Goal: Transaction & Acquisition: Purchase product/service

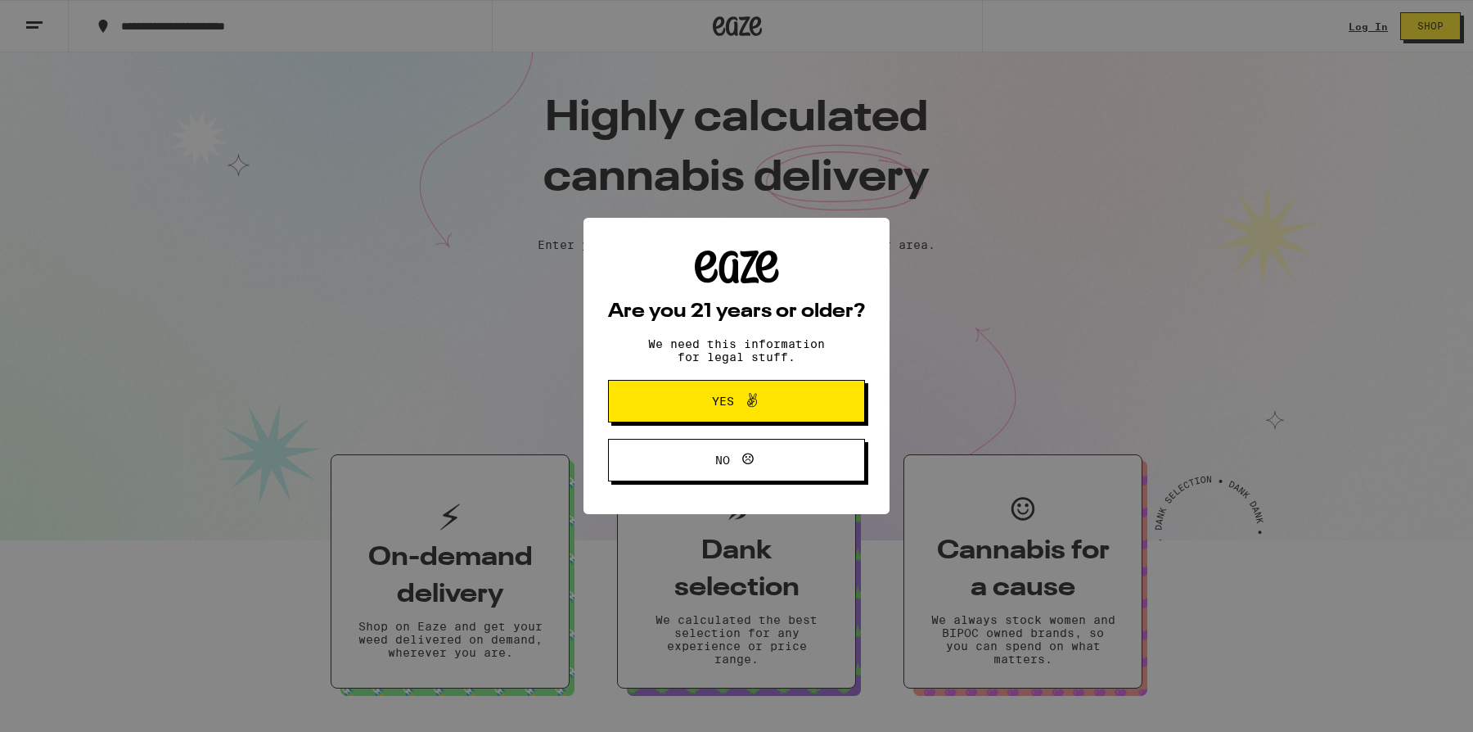
click at [795, 412] on span "Yes" at bounding box center [736, 400] width 124 height 21
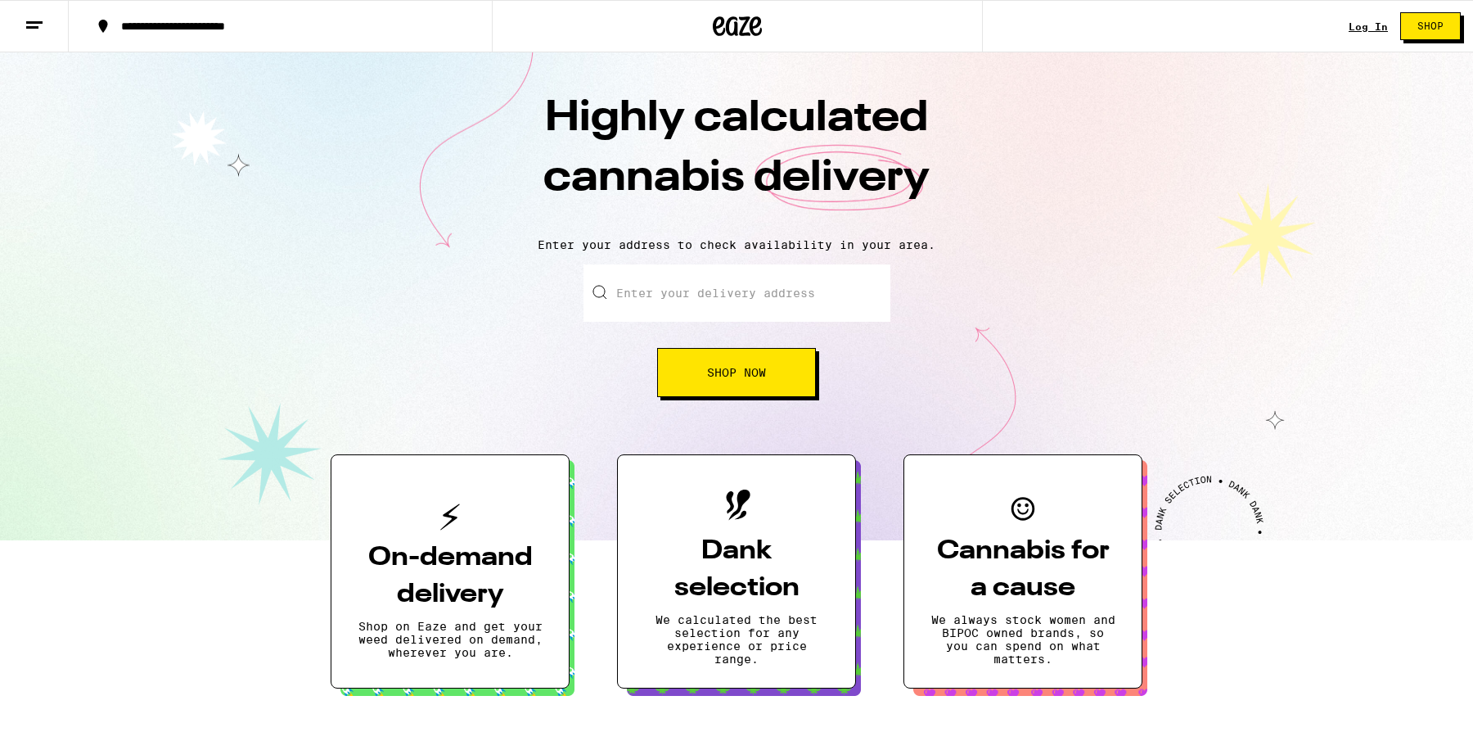
click at [733, 289] on input "Enter your delivery address" at bounding box center [736, 292] width 307 height 57
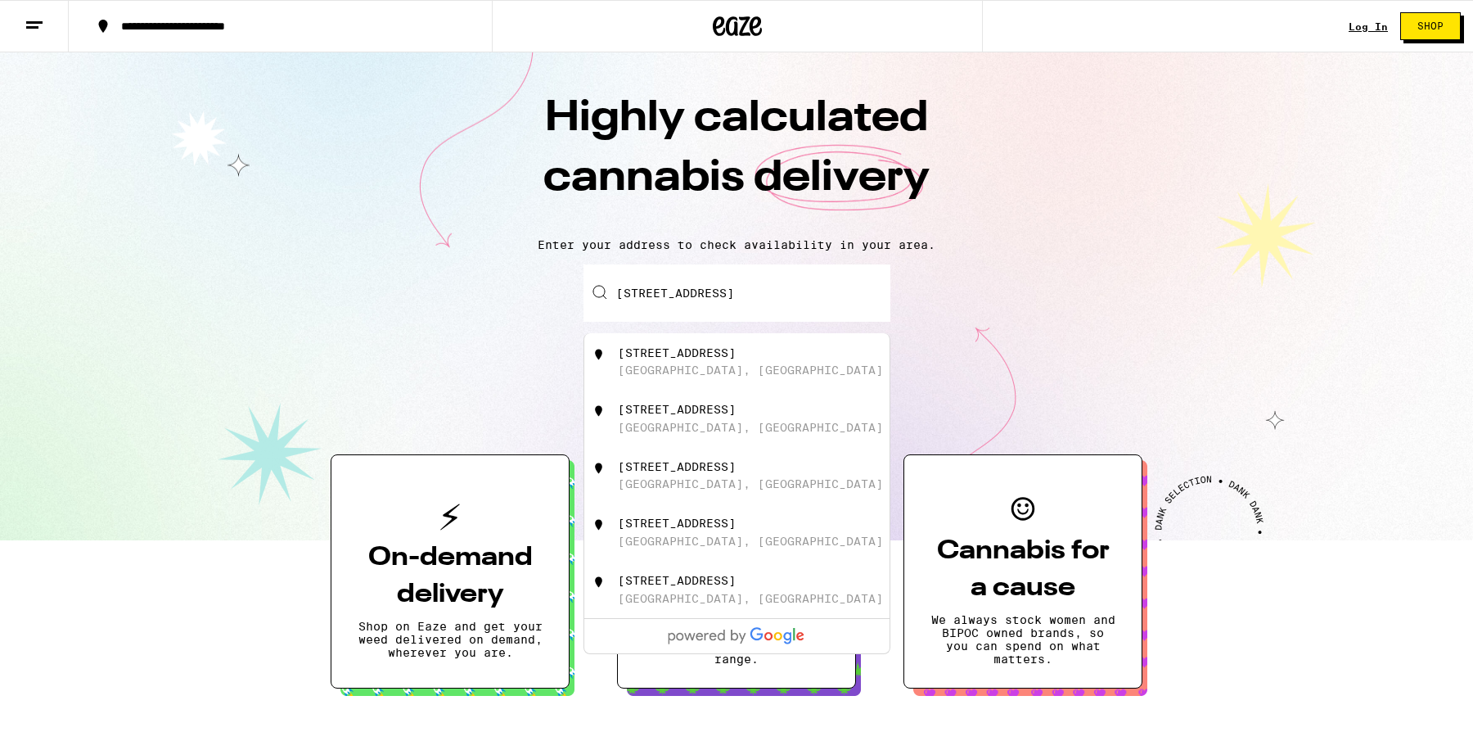
click at [740, 370] on div "423 7th Street Santa Monica, CA" at bounding box center [764, 361] width 292 height 31
type input "423 7th Street, Santa Monica, CA"
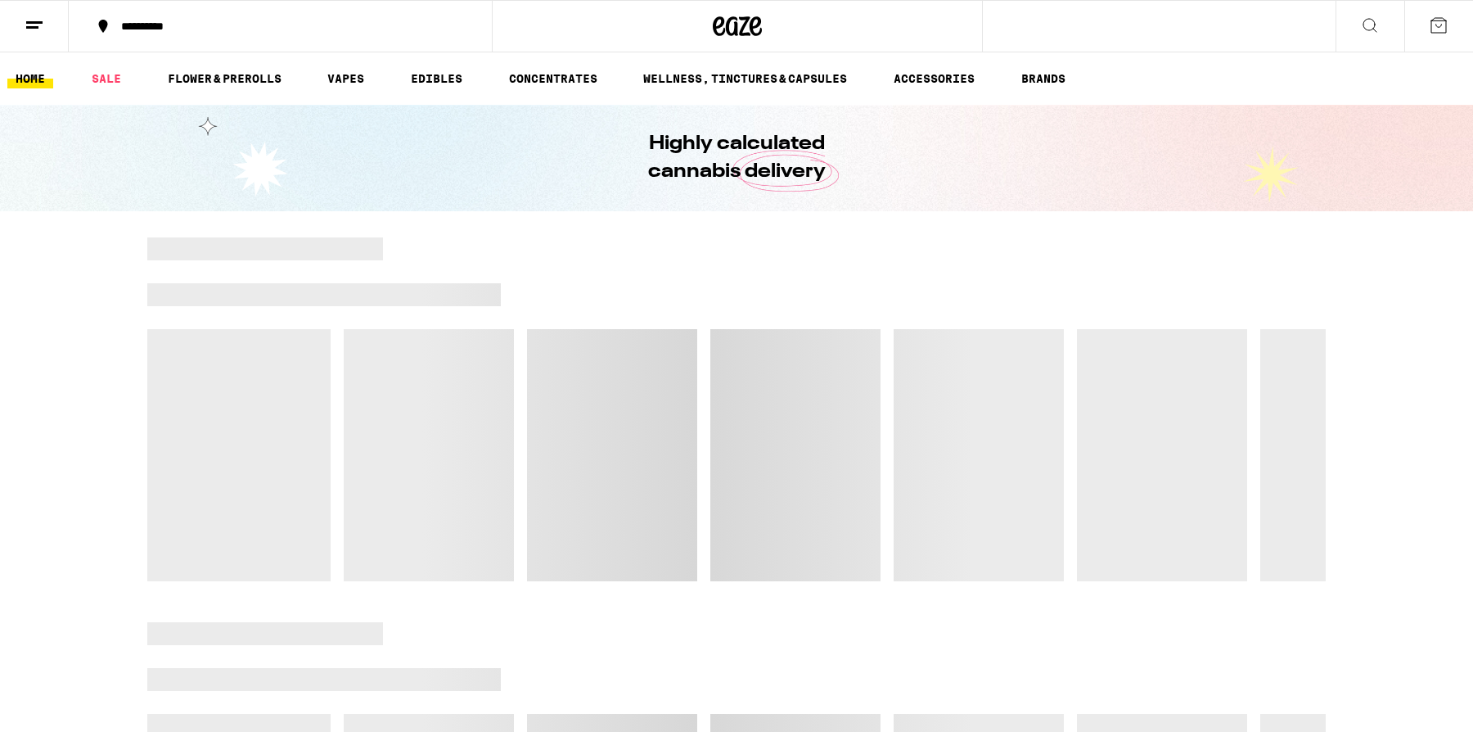
click at [1425, 24] on button at bounding box center [1438, 26] width 69 height 51
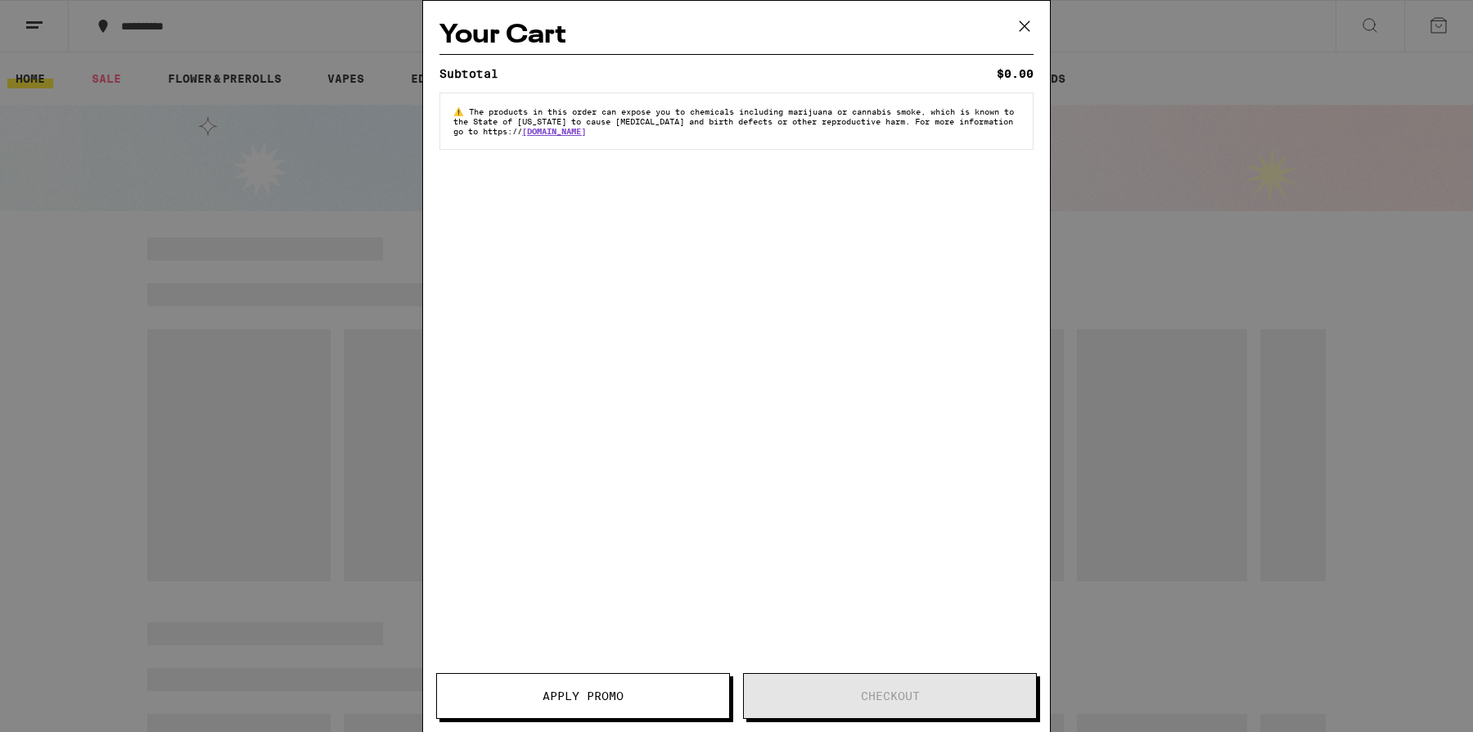
click at [1177, 168] on div "Your Cart Subtotal $0.00 ⚠️ The products in this order can expose you to chemic…" at bounding box center [736, 366] width 1473 height 732
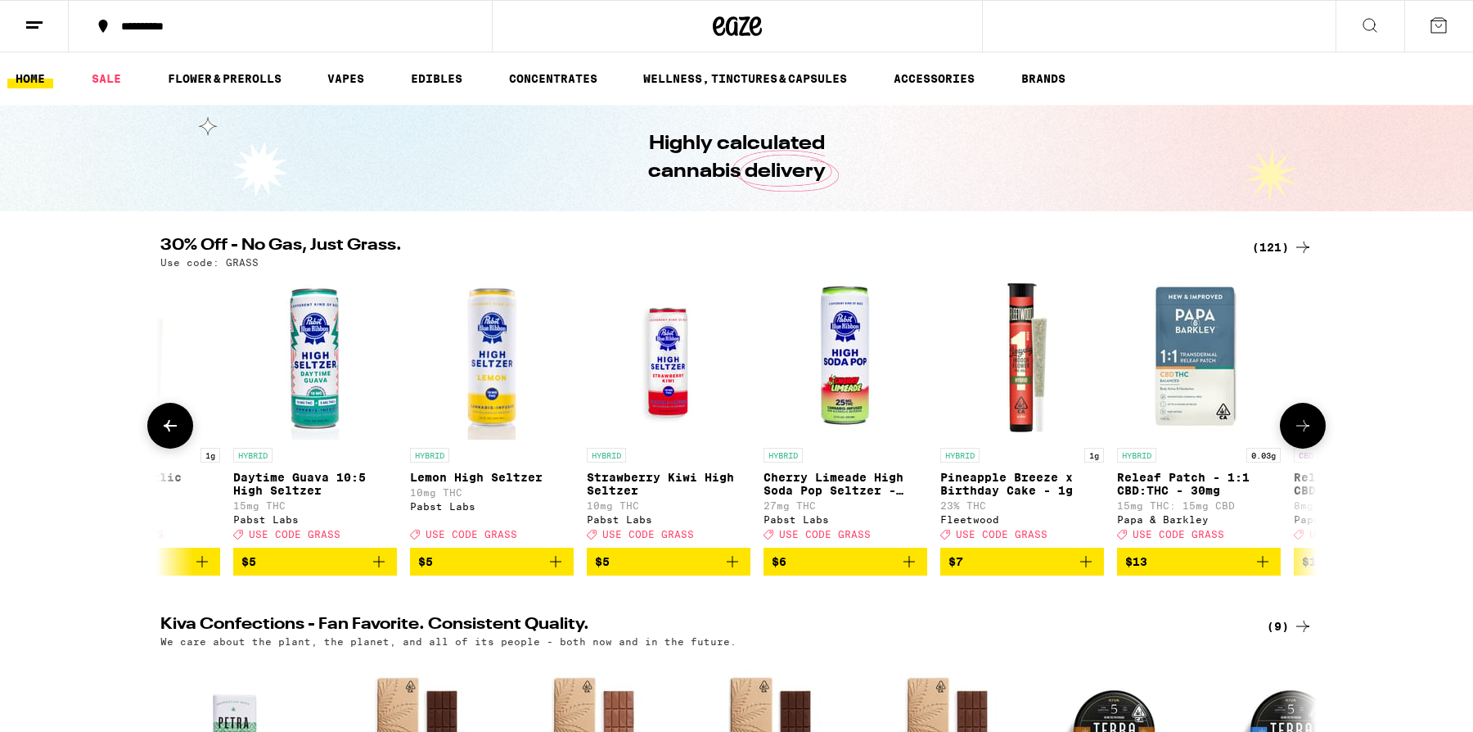
scroll to position [0, 982]
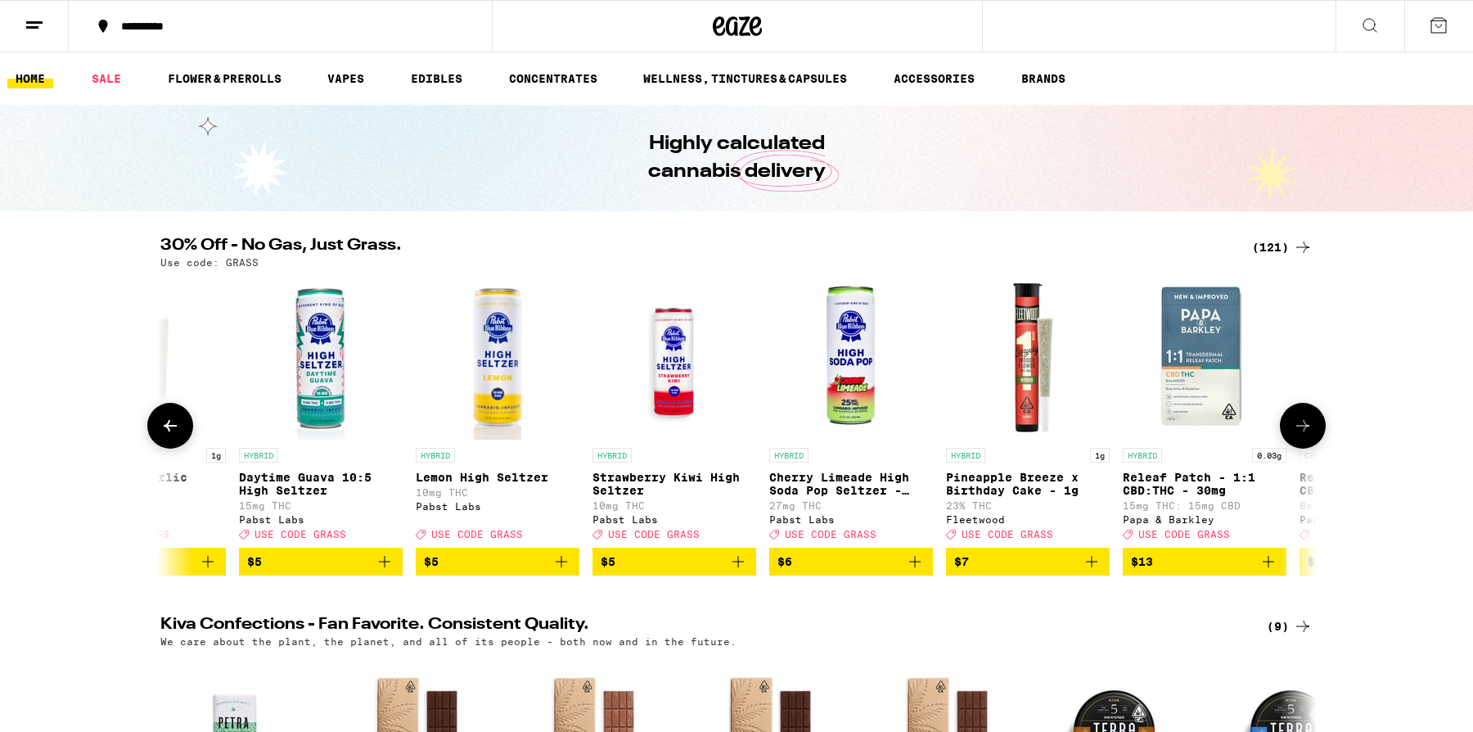
click at [1295, 419] on button at bounding box center [1303, 426] width 46 height 46
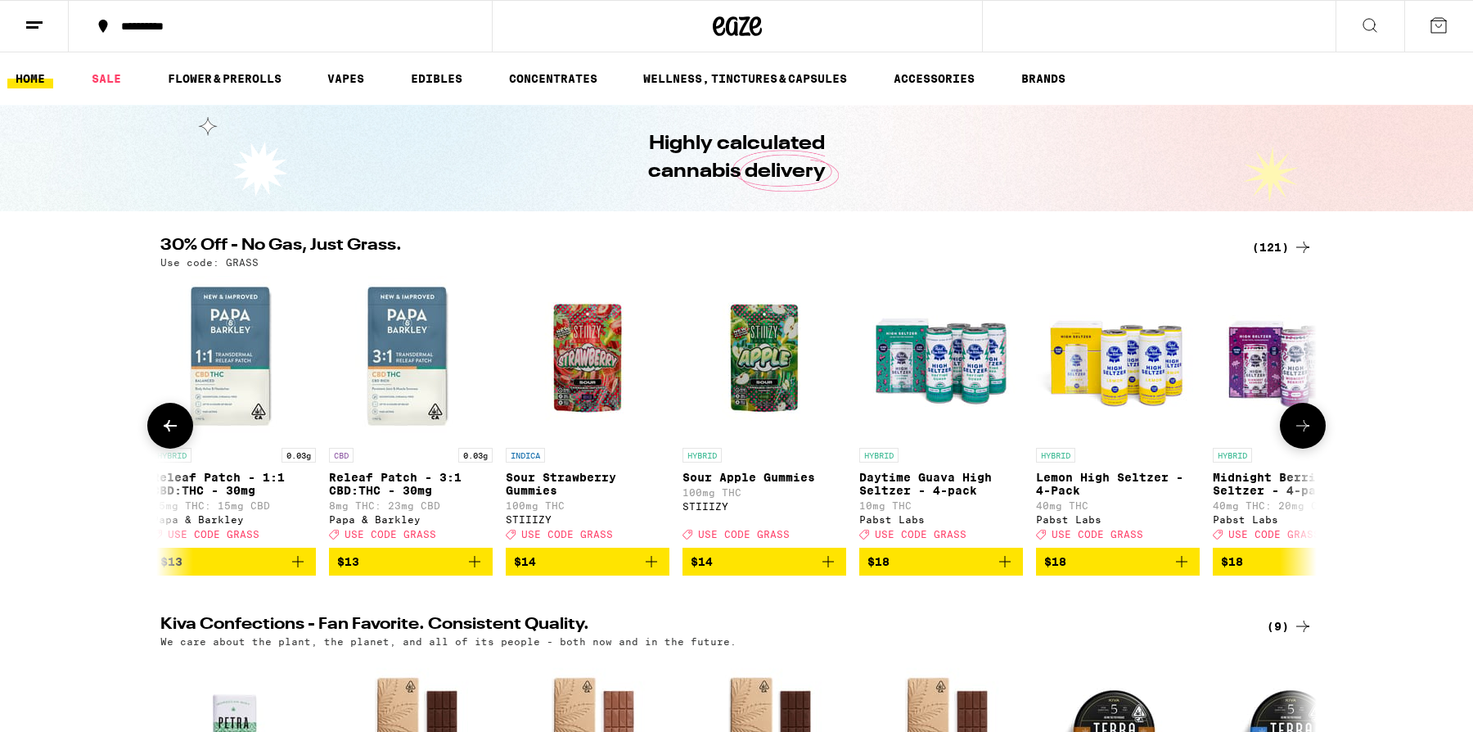
scroll to position [0, 1956]
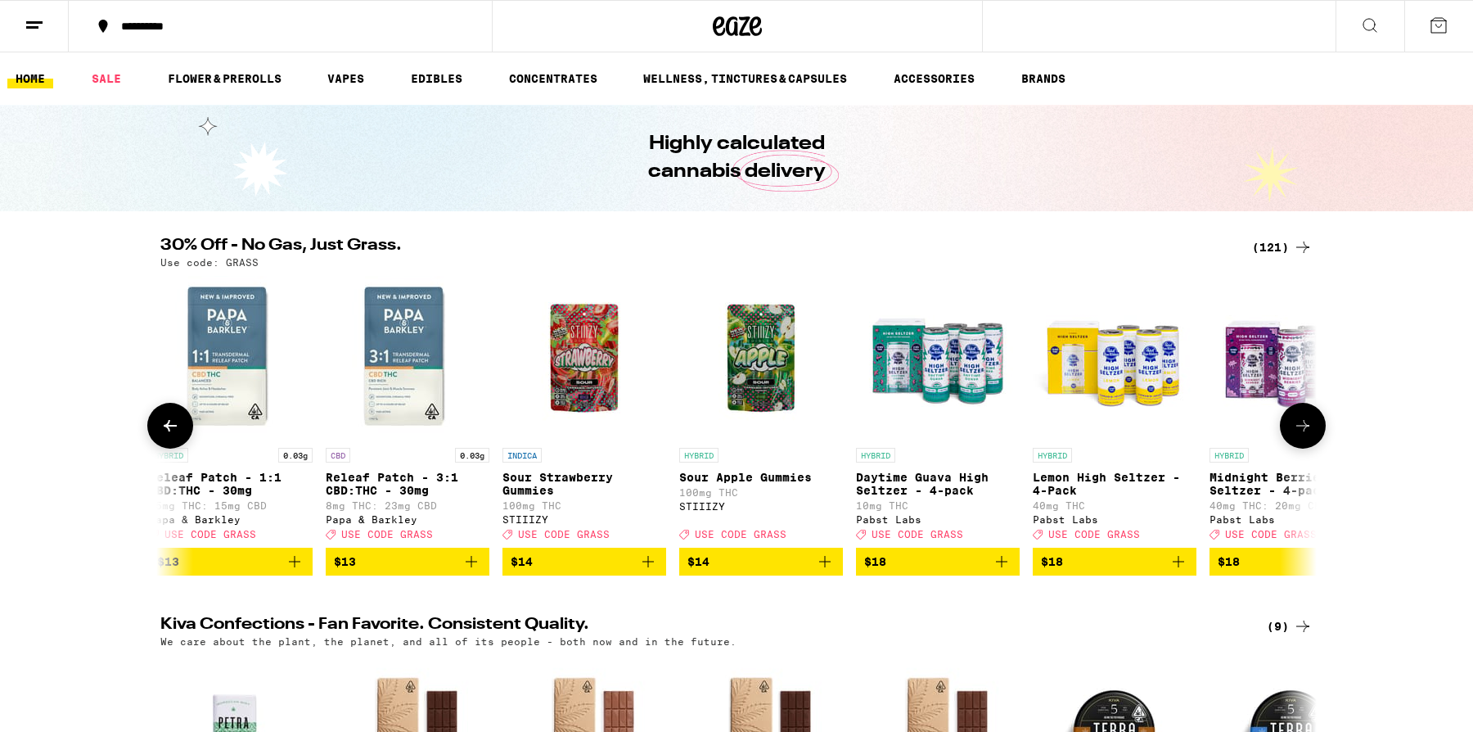
click at [1295, 419] on button at bounding box center [1303, 426] width 46 height 46
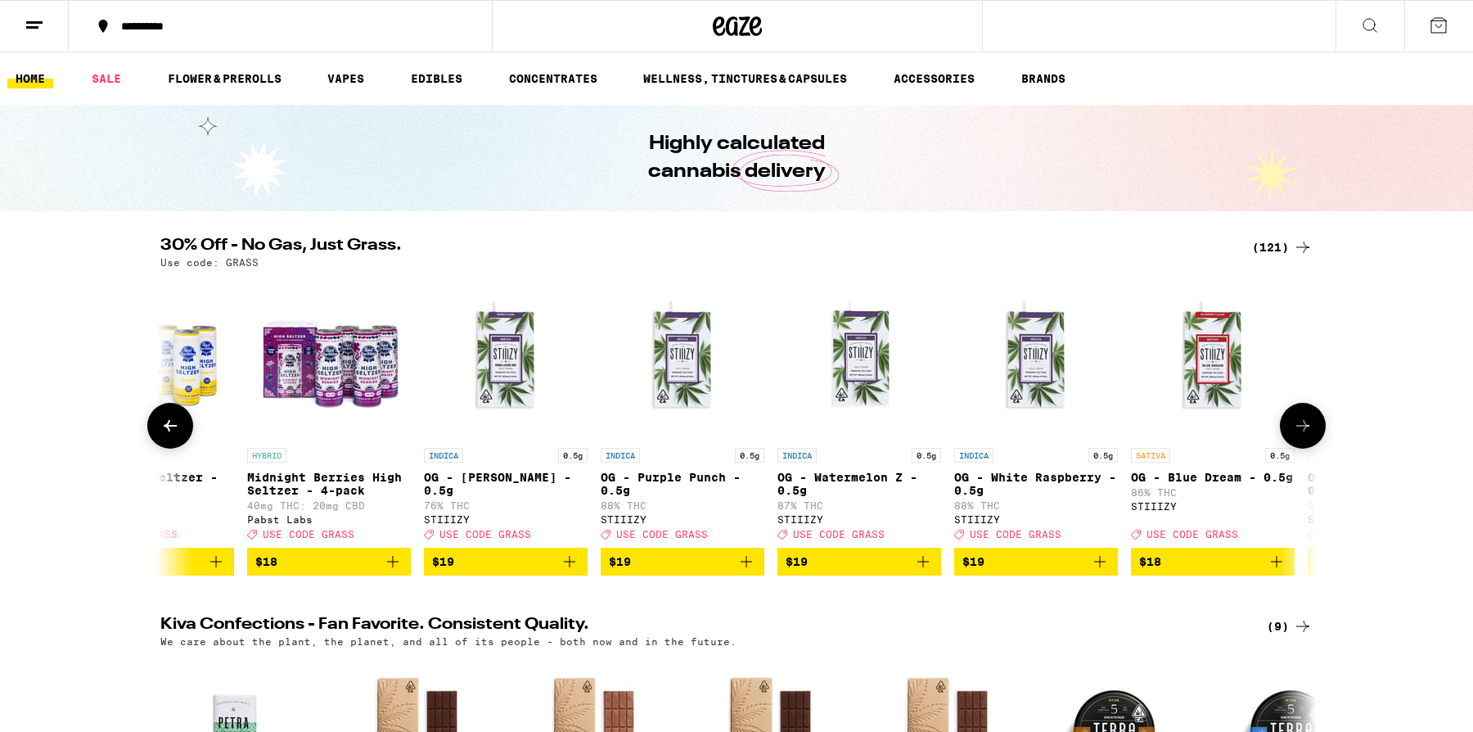
scroll to position [0, 2929]
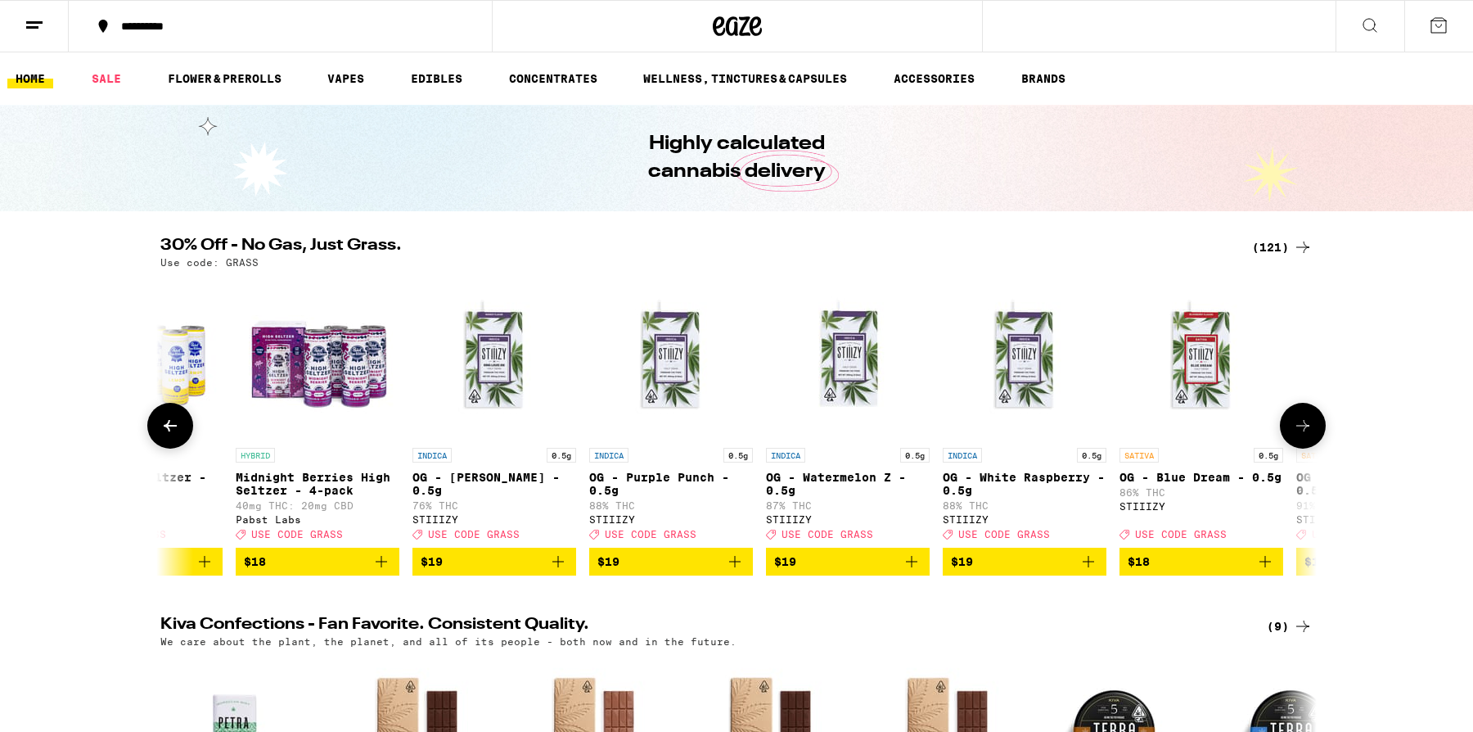
click at [1295, 419] on button at bounding box center [1303, 426] width 46 height 46
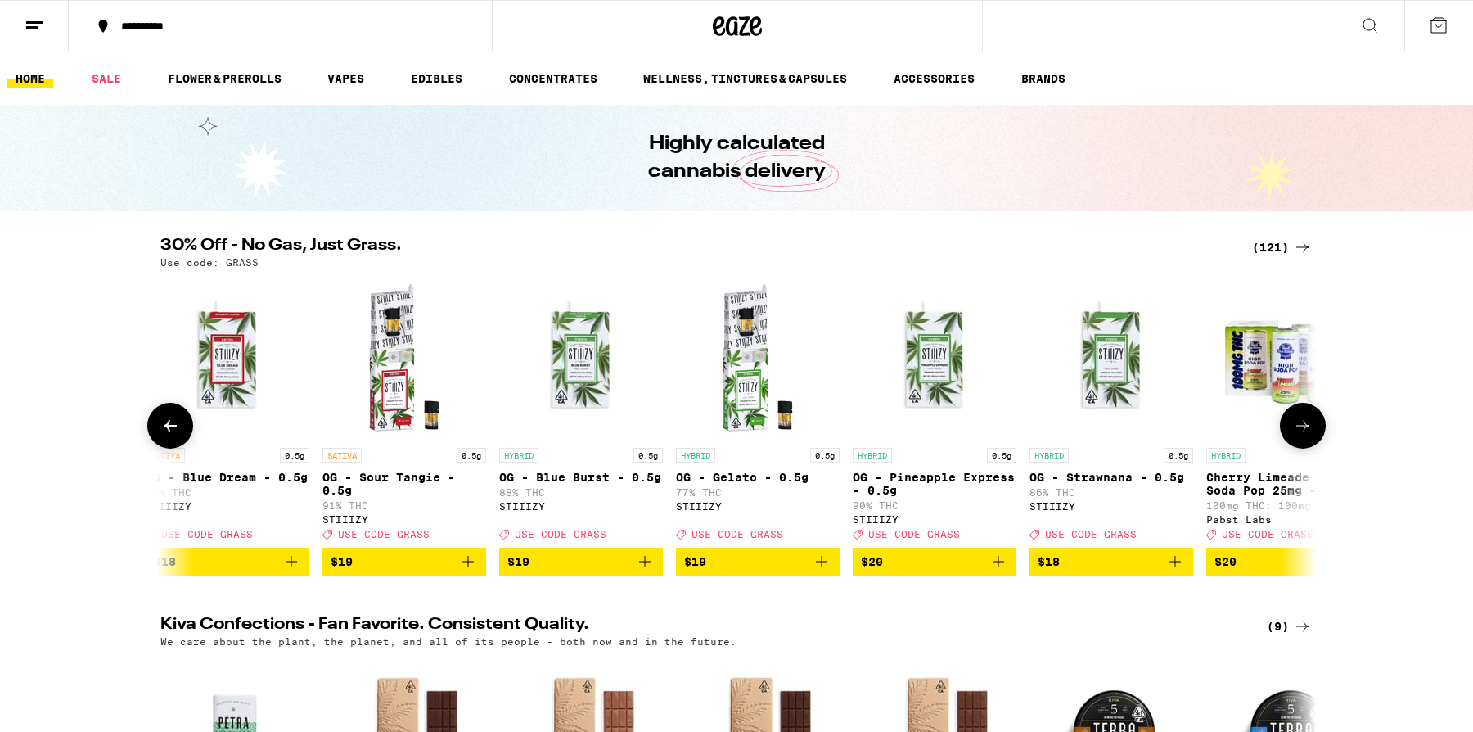
click at [1295, 419] on button at bounding box center [1303, 426] width 46 height 46
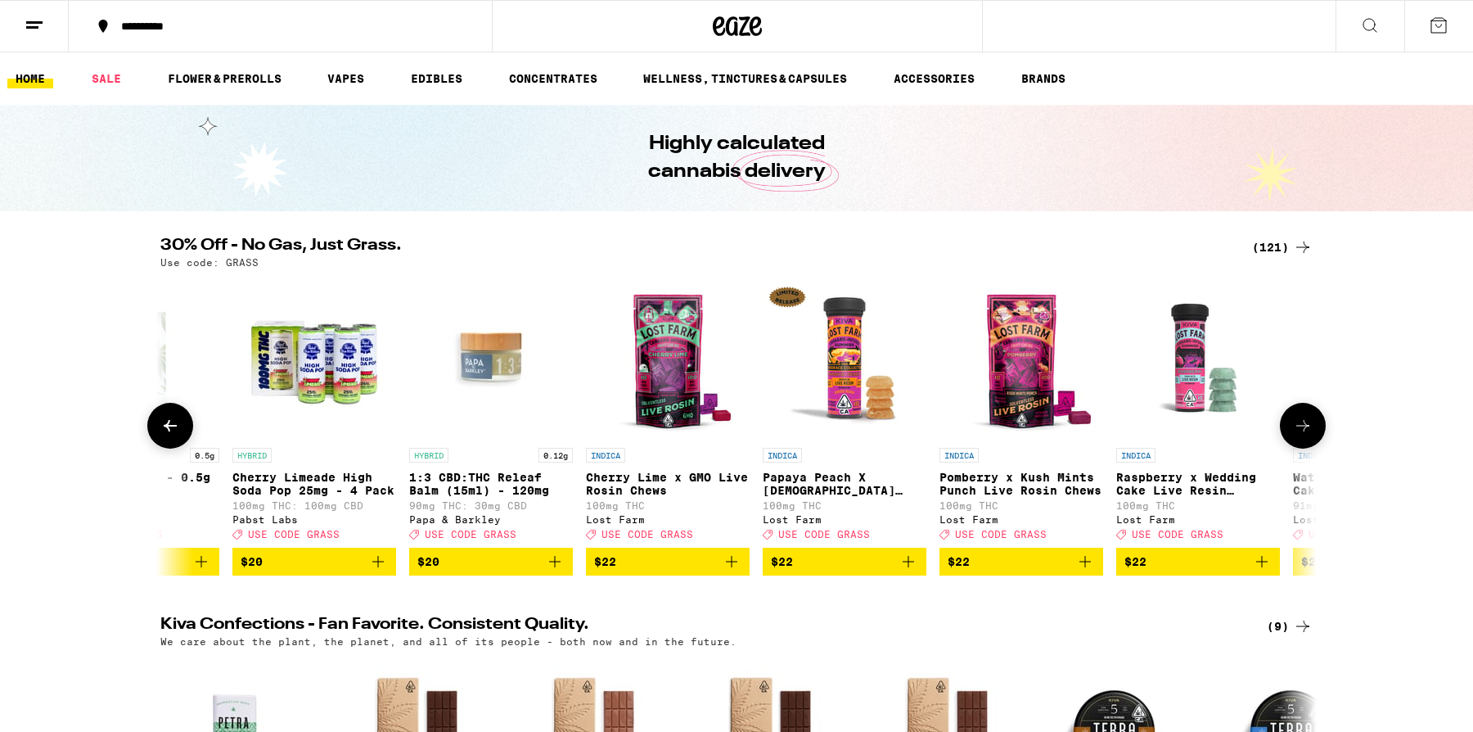
click at [1295, 419] on button at bounding box center [1303, 426] width 46 height 46
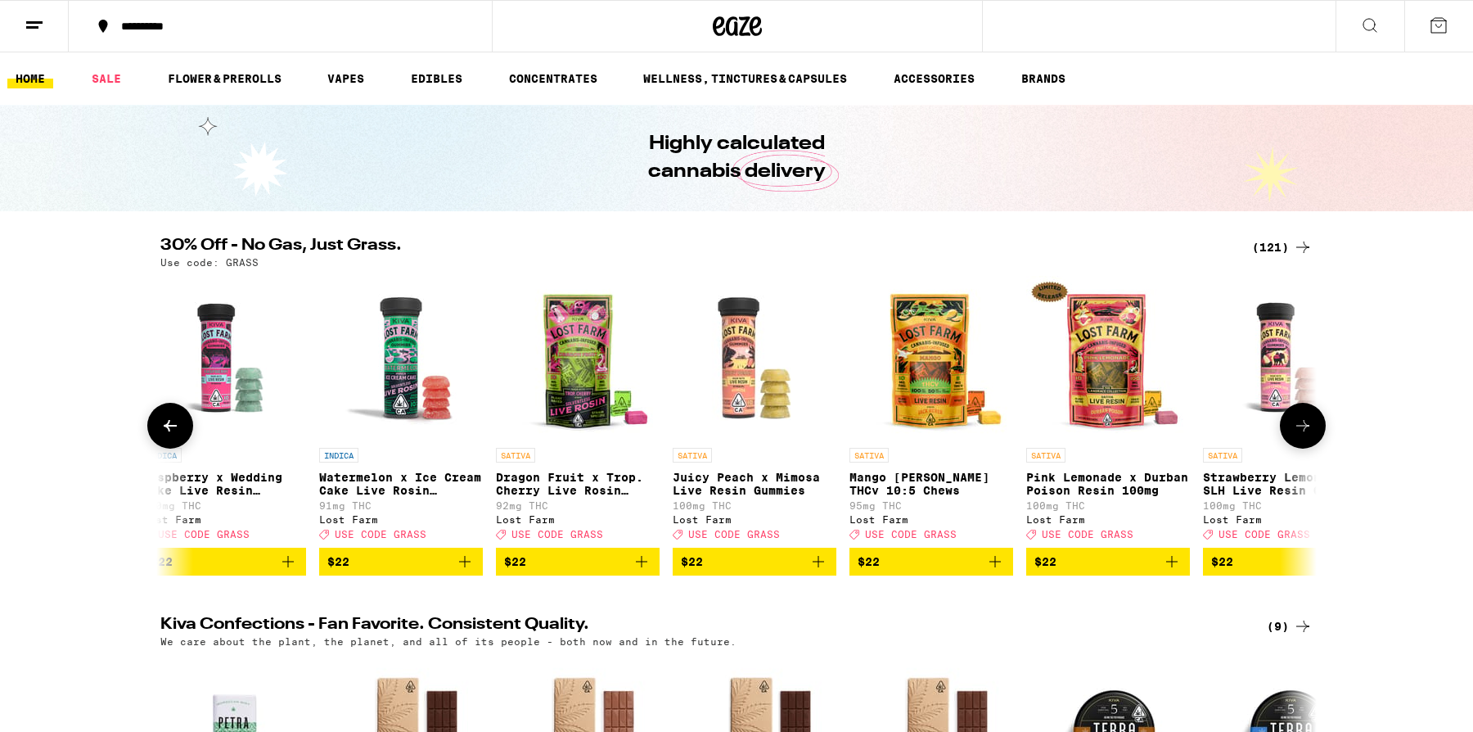
click at [1295, 419] on button at bounding box center [1303, 426] width 46 height 46
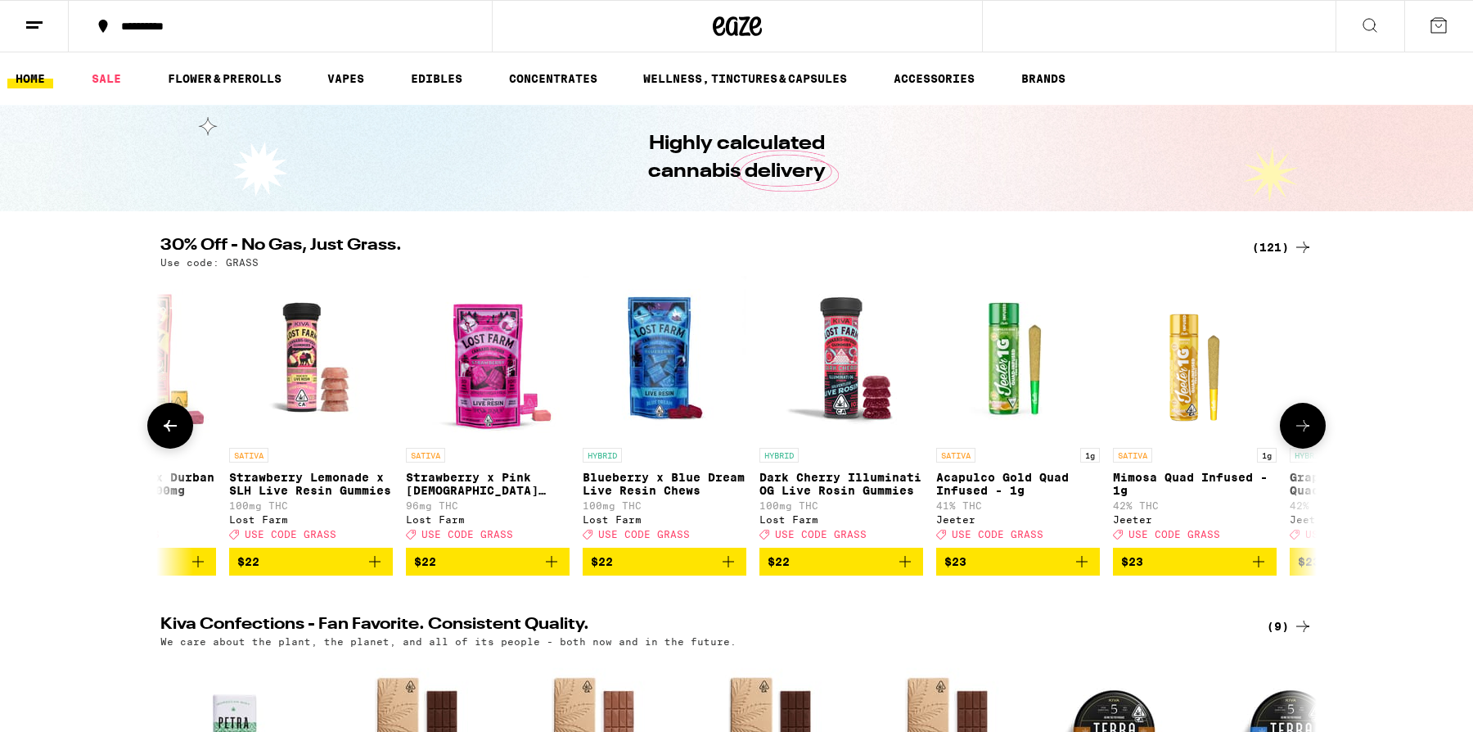
click at [1295, 419] on button at bounding box center [1303, 426] width 46 height 46
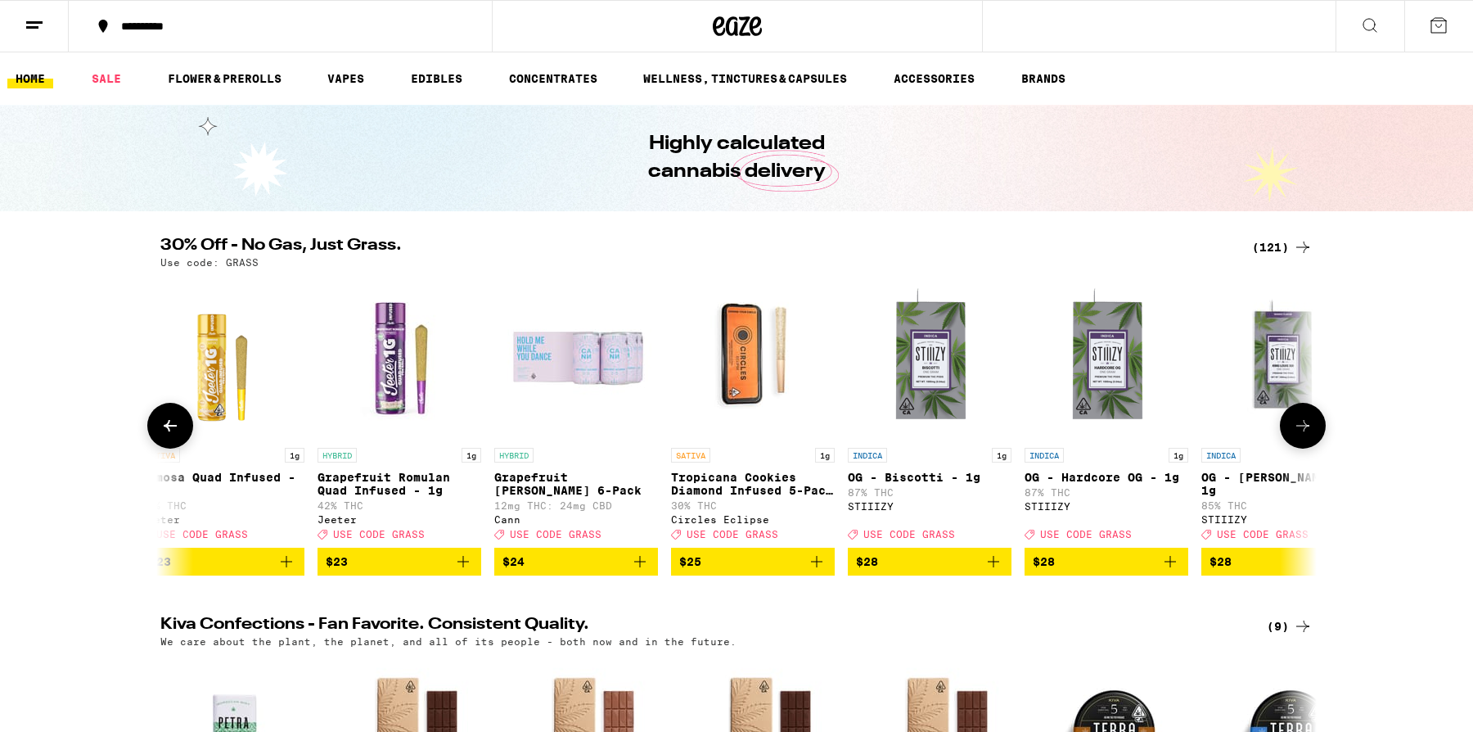
scroll to position [0, 7798]
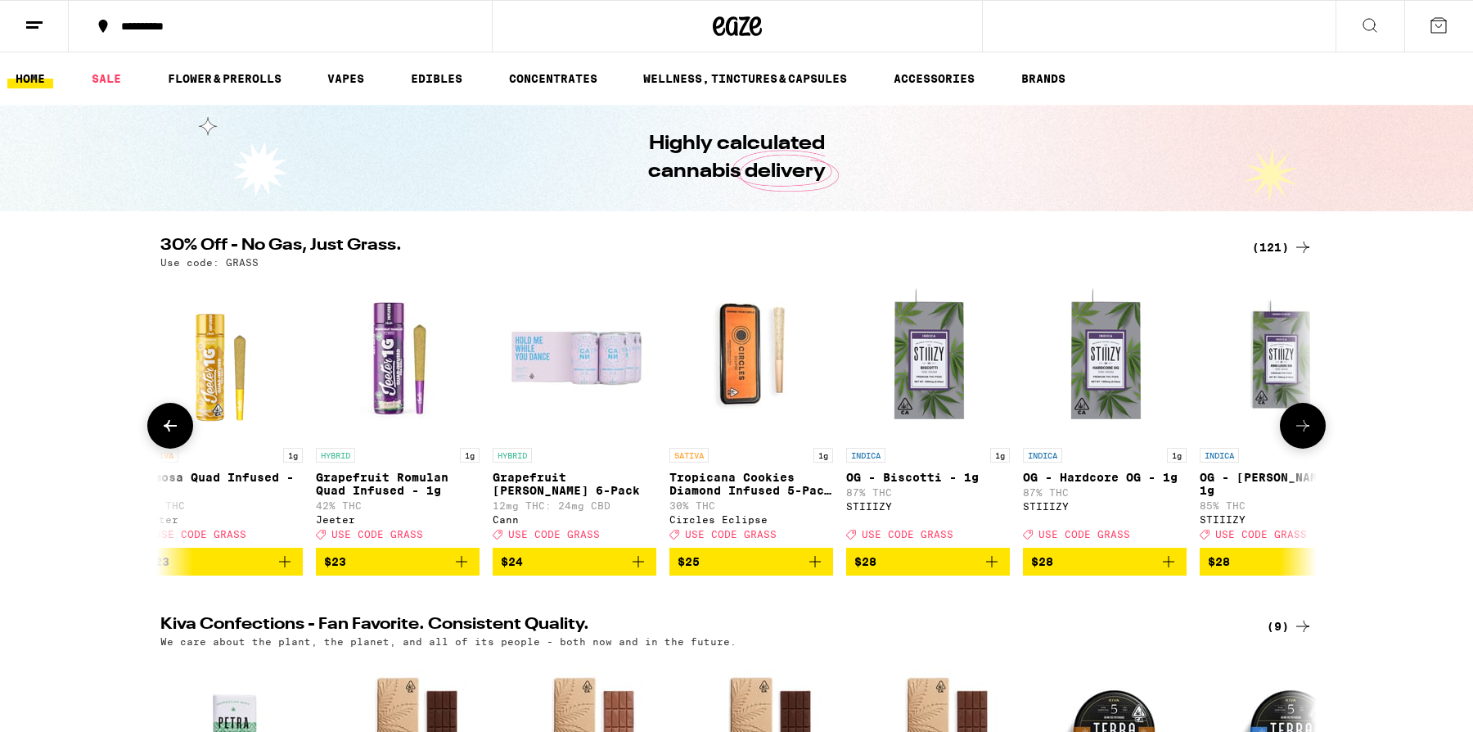
click at [1295, 419] on button at bounding box center [1303, 426] width 46 height 46
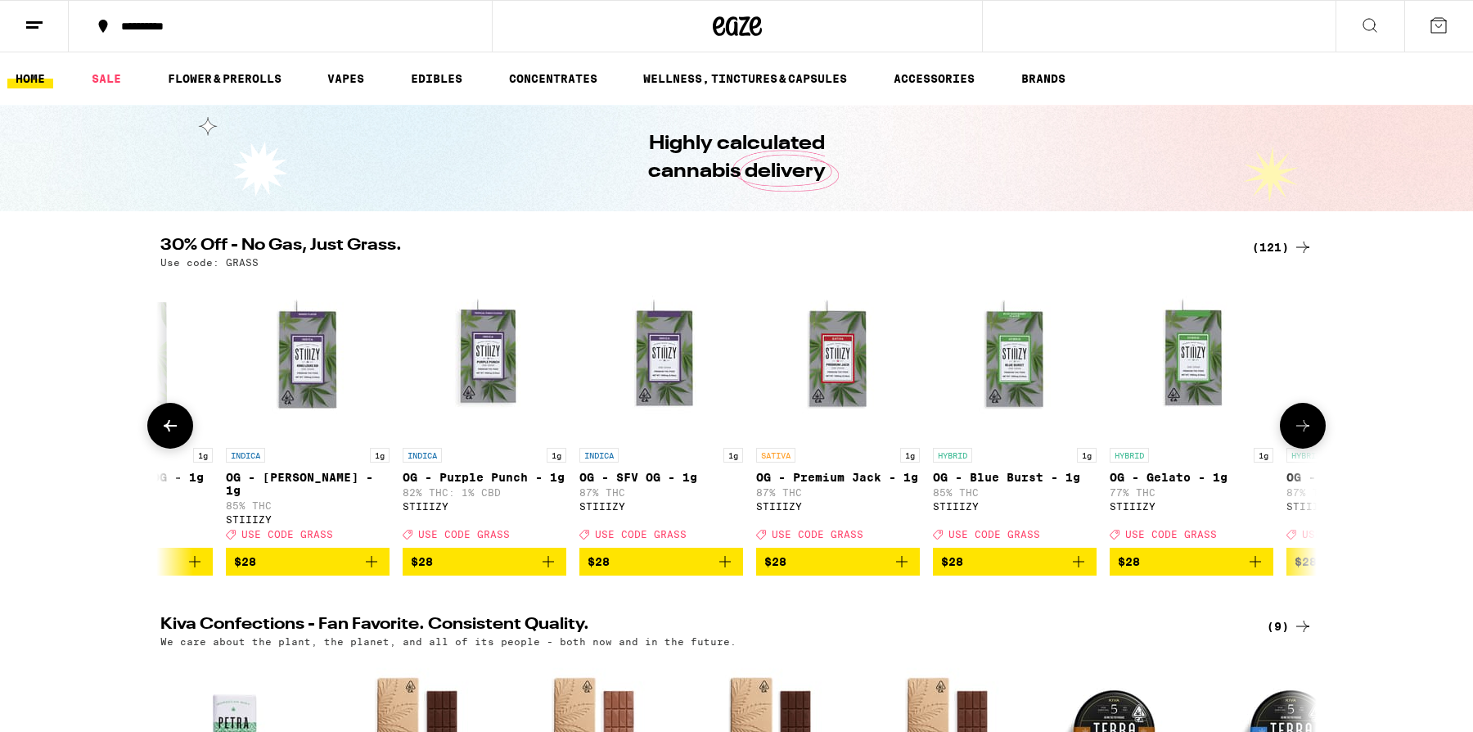
click at [1295, 419] on button at bounding box center [1303, 426] width 46 height 46
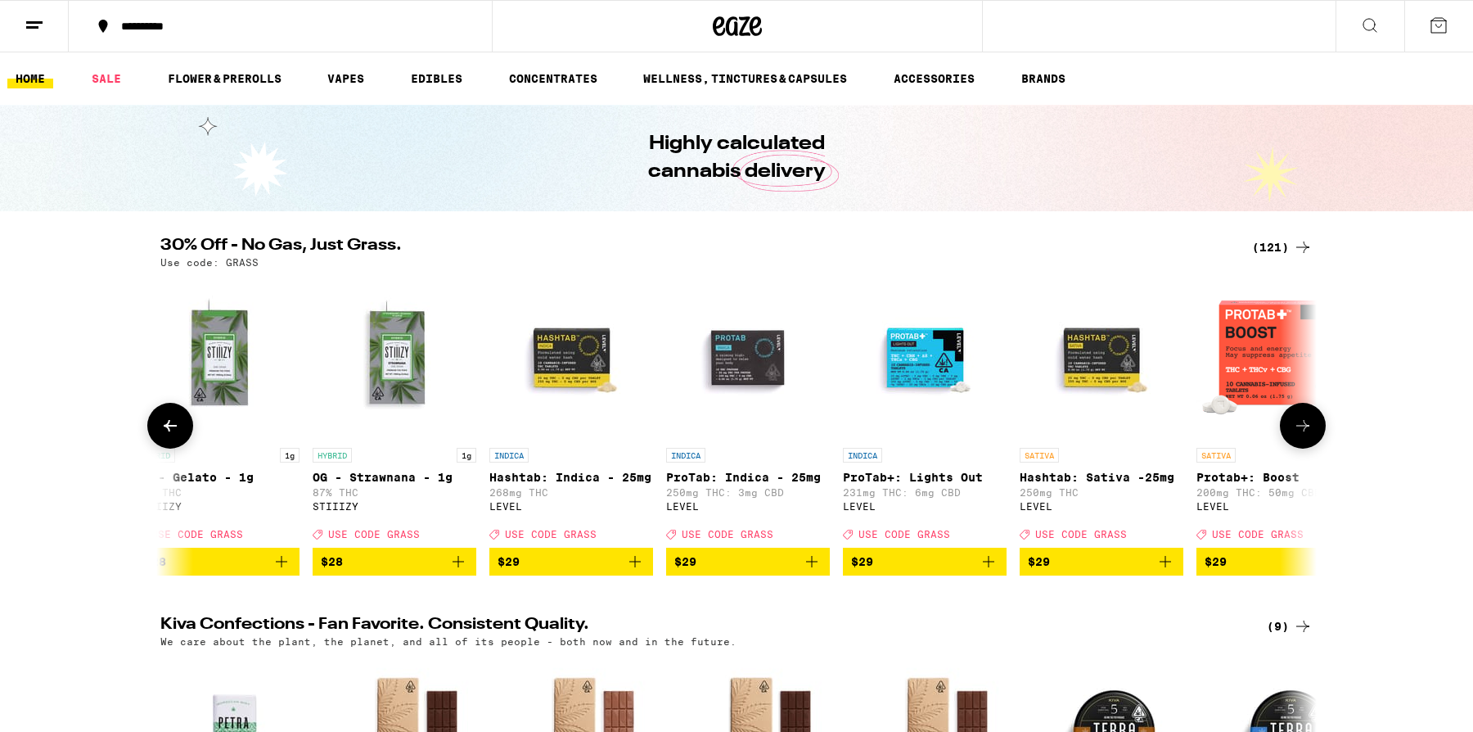
click at [1295, 419] on button at bounding box center [1303, 426] width 46 height 46
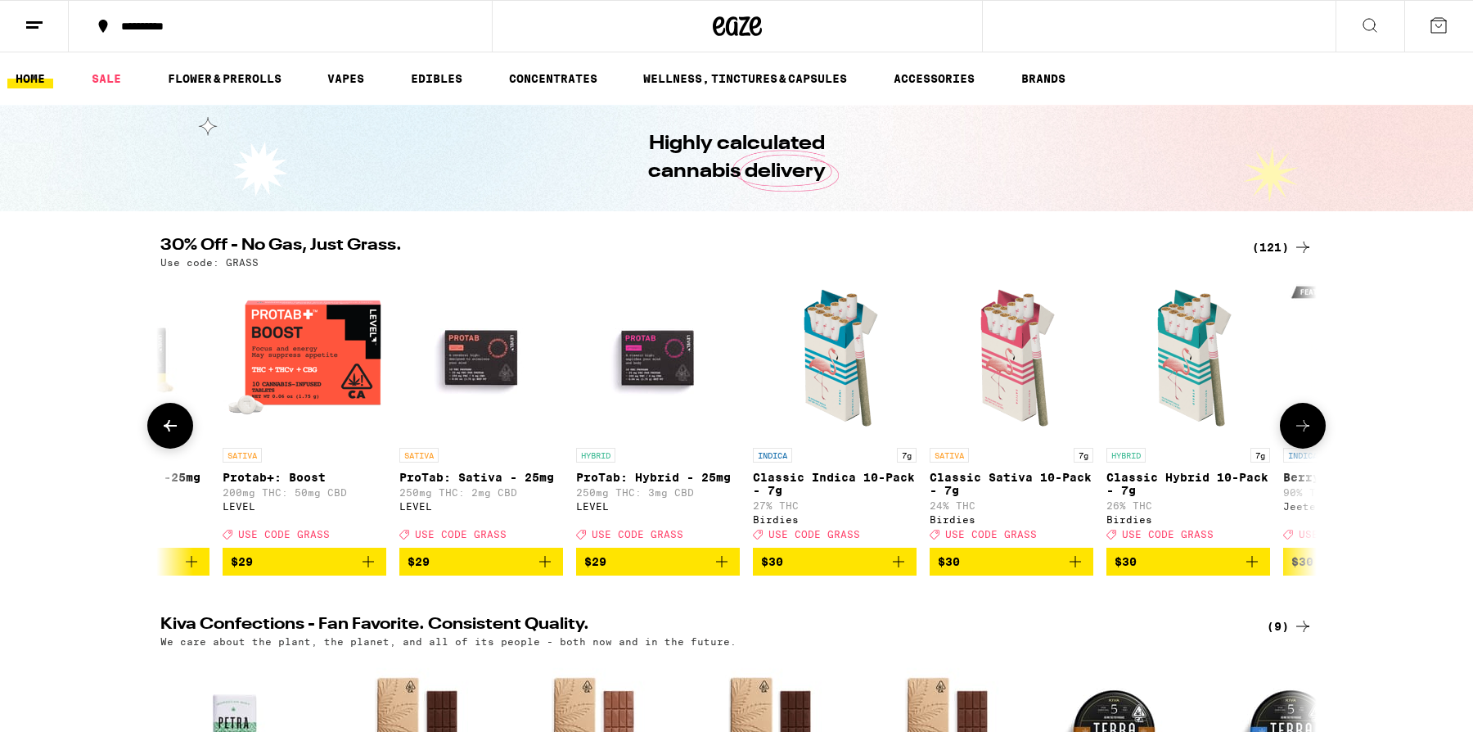
click at [1295, 419] on button at bounding box center [1303, 426] width 46 height 46
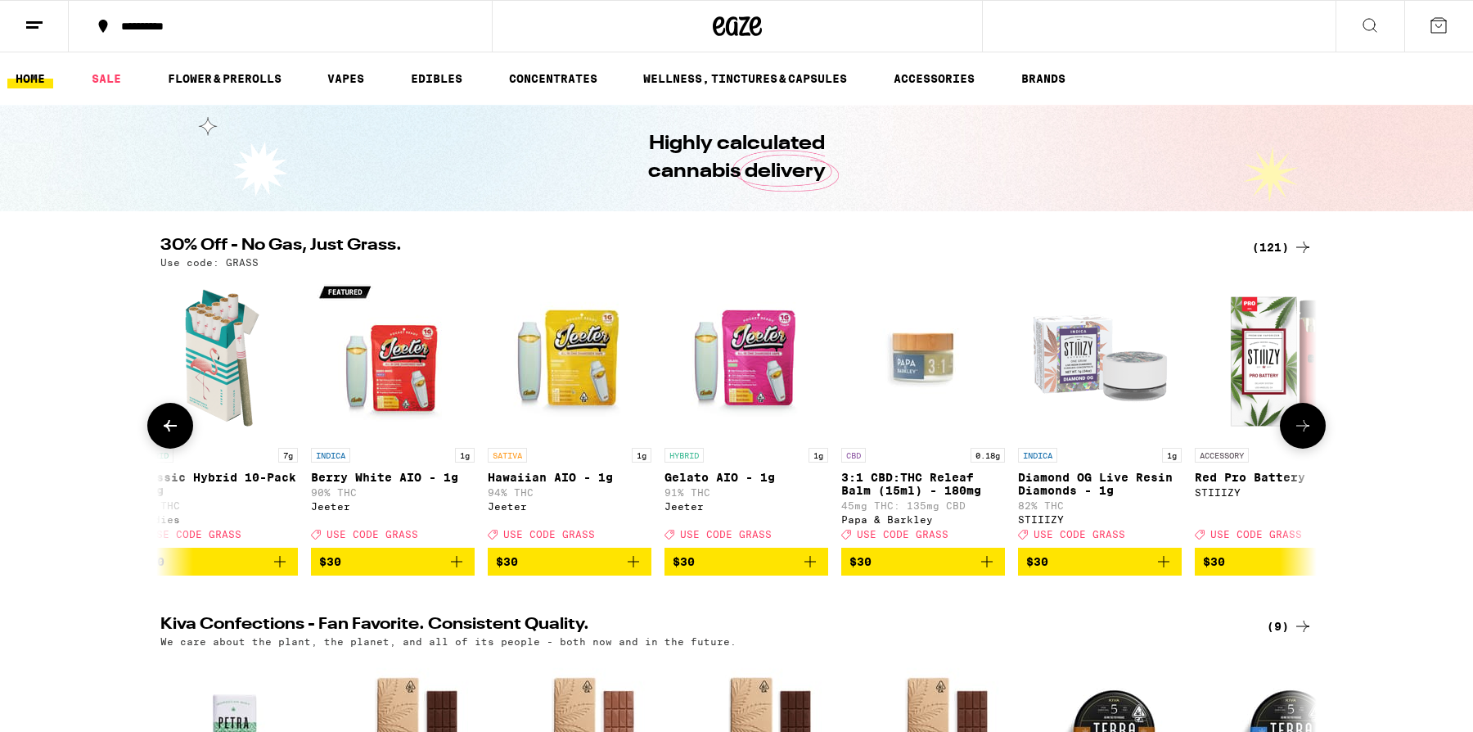
scroll to position [0, 11693]
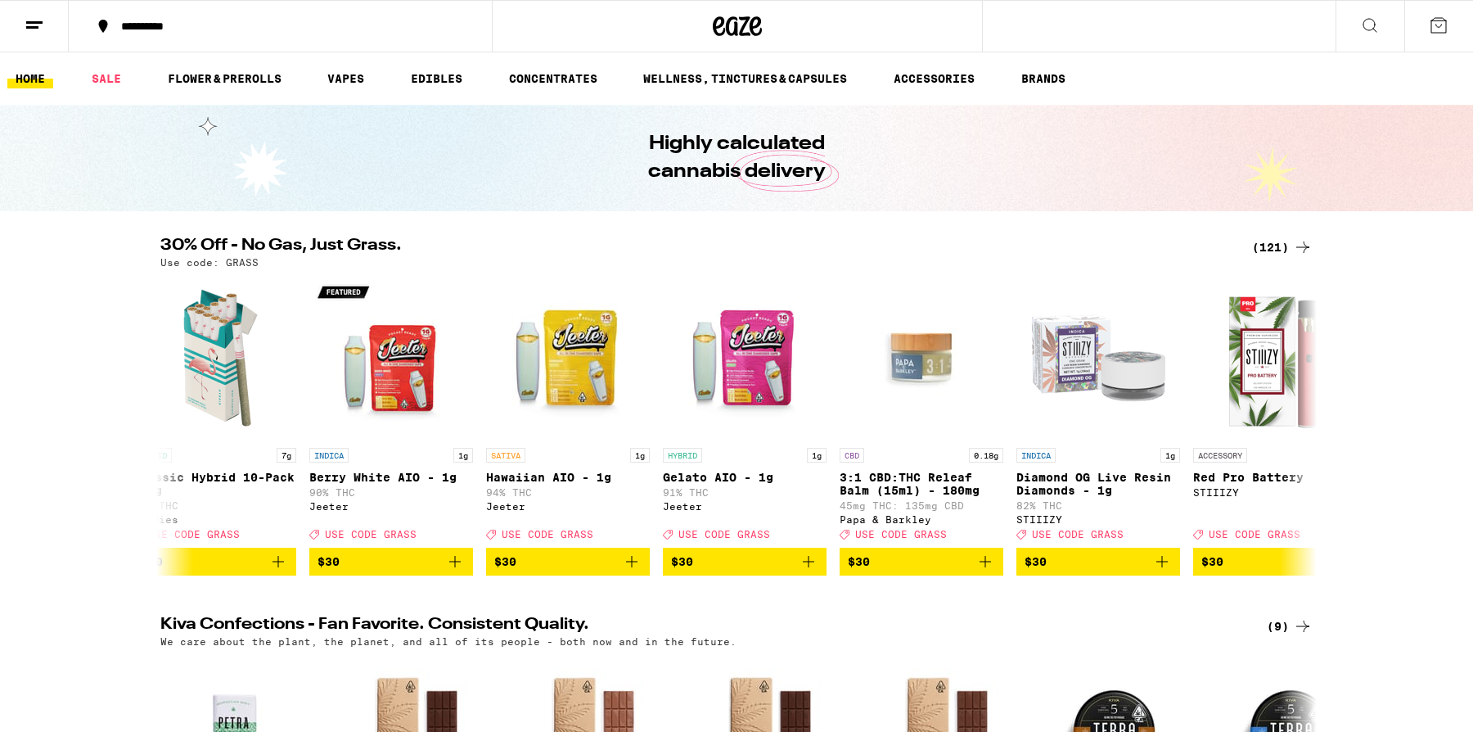
drag, startPoint x: 1295, startPoint y: 419, endPoint x: 1025, endPoint y: 209, distance: 341.7
click at [628, 570] on icon "Add to bag" at bounding box center [632, 561] width 20 height 20
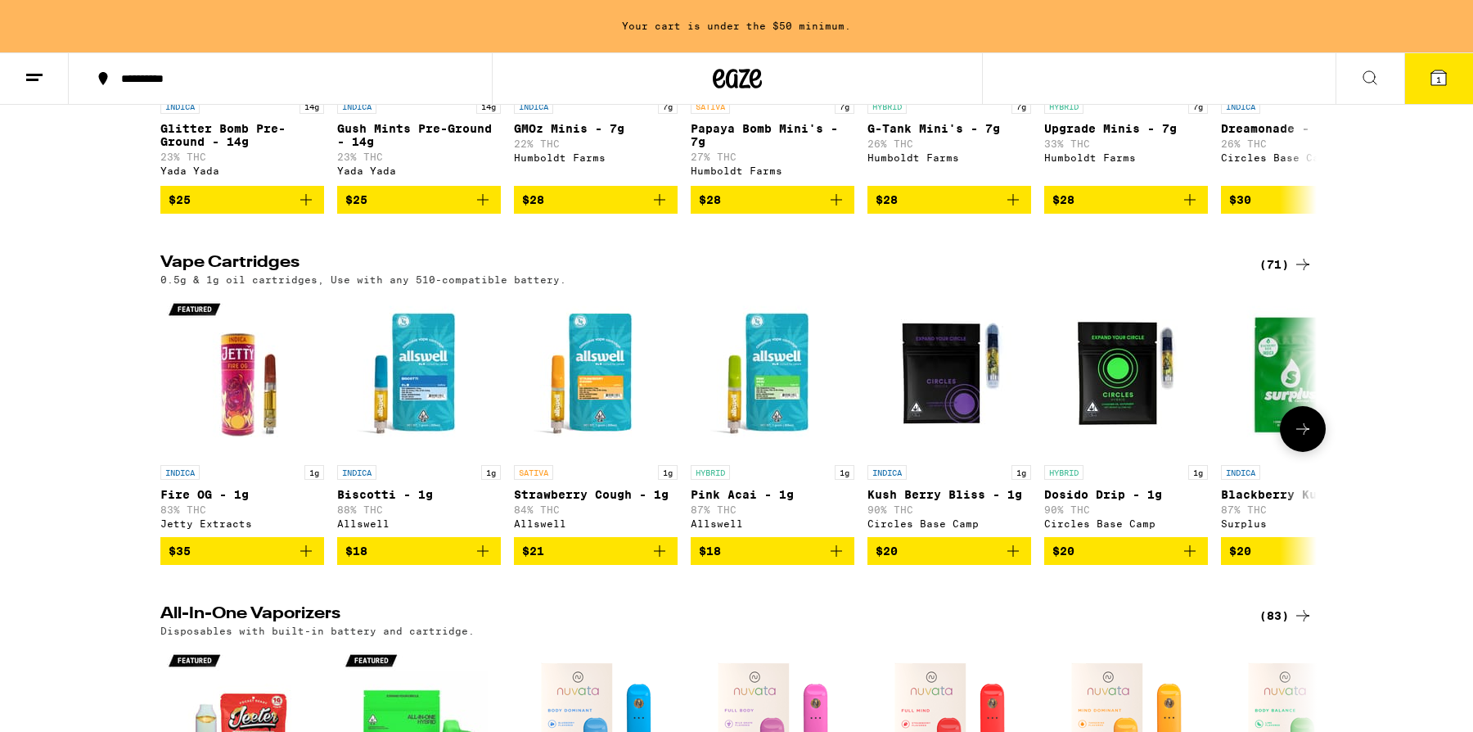
scroll to position [1891, 0]
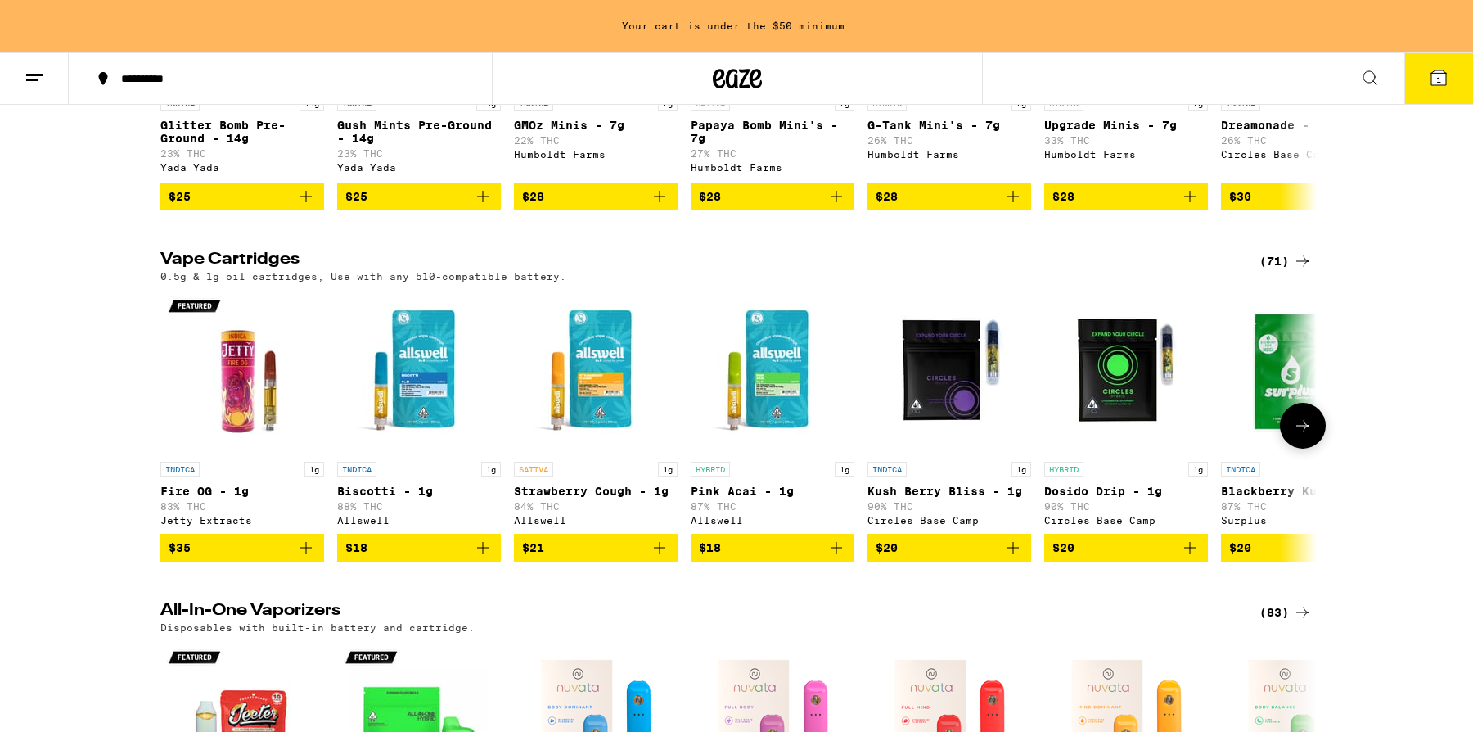
click at [1310, 435] on icon at bounding box center [1303, 426] width 20 height 20
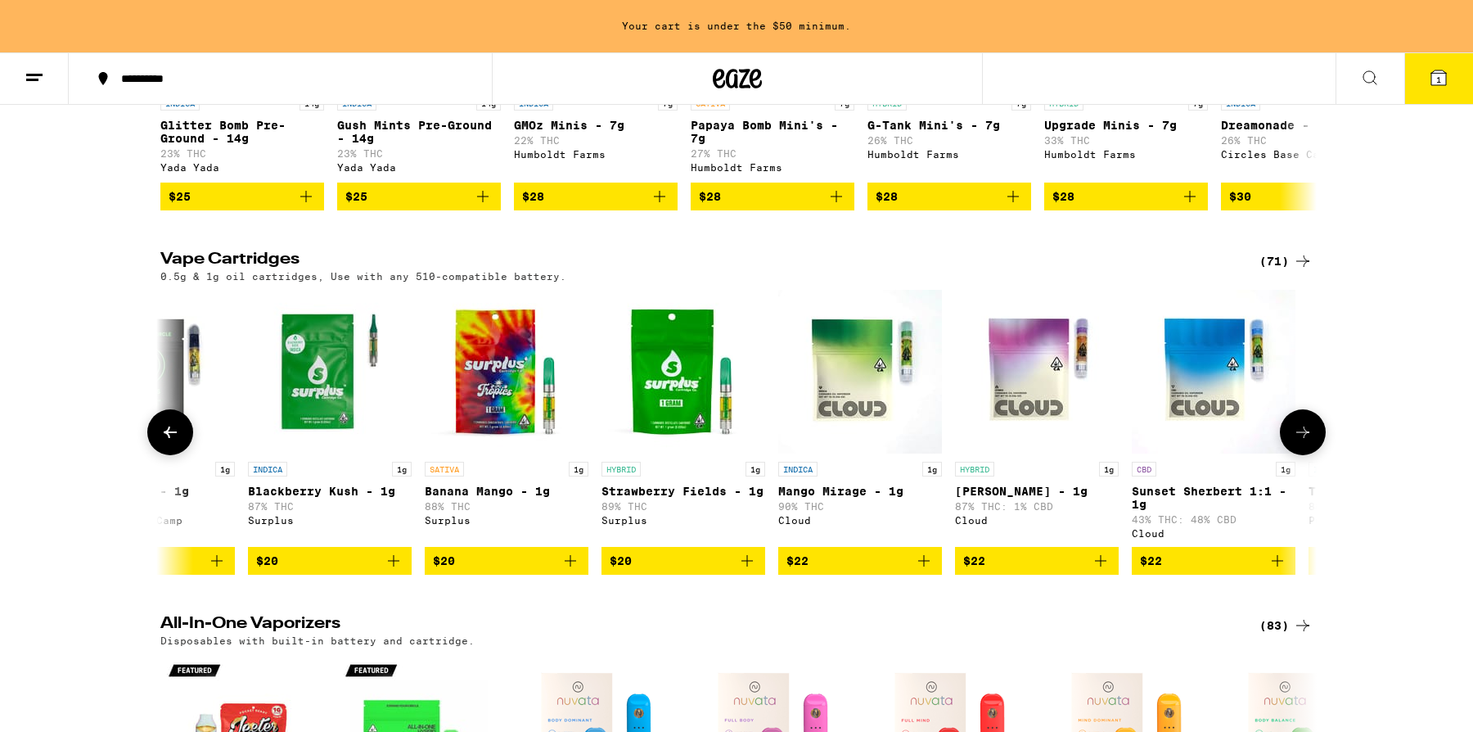
scroll to position [0, 974]
click at [1307, 442] on icon at bounding box center [1303, 432] width 20 height 20
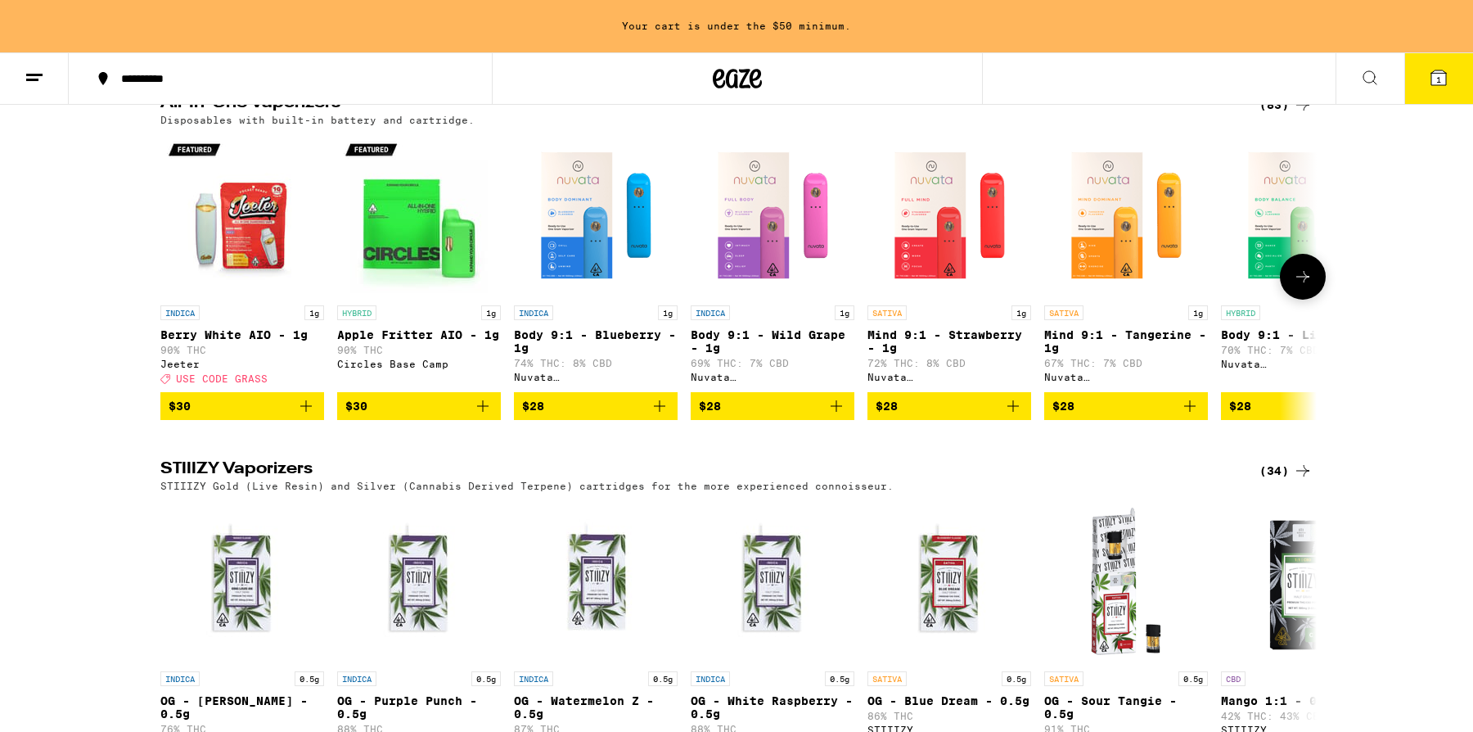
scroll to position [2412, 0]
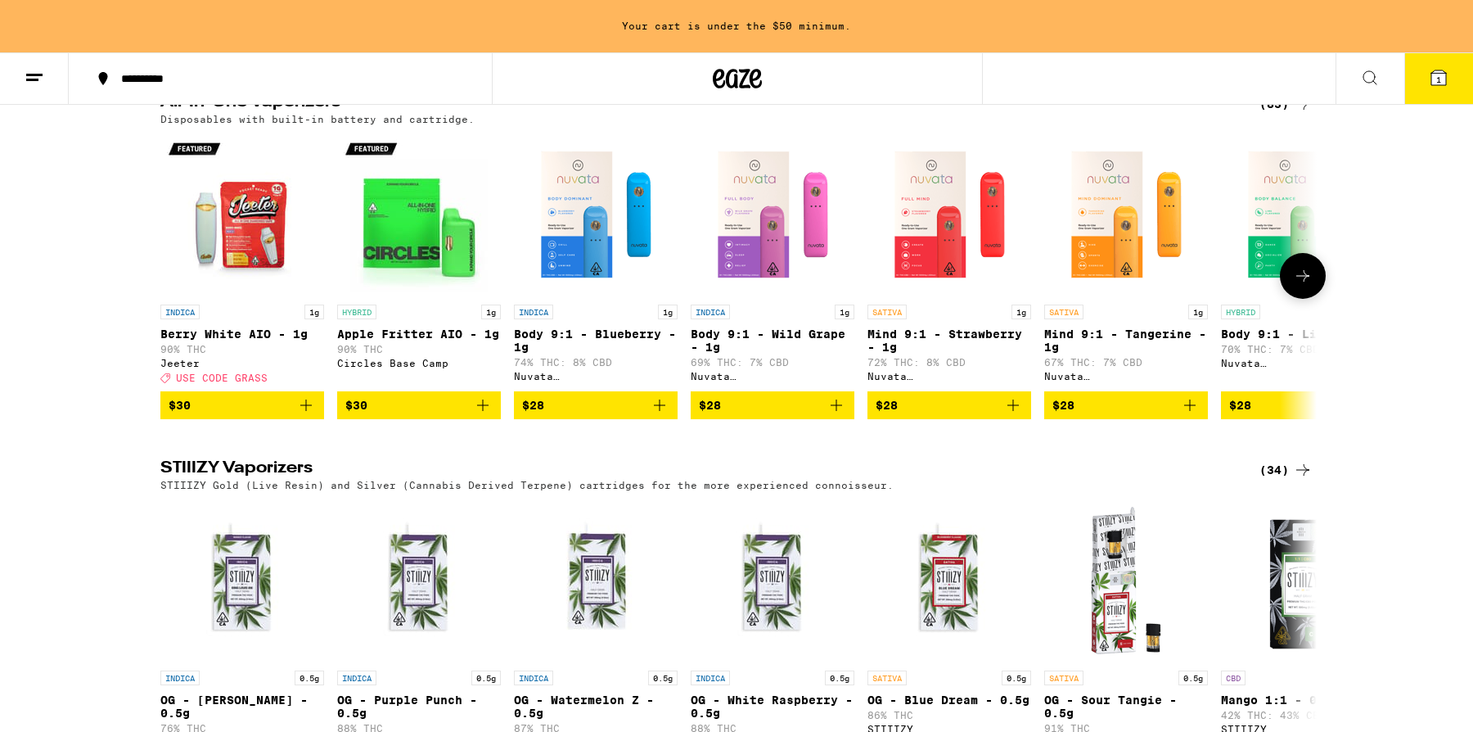
click at [1314, 299] on button at bounding box center [1303, 276] width 46 height 46
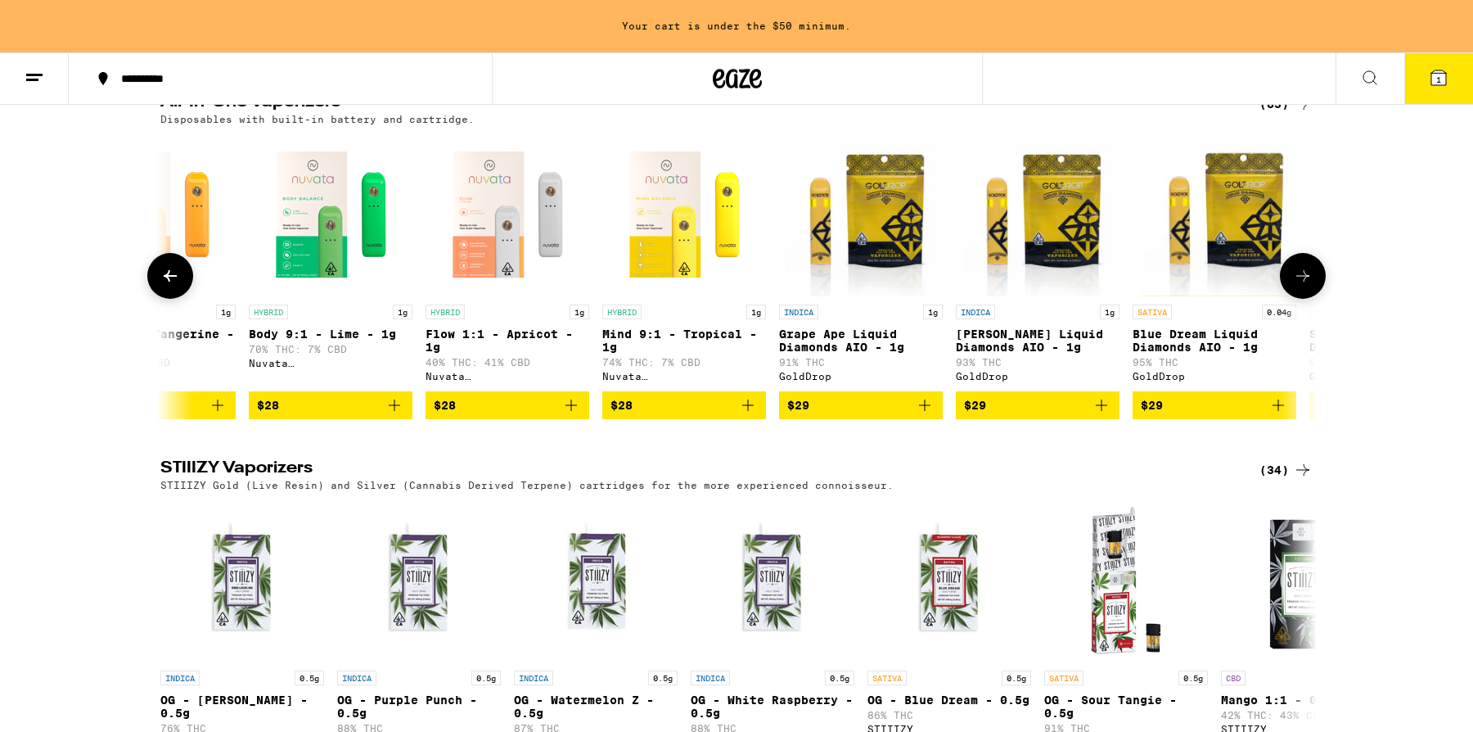
scroll to position [0, 974]
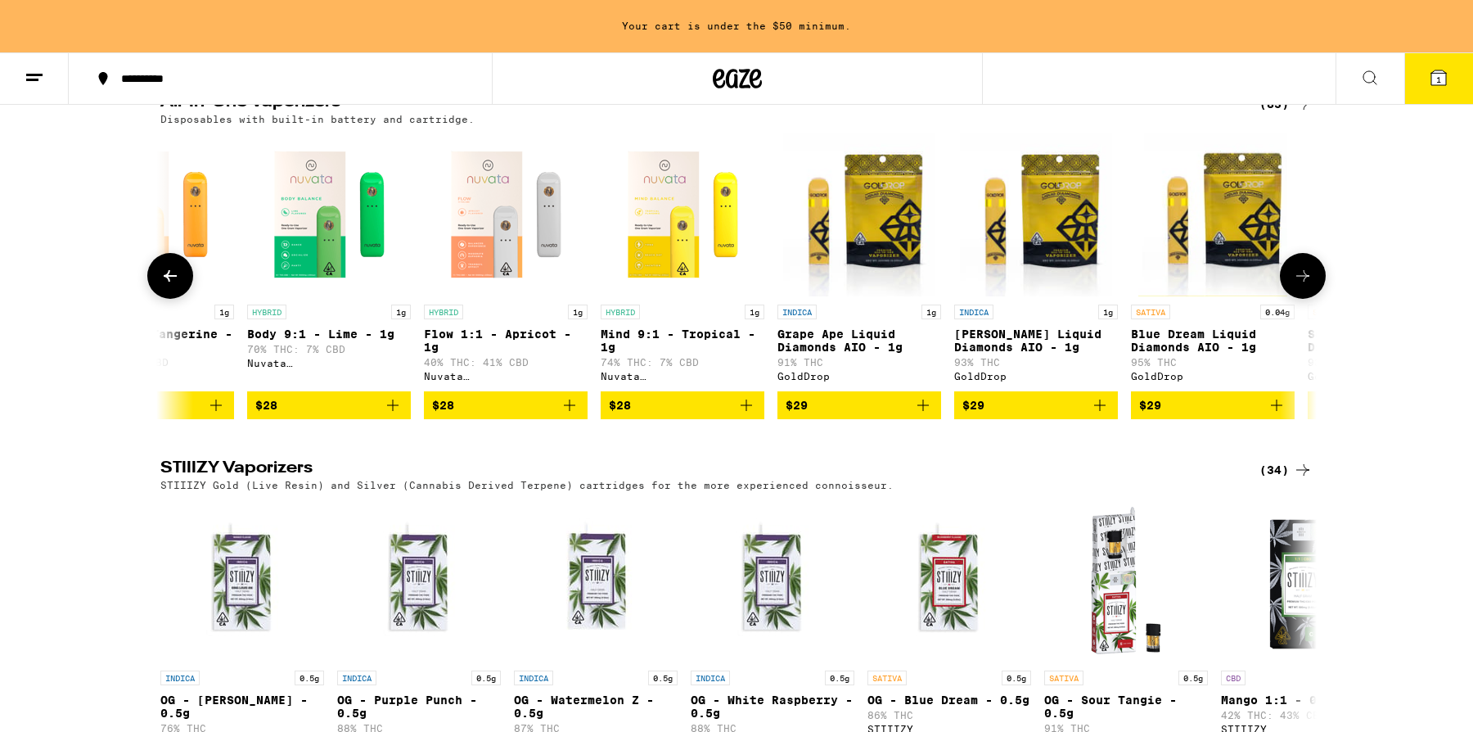
click at [1314, 299] on button at bounding box center [1303, 276] width 46 height 46
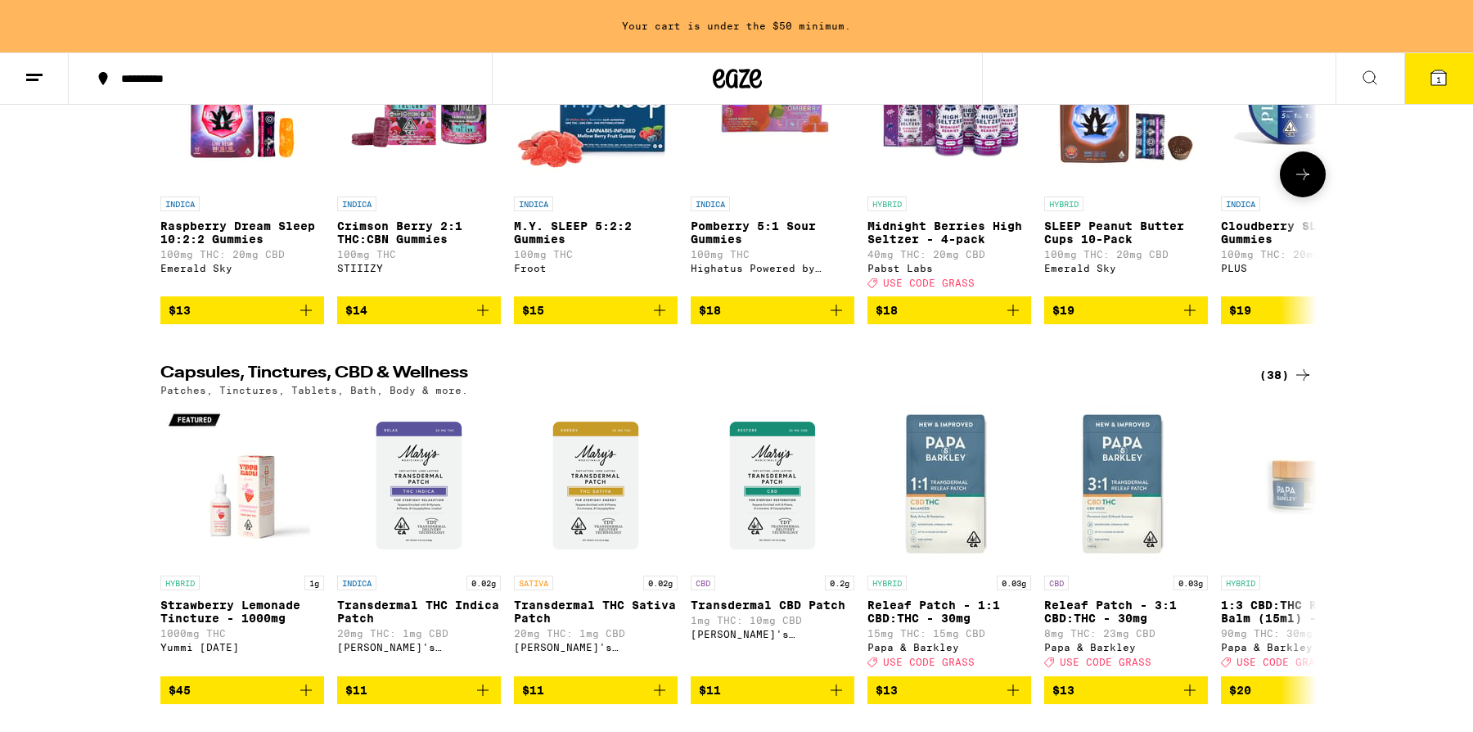
scroll to position [5496, 0]
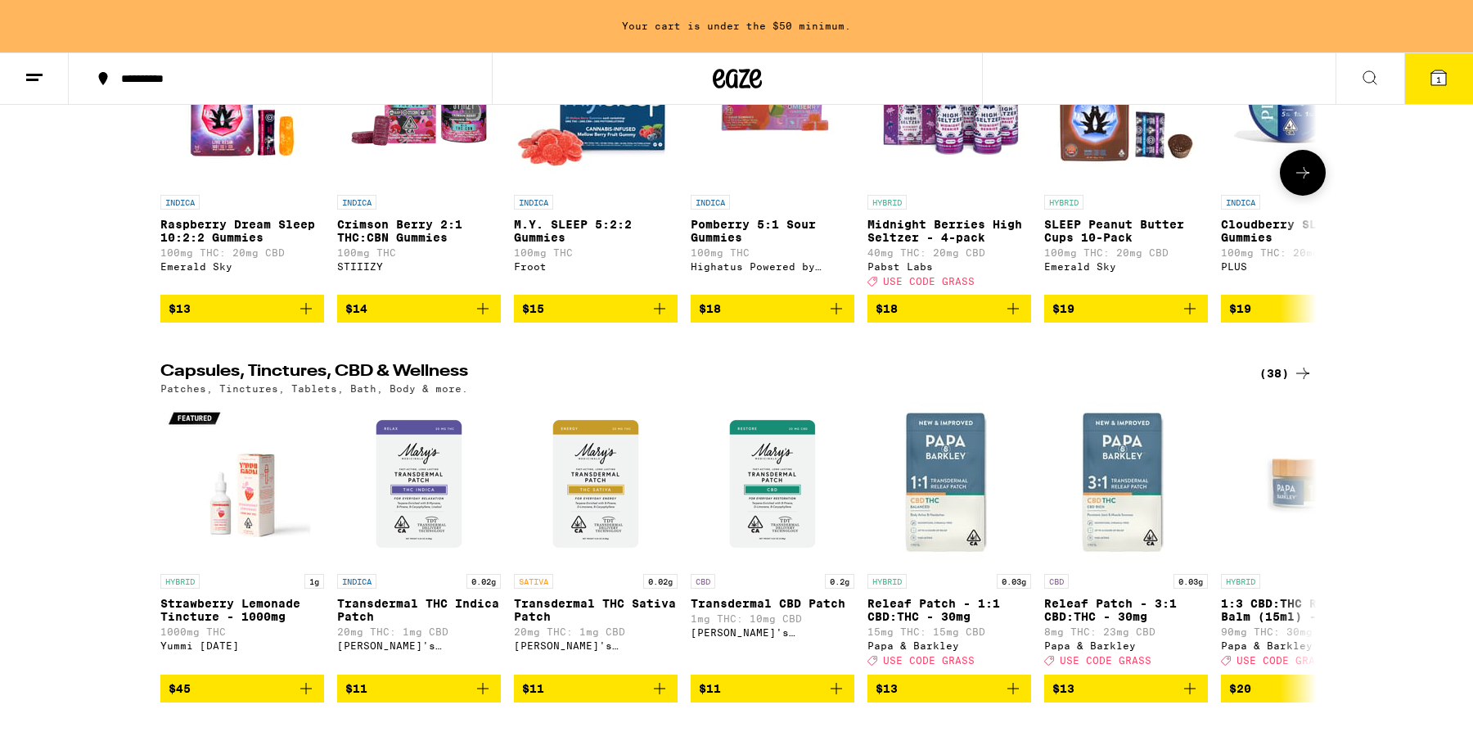
click at [1303, 182] on icon at bounding box center [1303, 173] width 20 height 20
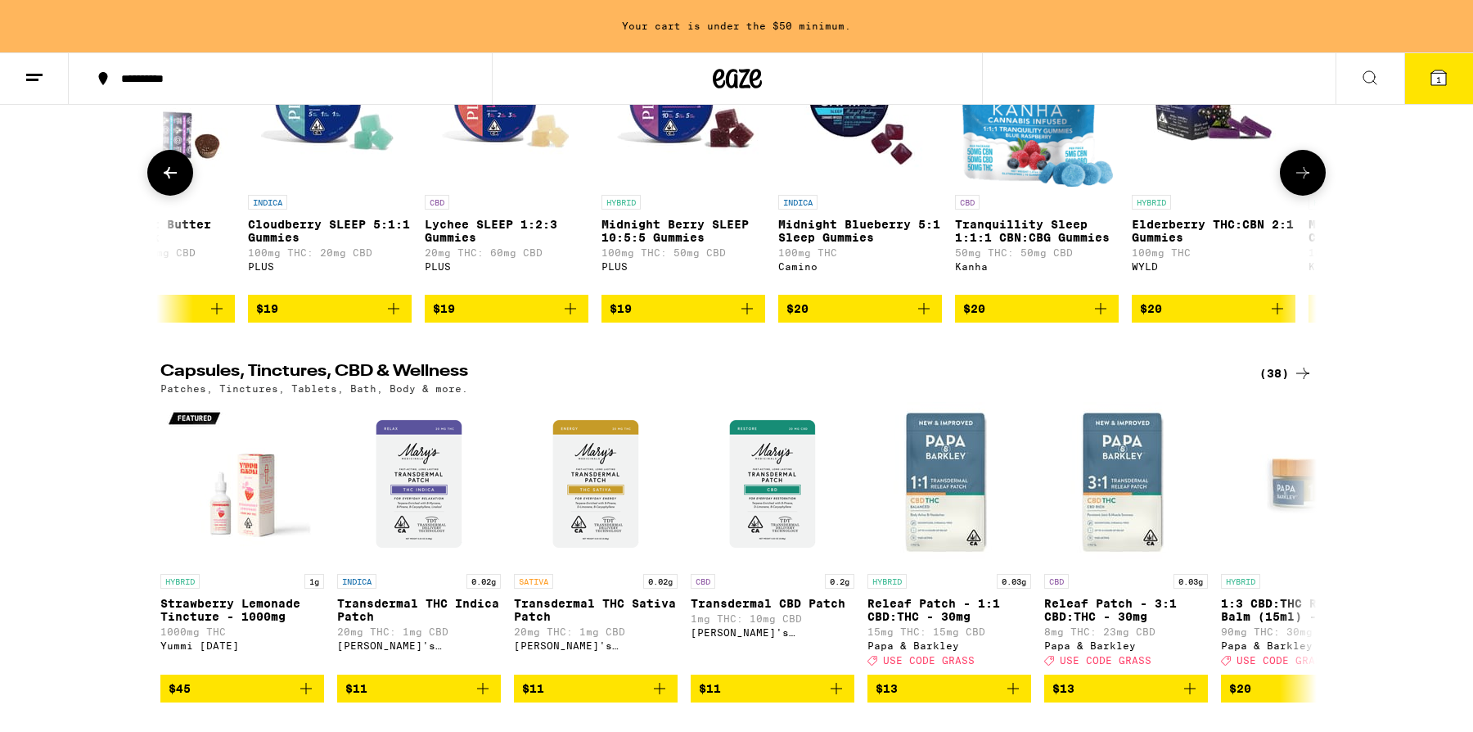
scroll to position [0, 974]
click at [1282, 318] on icon "Add to bag" at bounding box center [1277, 309] width 20 height 20
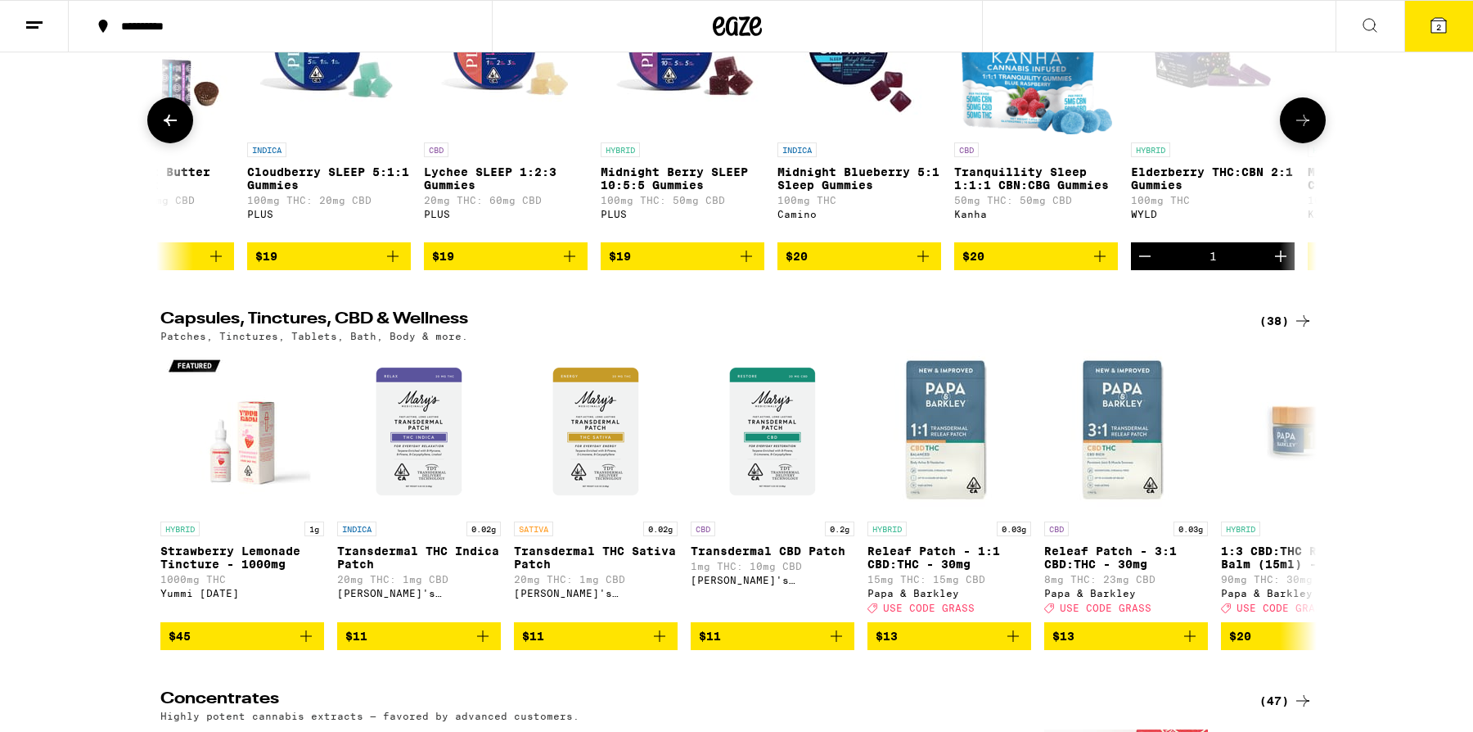
scroll to position [5444, 0]
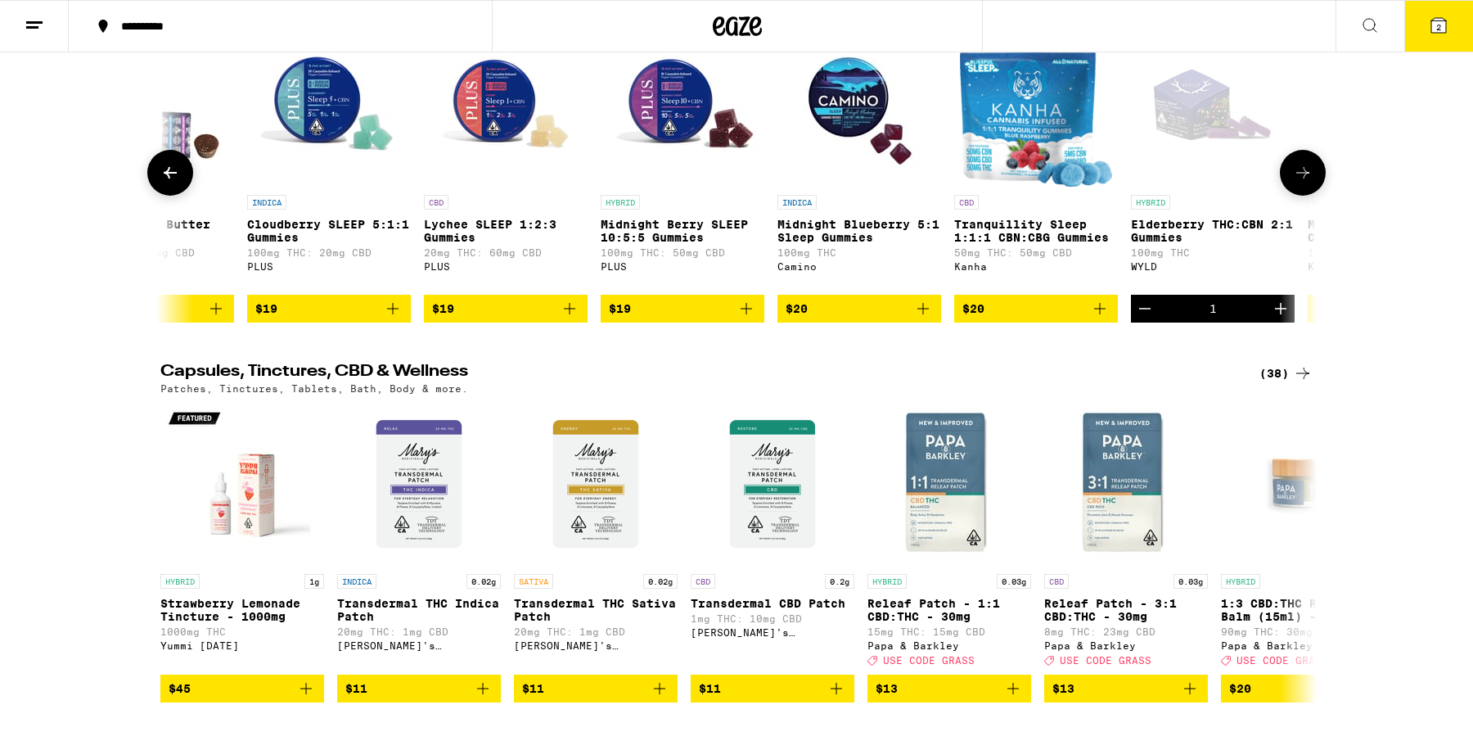
click at [1308, 182] on icon at bounding box center [1303, 173] width 20 height 20
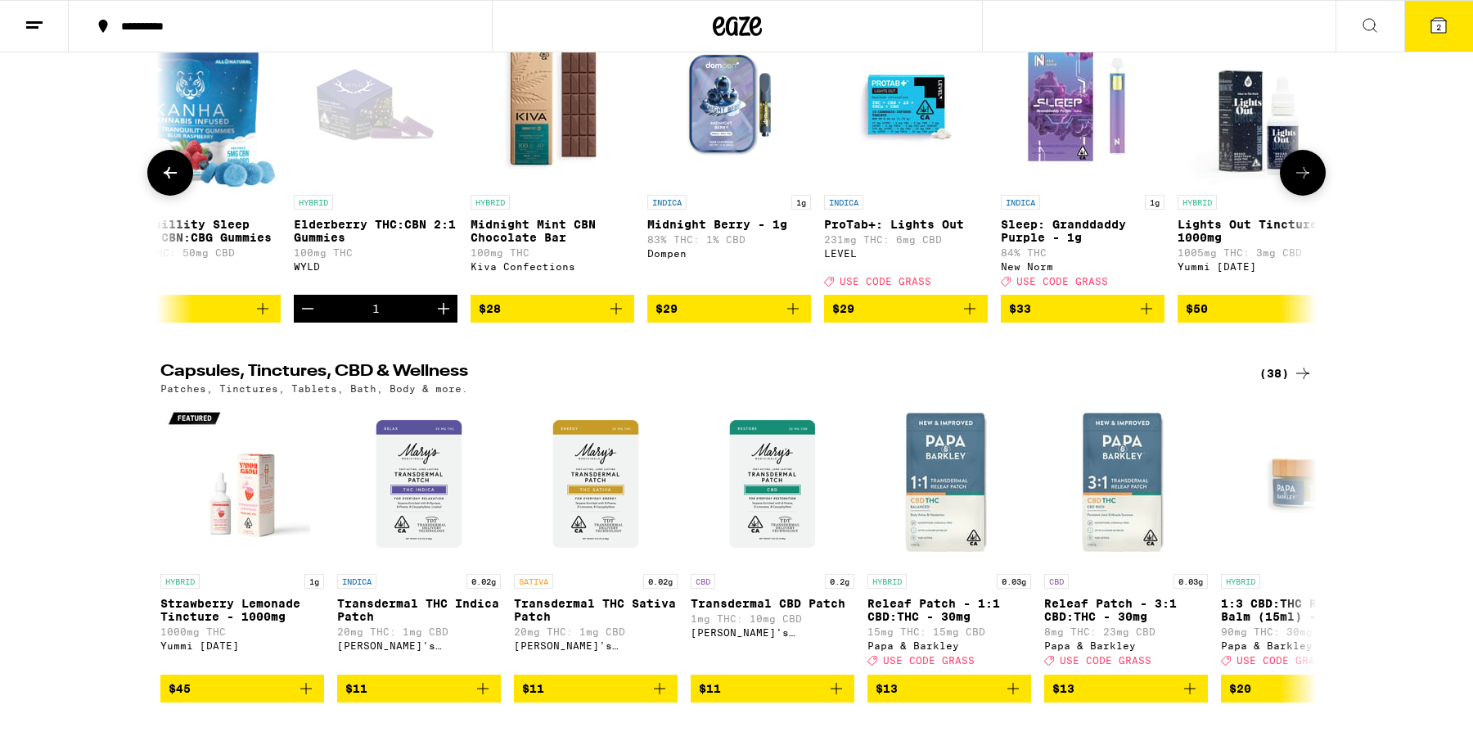
scroll to position [0, 1852]
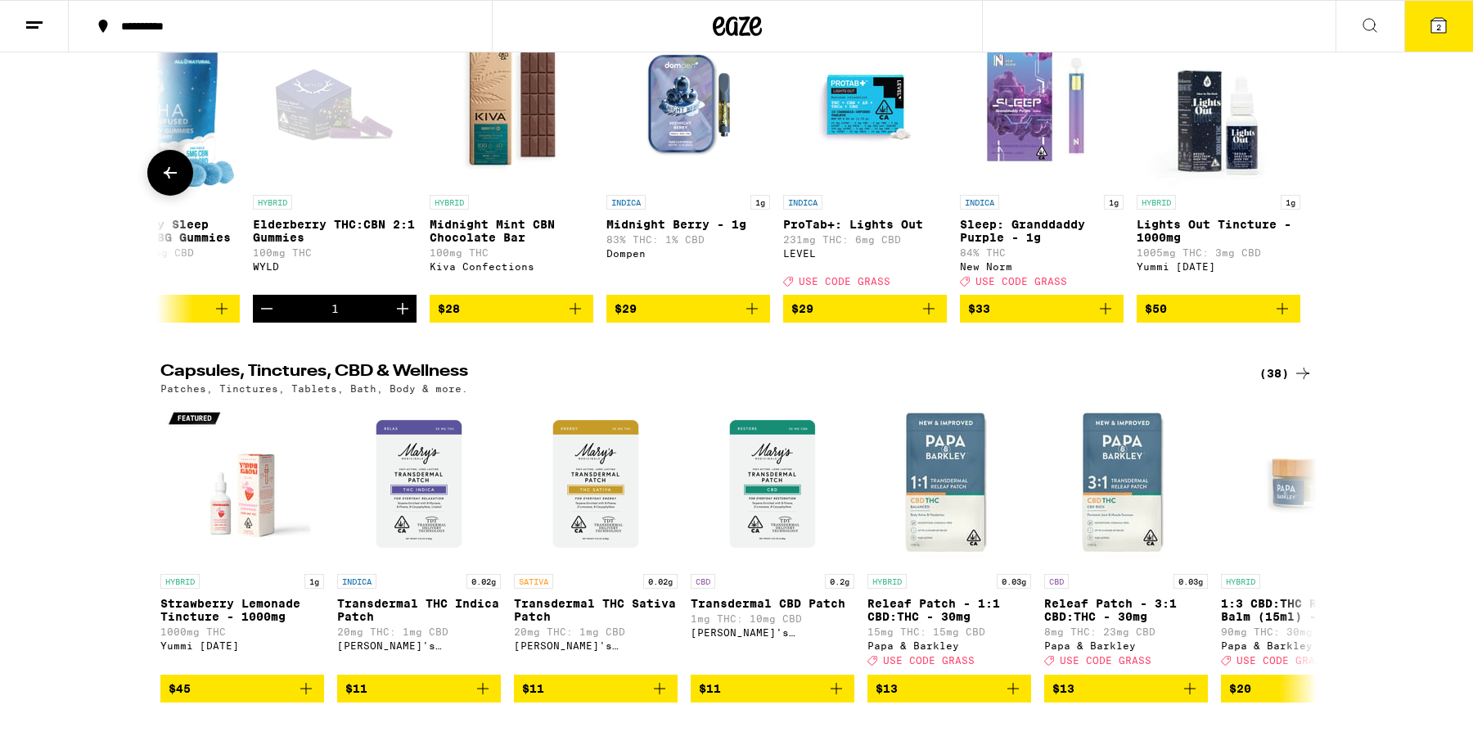
click at [1308, 196] on div at bounding box center [1303, 173] width 46 height 46
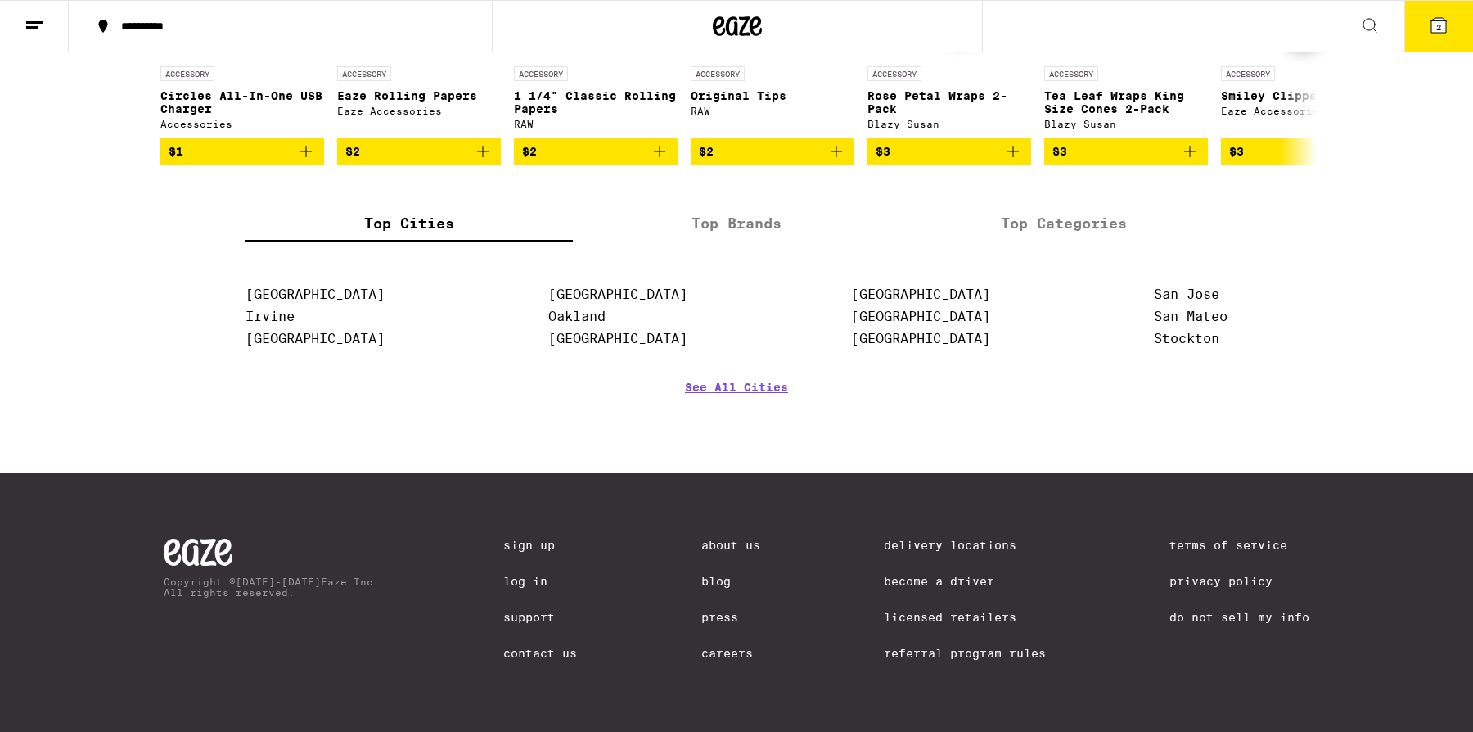
scroll to position [5324, 0]
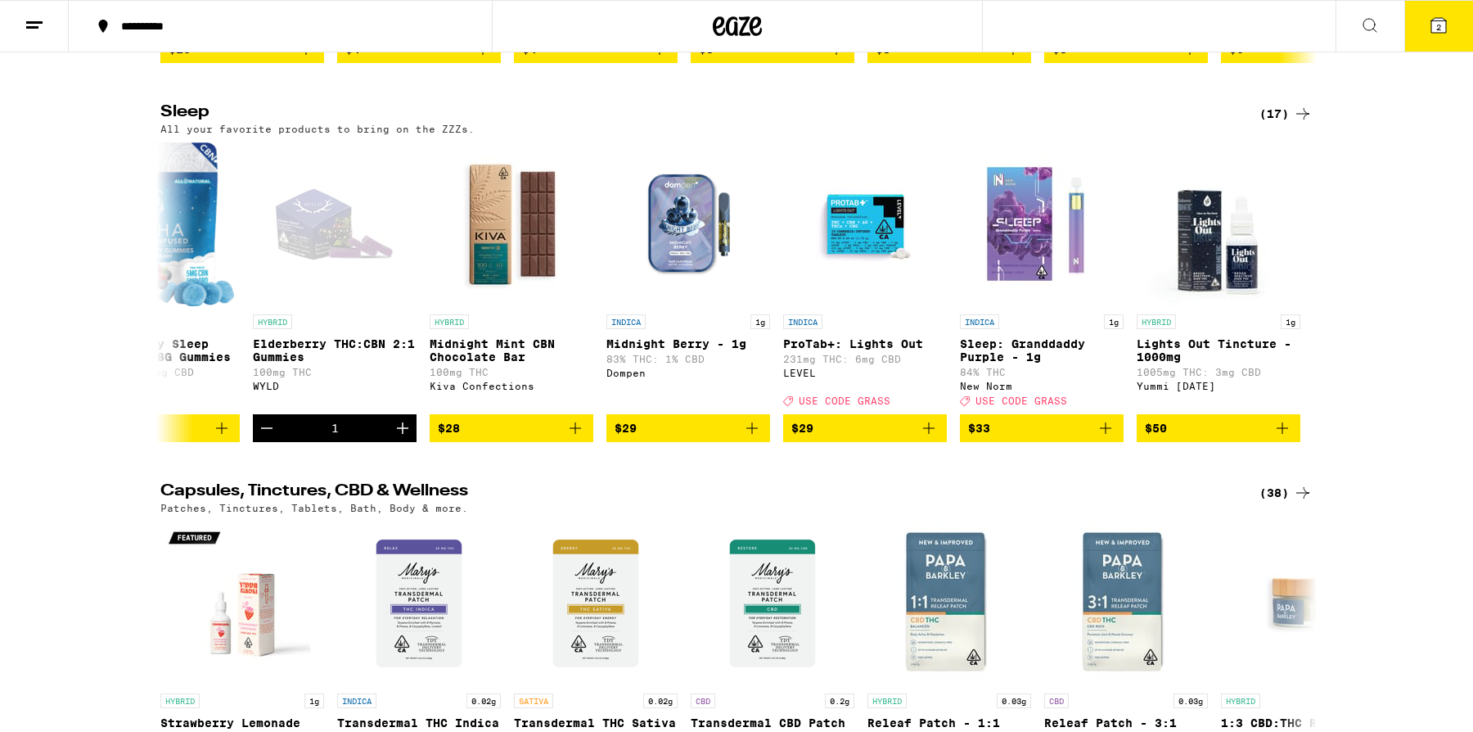
click at [1366, 21] on icon at bounding box center [1370, 26] width 20 height 20
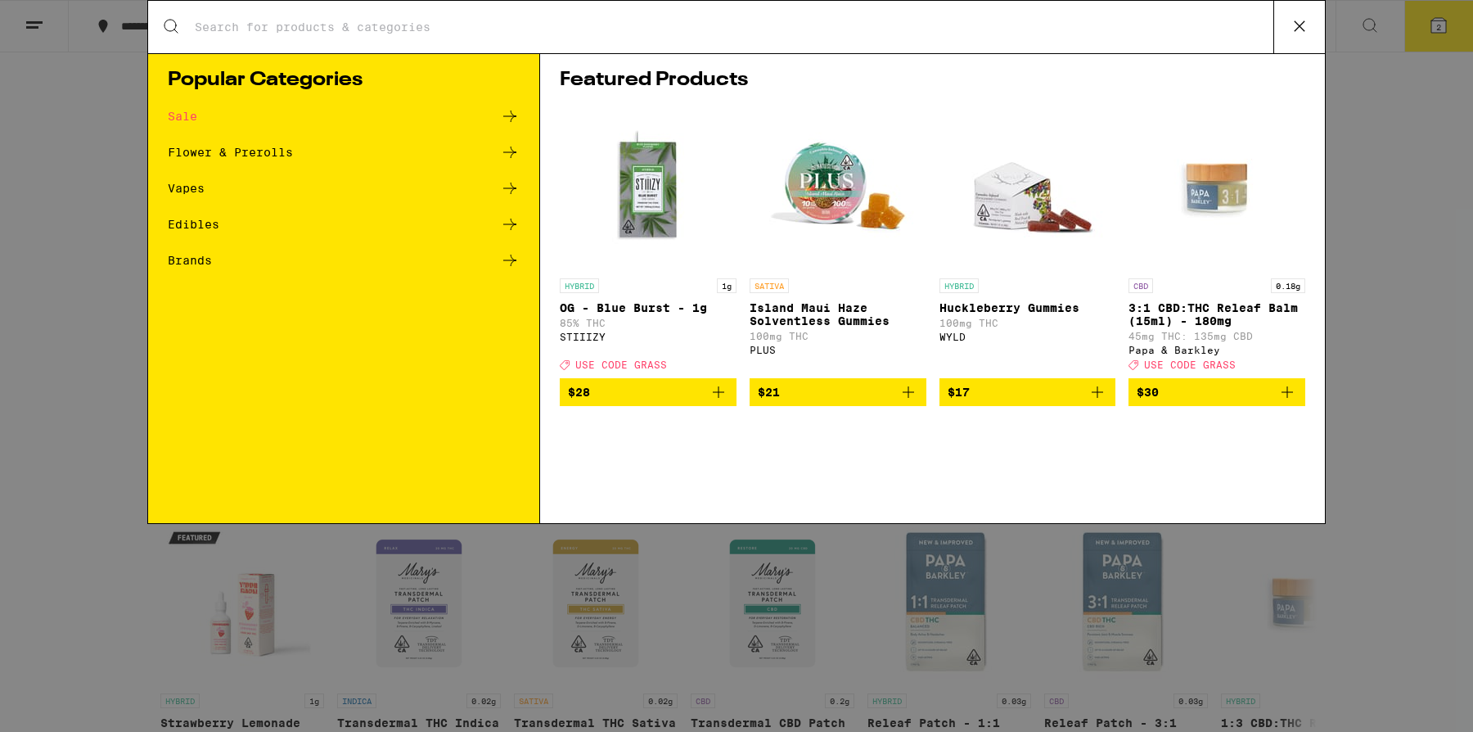
scroll to position [0, 0]
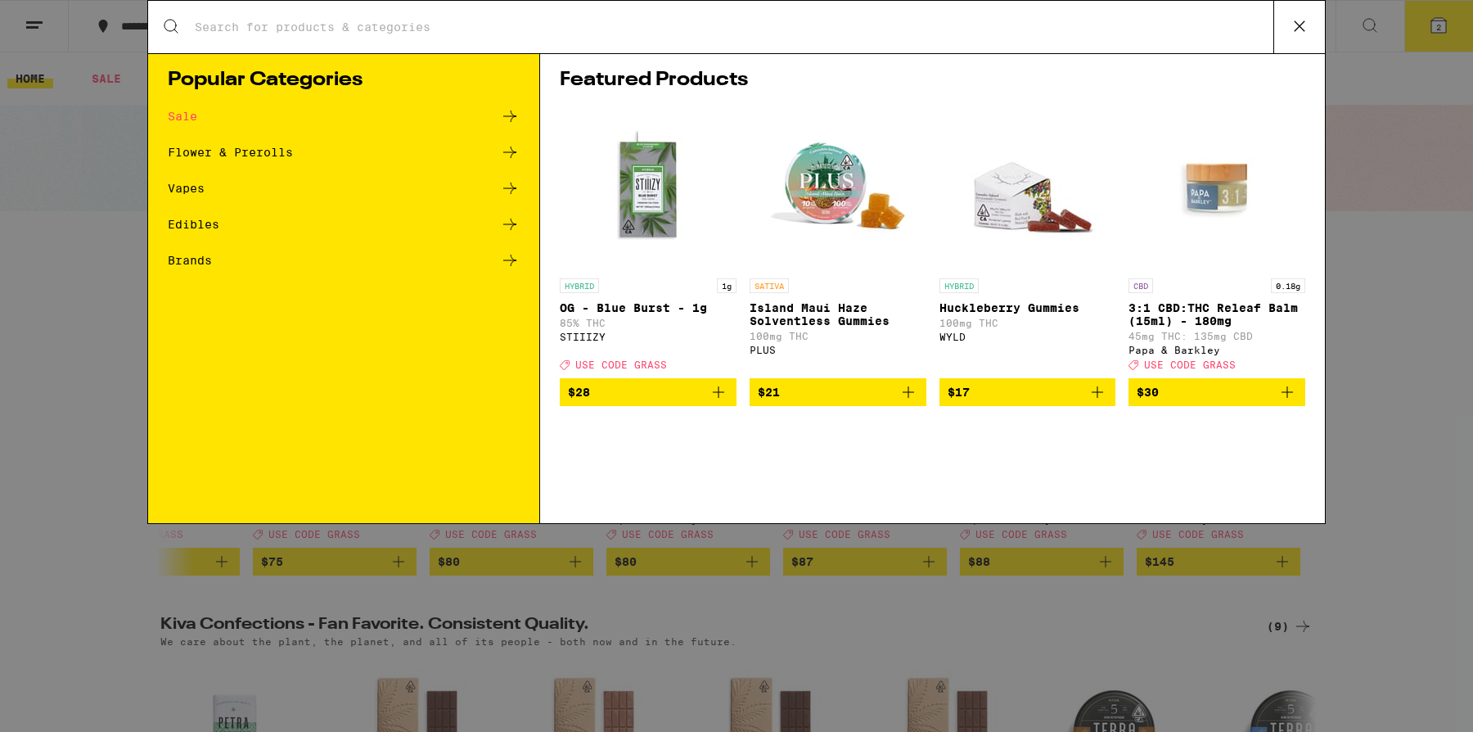
click at [99, 144] on div "Search for Products Popular Categories Sale Flower & Prerolls Vapes Edibles Bra…" at bounding box center [736, 366] width 1473 height 732
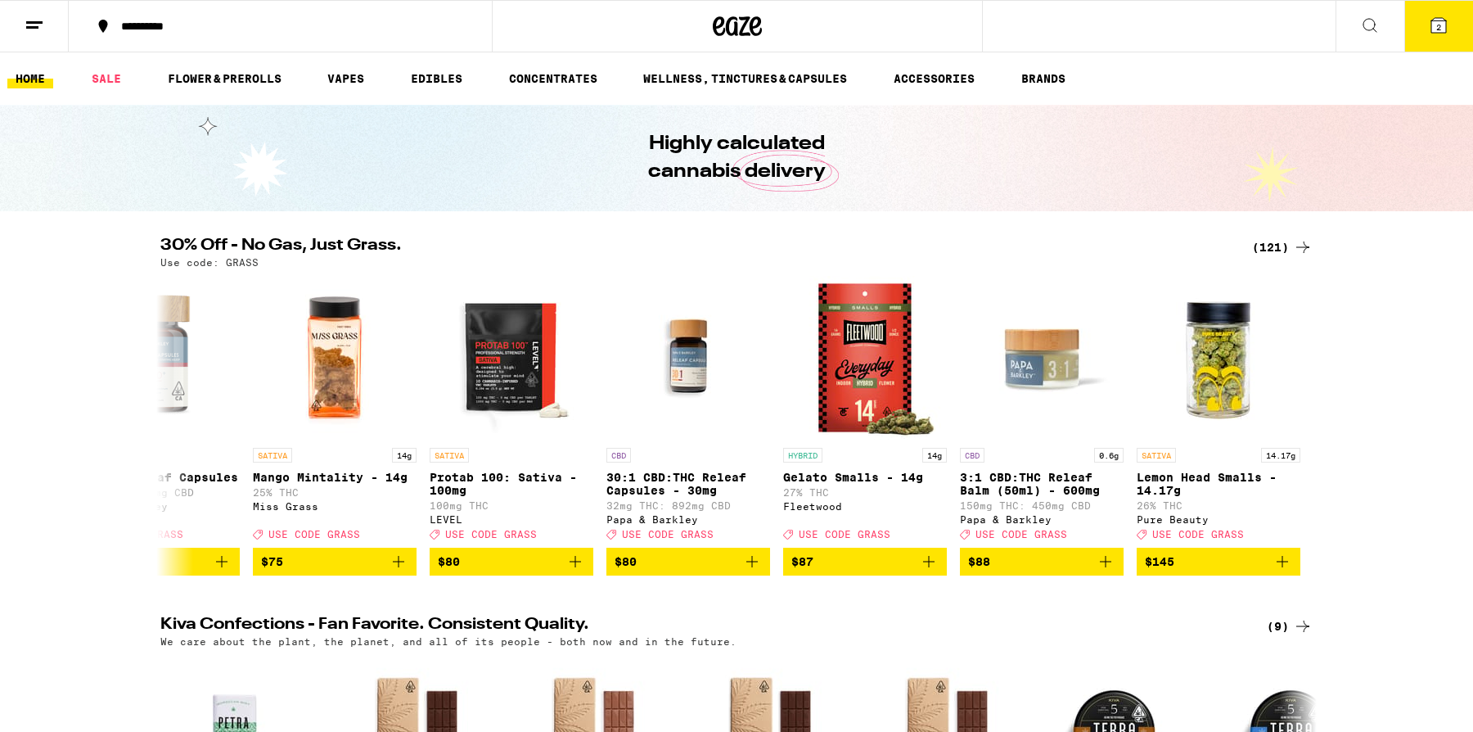
click at [1365, 38] on button at bounding box center [1369, 27] width 69 height 52
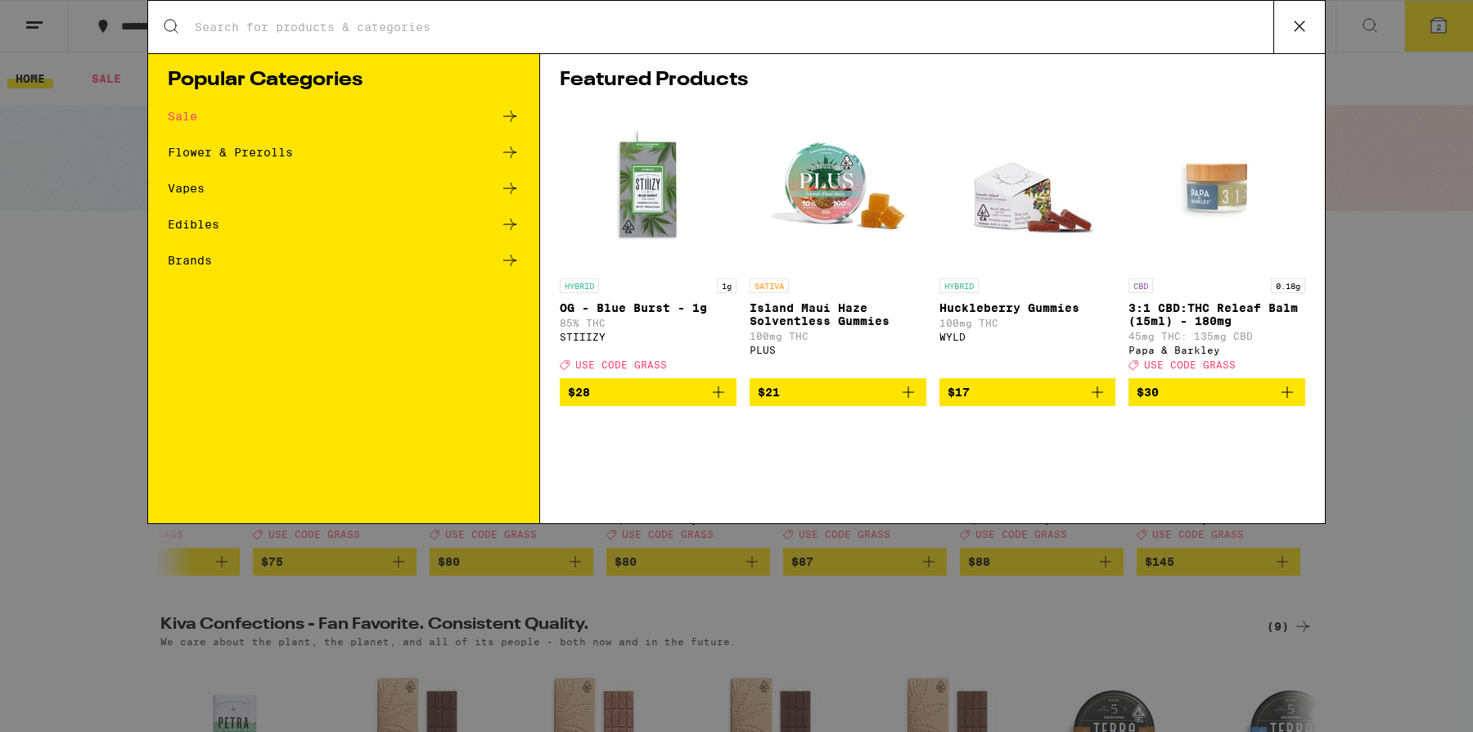
click at [469, 28] on input "Search for Products" at bounding box center [733, 27] width 1079 height 15
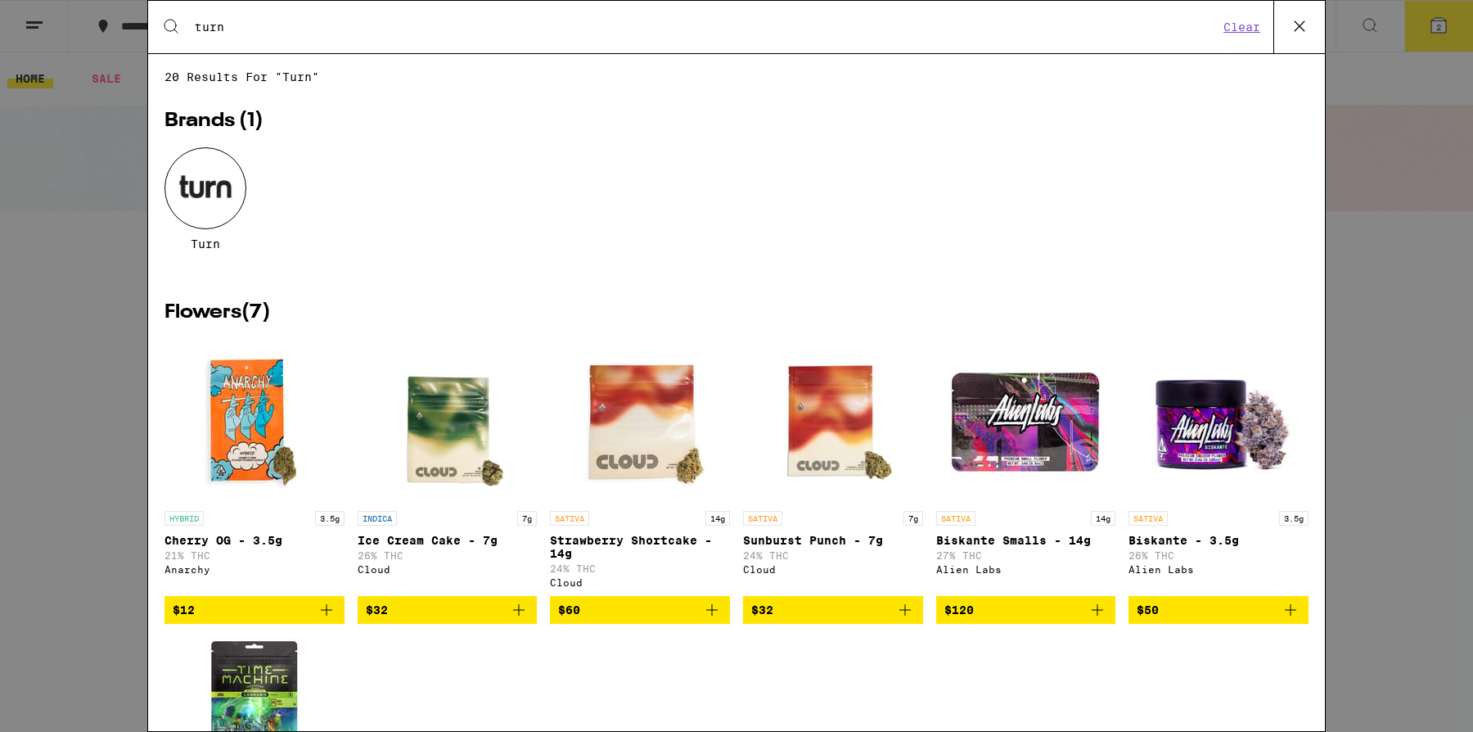
type input "turn"
click at [202, 188] on div at bounding box center [205, 188] width 82 height 82
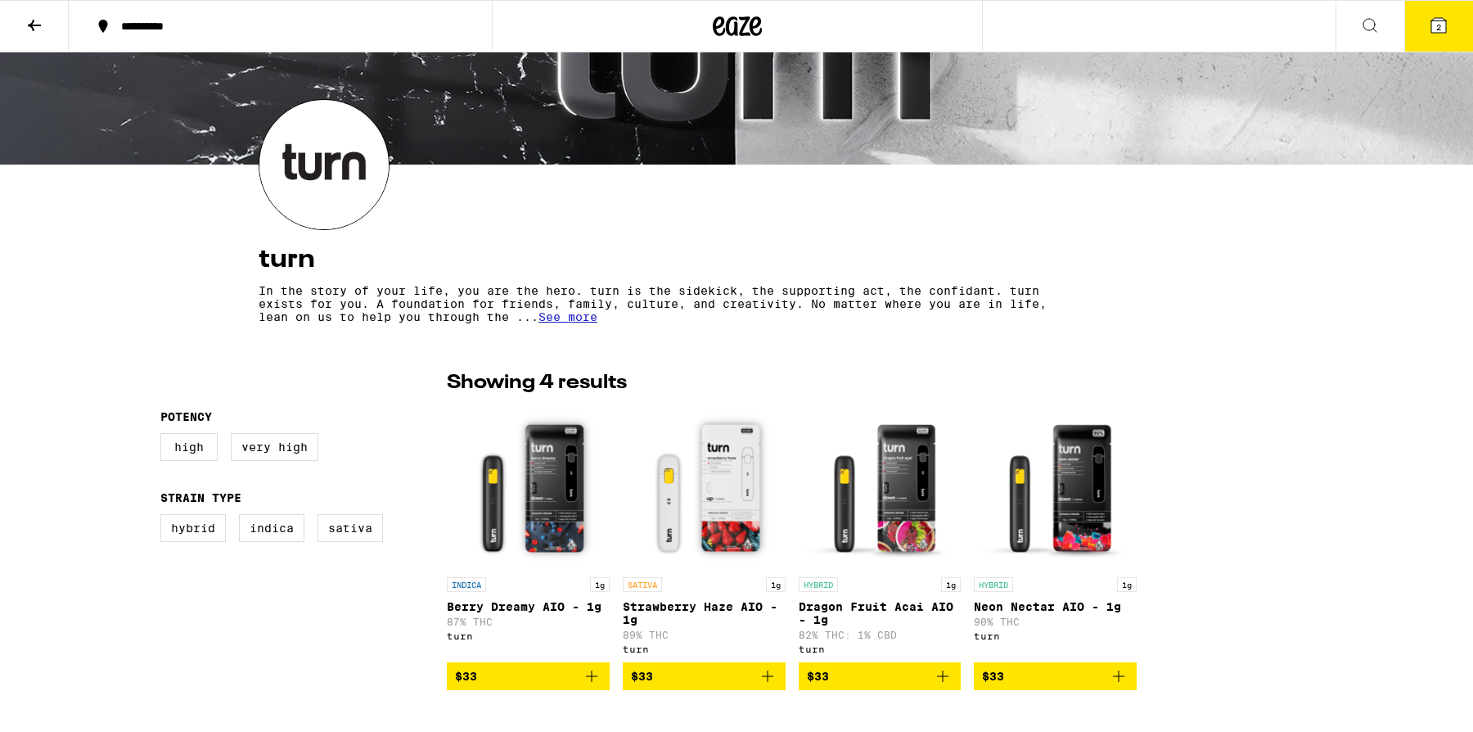
scroll to position [285, 0]
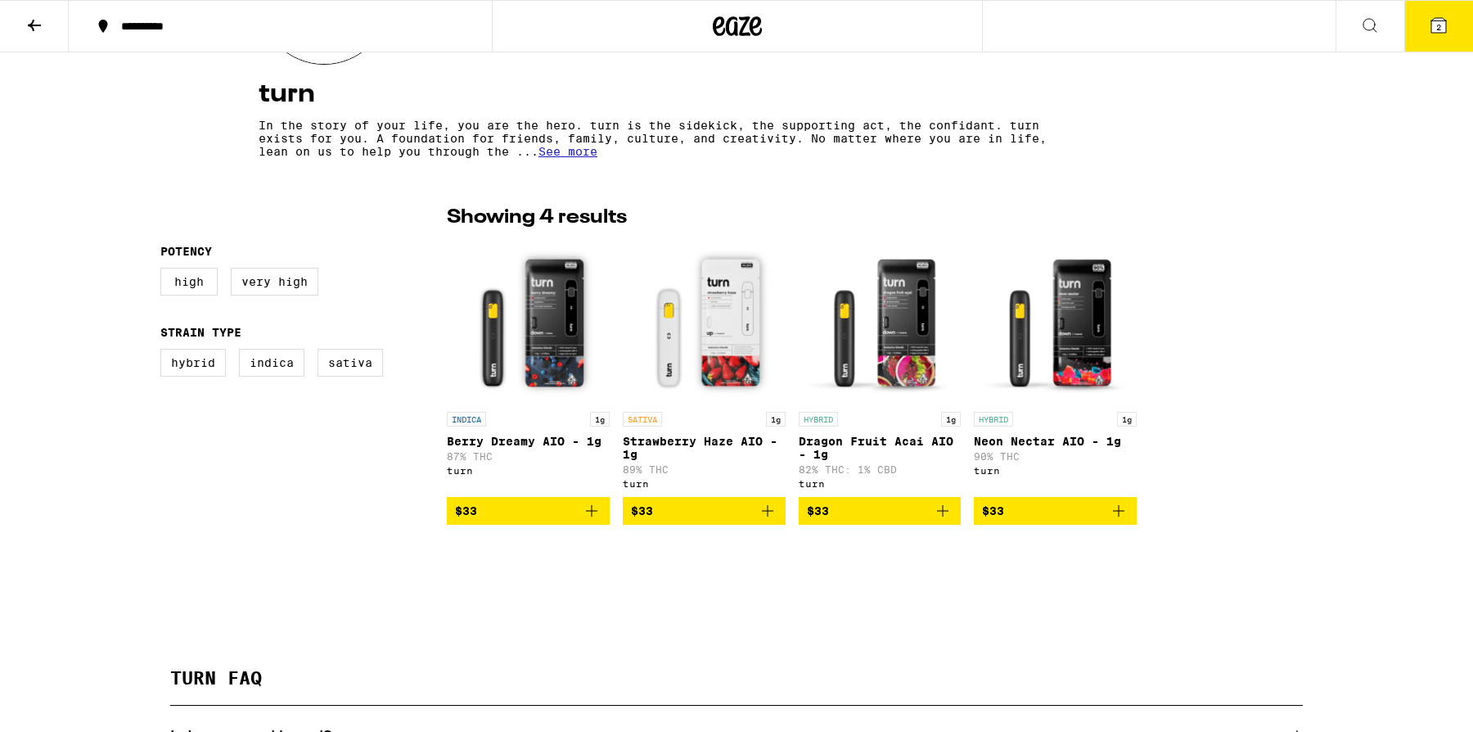
click at [574, 158] on span "See more" at bounding box center [567, 151] width 59 height 13
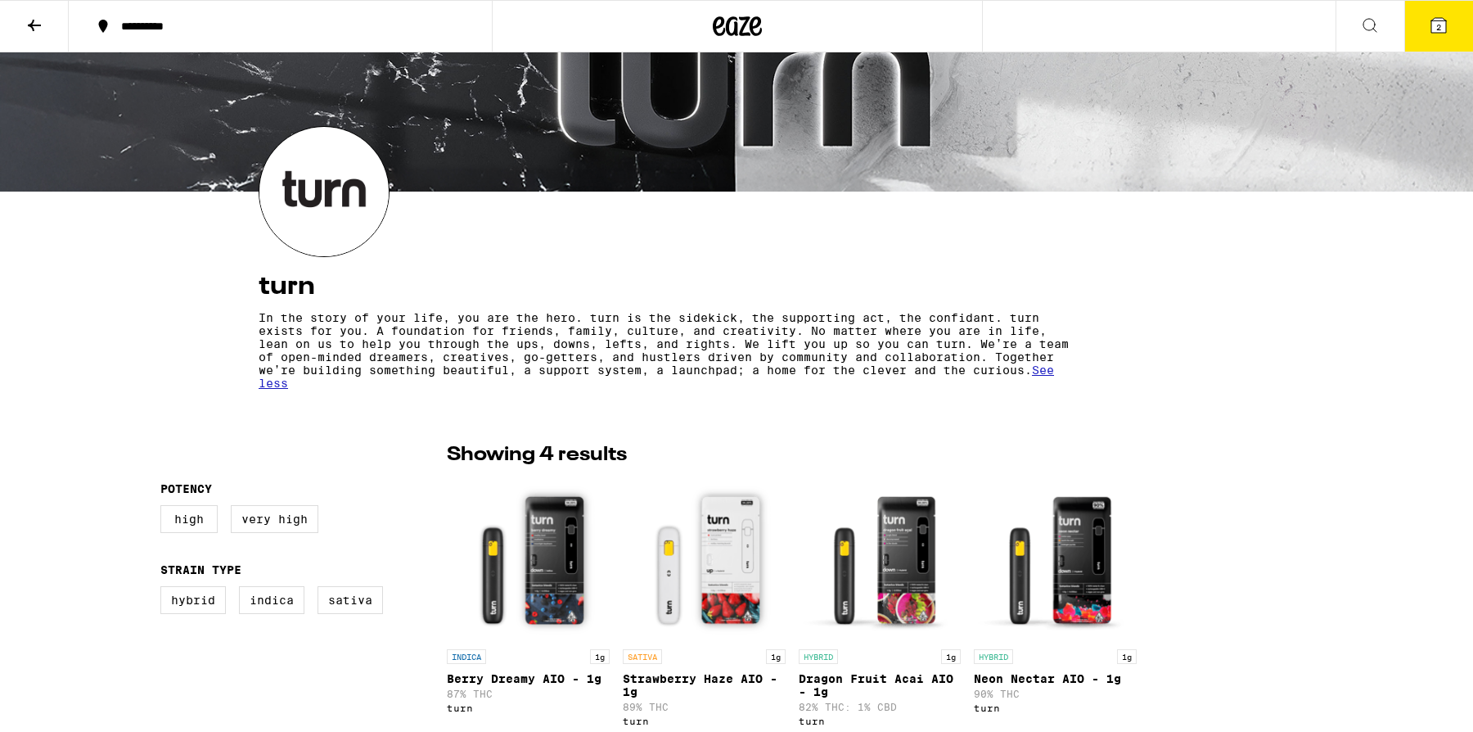
scroll to position [0, 0]
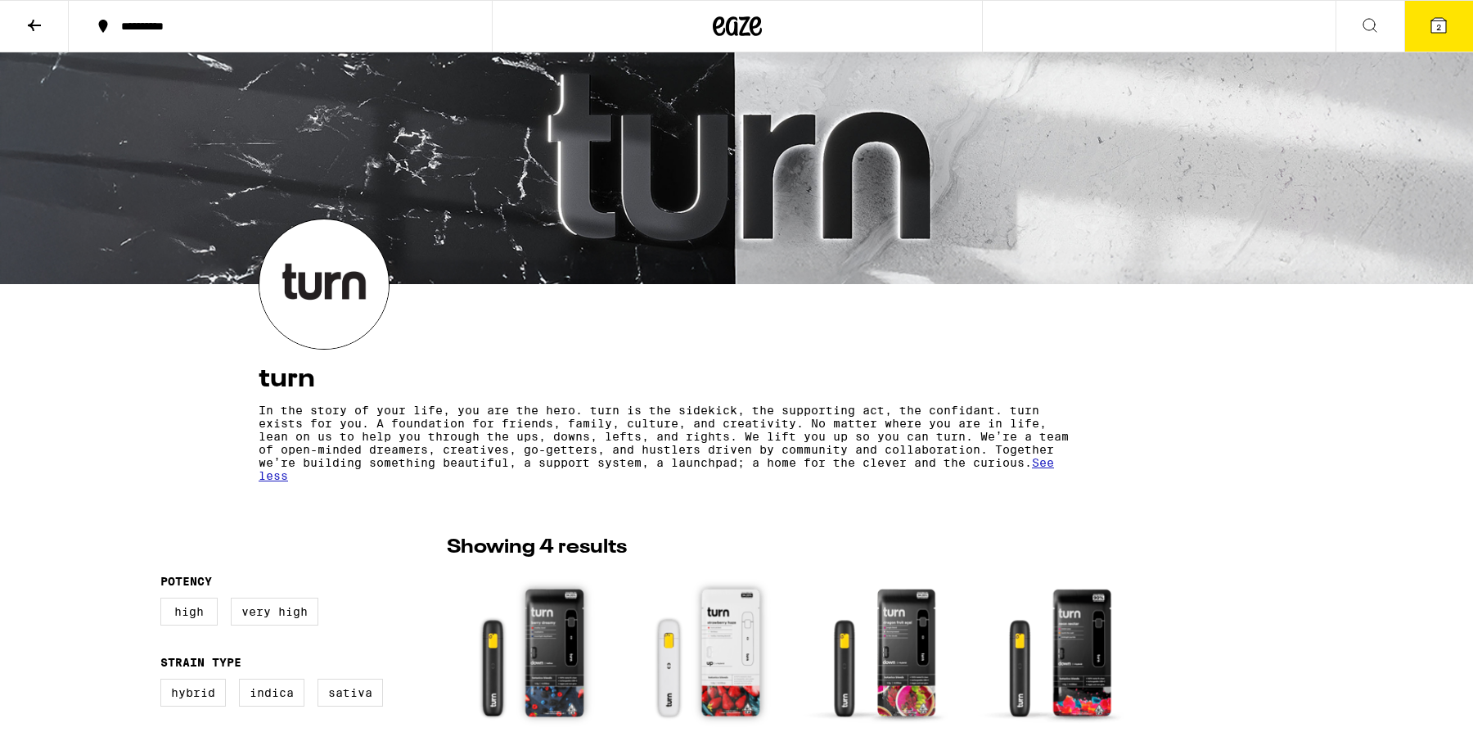
click at [1427, 13] on button "2" at bounding box center [1438, 26] width 69 height 51
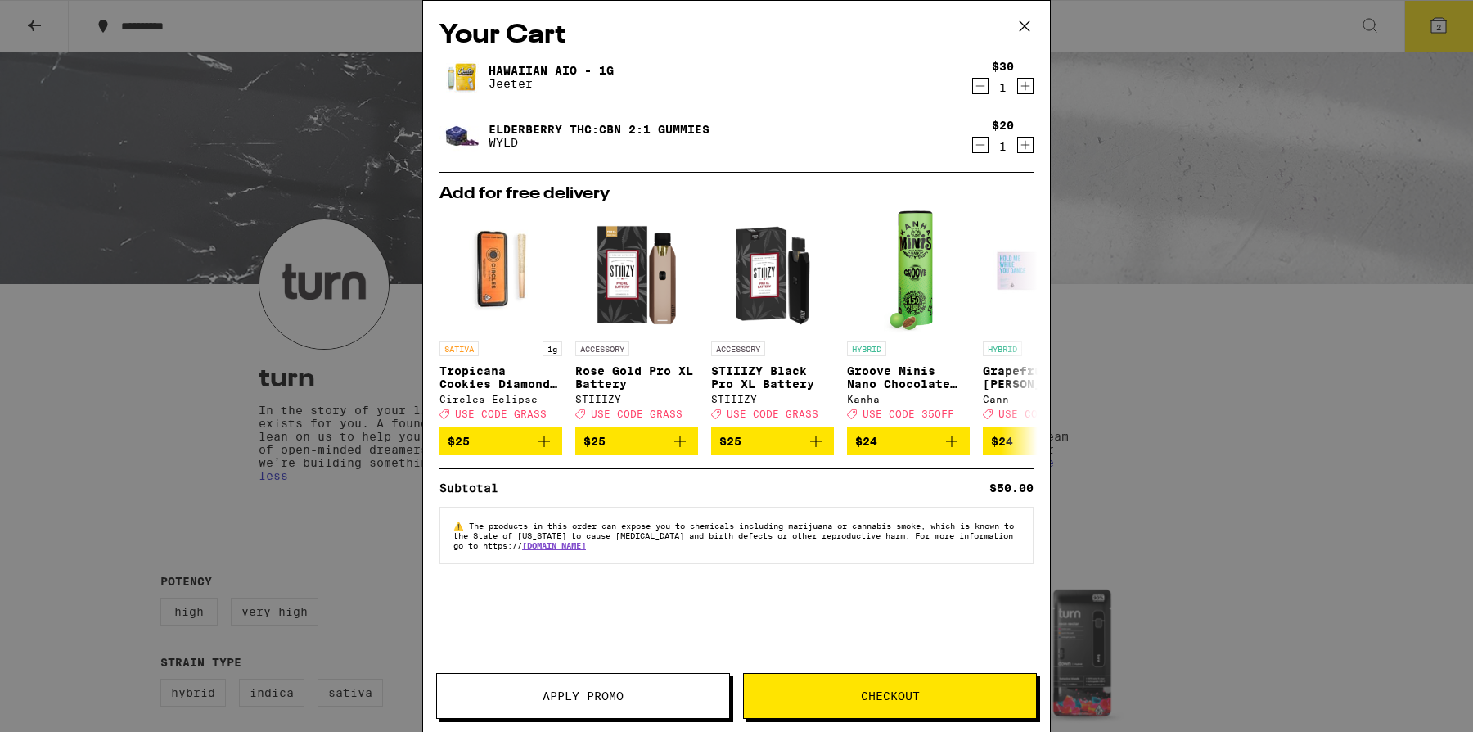
click at [1308, 276] on div "Your Cart Hawaiian AIO - 1g Jeeter $30 1 Elderberry THC:CBN 2:1 Gummies WYLD $2…" at bounding box center [736, 366] width 1473 height 732
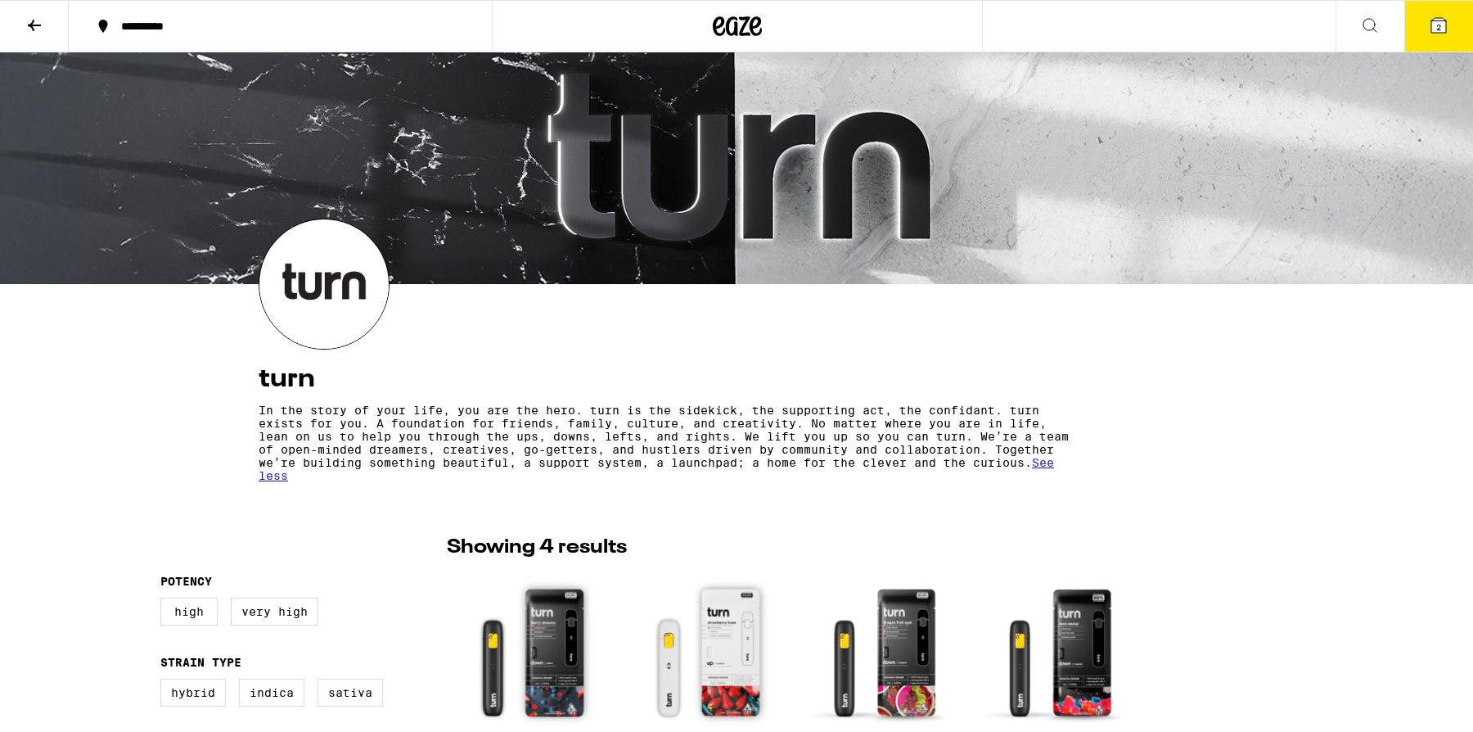
click at [1437, 34] on icon at bounding box center [1439, 26] width 20 height 20
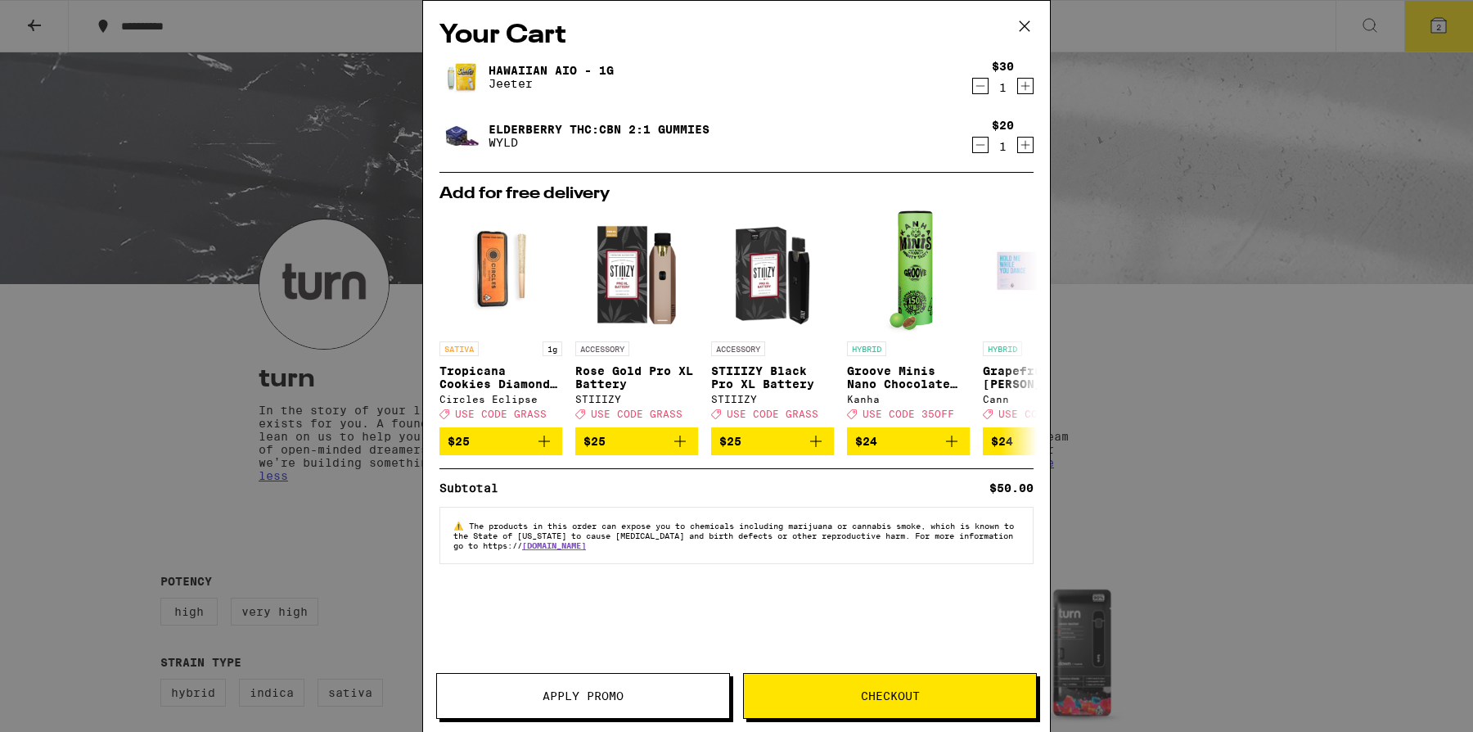
click at [604, 691] on span "Apply Promo" at bounding box center [582, 695] width 81 height 11
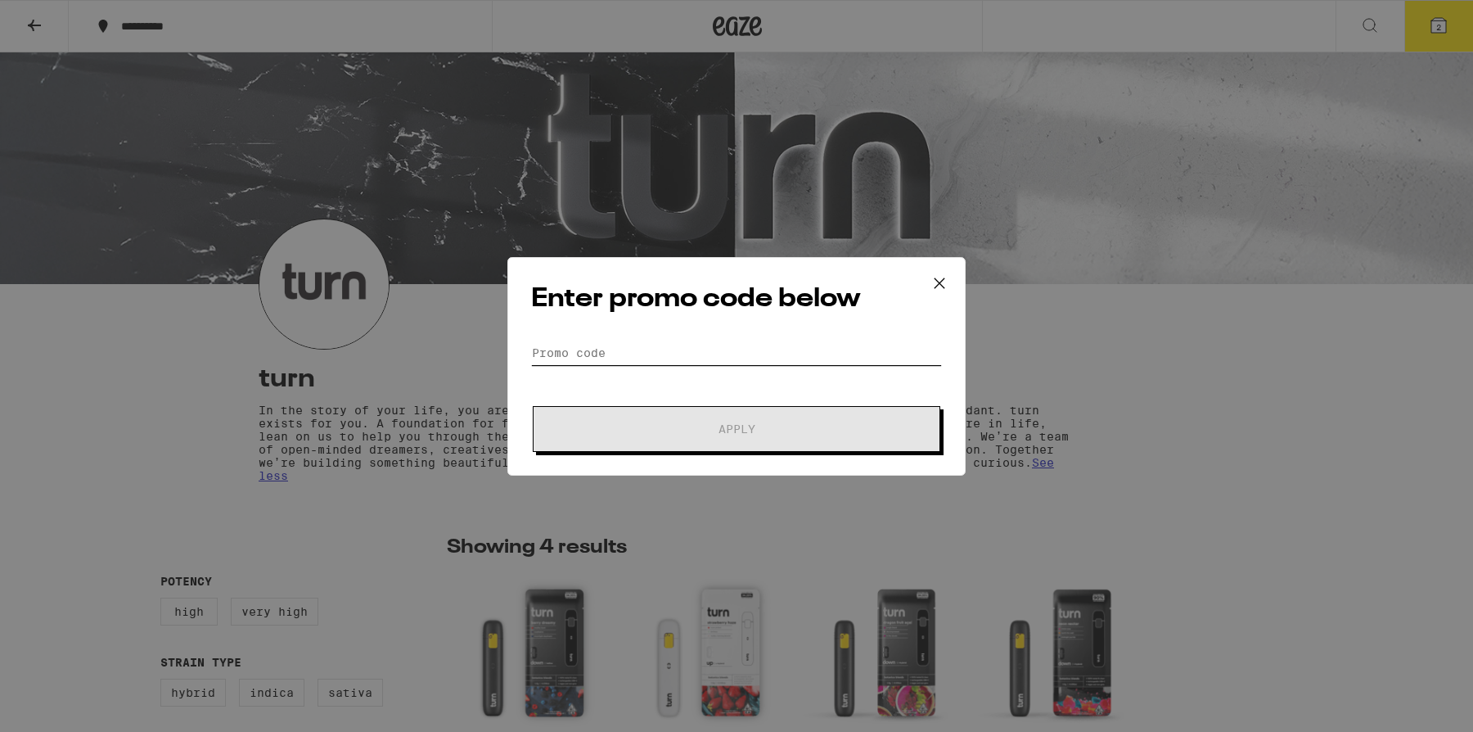
click at [694, 360] on input "Promo Code" at bounding box center [736, 352] width 411 height 25
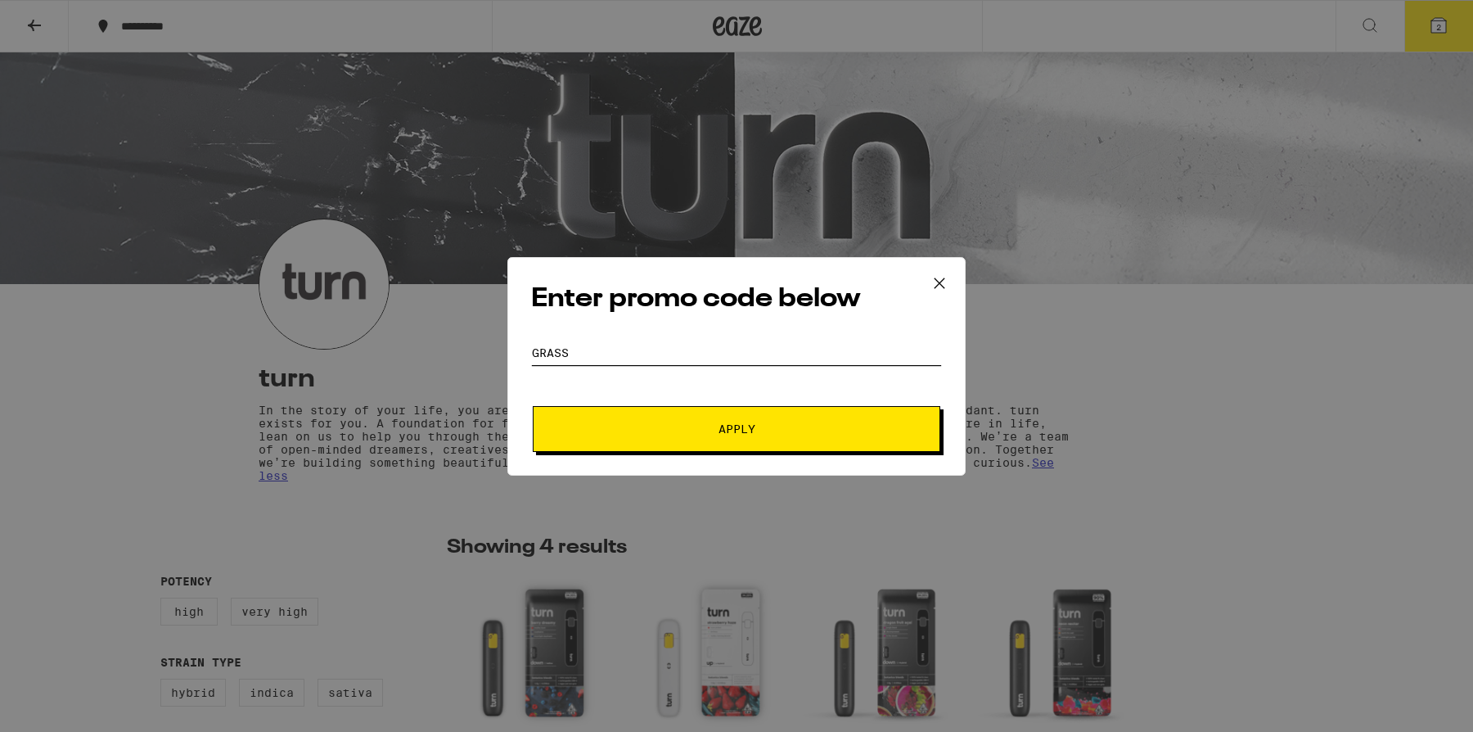
type input "gRASS"
click at [798, 426] on span "Apply" at bounding box center [736, 428] width 295 height 11
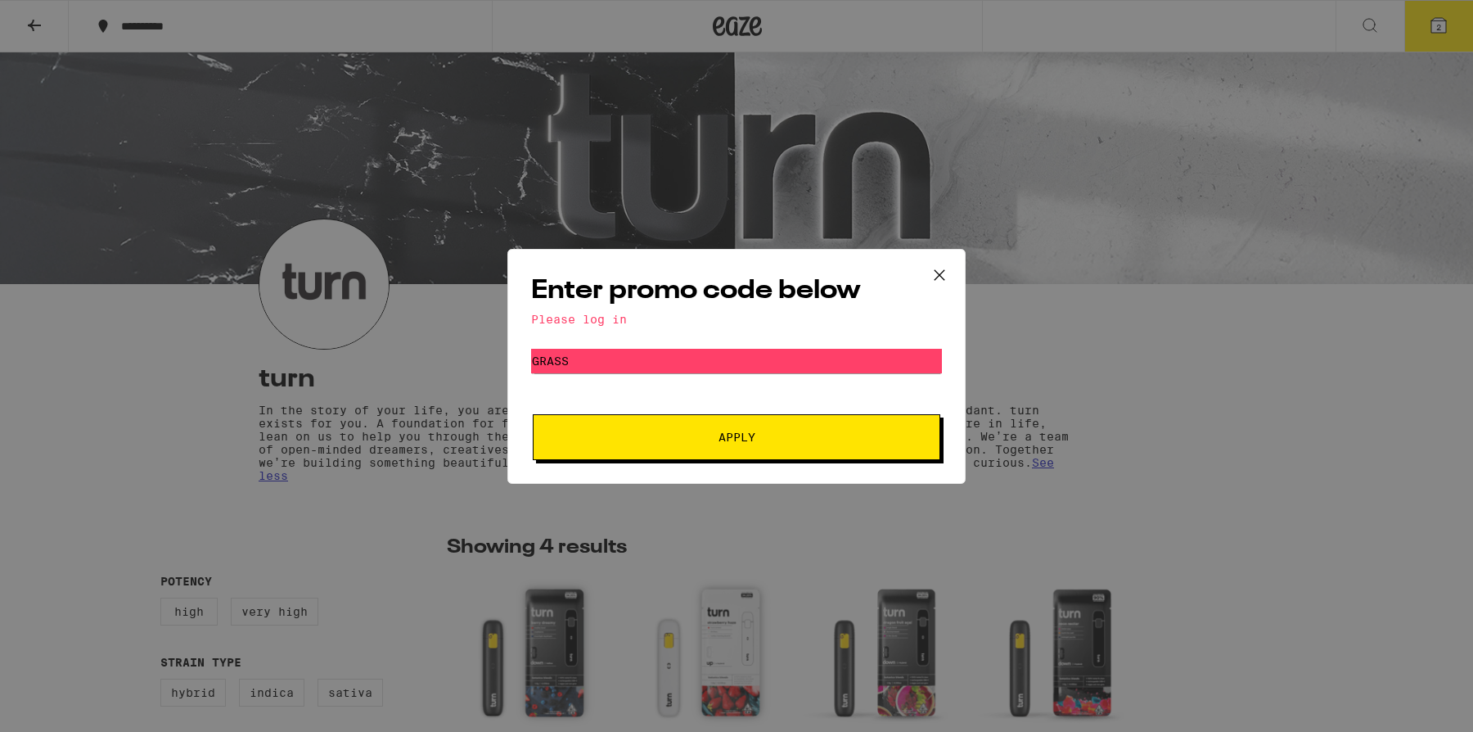
click at [595, 321] on div "Please log in" at bounding box center [736, 319] width 411 height 13
click at [588, 354] on input "gRASS" at bounding box center [736, 361] width 411 height 25
click at [915, 257] on button at bounding box center [939, 276] width 51 height 52
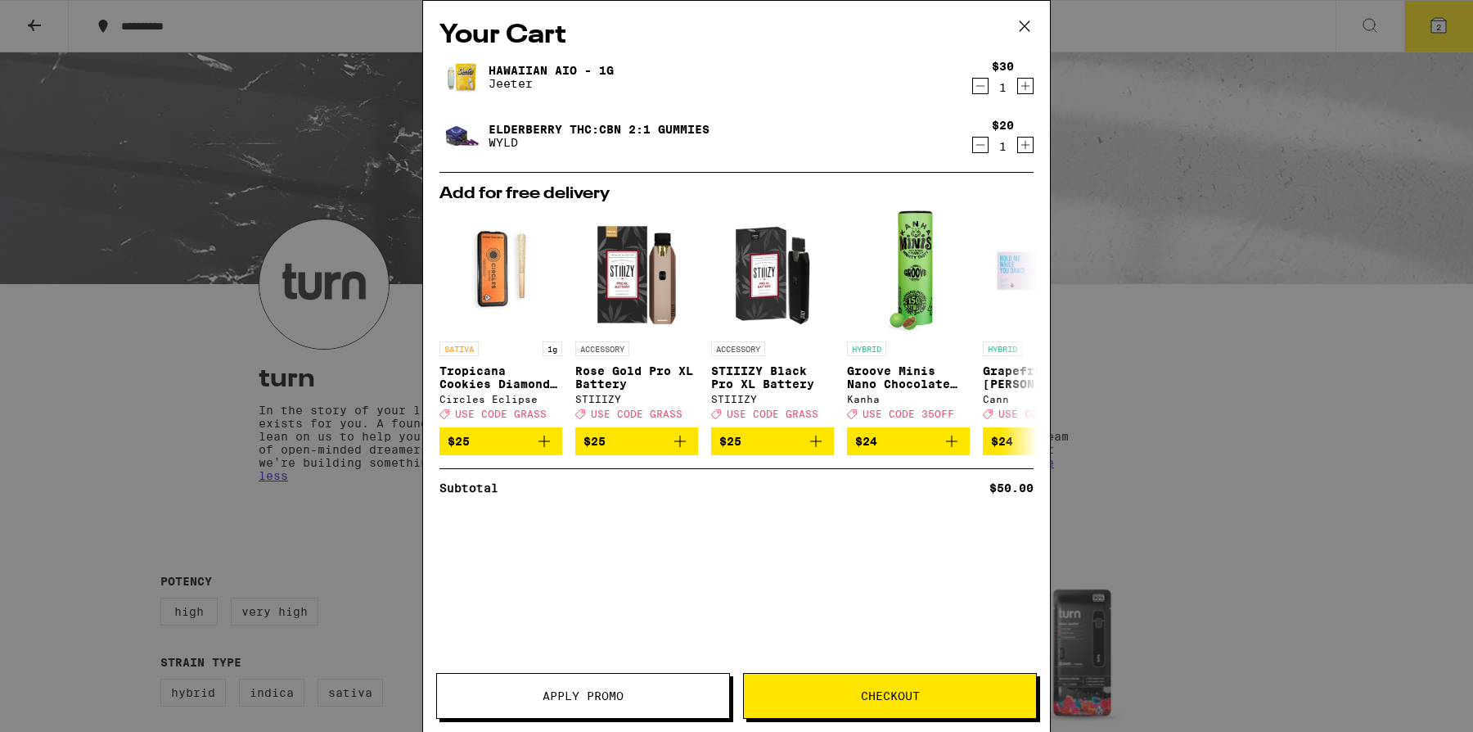
click at [930, 259] on div "Your Cart Hawaiian AIO - 1g Jeeter $30 1 Elderberry THC:CBN 2:1 Gummies WYLD $2…" at bounding box center [736, 366] width 1473 height 732
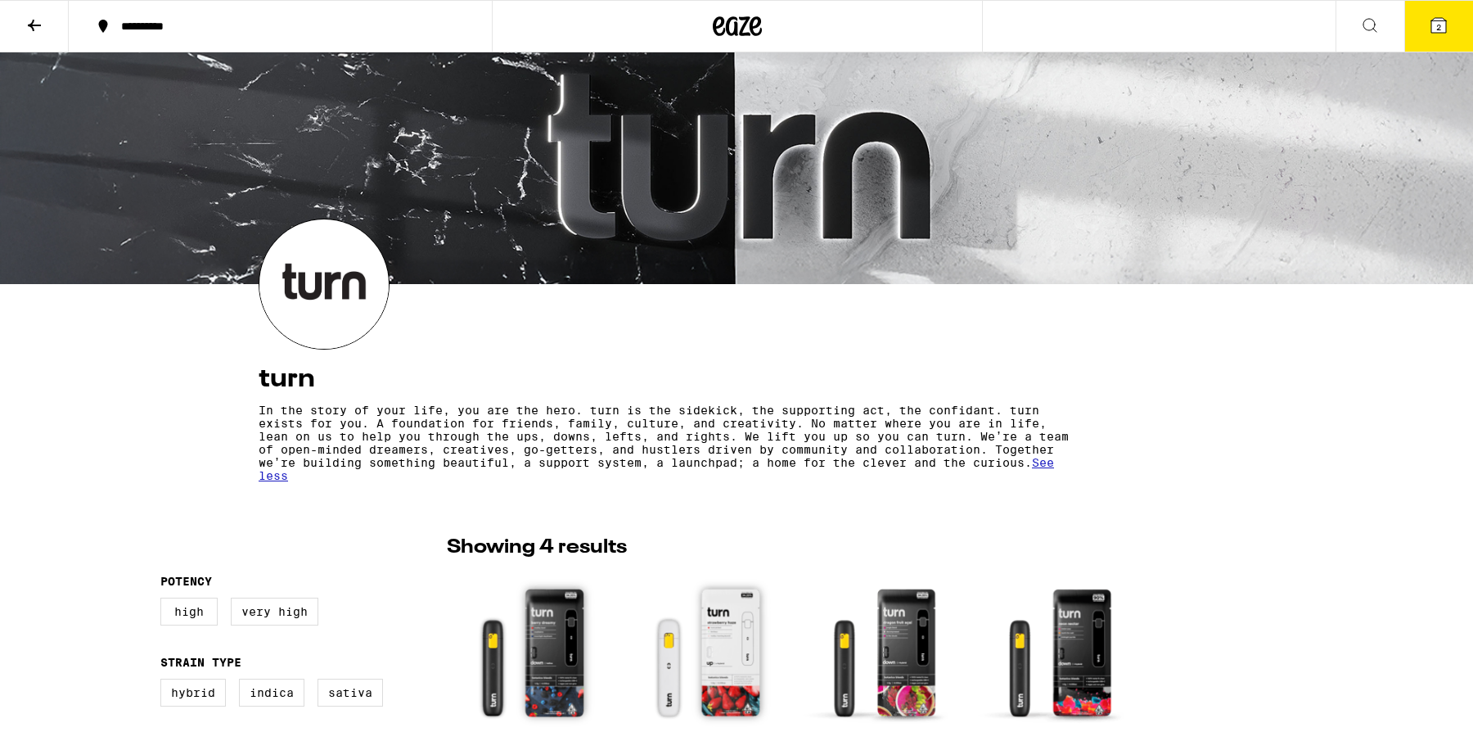
click at [52, 34] on button at bounding box center [34, 27] width 69 height 52
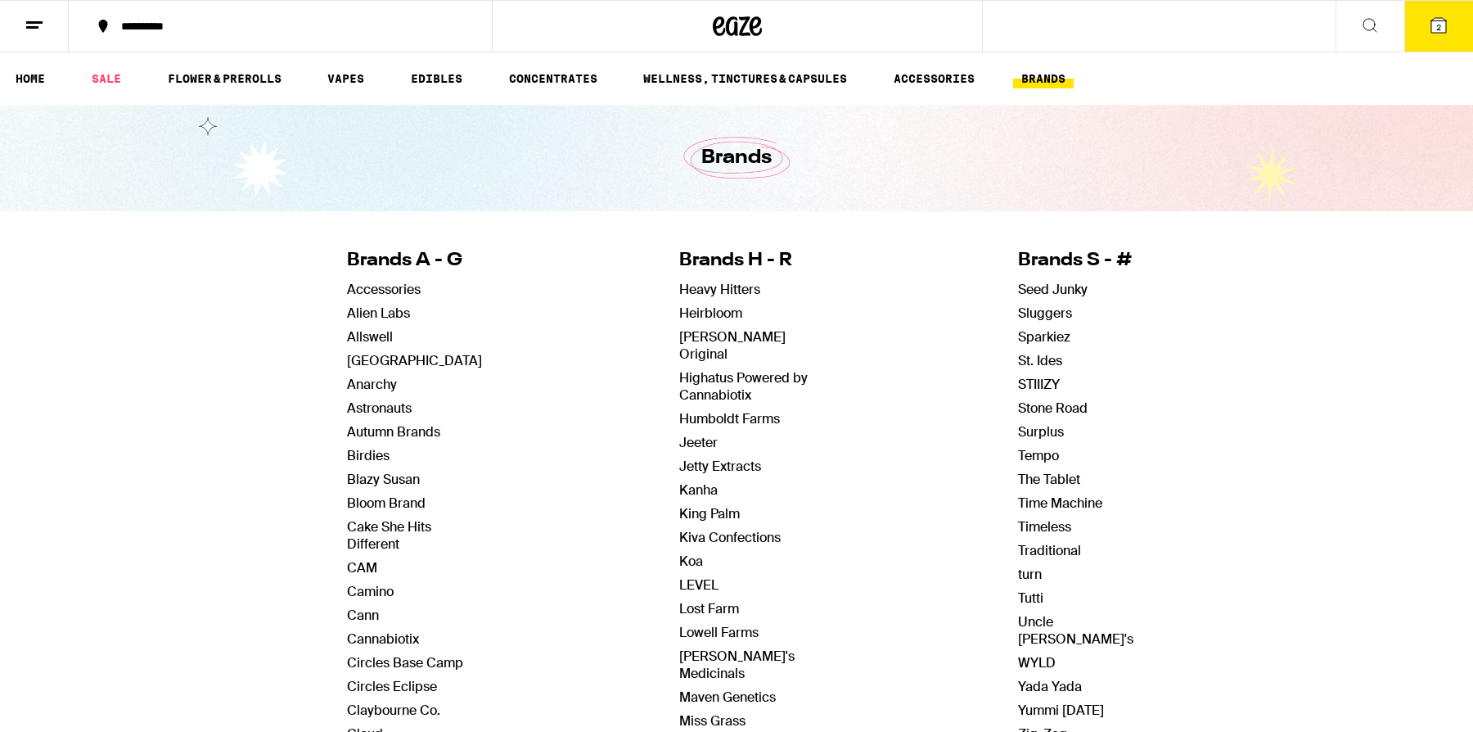
click at [52, 34] on button at bounding box center [34, 27] width 69 height 52
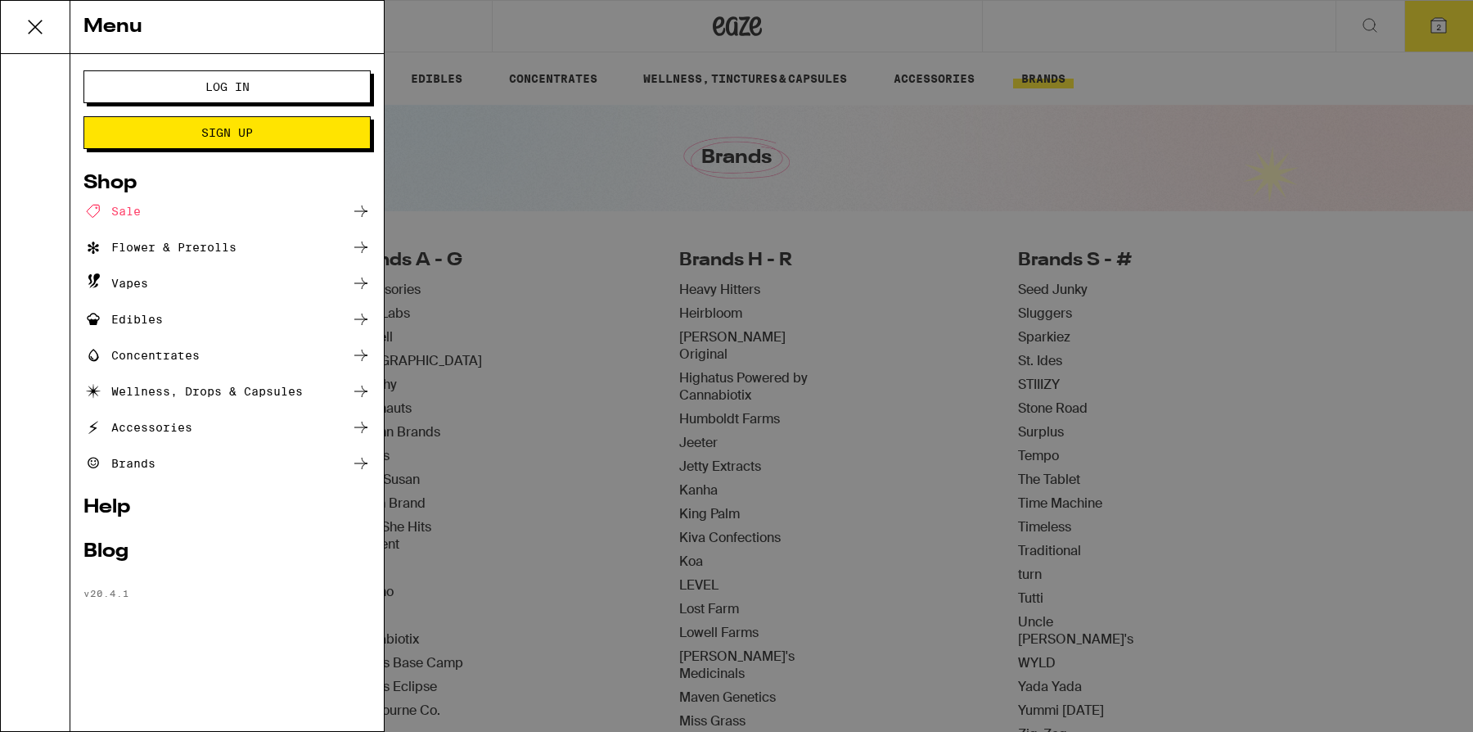
click at [159, 79] on button "Log In" at bounding box center [226, 86] width 287 height 33
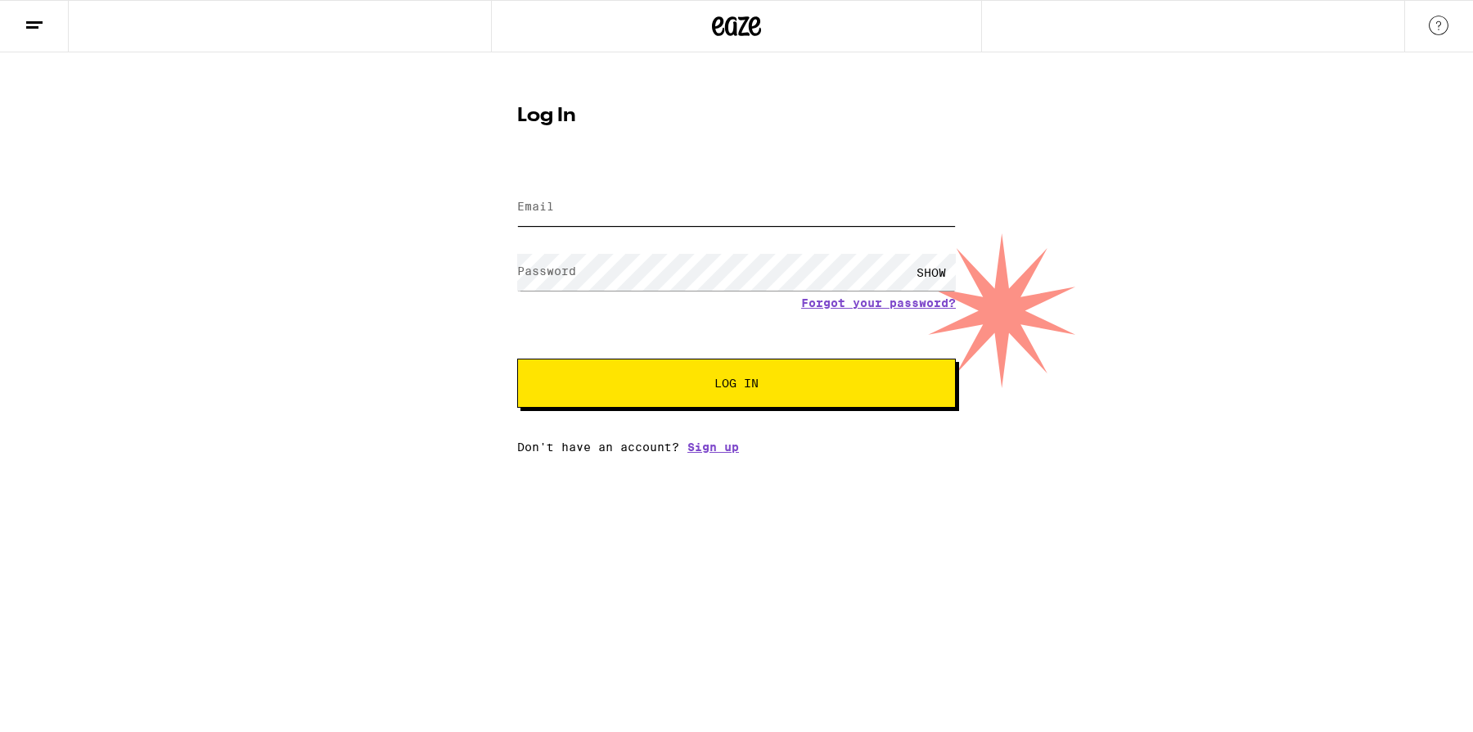
click at [576, 209] on input "Email" at bounding box center [736, 207] width 439 height 37
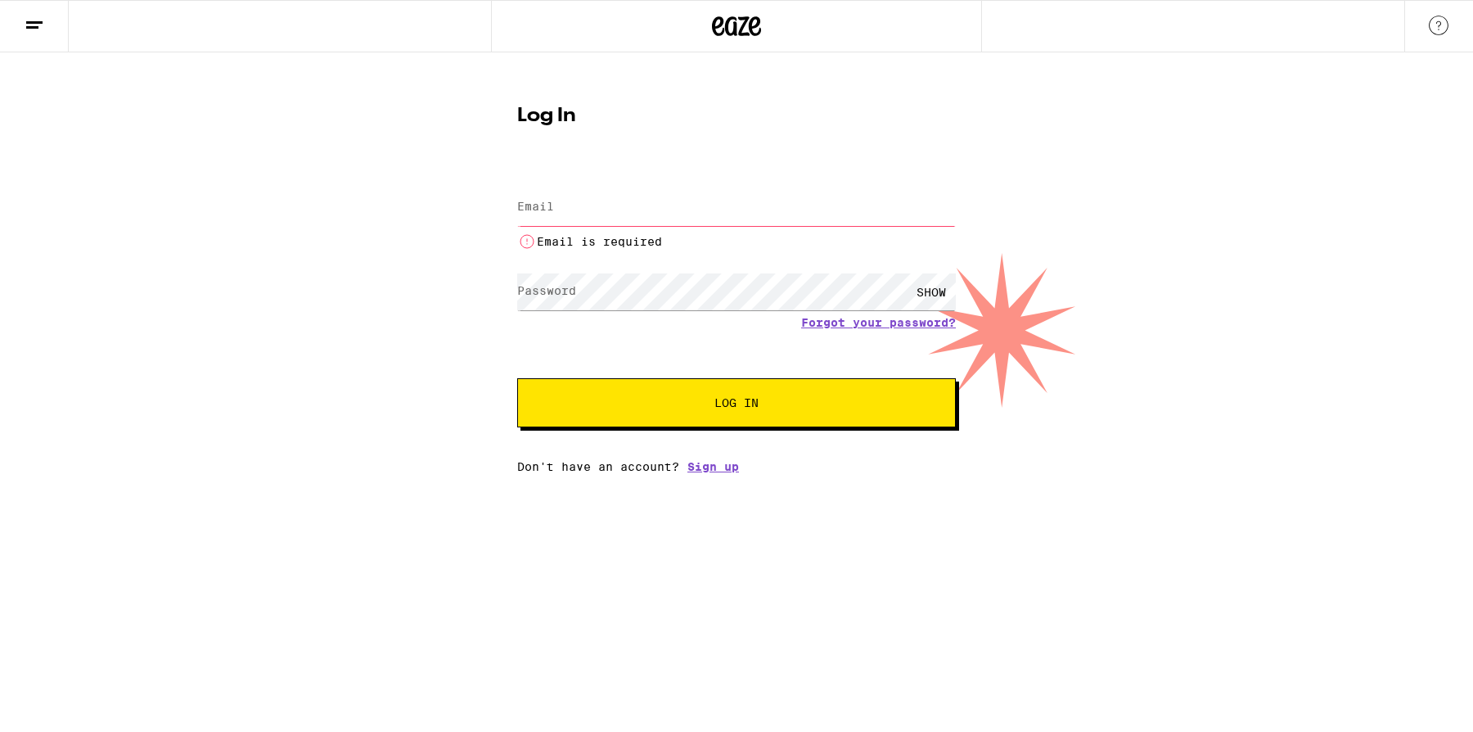
type input "jgesch13@gmail.com"
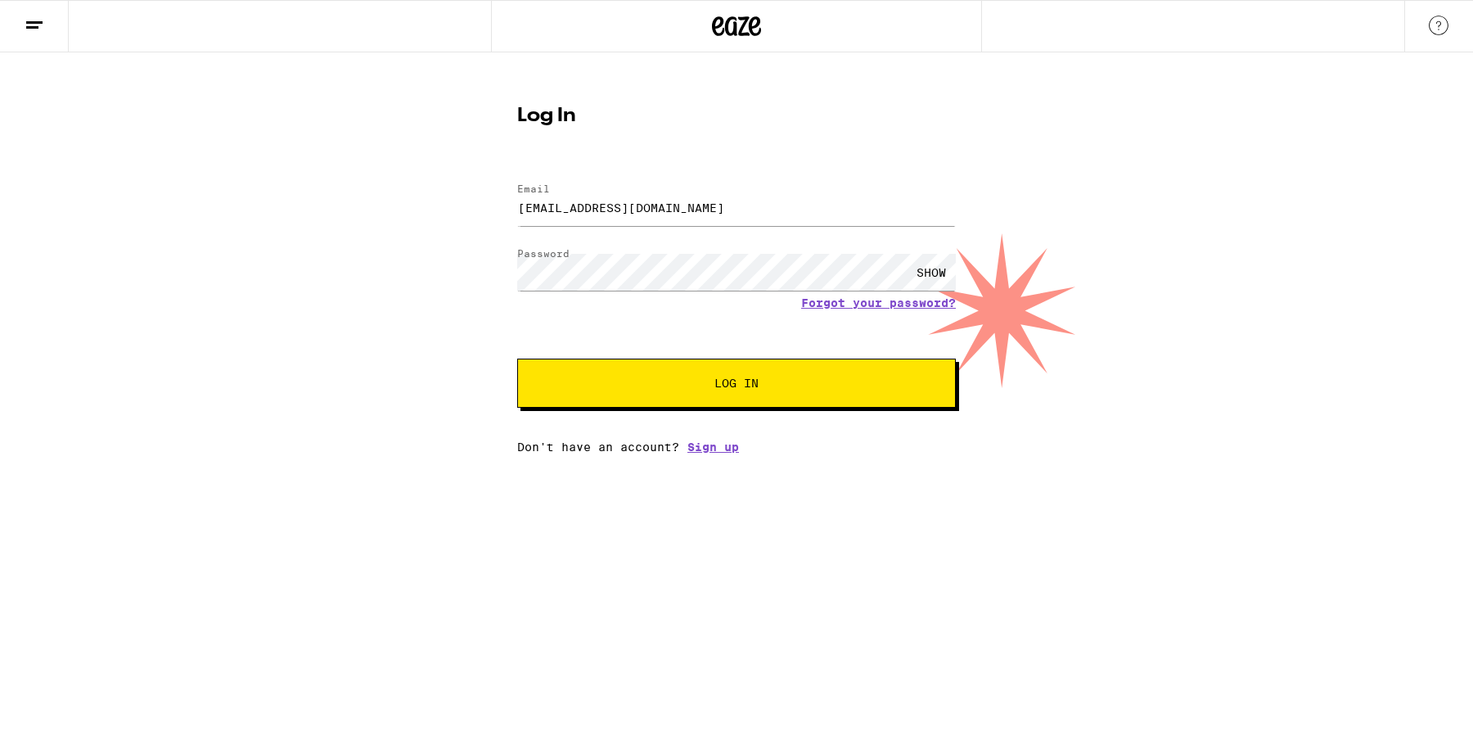
click at [696, 396] on button "Log In" at bounding box center [736, 382] width 439 height 49
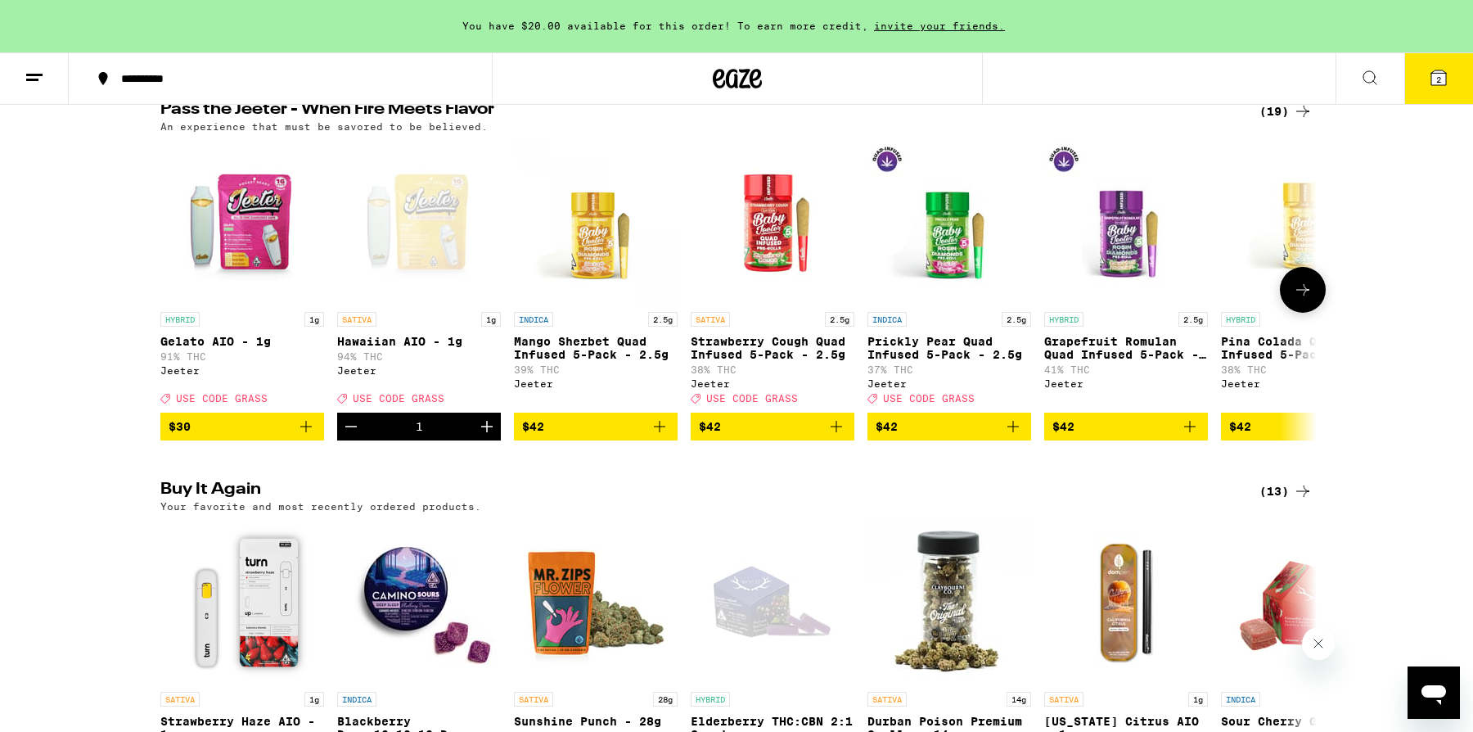
scroll to position [933, 0]
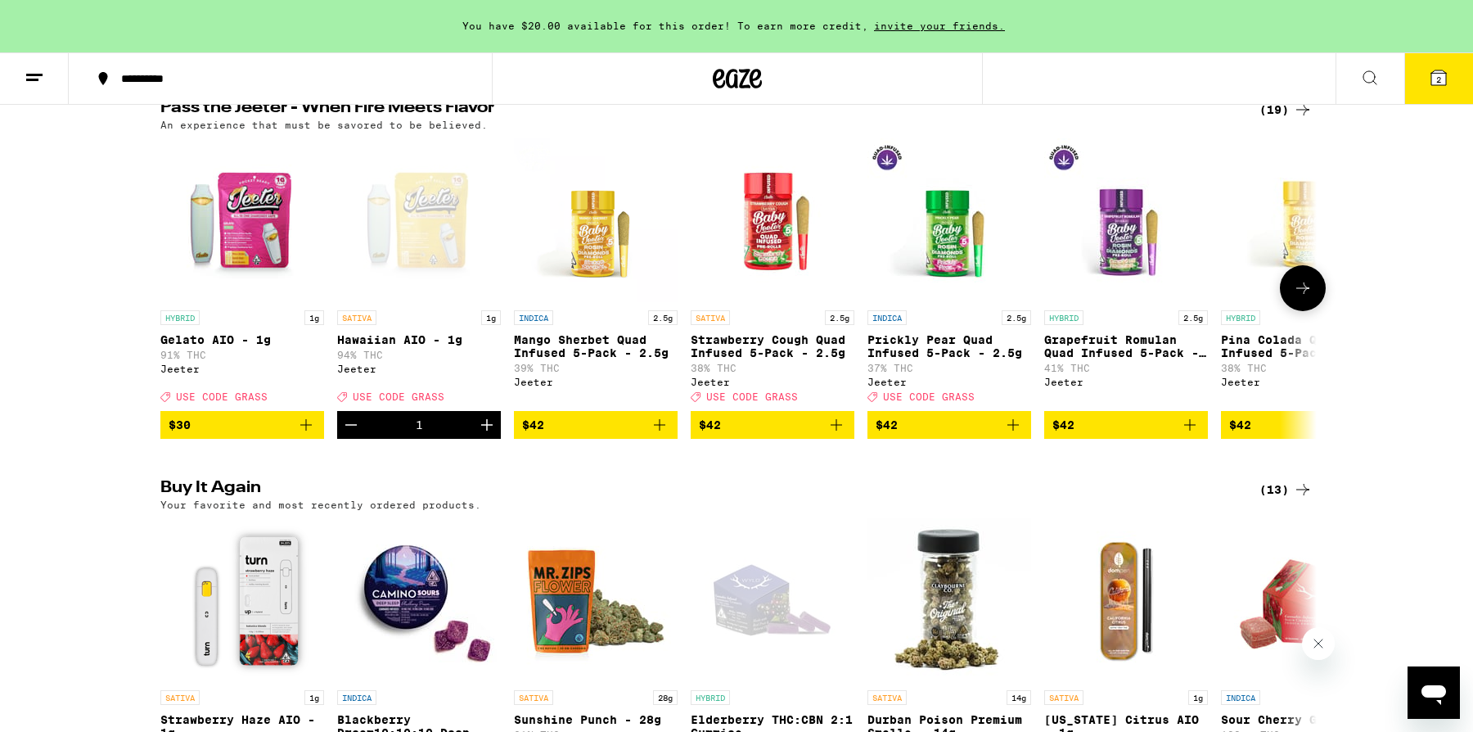
click at [1315, 306] on button at bounding box center [1303, 288] width 46 height 46
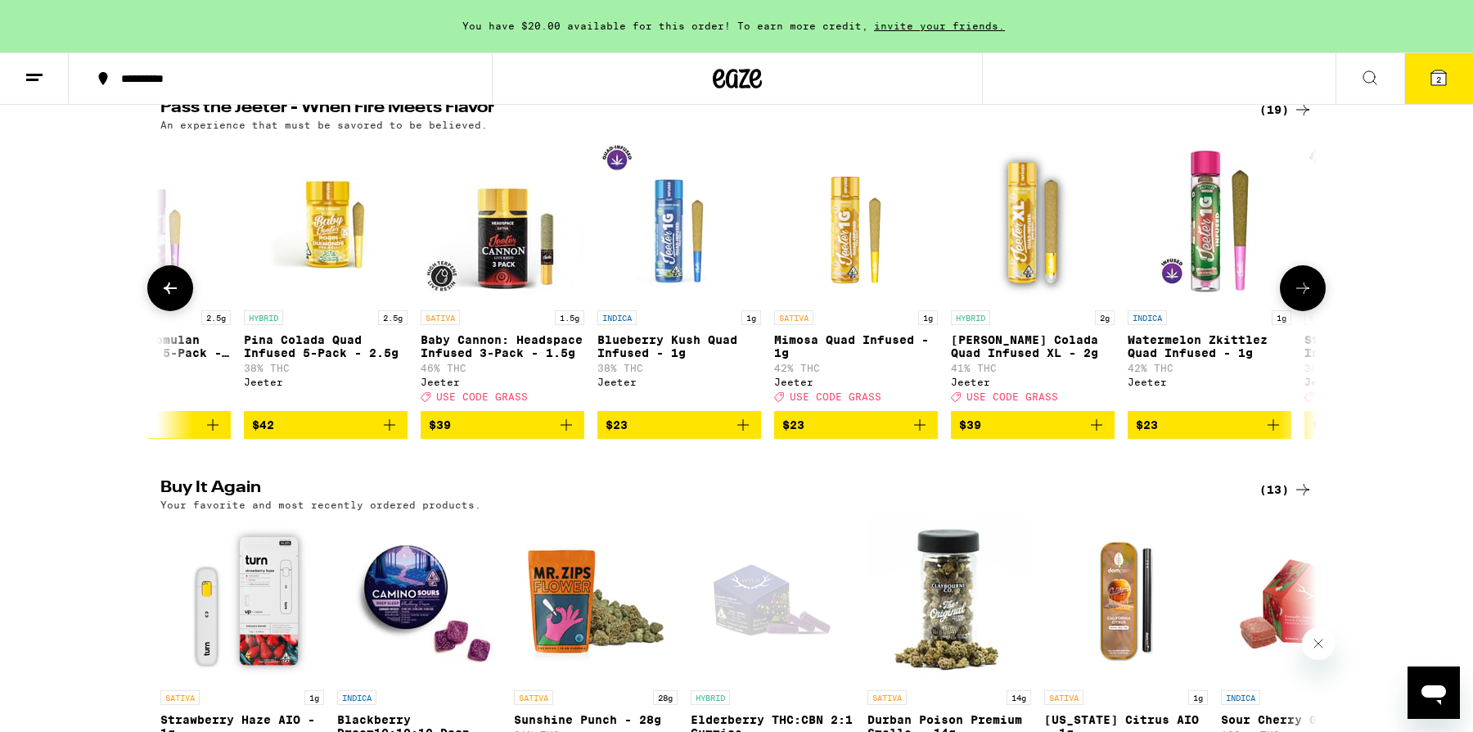
click at [1315, 306] on button at bounding box center [1303, 288] width 46 height 46
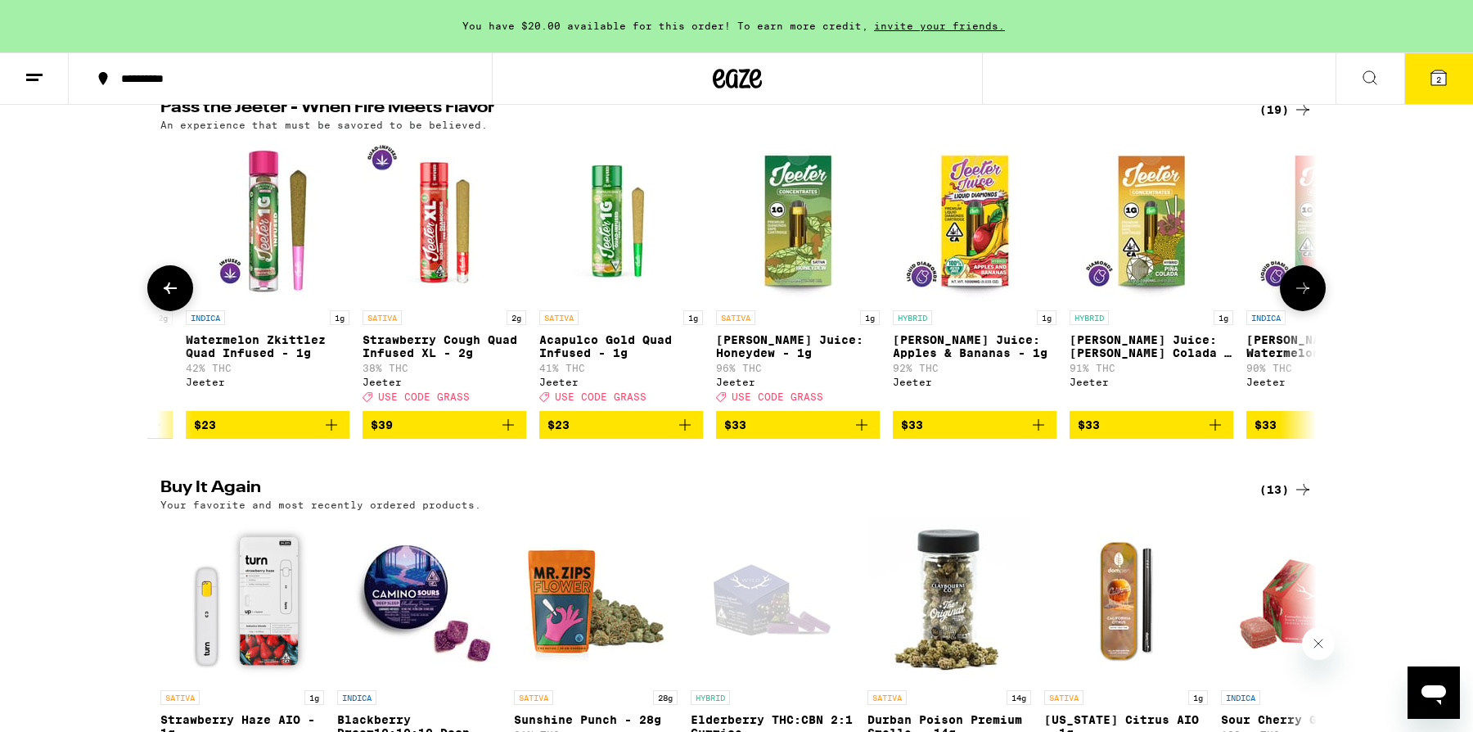
scroll to position [0, 1947]
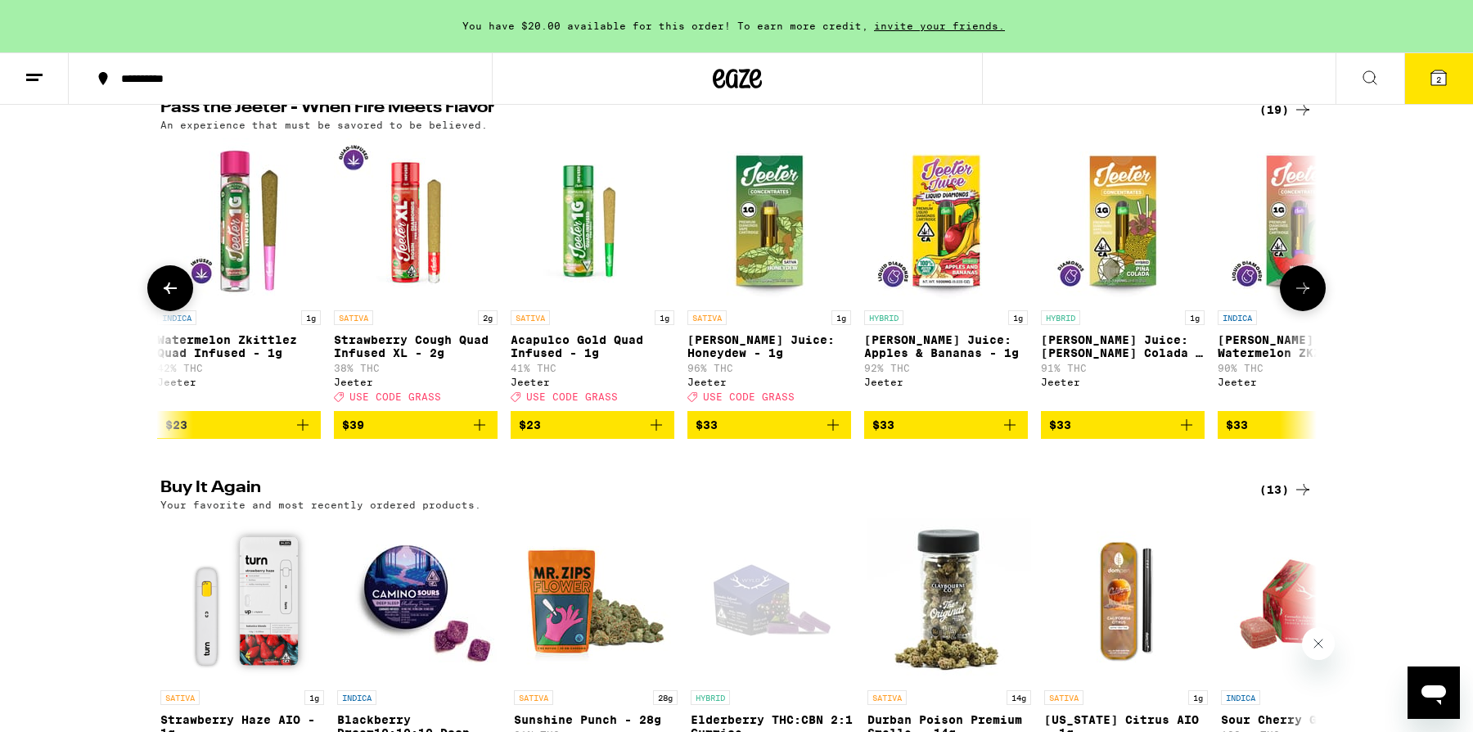
click at [1315, 306] on button at bounding box center [1303, 288] width 46 height 46
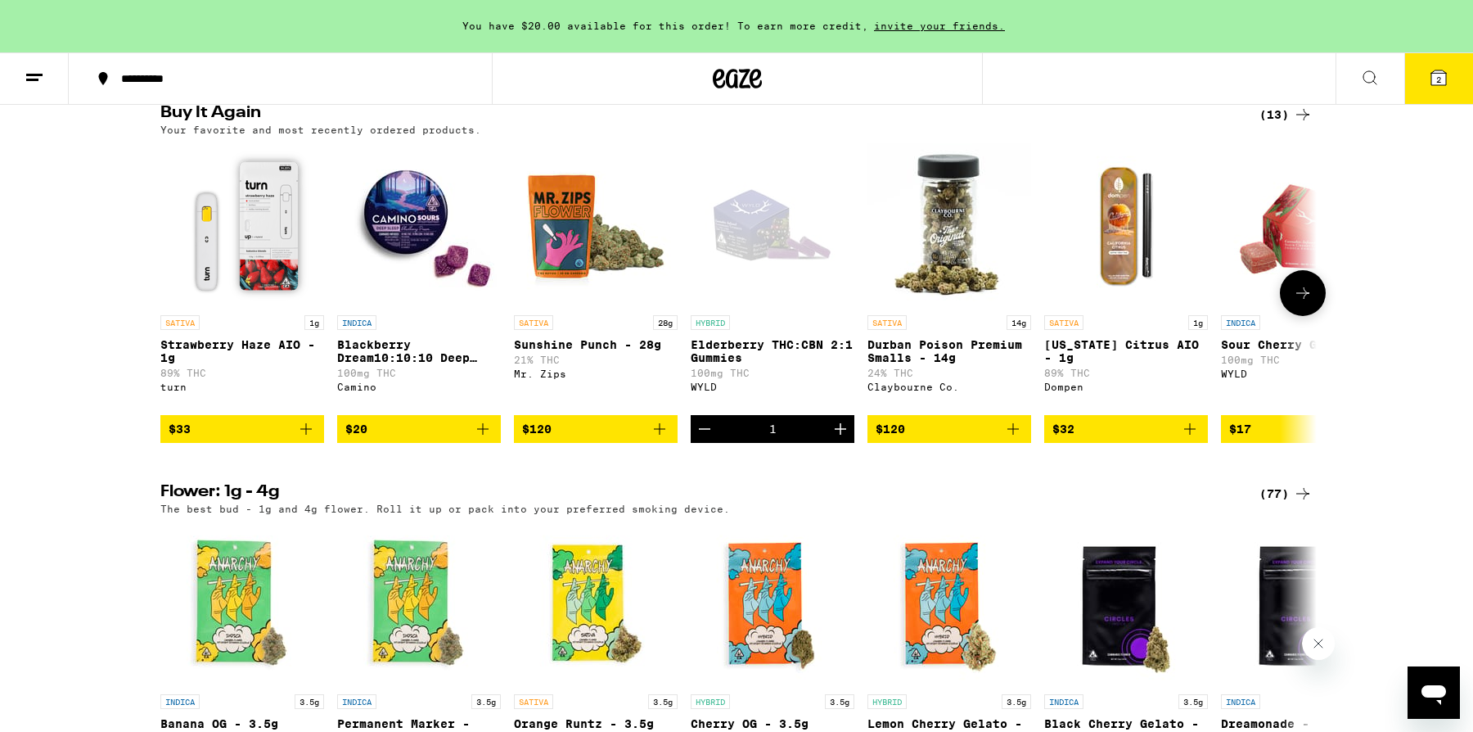
scroll to position [1309, 0]
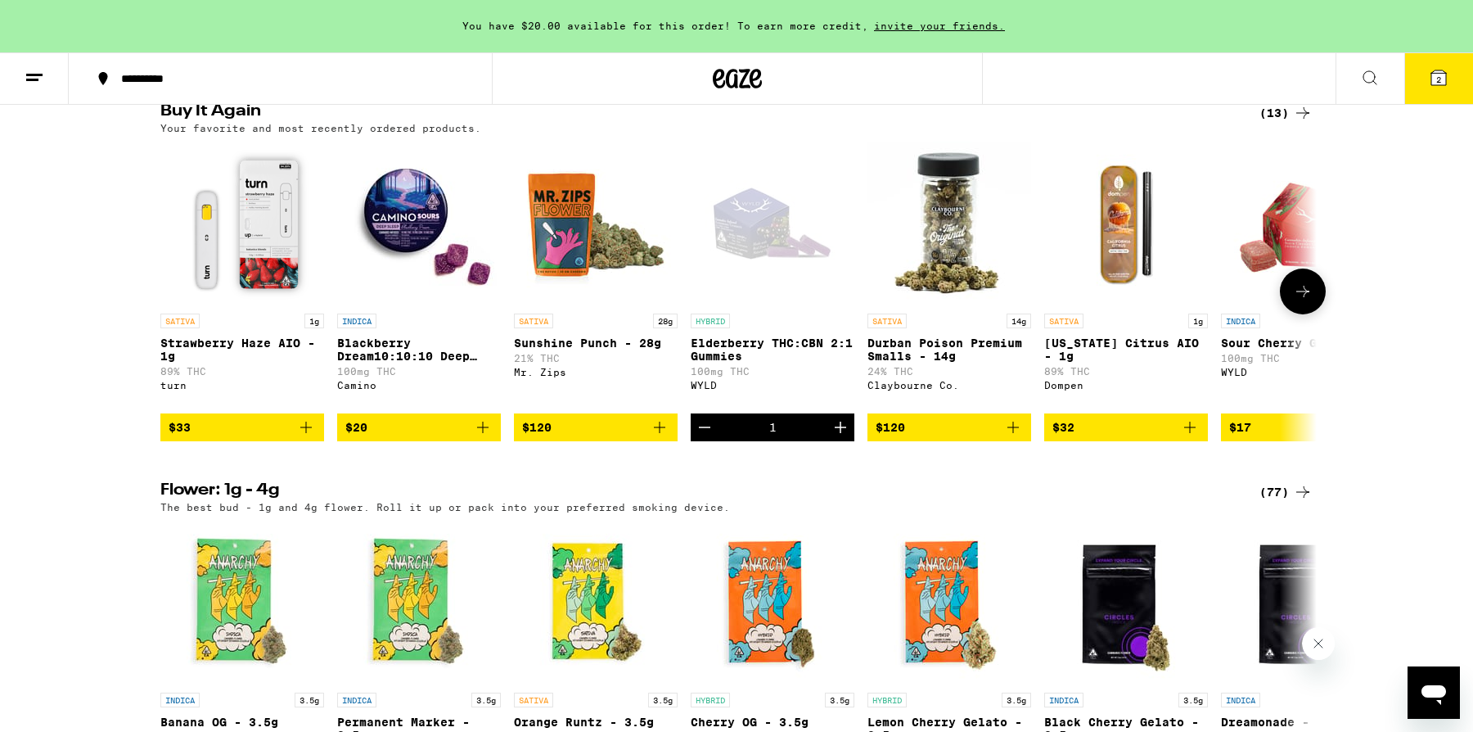
click at [254, 247] on img "Open page for Strawberry Haze AIO - 1g from turn" at bounding box center [242, 224] width 164 height 164
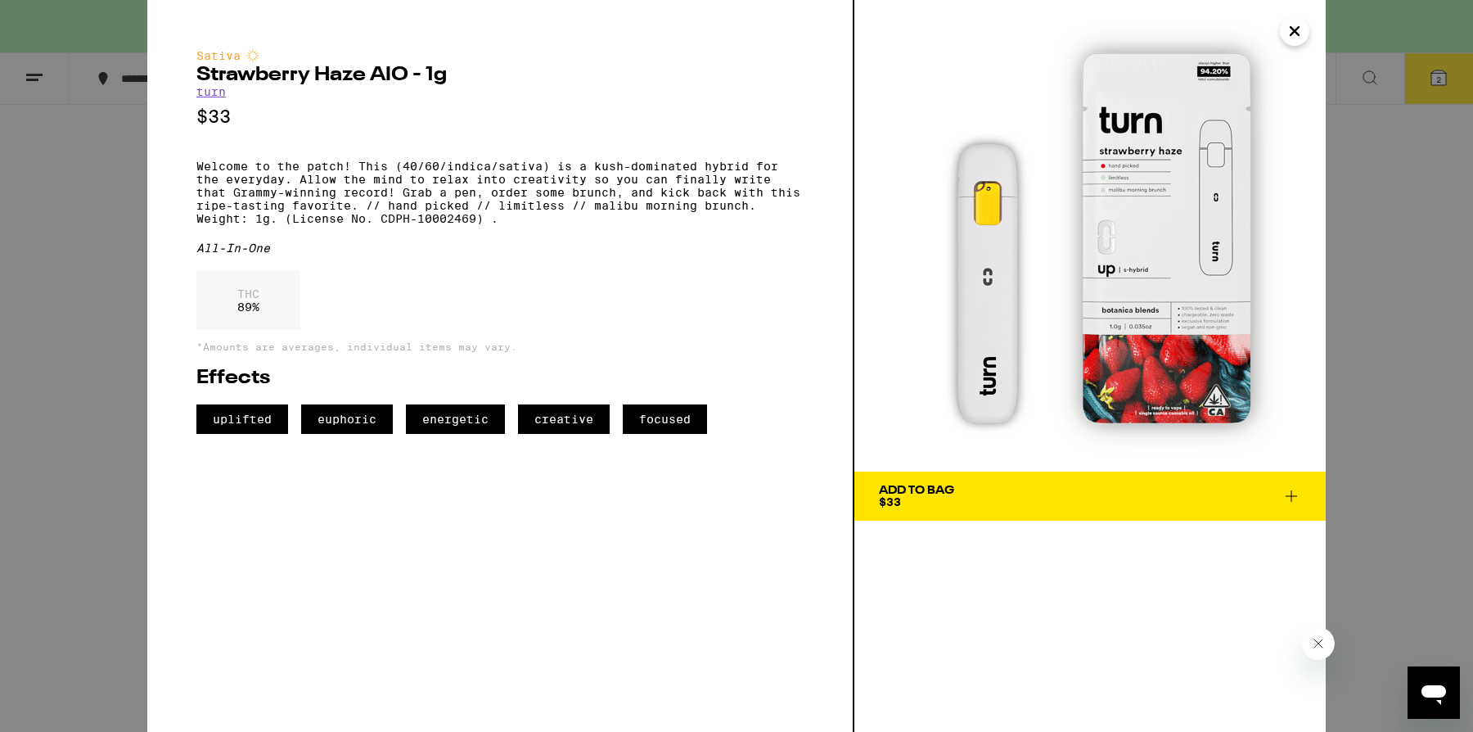
click at [223, 91] on link "turn" at bounding box center [210, 91] width 29 height 13
click at [91, 157] on div "Sativa Strawberry Haze AIO - 1g turn $33 Welcome to the patch! This (40/60/indi…" at bounding box center [736, 366] width 1473 height 732
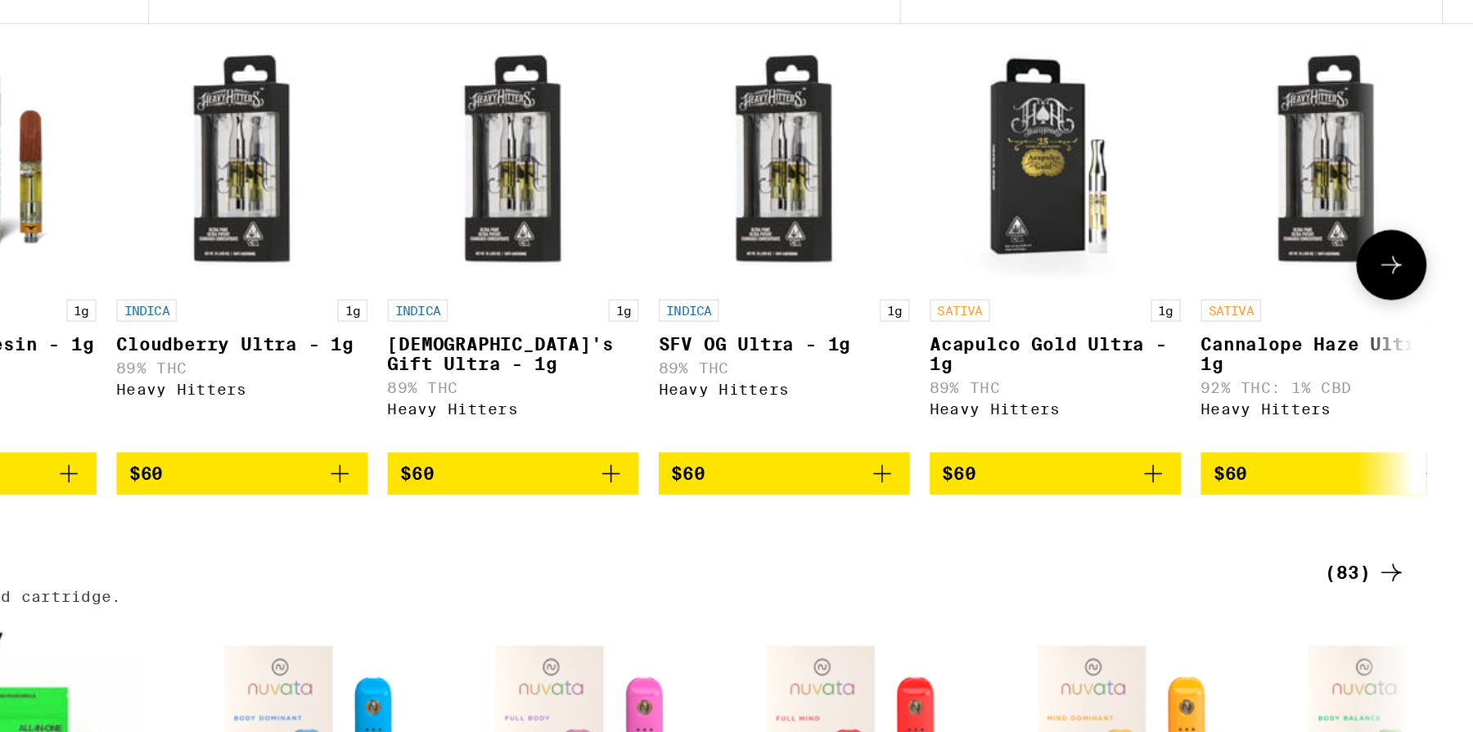
scroll to position [2447, 0]
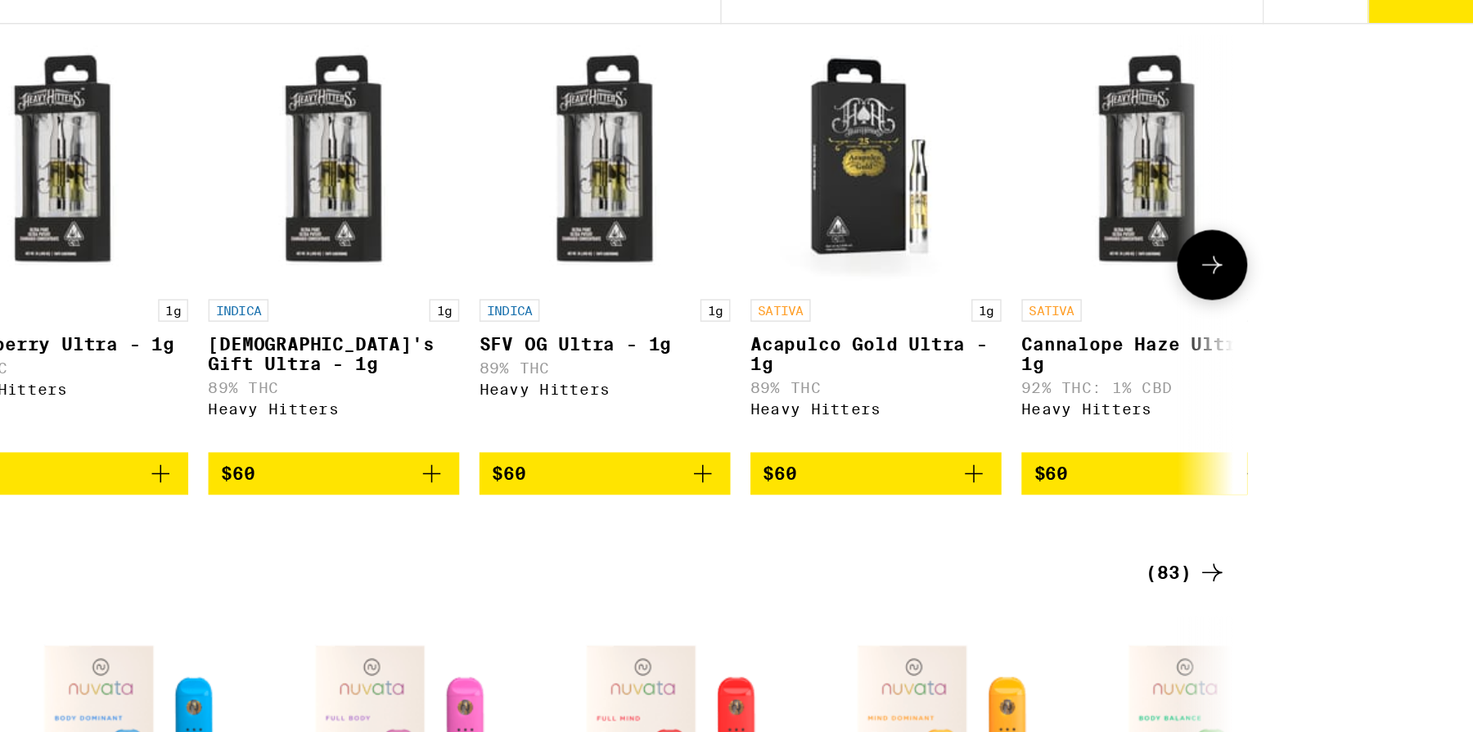
click at [1303, 268] on icon at bounding box center [1302, 261] width 13 height 11
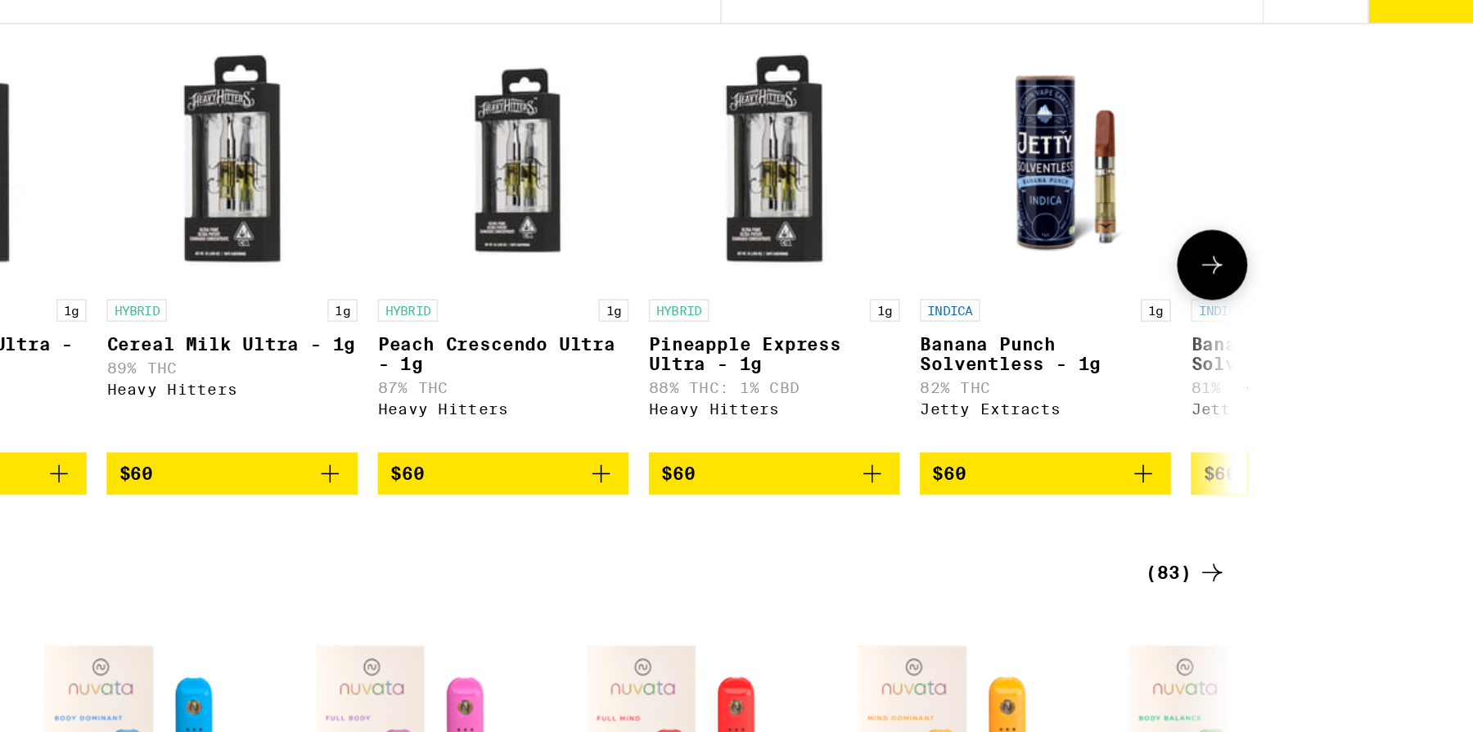
scroll to position [0, 10560]
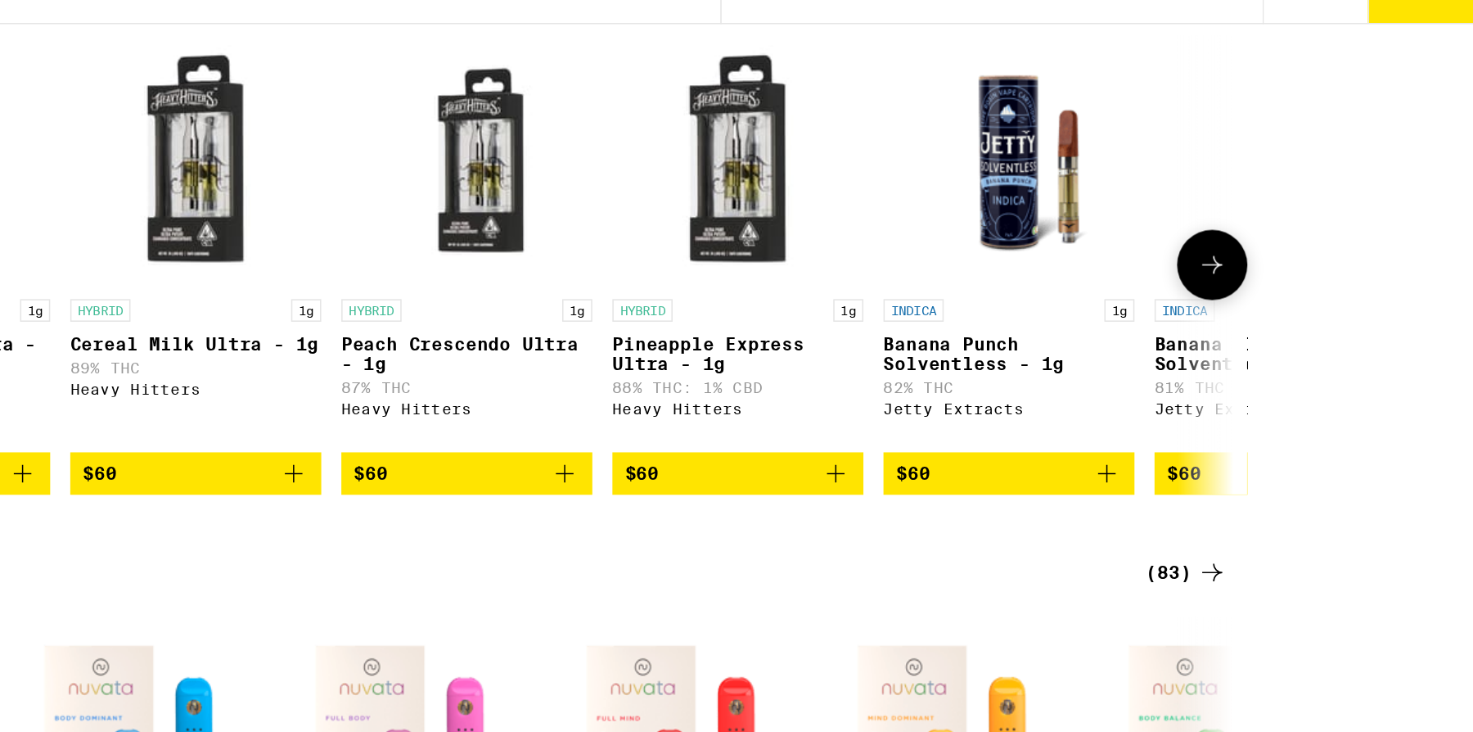
drag, startPoint x: 1303, startPoint y: 335, endPoint x: 1304, endPoint y: 268, distance: 67.1
click at [1304, 268] on div "INDICA 1g Fire OG - 1g 83% THC Jetty Extracts $35 INDICA 1g Biscotti - 1g 88% T…" at bounding box center [736, 261] width 1178 height 299
click at [1311, 272] on icon at bounding box center [1303, 262] width 20 height 20
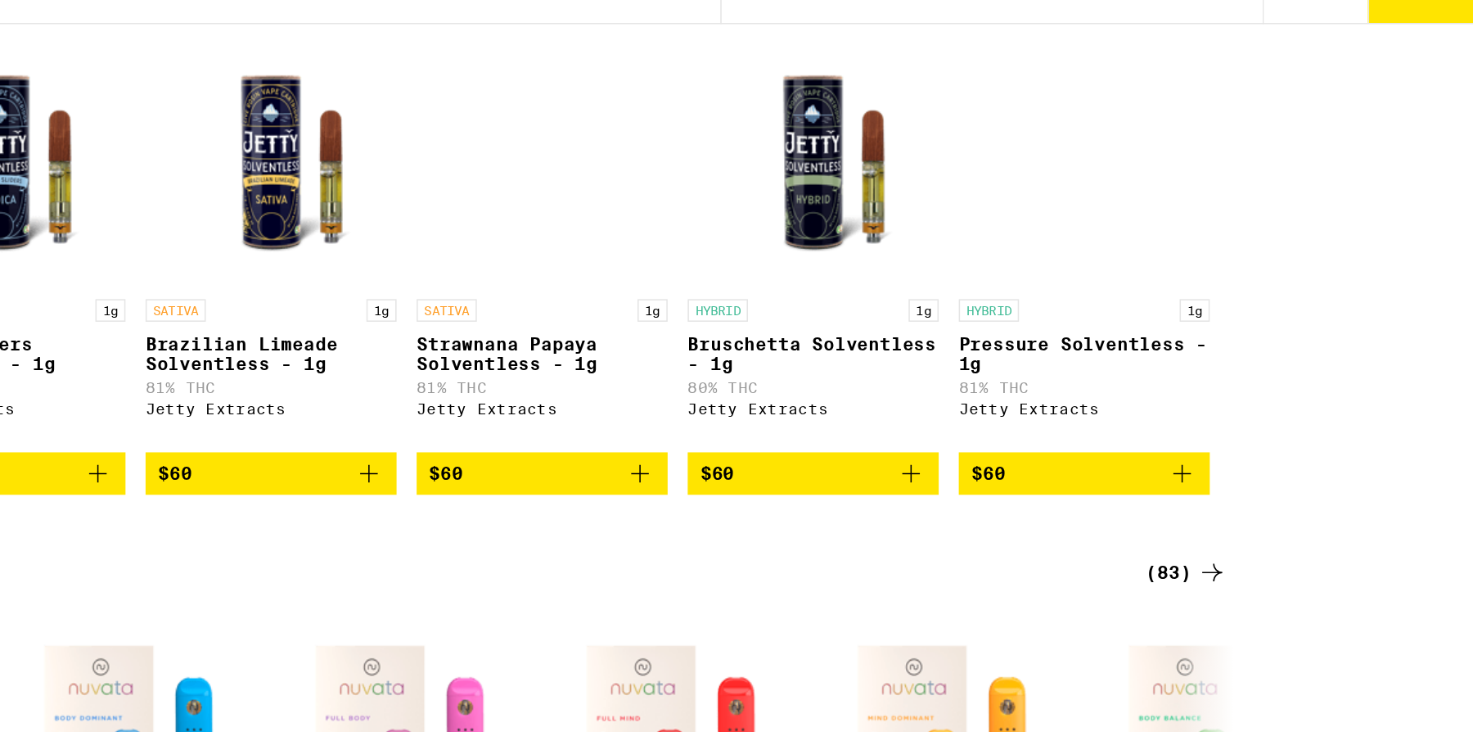
scroll to position [0, 11396]
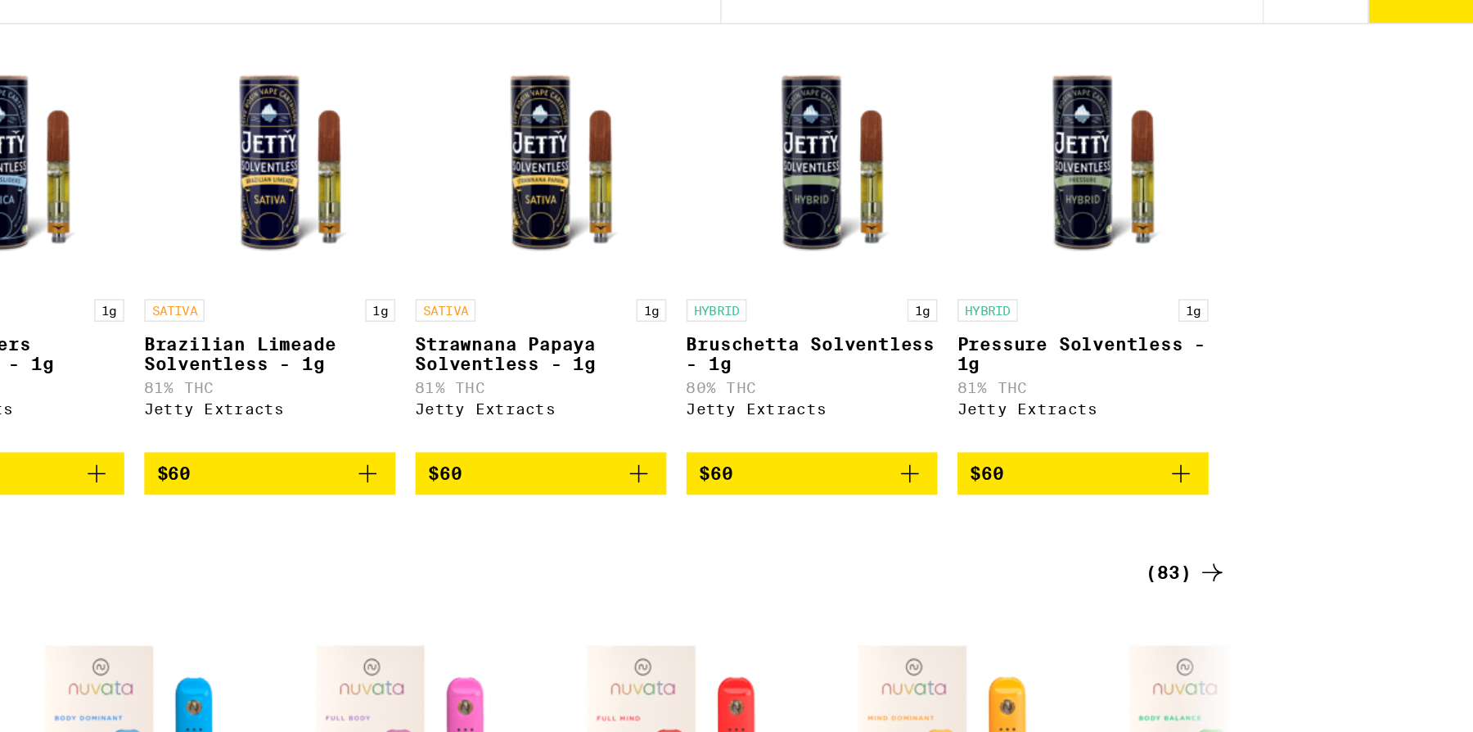
click at [1311, 285] on div at bounding box center [1303, 262] width 46 height 46
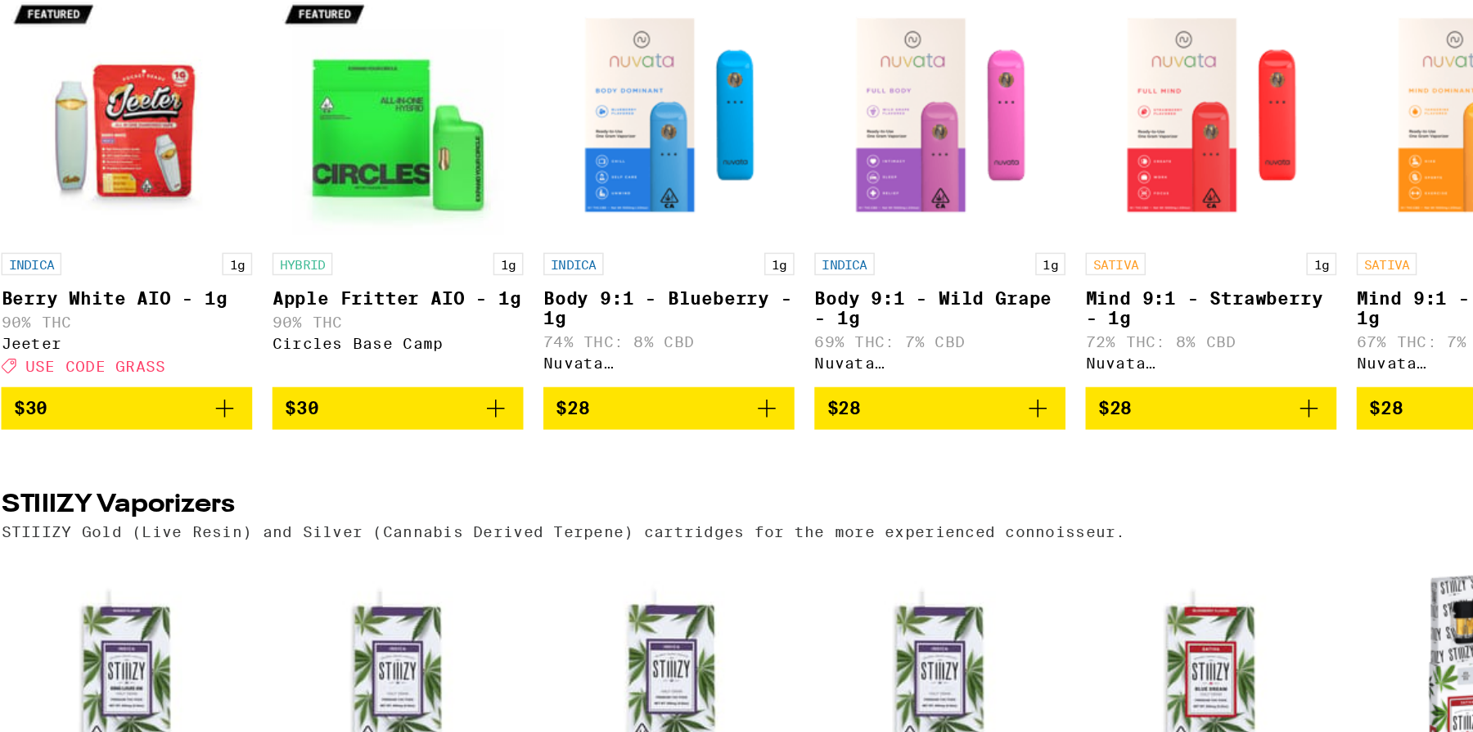
scroll to position [2754, 0]
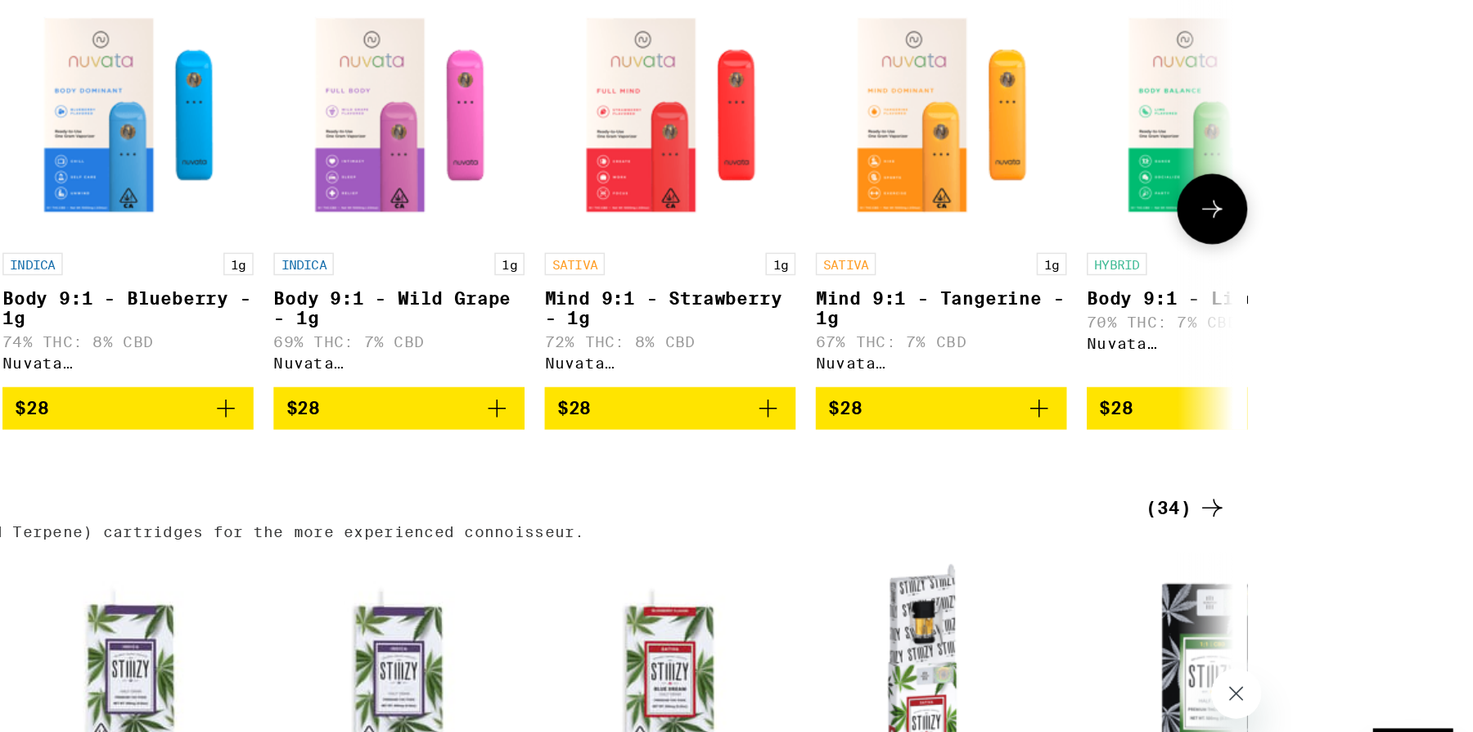
click at [1304, 337] on icon at bounding box center [1303, 327] width 20 height 20
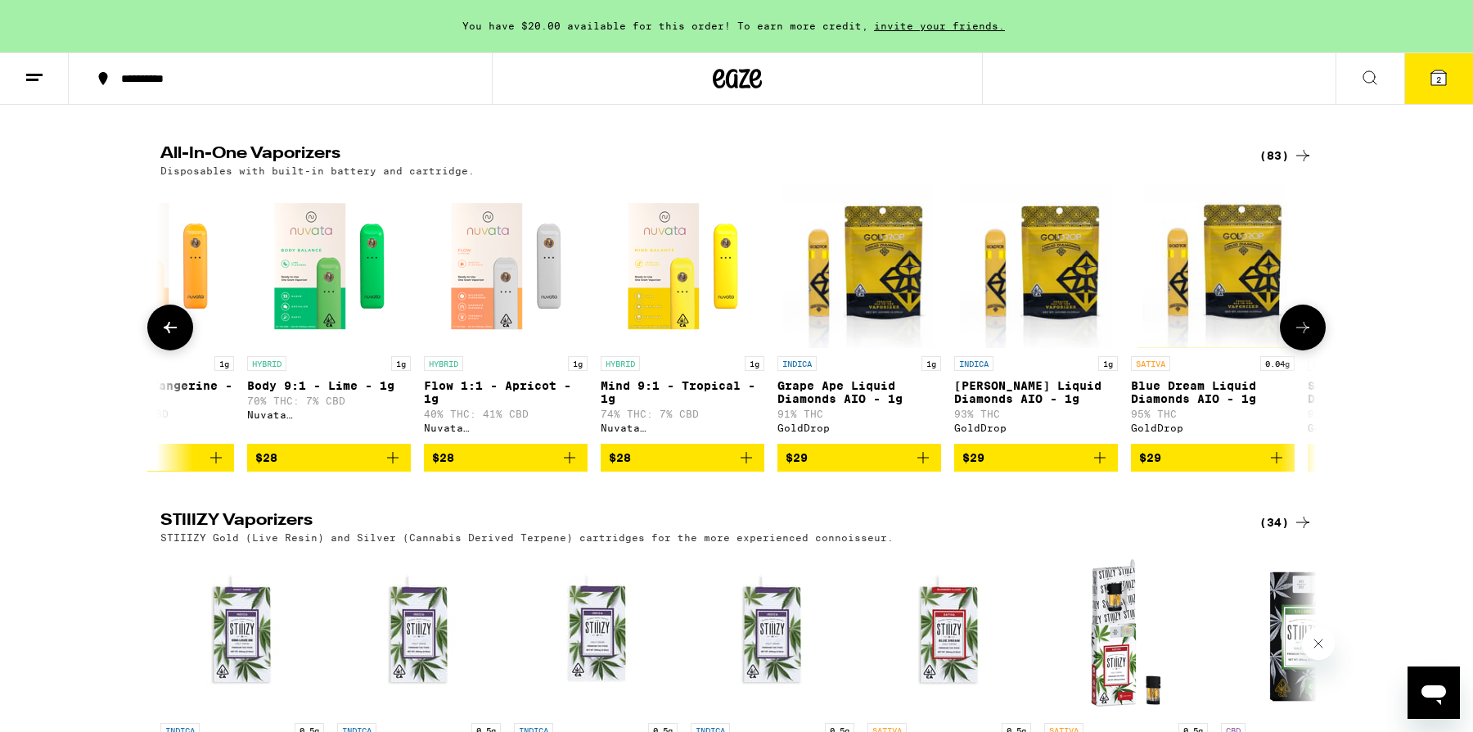
click at [1296, 350] on button at bounding box center [1303, 327] width 46 height 46
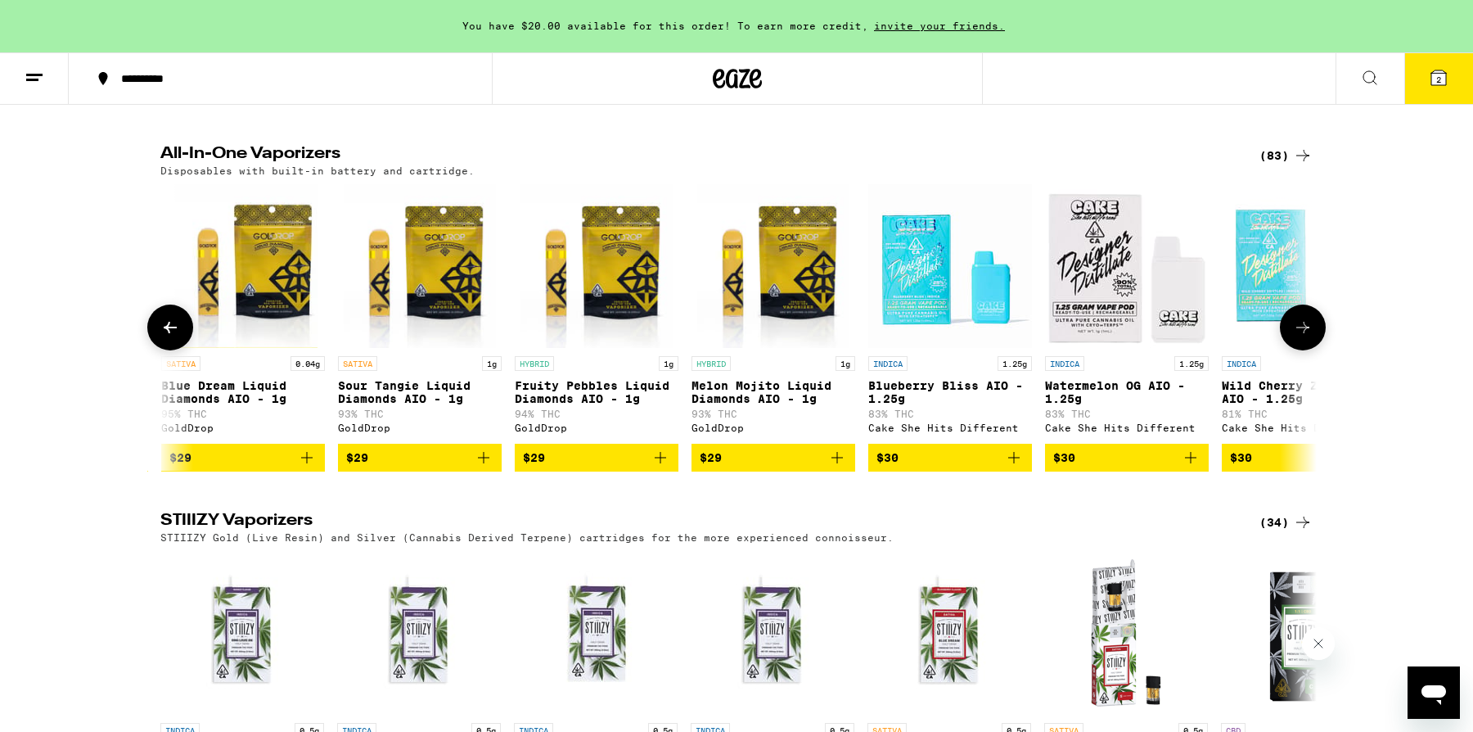
scroll to position [0, 1947]
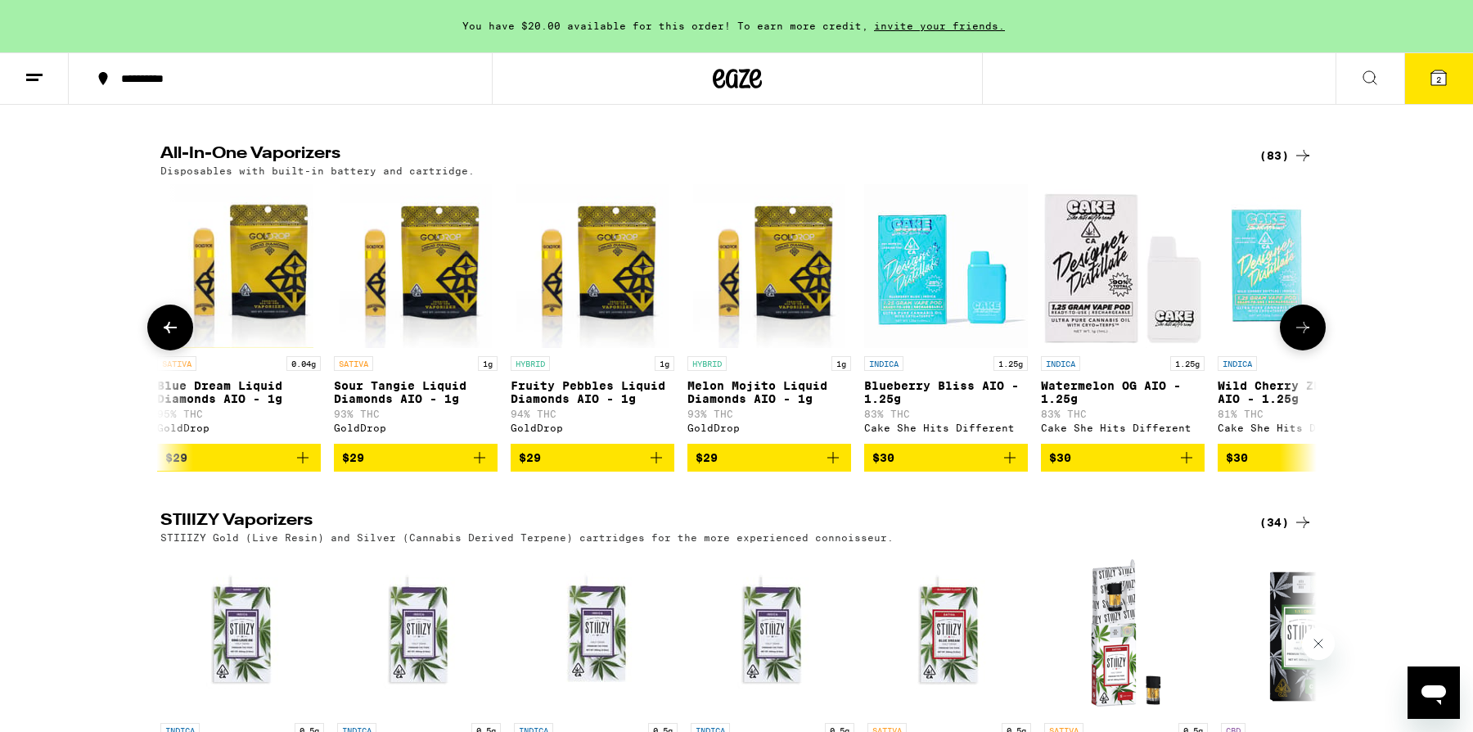
click at [1296, 350] on button at bounding box center [1303, 327] width 46 height 46
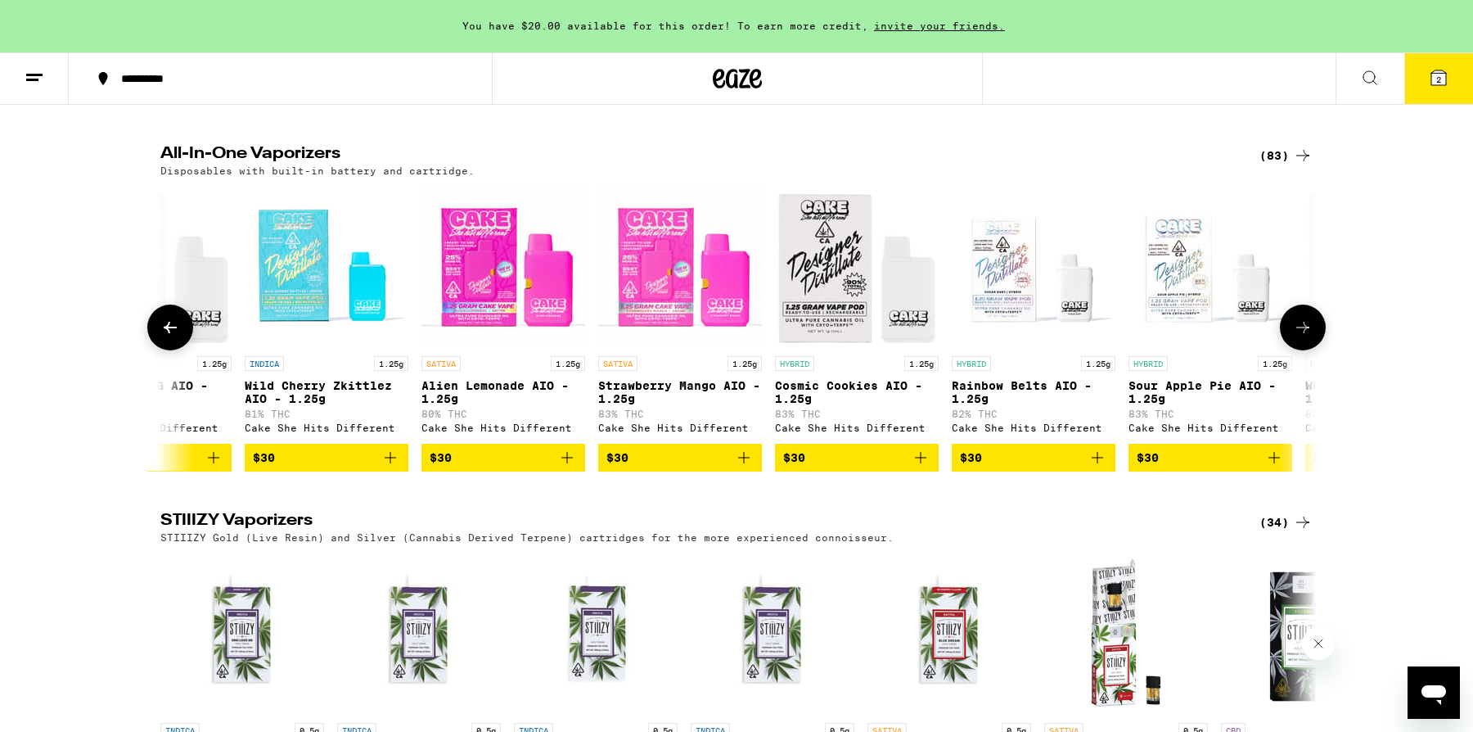
scroll to position [0, 2921]
click at [1296, 350] on button at bounding box center [1303, 327] width 46 height 46
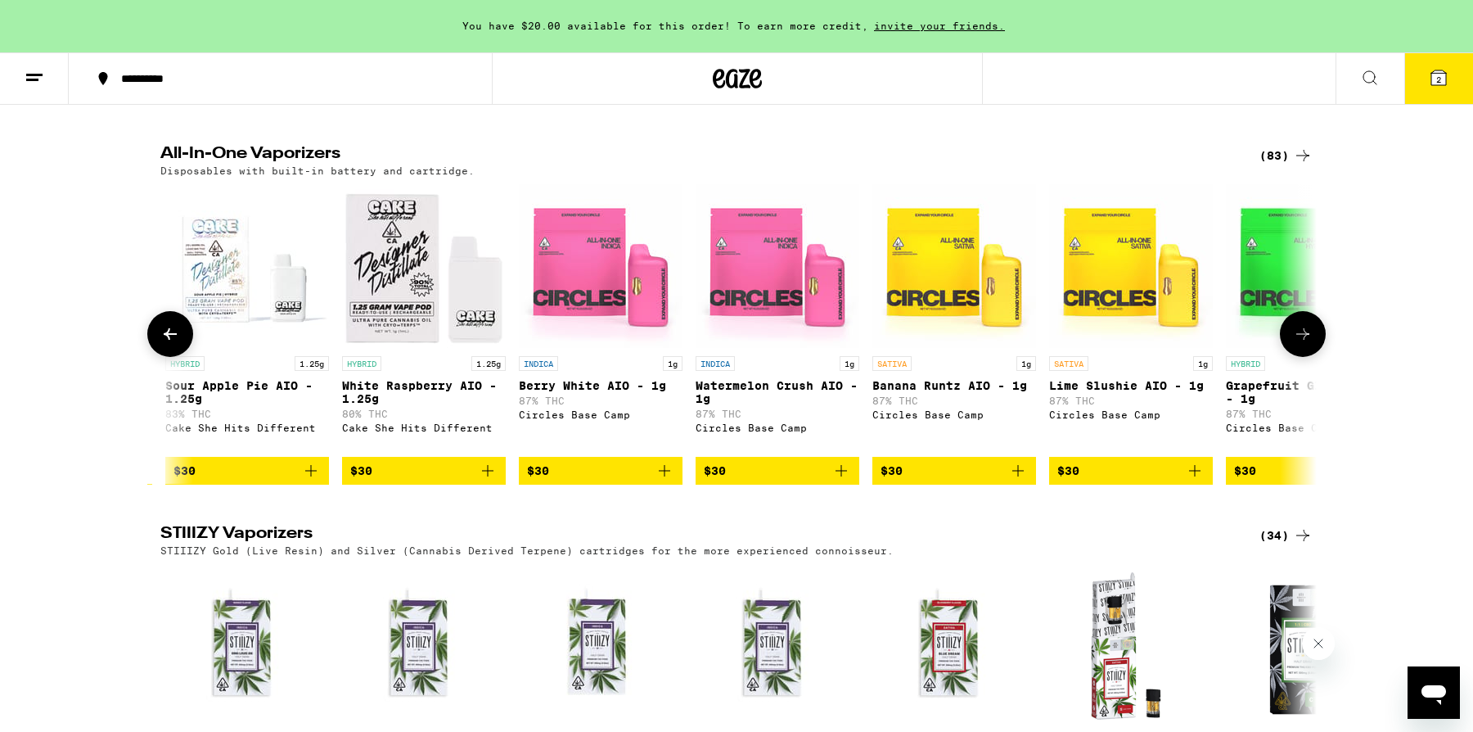
scroll to position [0, 3895]
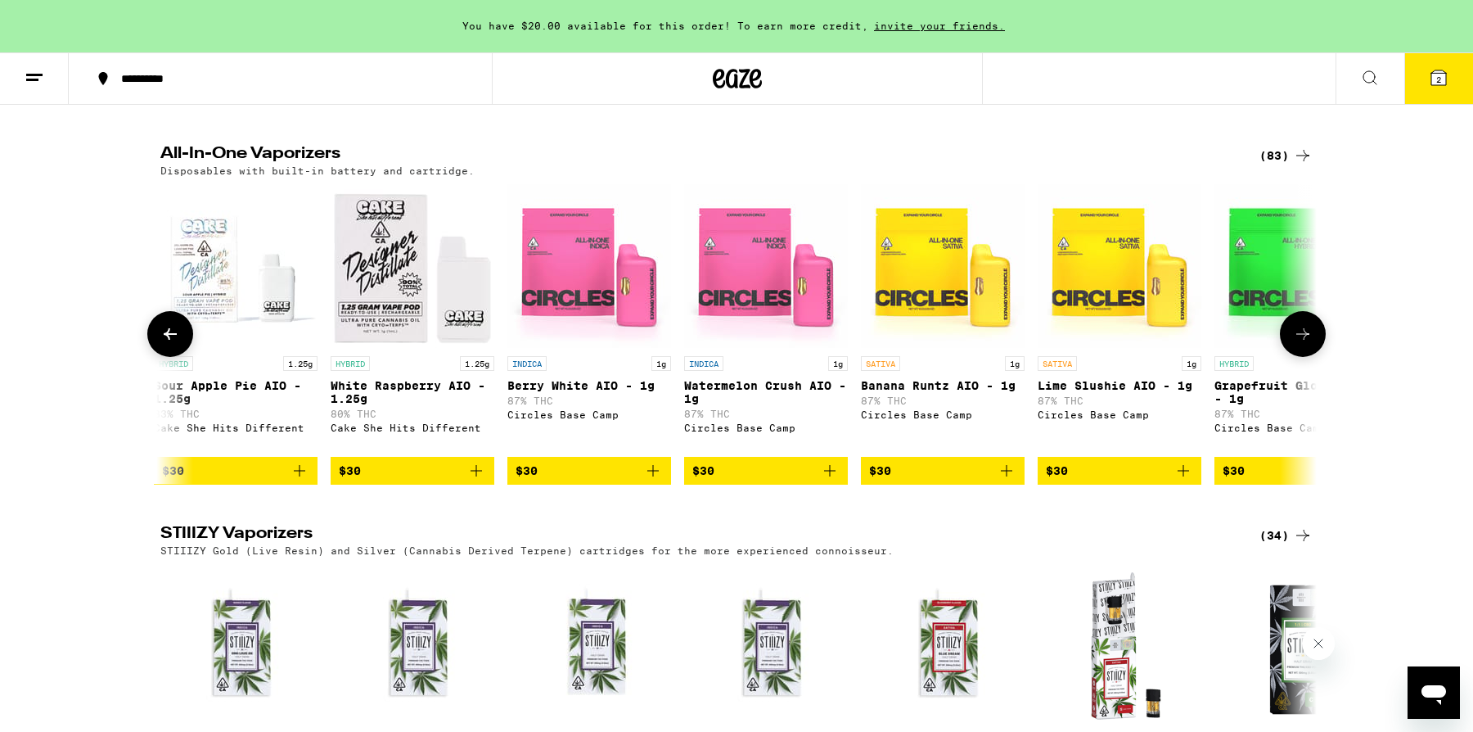
click at [1296, 348] on img "Open page for Grapefruit Glow Up AIO - 1g from Circles Base Camp" at bounding box center [1296, 266] width 164 height 164
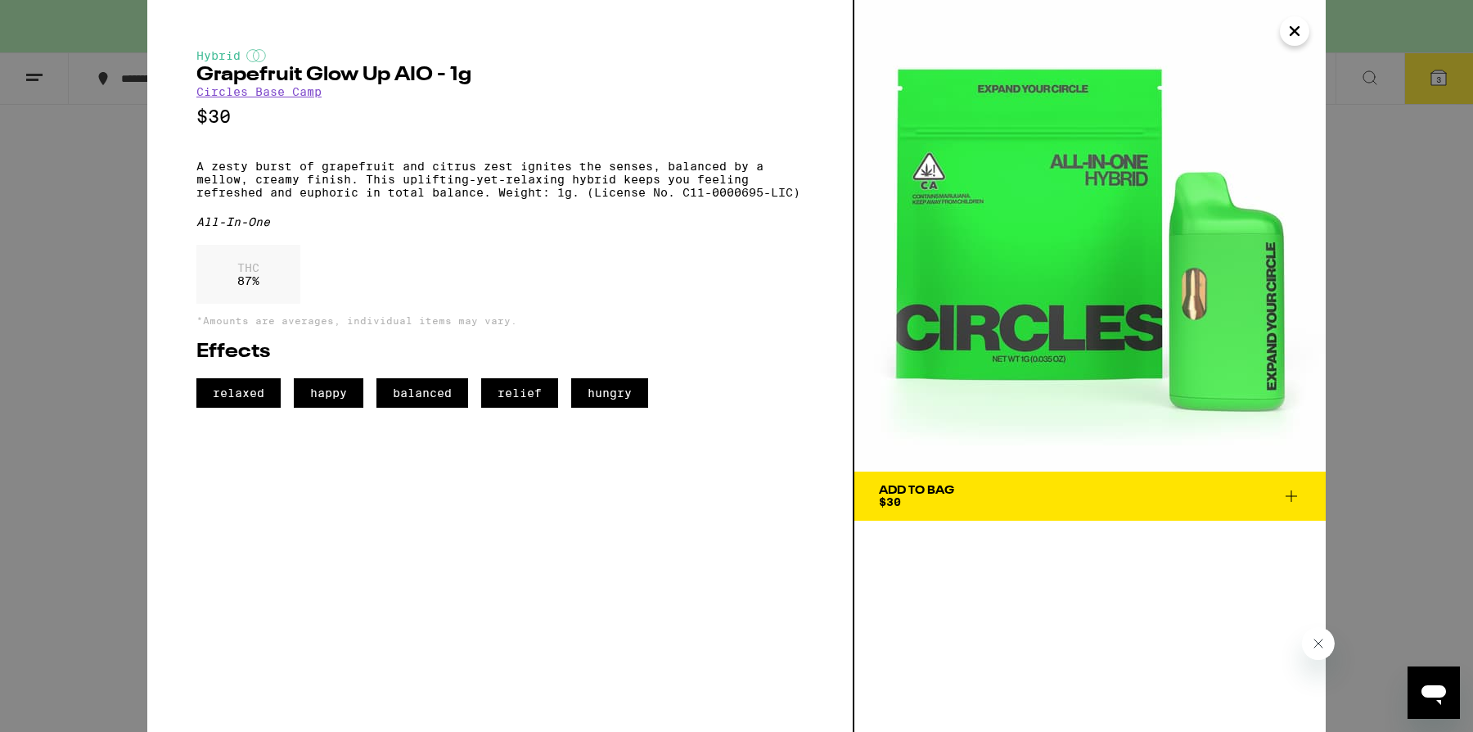
click at [1387, 305] on div "Hybrid Grapefruit Glow Up AIO - 1g Circles Base Camp $30 A zesty burst of grape…" at bounding box center [736, 366] width 1473 height 732
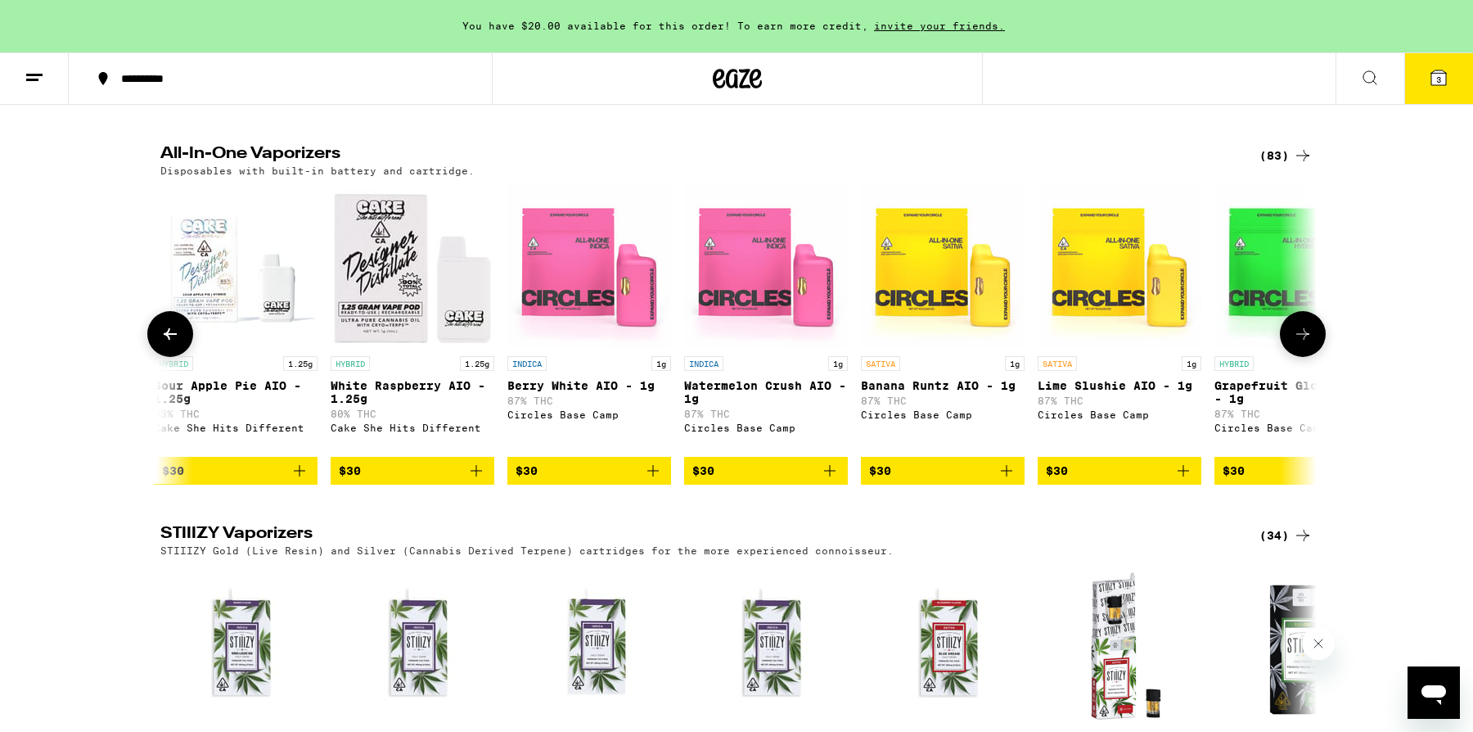
click at [1299, 344] on icon at bounding box center [1303, 334] width 20 height 20
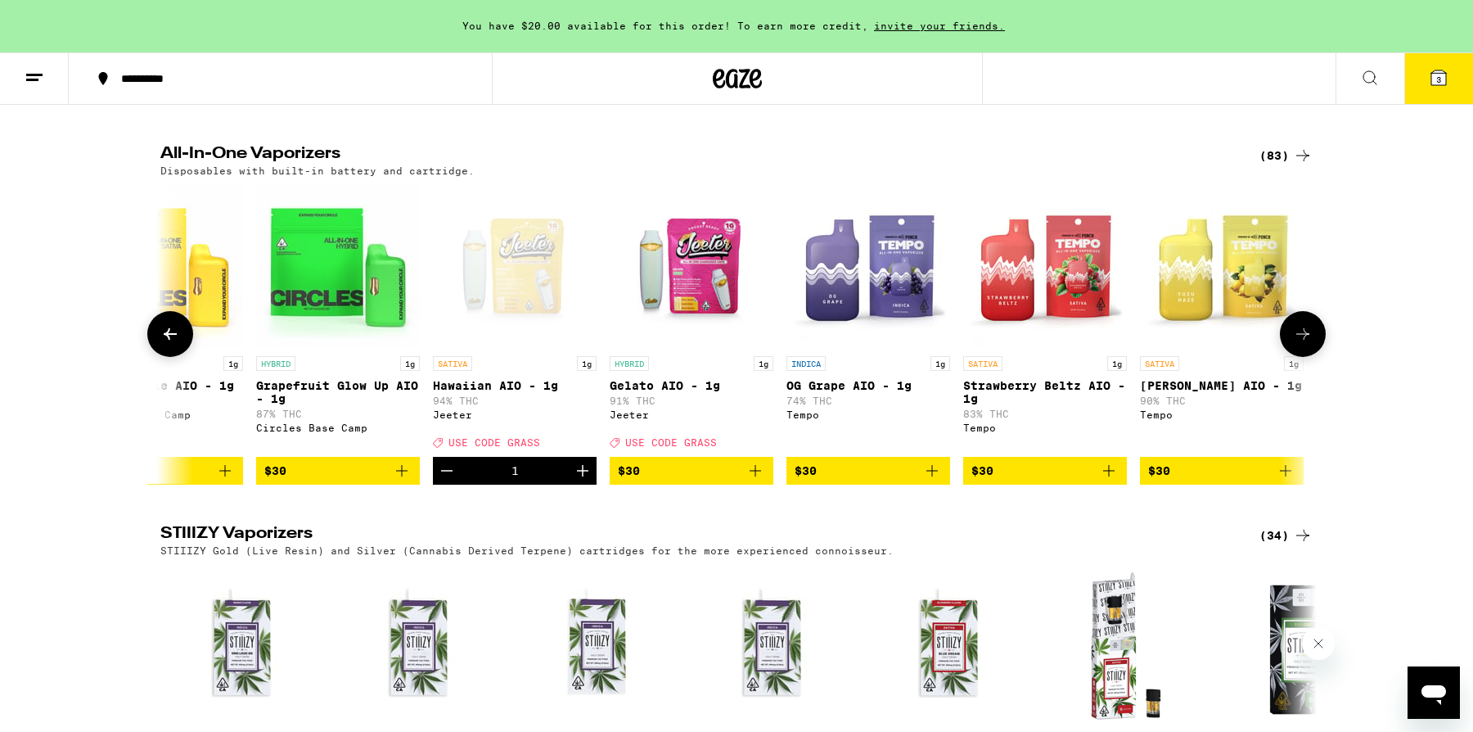
scroll to position [0, 4869]
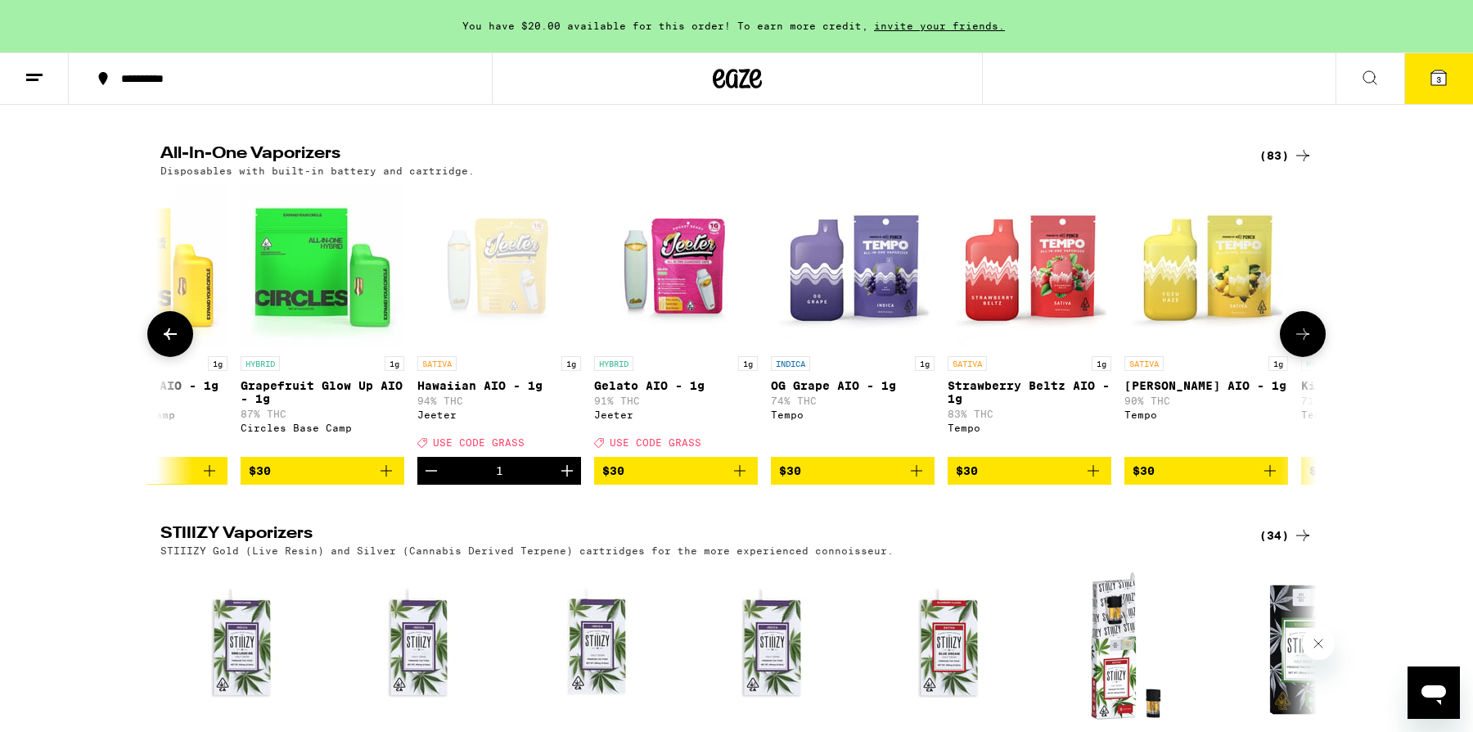
click at [1299, 344] on icon at bounding box center [1303, 334] width 20 height 20
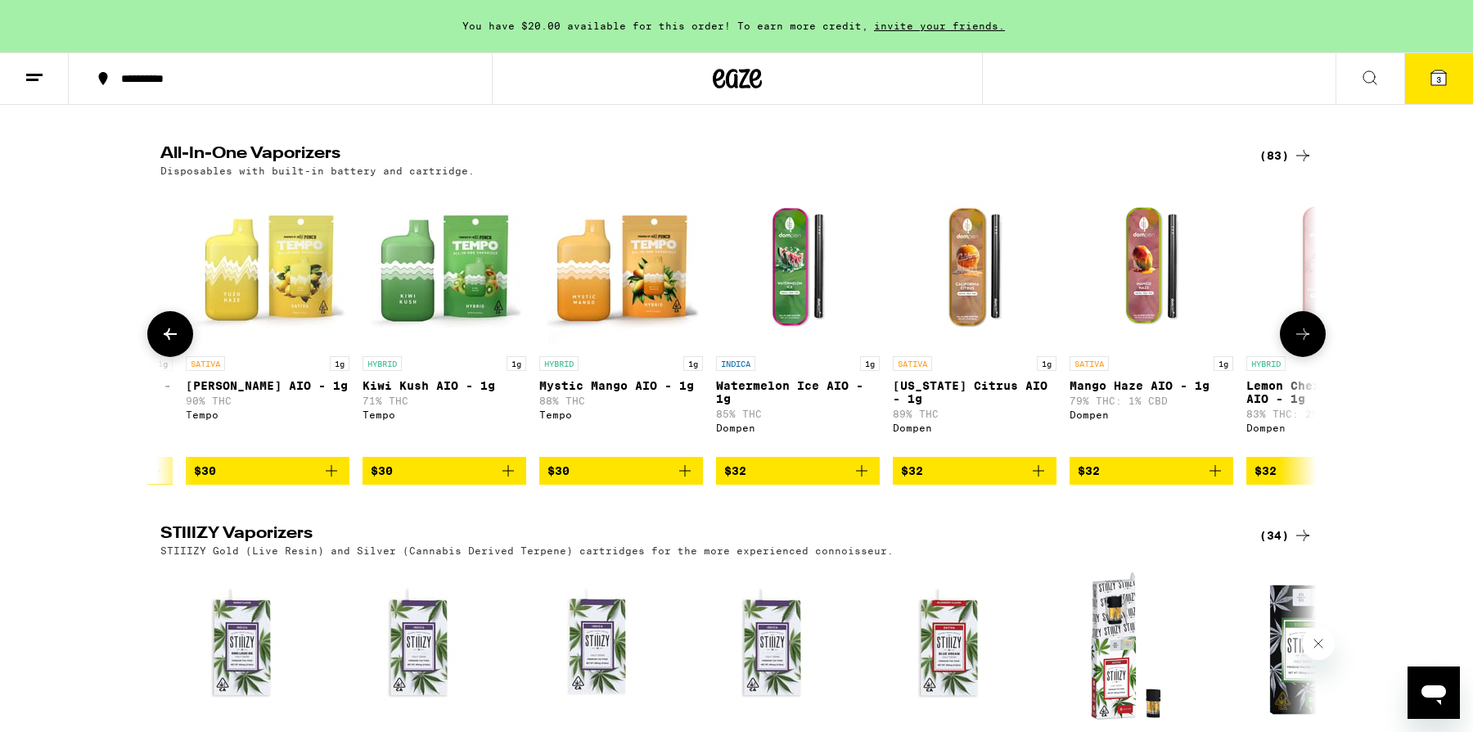
scroll to position [0, 5842]
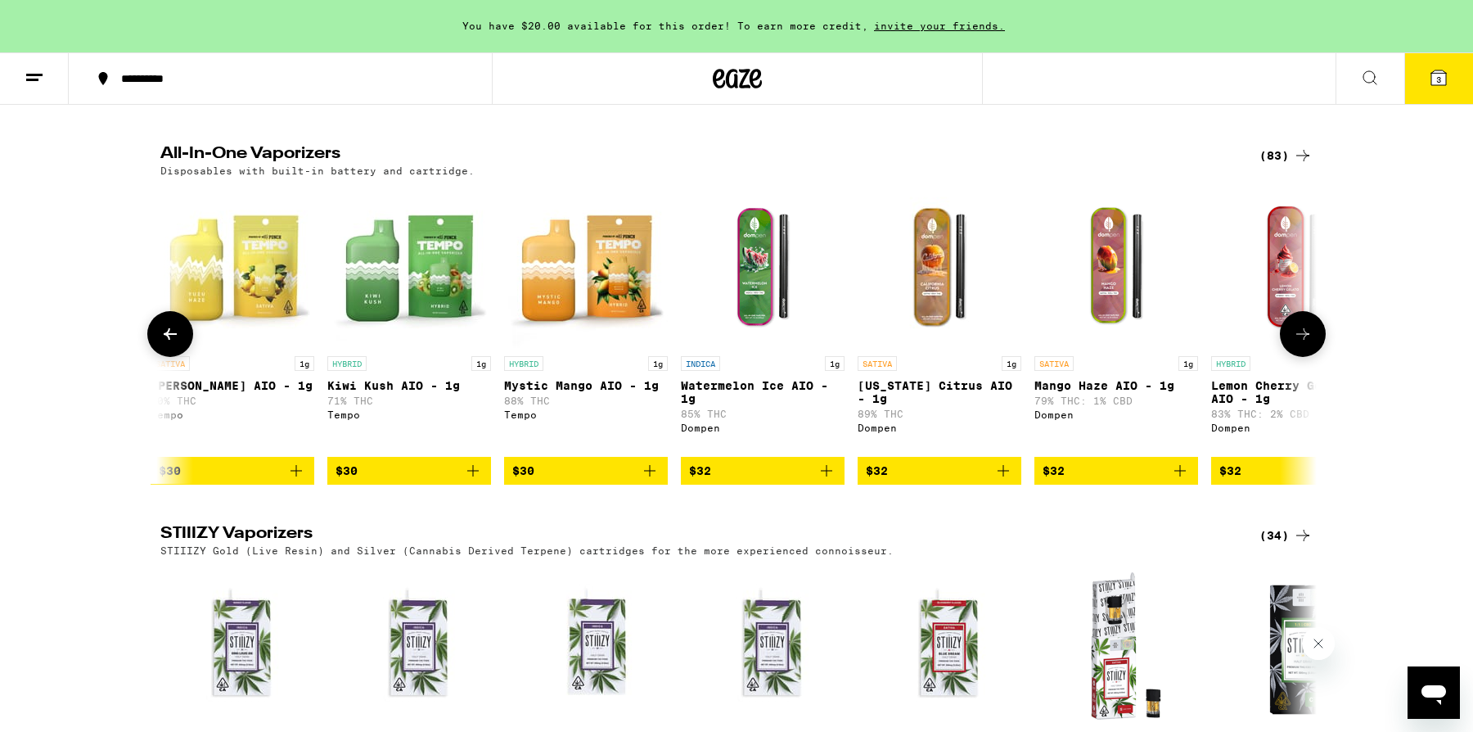
click at [1299, 344] on icon at bounding box center [1303, 334] width 20 height 20
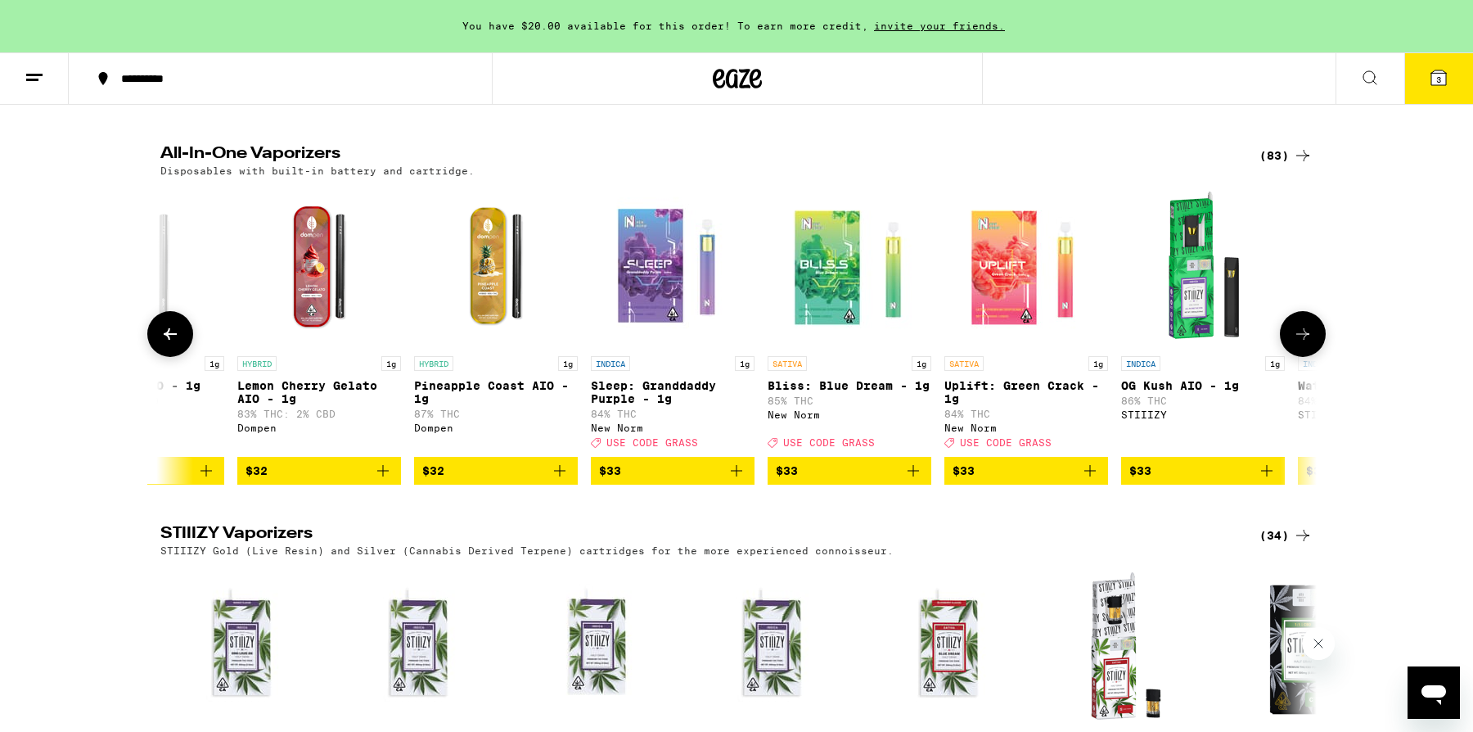
click at [1299, 344] on icon at bounding box center [1303, 334] width 20 height 20
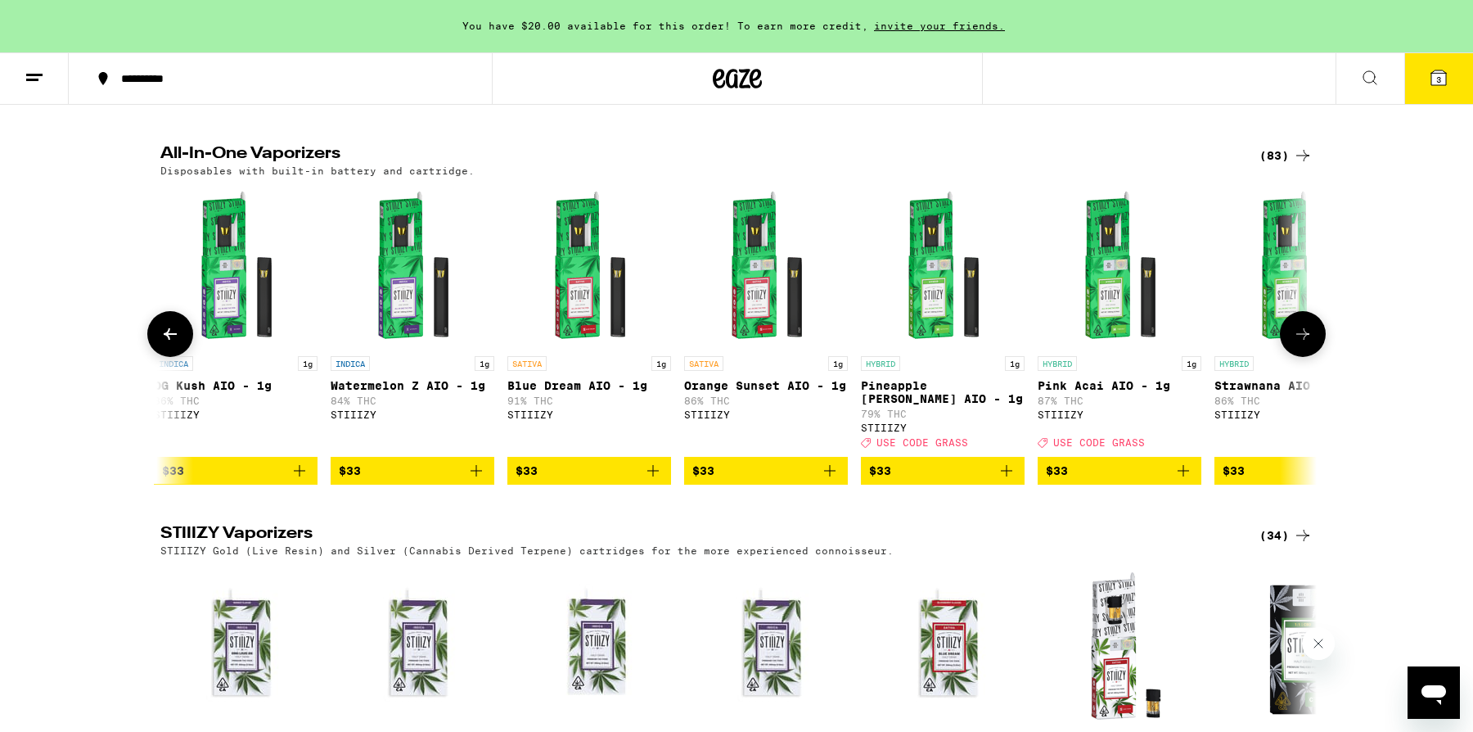
scroll to position [0, 7790]
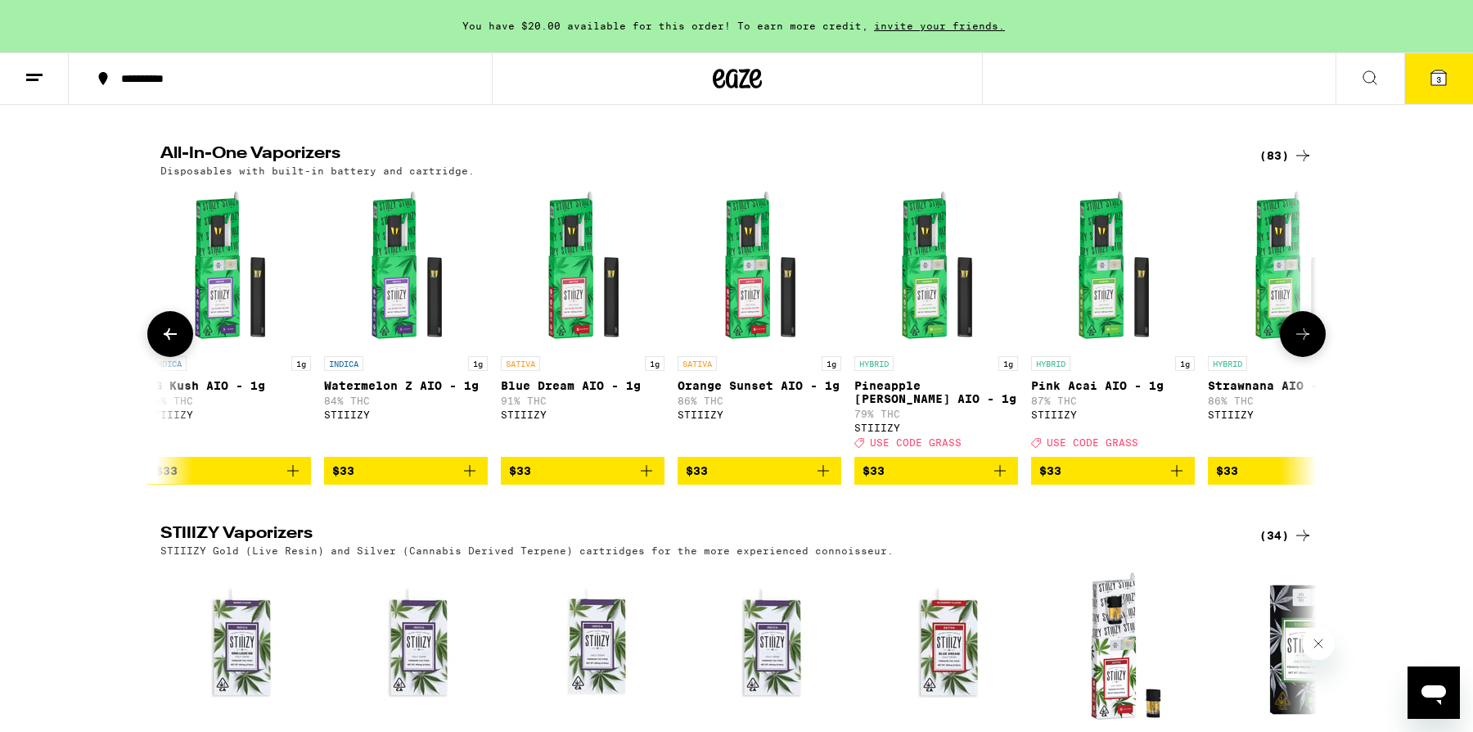
click at [1299, 344] on icon at bounding box center [1303, 334] width 20 height 20
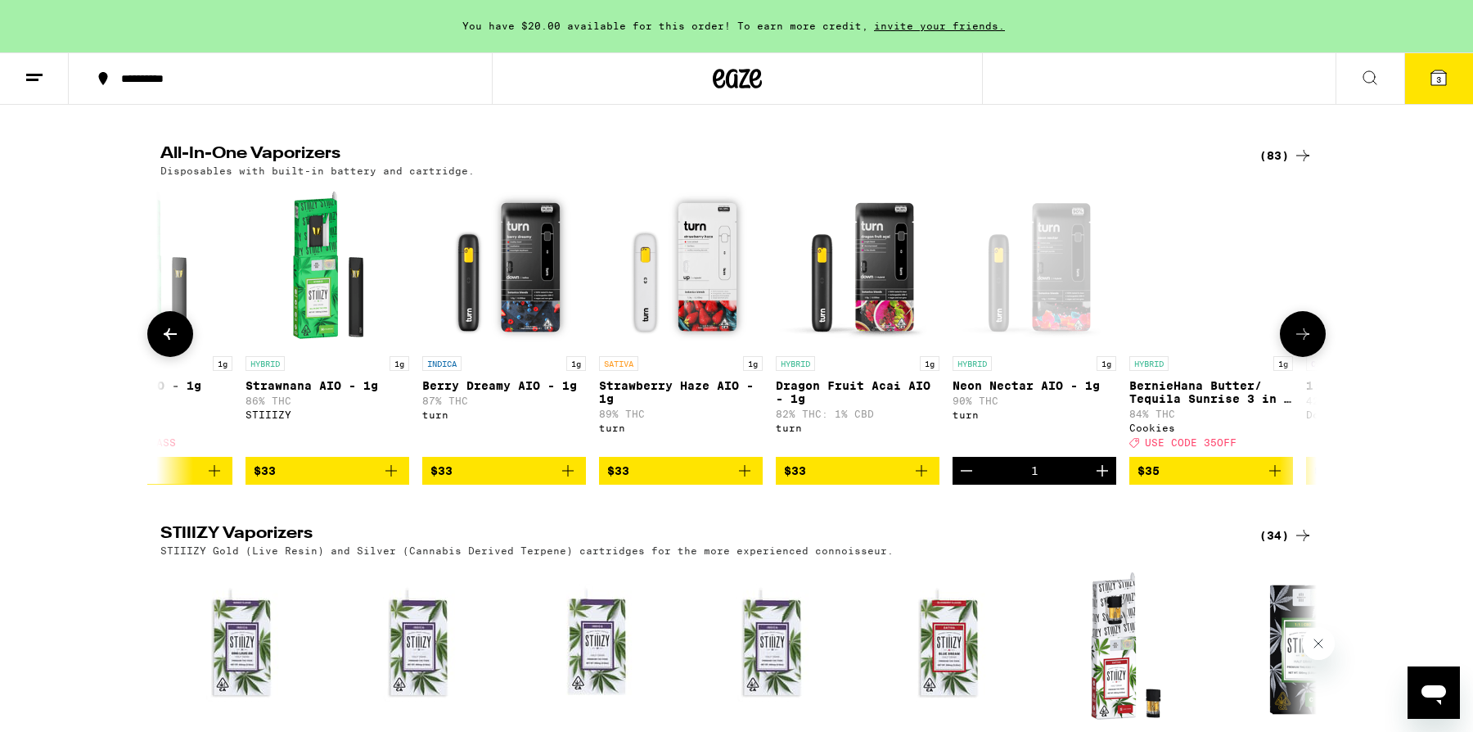
scroll to position [0, 8763]
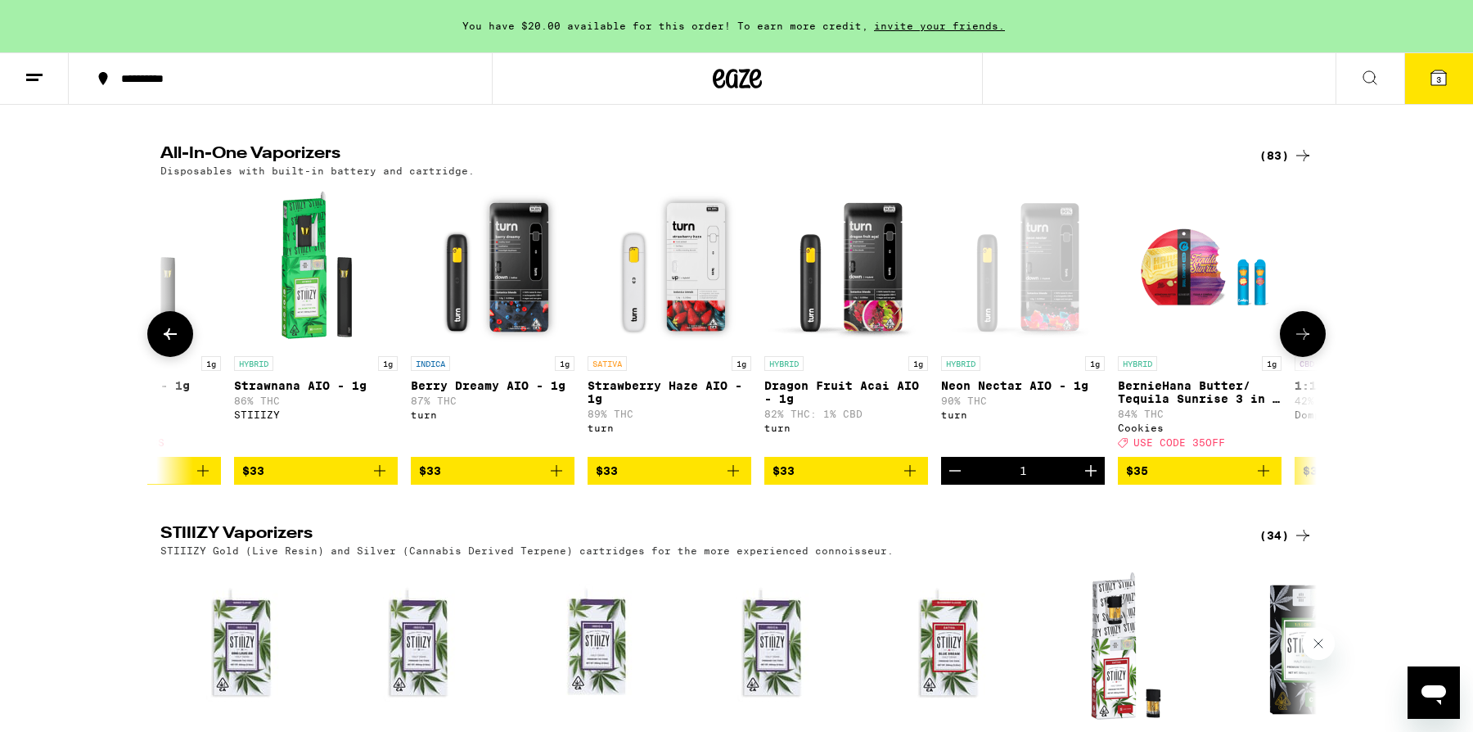
click at [1301, 344] on icon at bounding box center [1303, 334] width 20 height 20
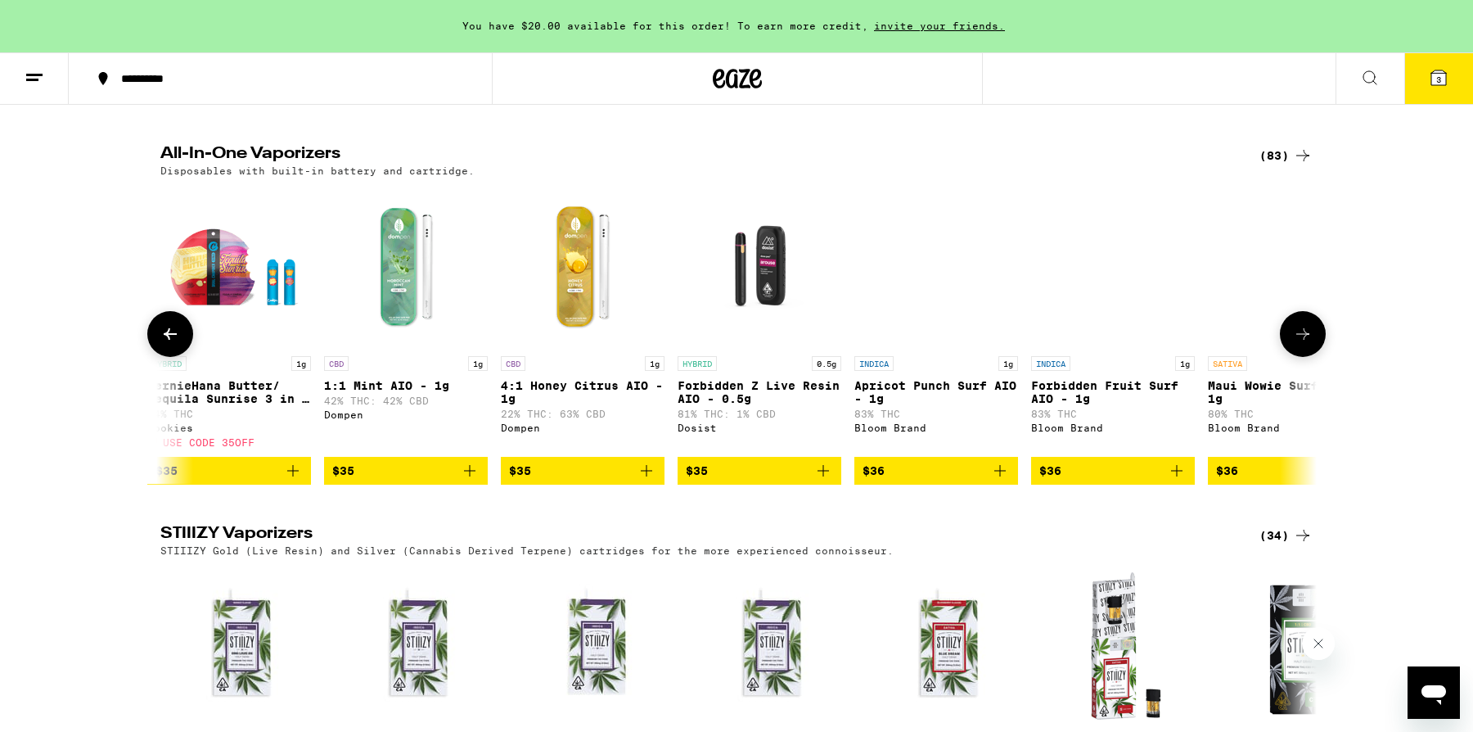
scroll to position [0, 9737]
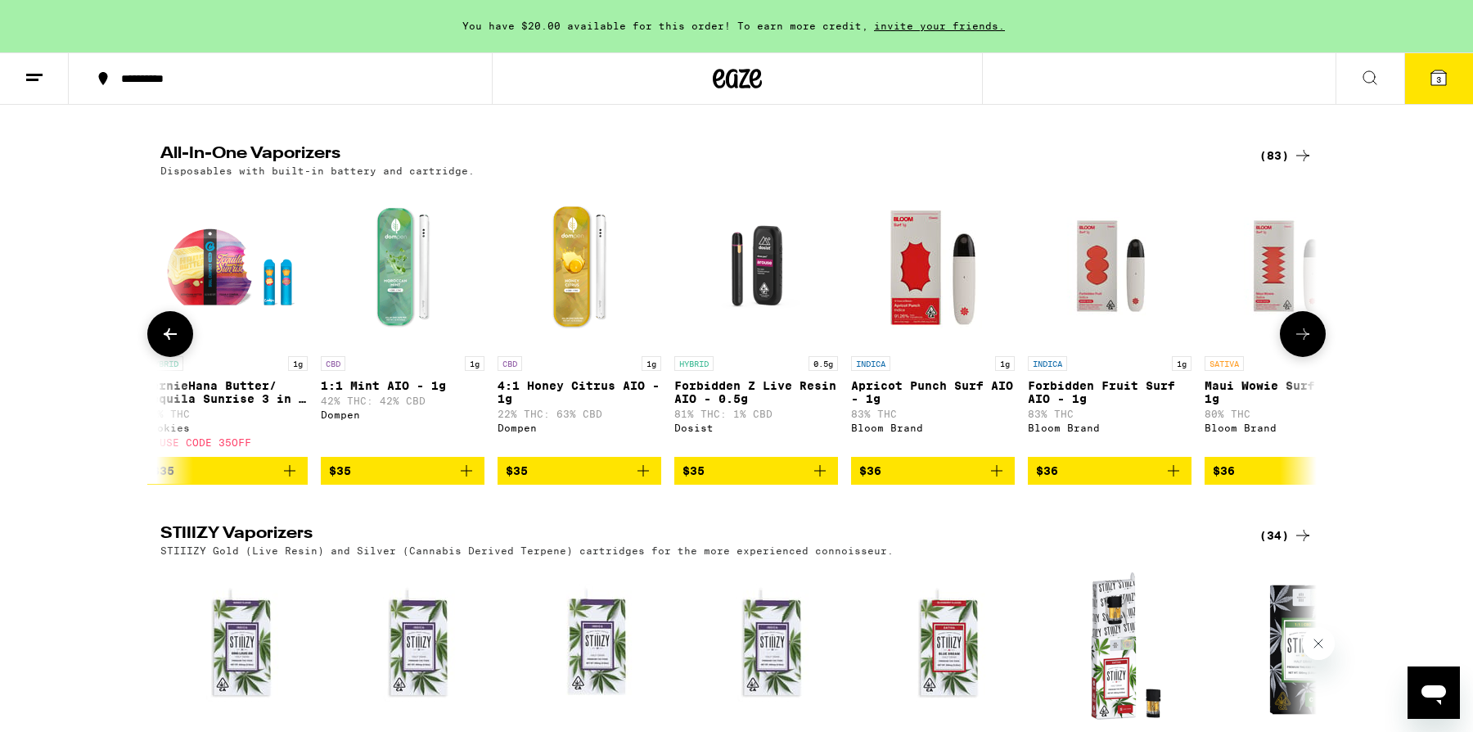
click at [1299, 344] on icon at bounding box center [1303, 334] width 20 height 20
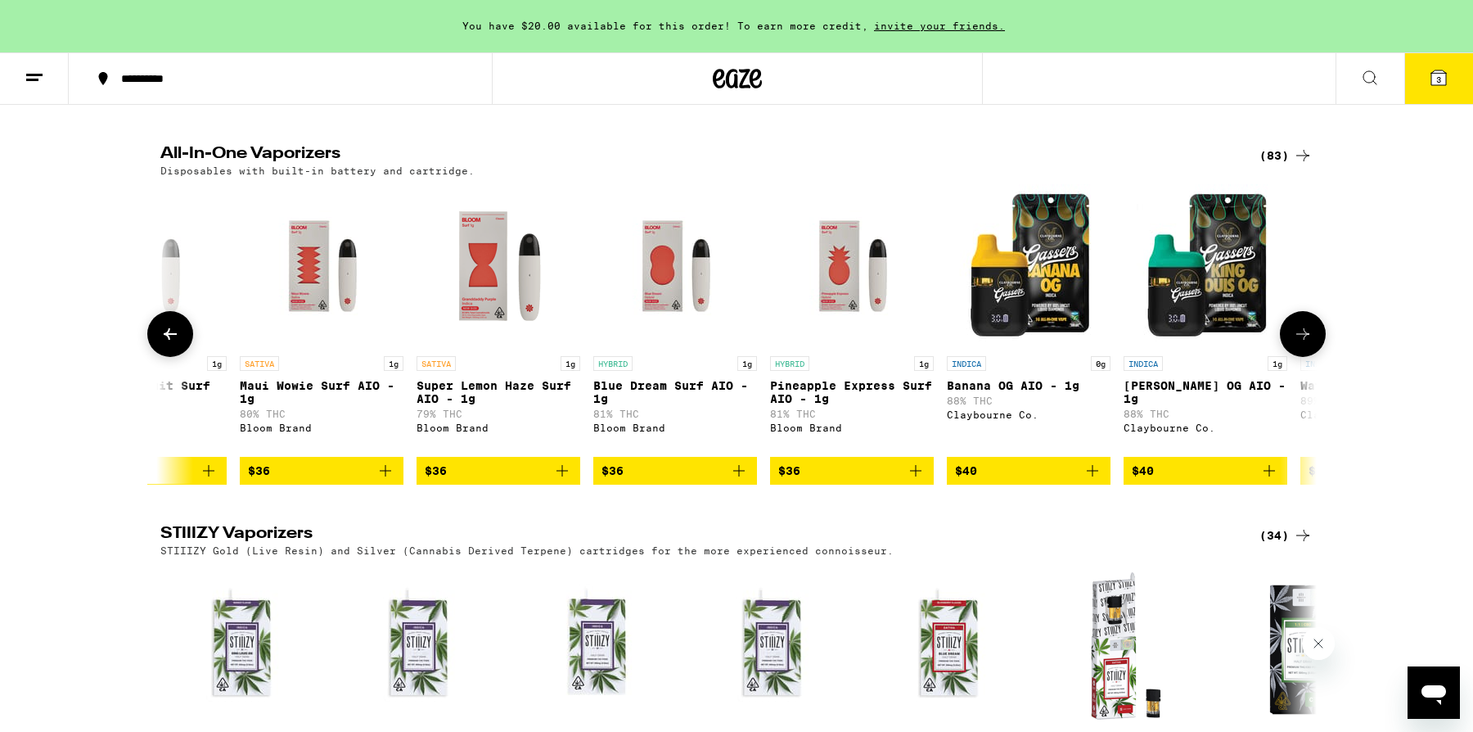
scroll to position [0, 10711]
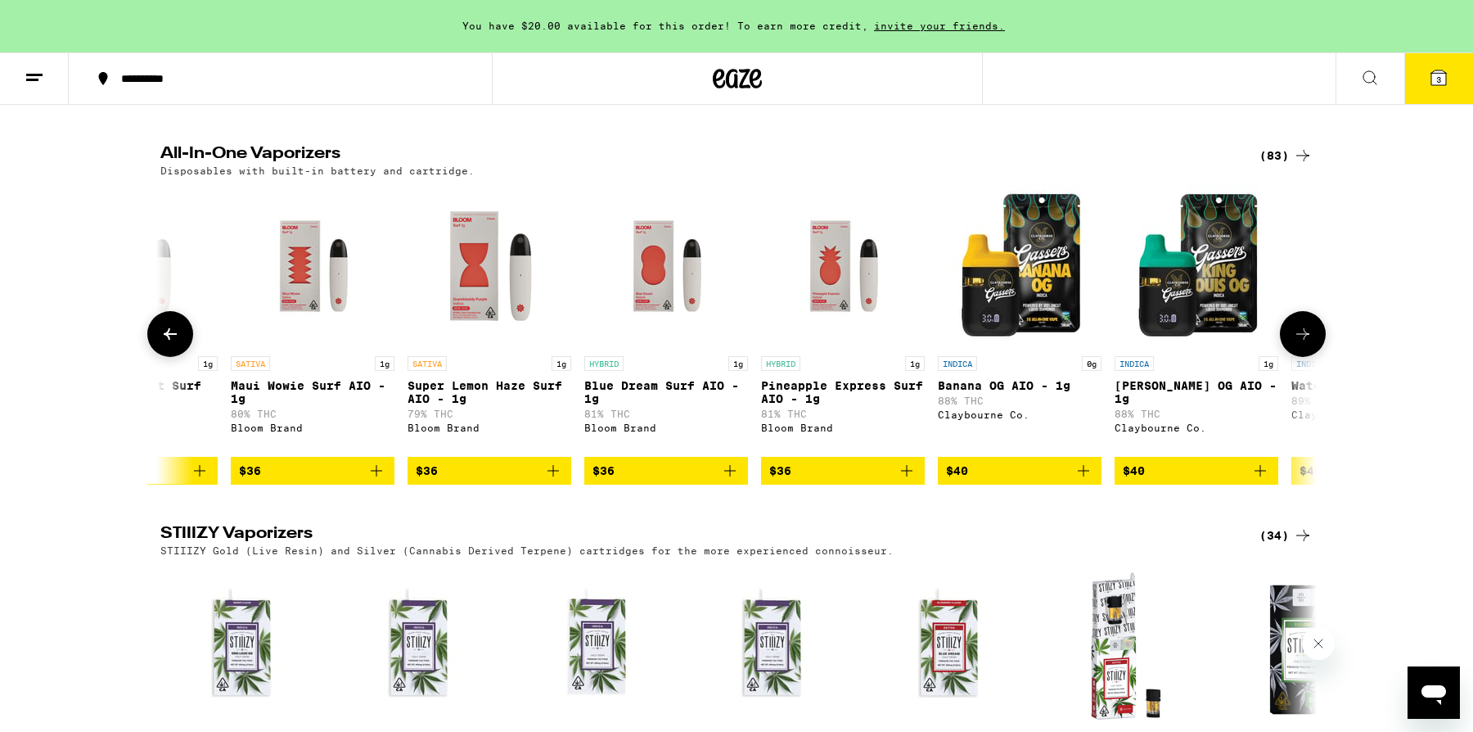
click at [1299, 344] on icon at bounding box center [1303, 334] width 20 height 20
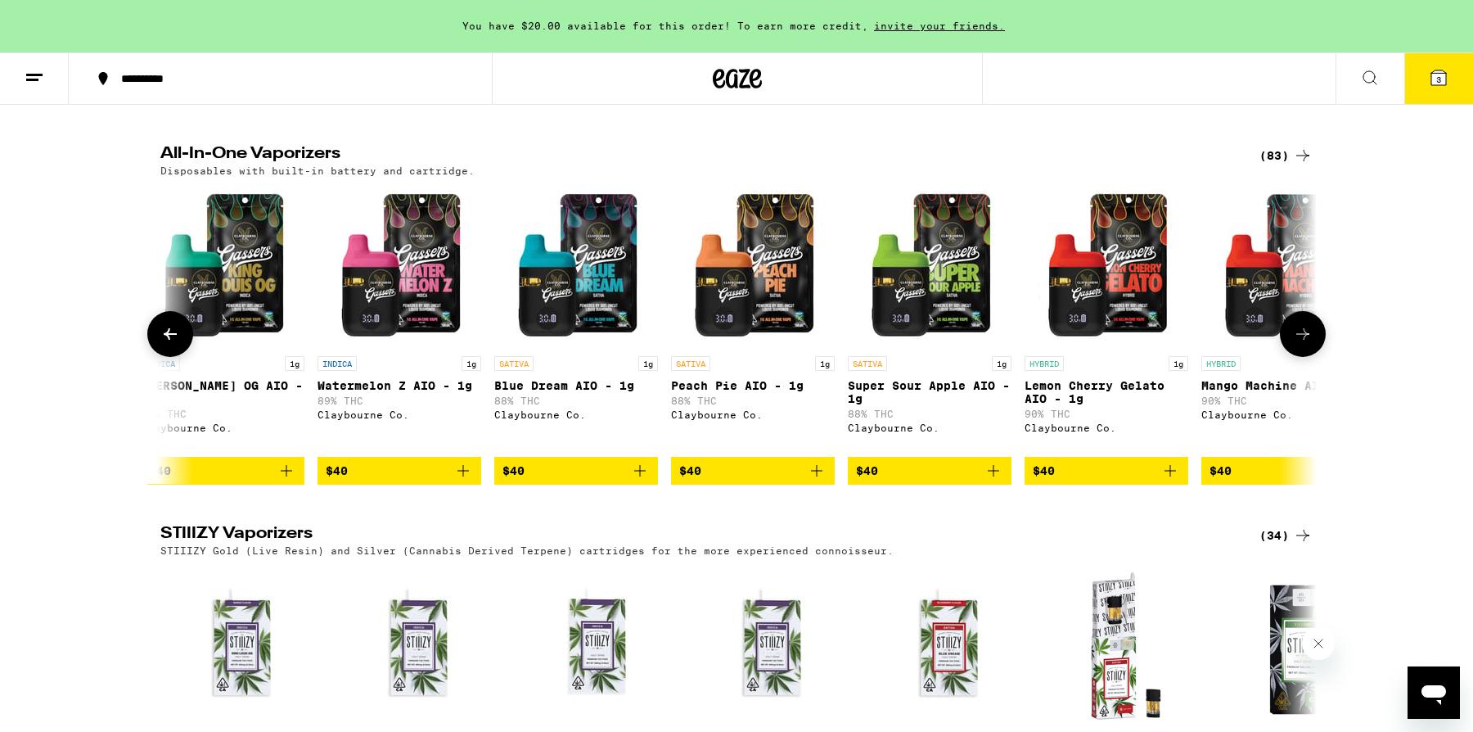
click at [1299, 344] on icon at bounding box center [1303, 334] width 20 height 20
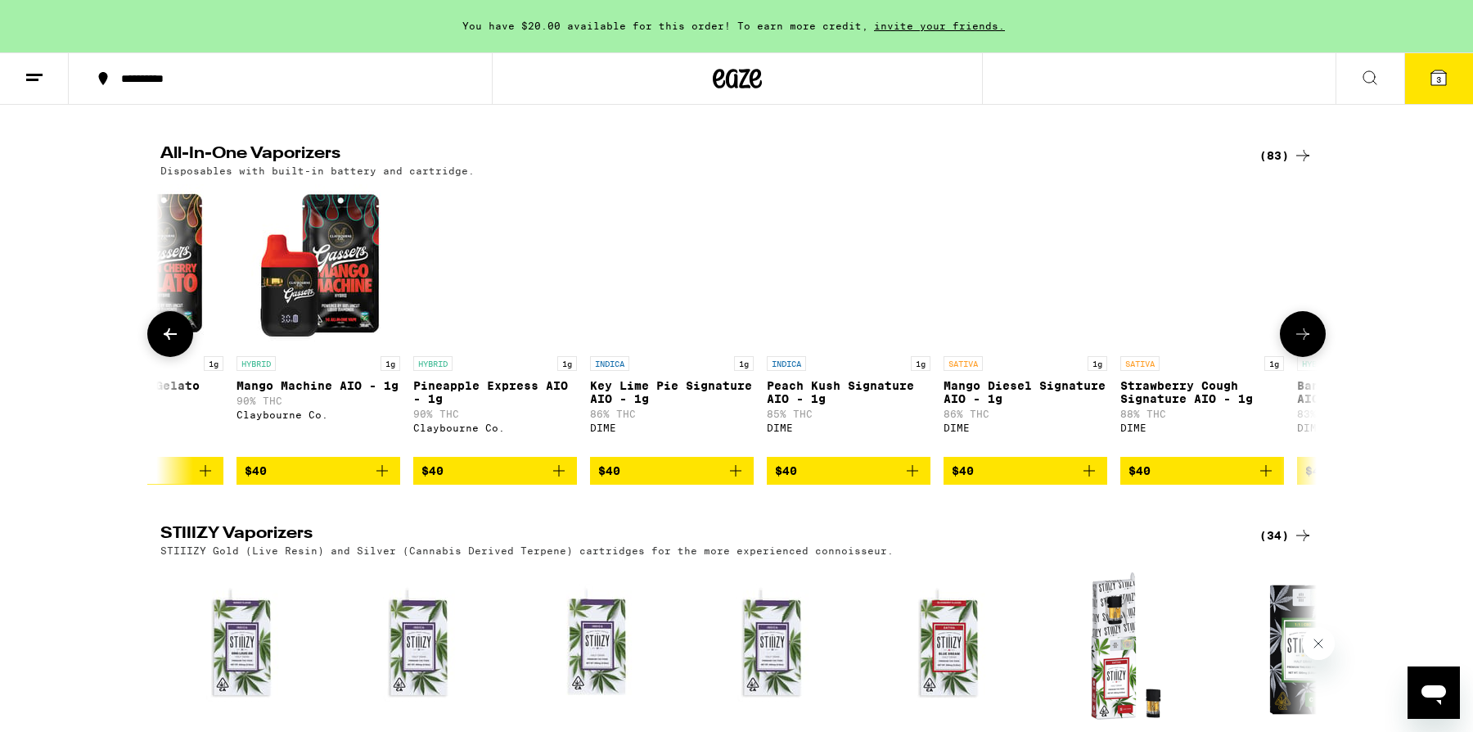
scroll to position [0, 12658]
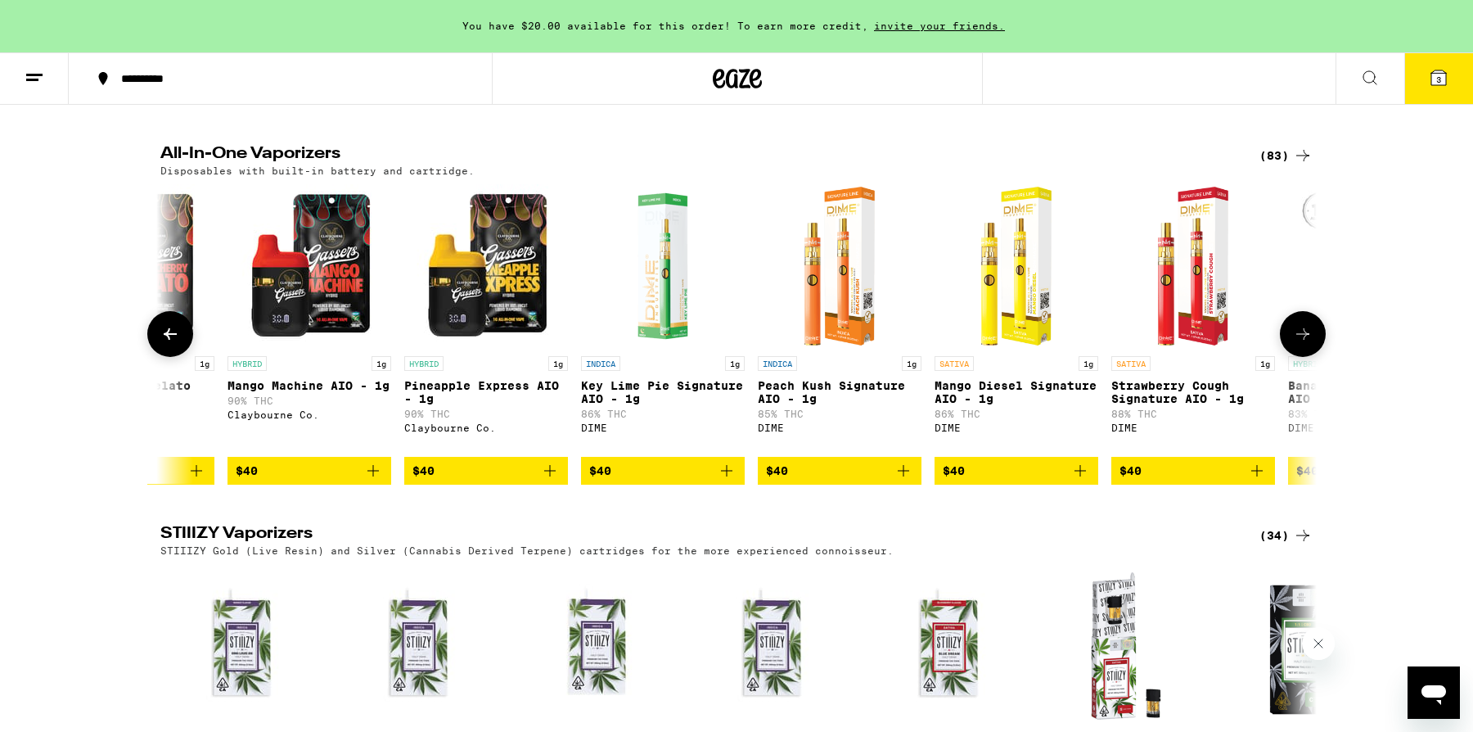
click at [1299, 344] on icon at bounding box center [1303, 334] width 20 height 20
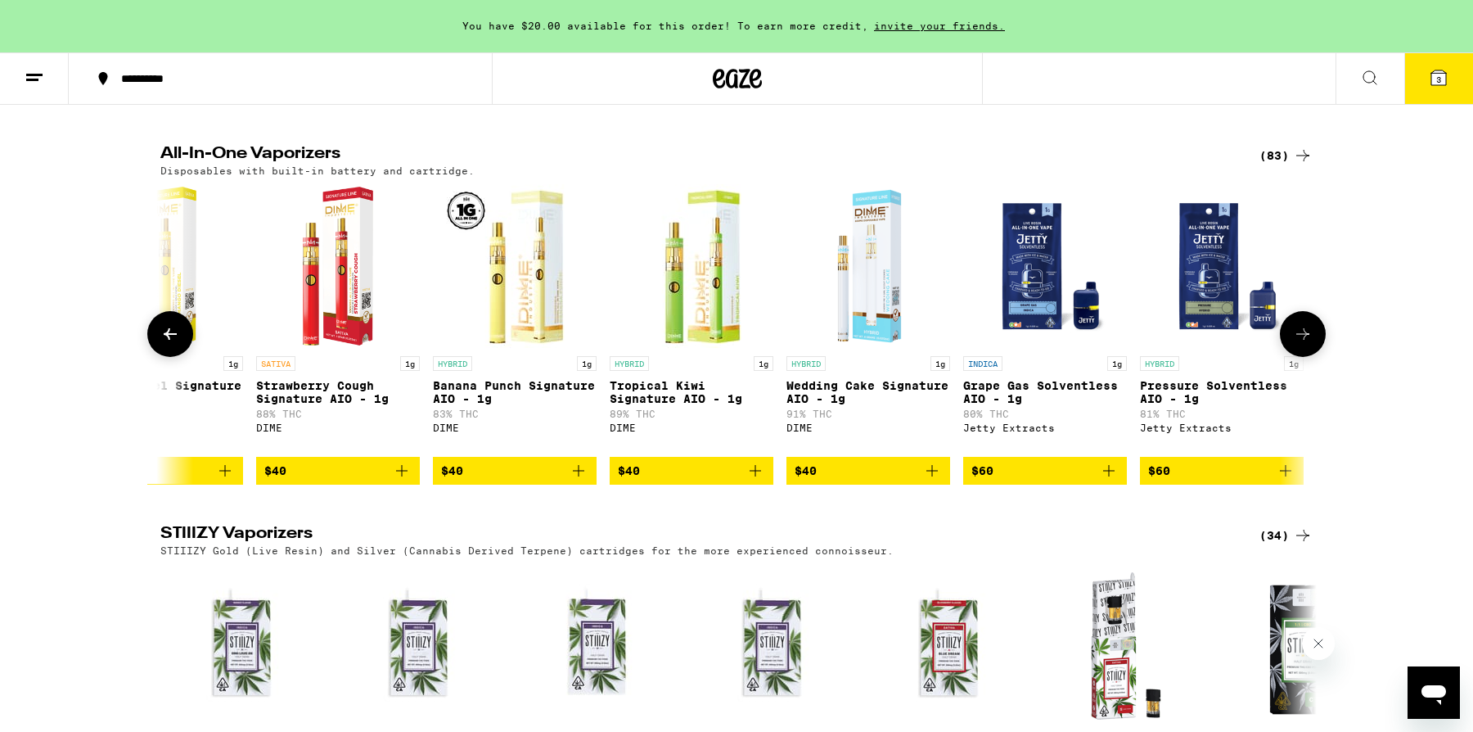
scroll to position [0, 13517]
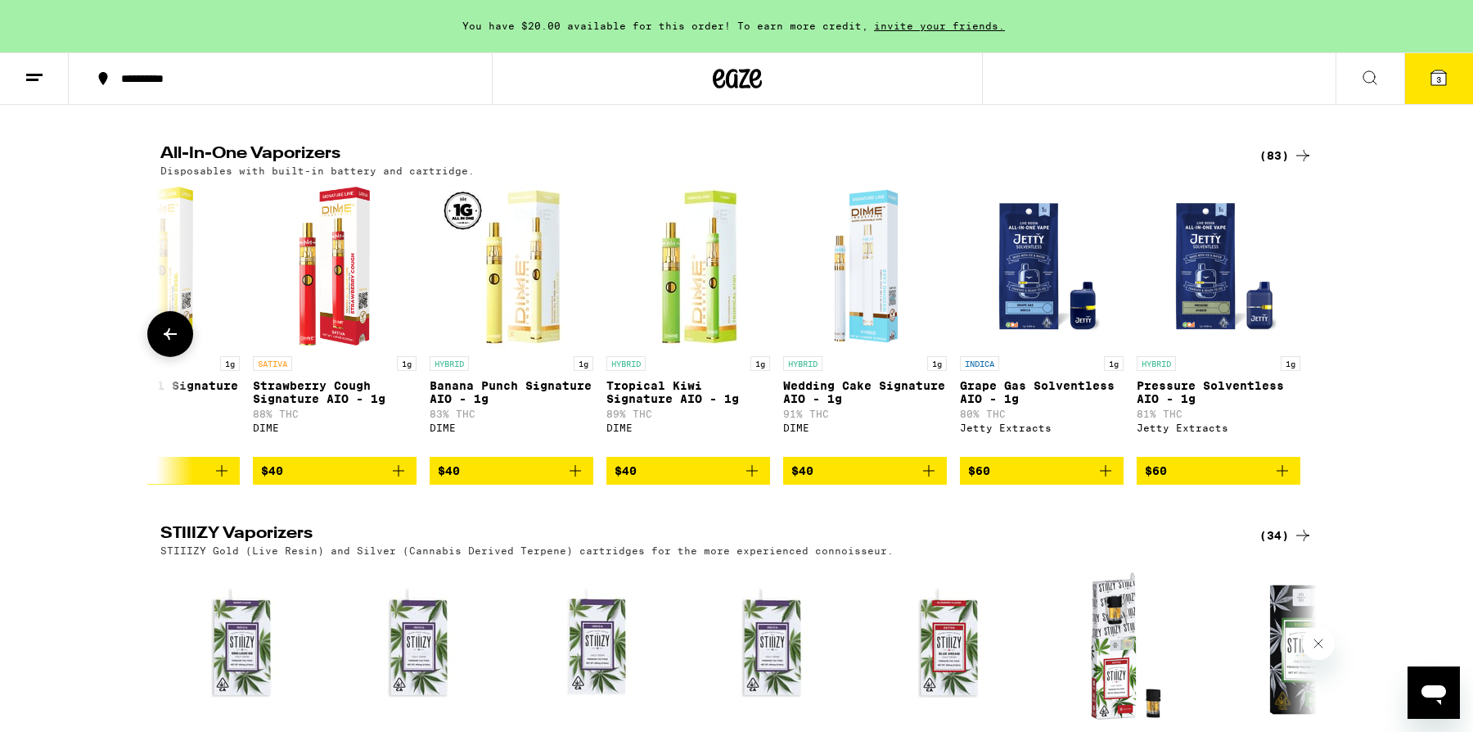
click at [1299, 357] on div at bounding box center [1303, 334] width 46 height 46
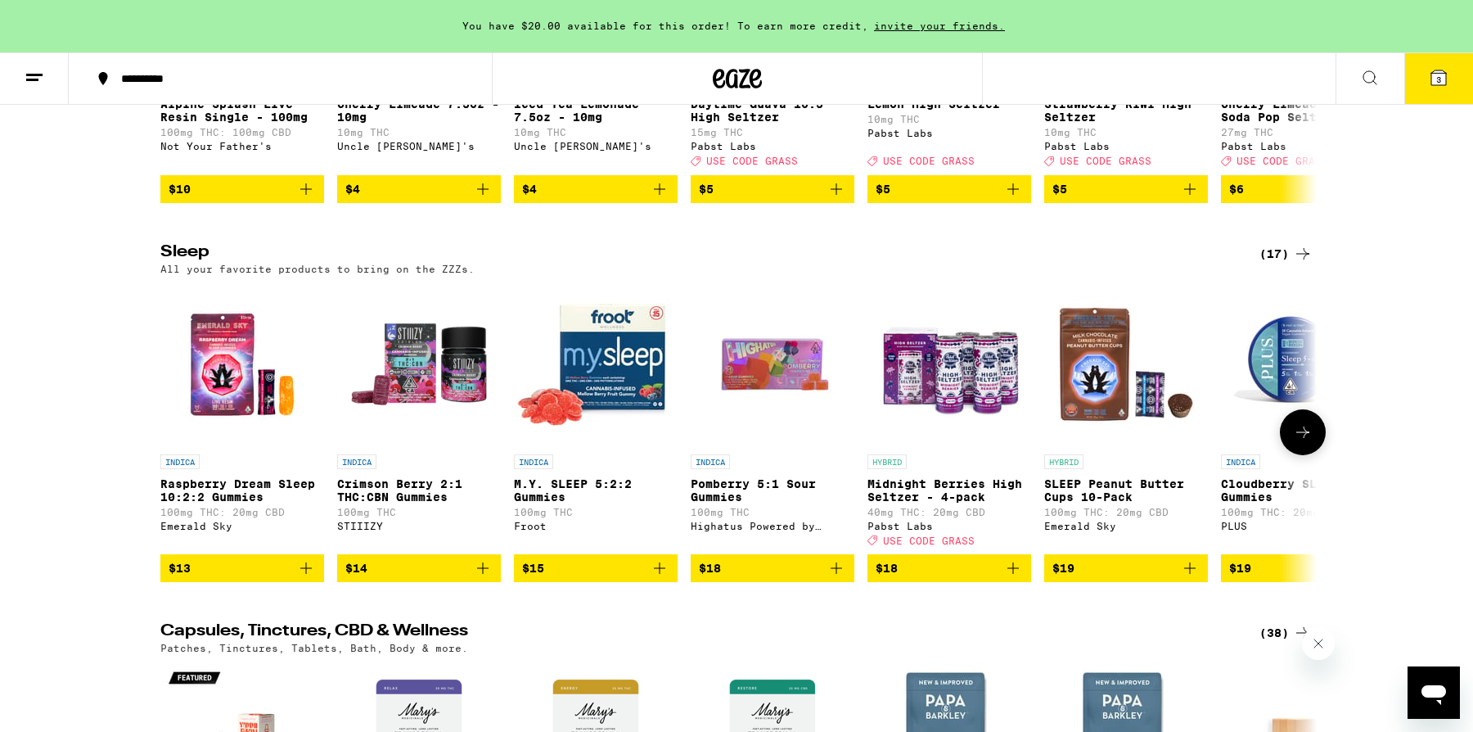
scroll to position [5797, 0]
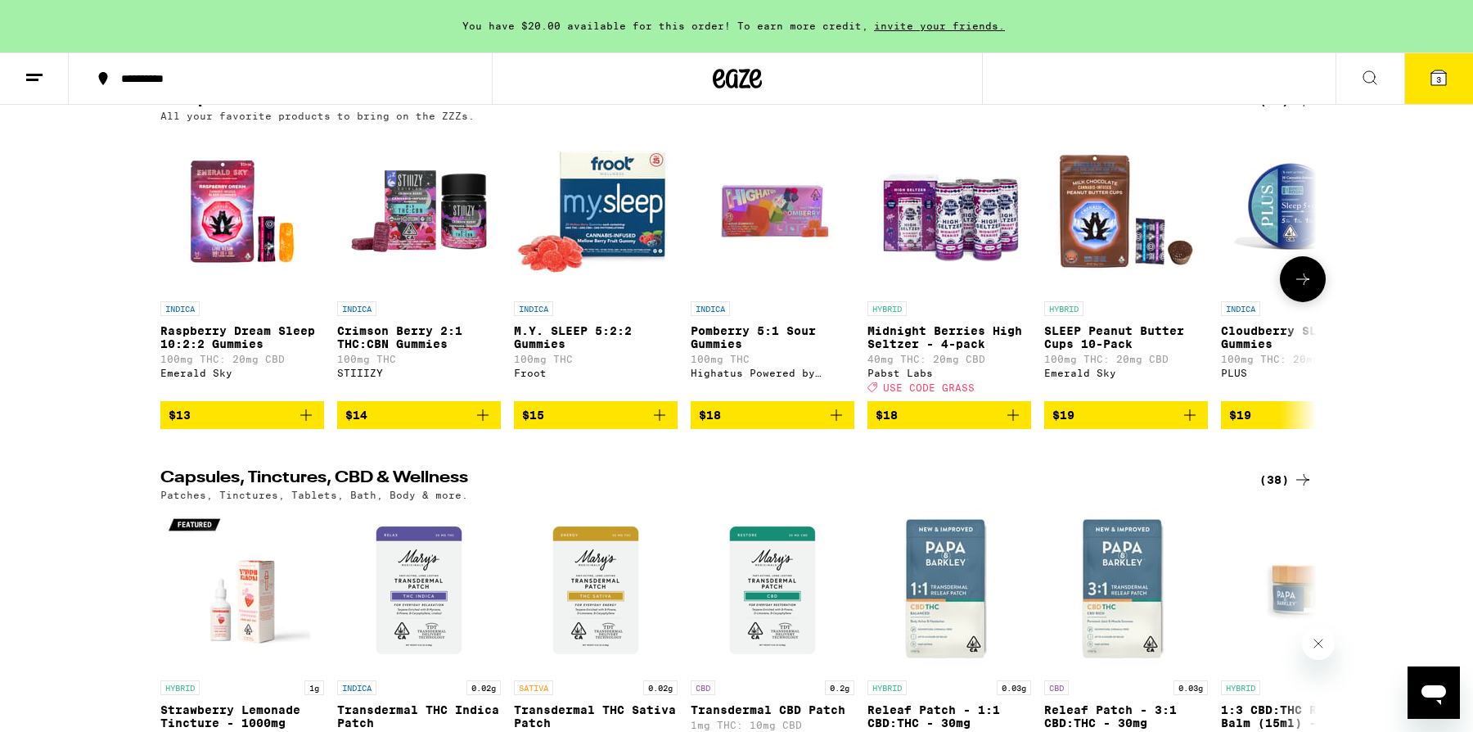
click at [1299, 289] on icon at bounding box center [1303, 279] width 20 height 20
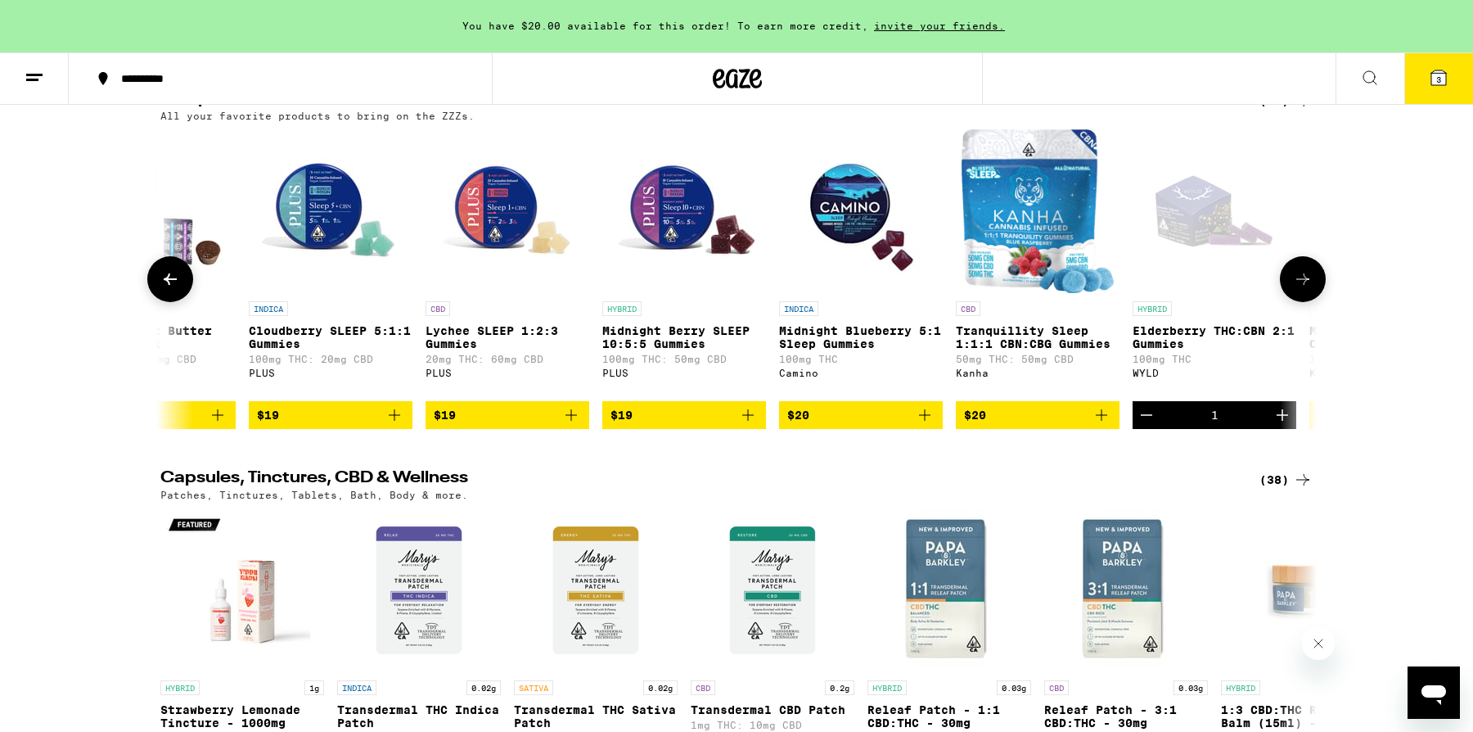
scroll to position [0, 974]
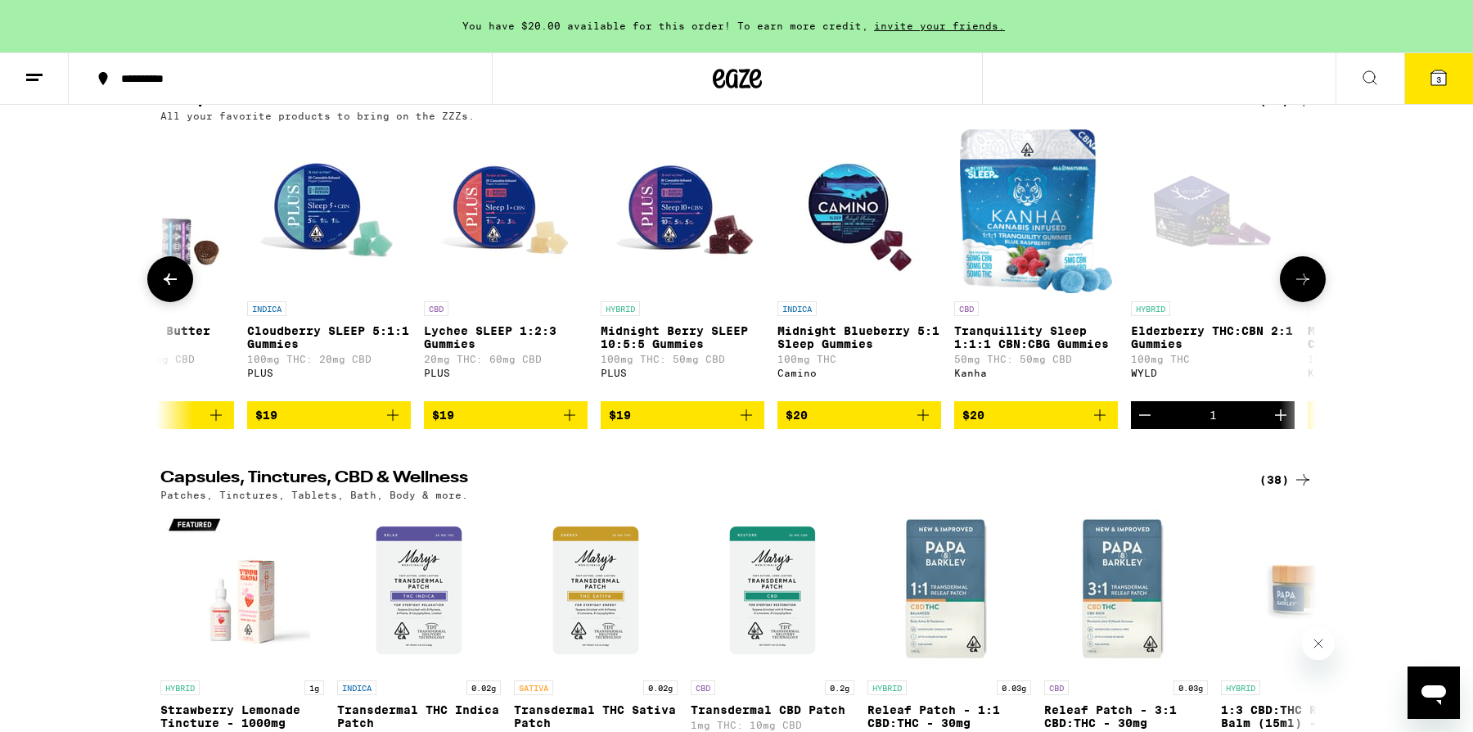
click at [1299, 289] on icon at bounding box center [1303, 279] width 20 height 20
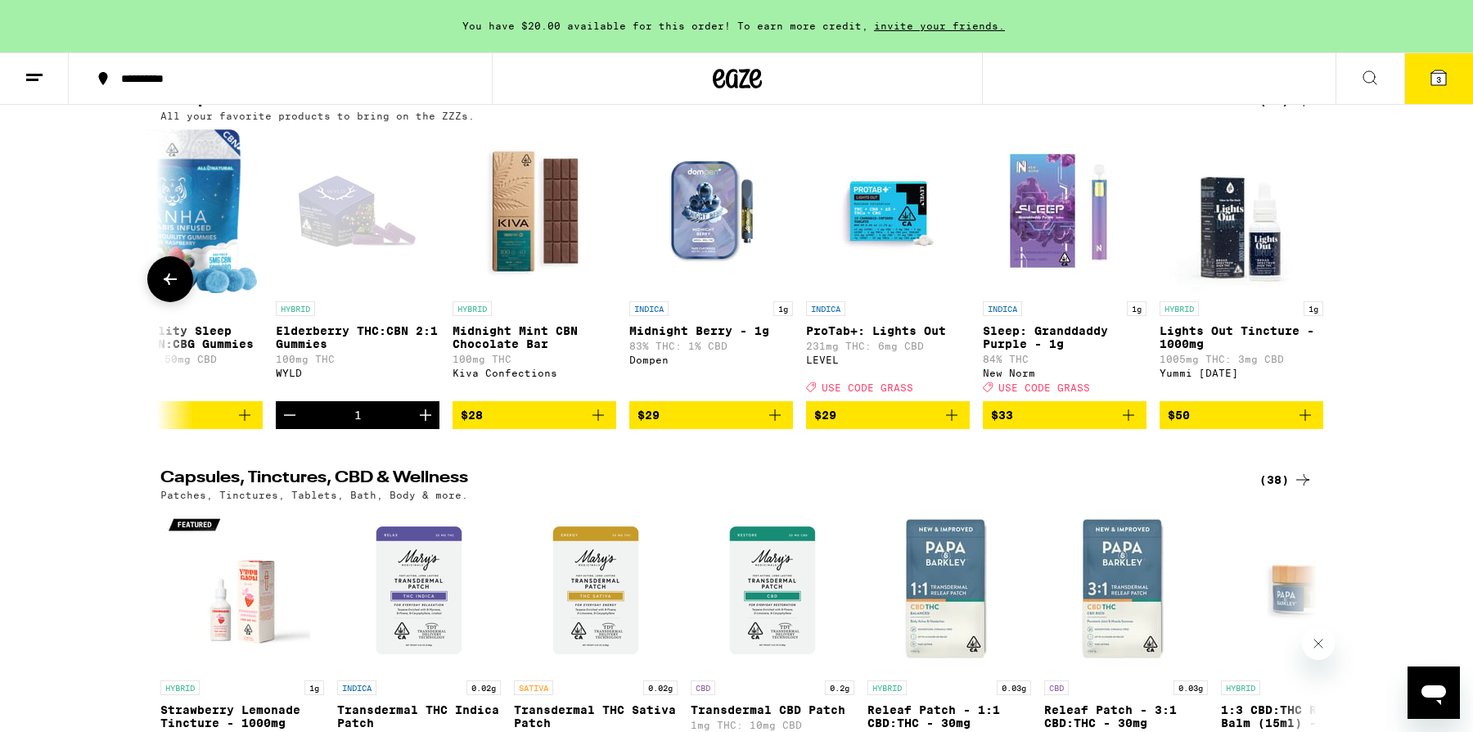
scroll to position [0, 1852]
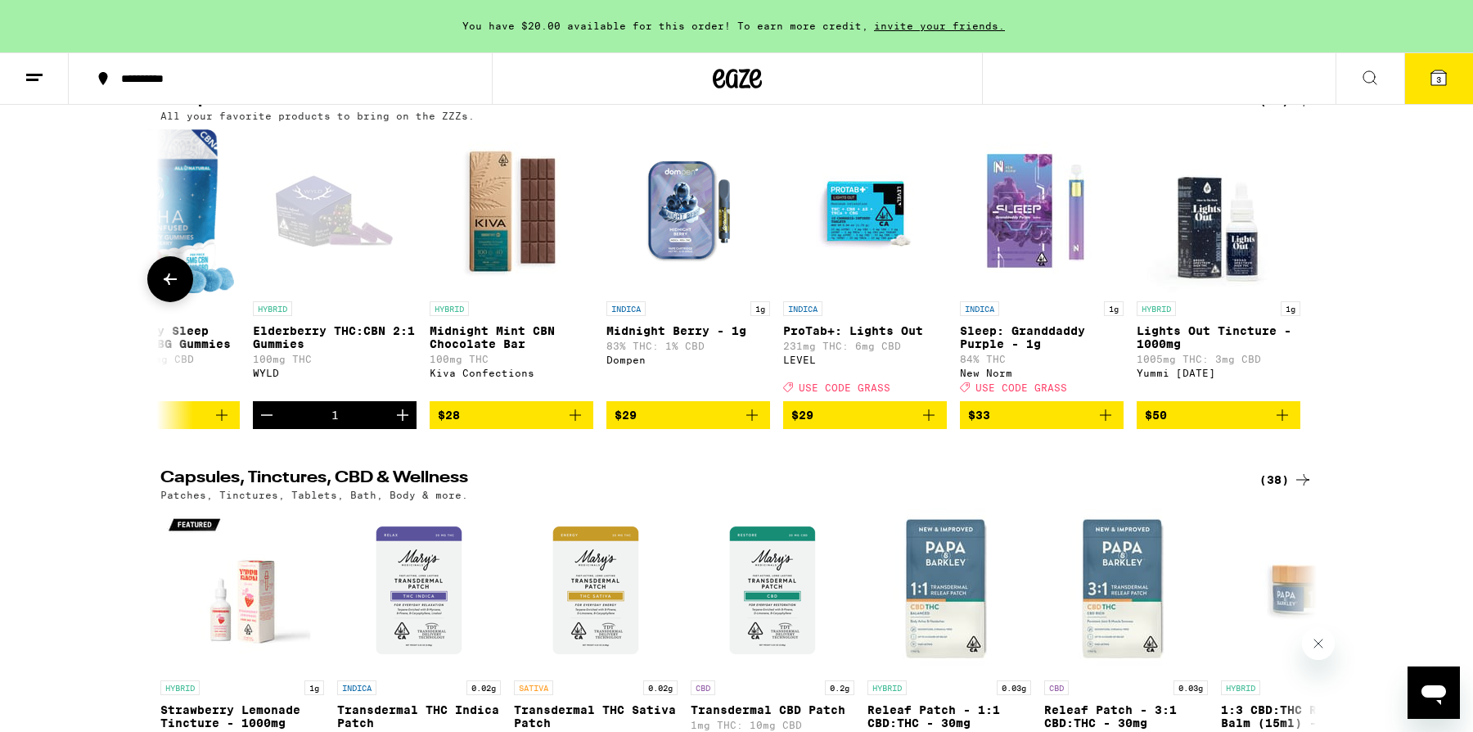
click at [1299, 302] on div at bounding box center [1303, 279] width 46 height 46
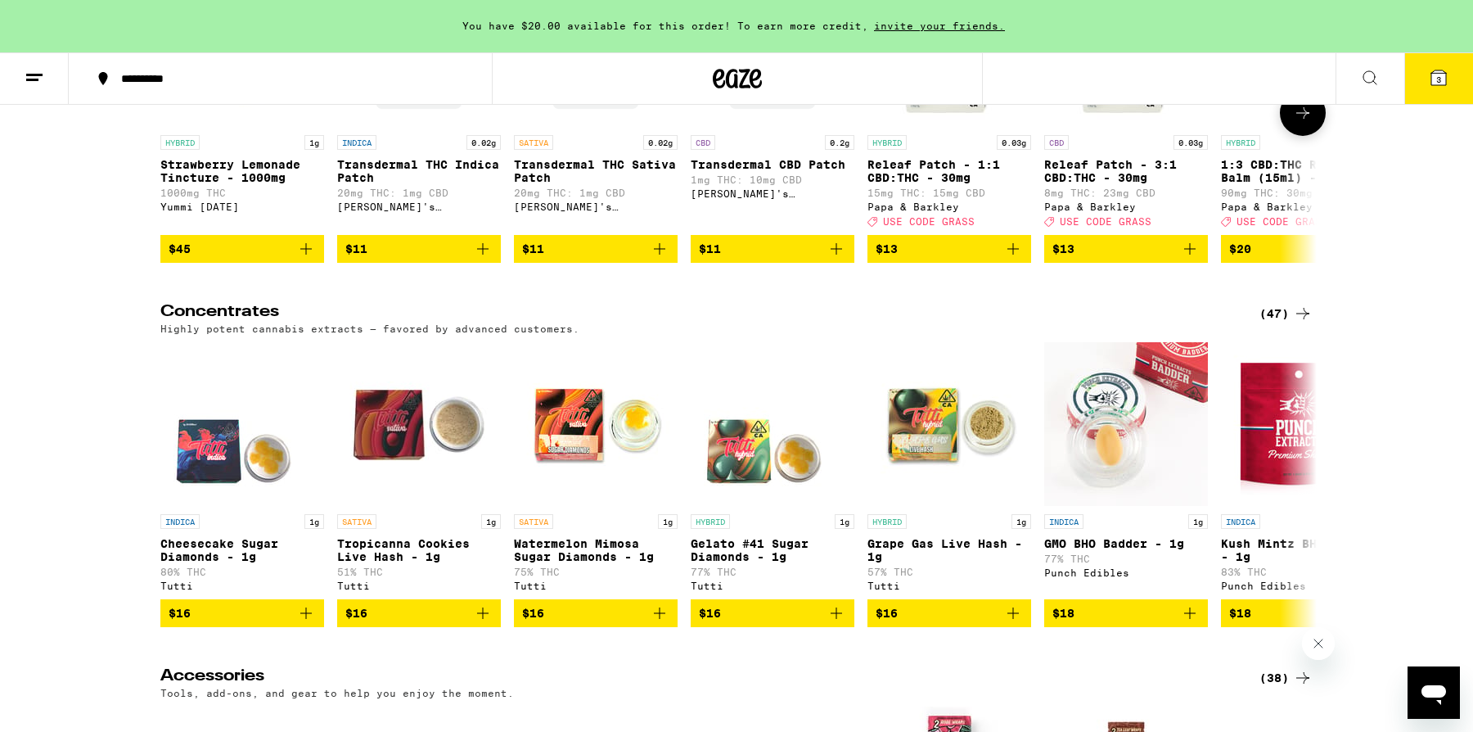
scroll to position [6313, 0]
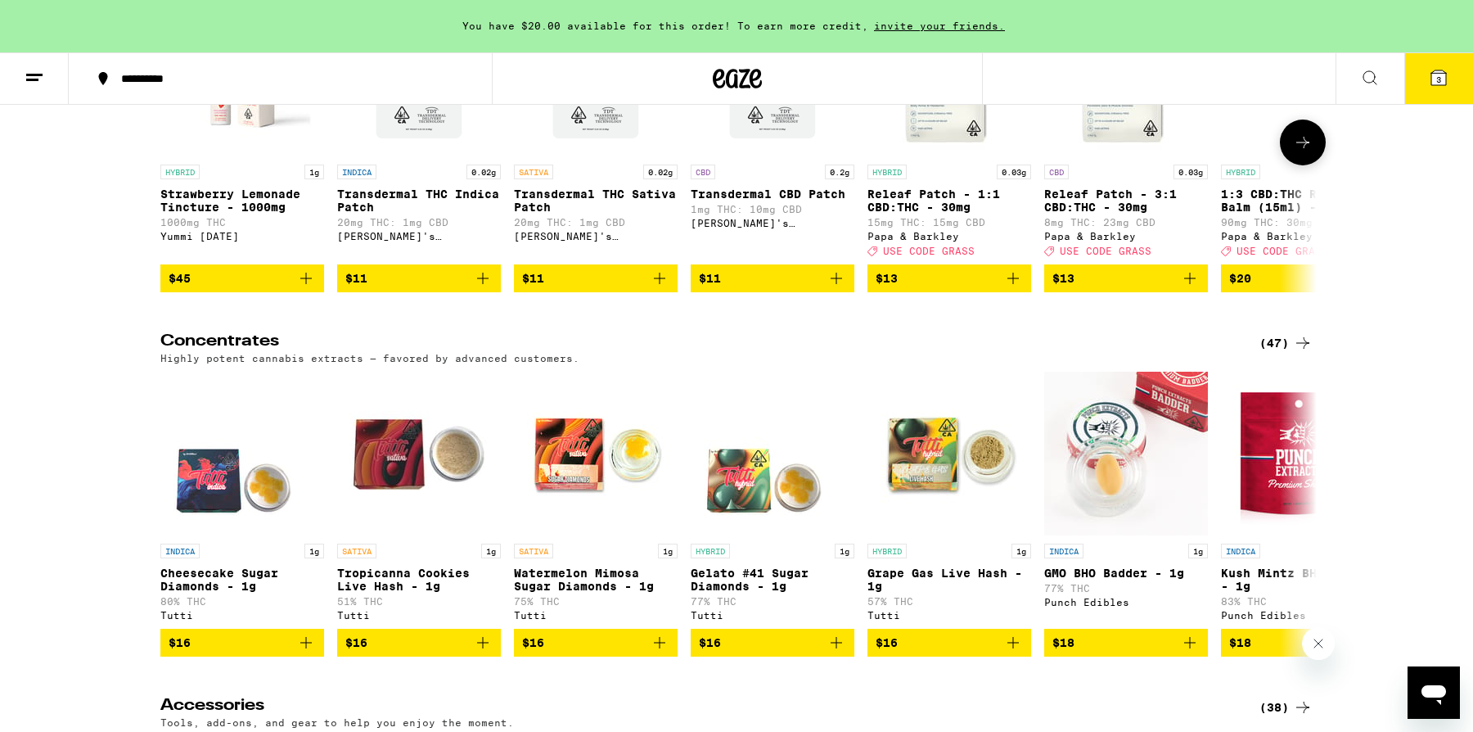
click at [1312, 152] on icon at bounding box center [1303, 143] width 20 height 20
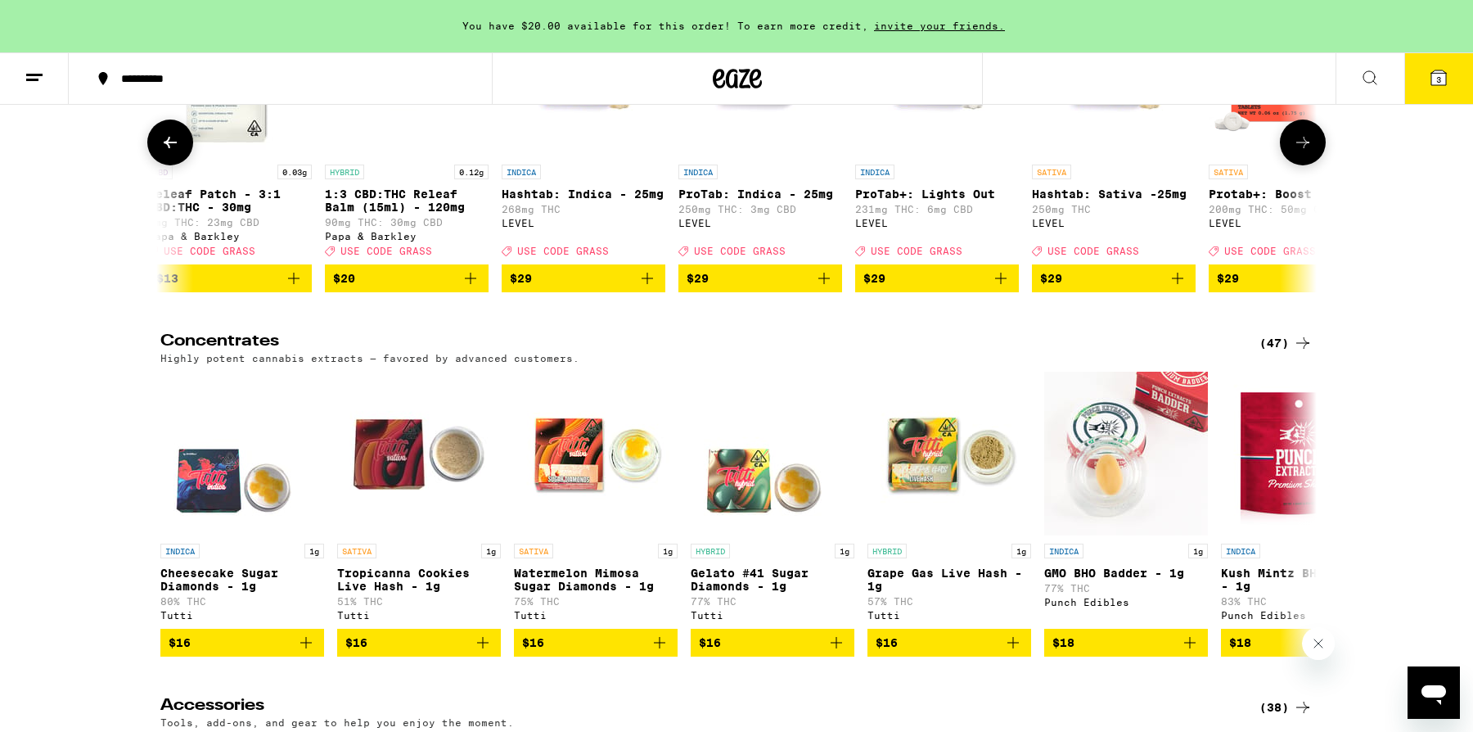
scroll to position [0, 974]
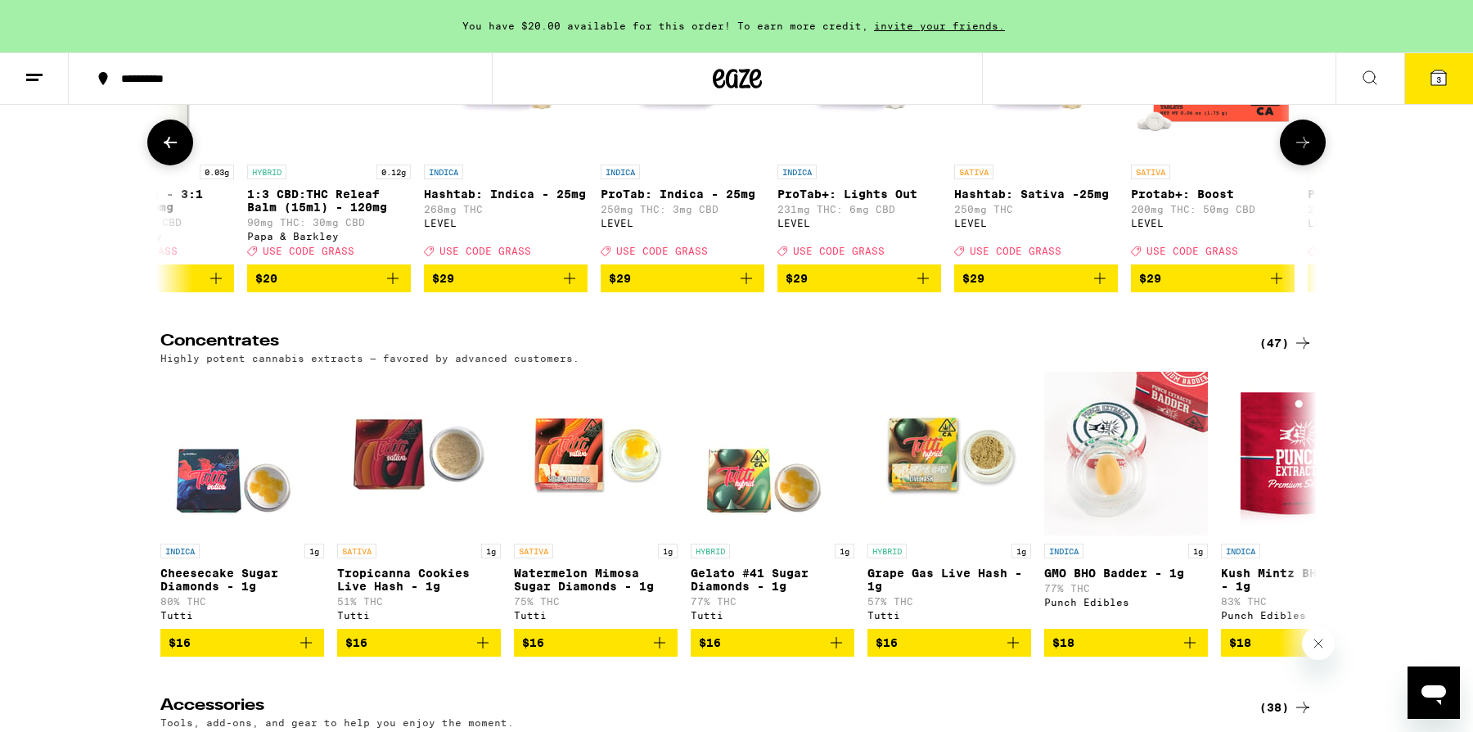
click at [1312, 152] on icon at bounding box center [1303, 143] width 20 height 20
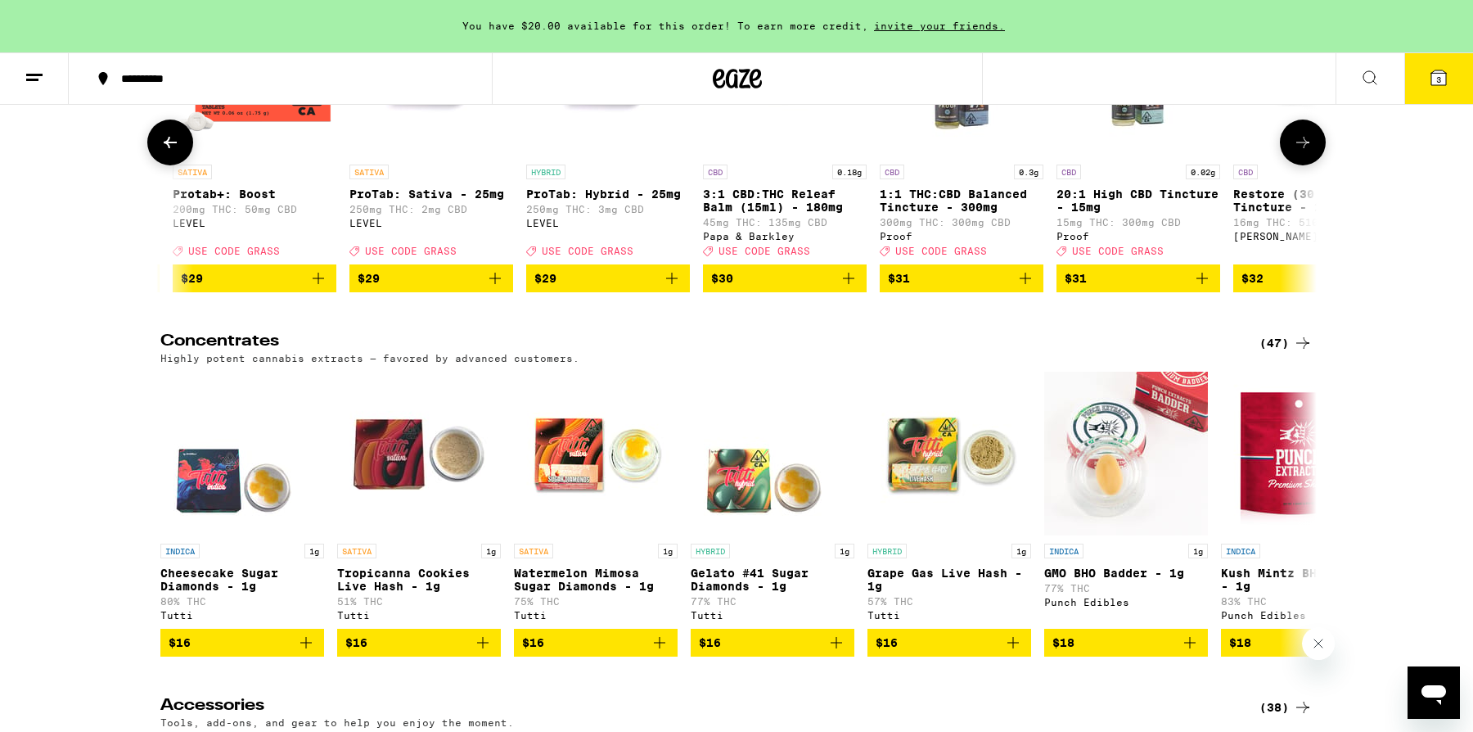
scroll to position [0, 1947]
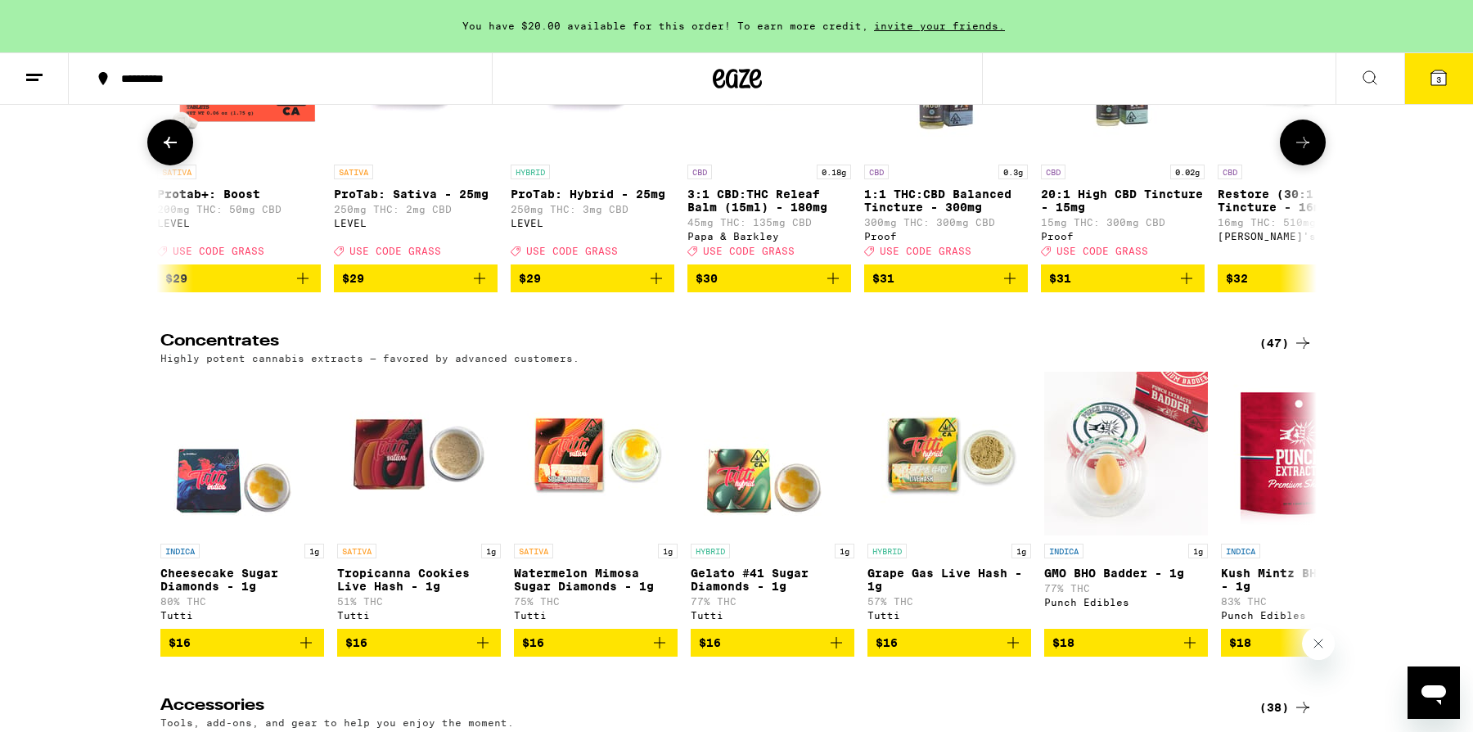
click at [1312, 152] on icon at bounding box center [1303, 143] width 20 height 20
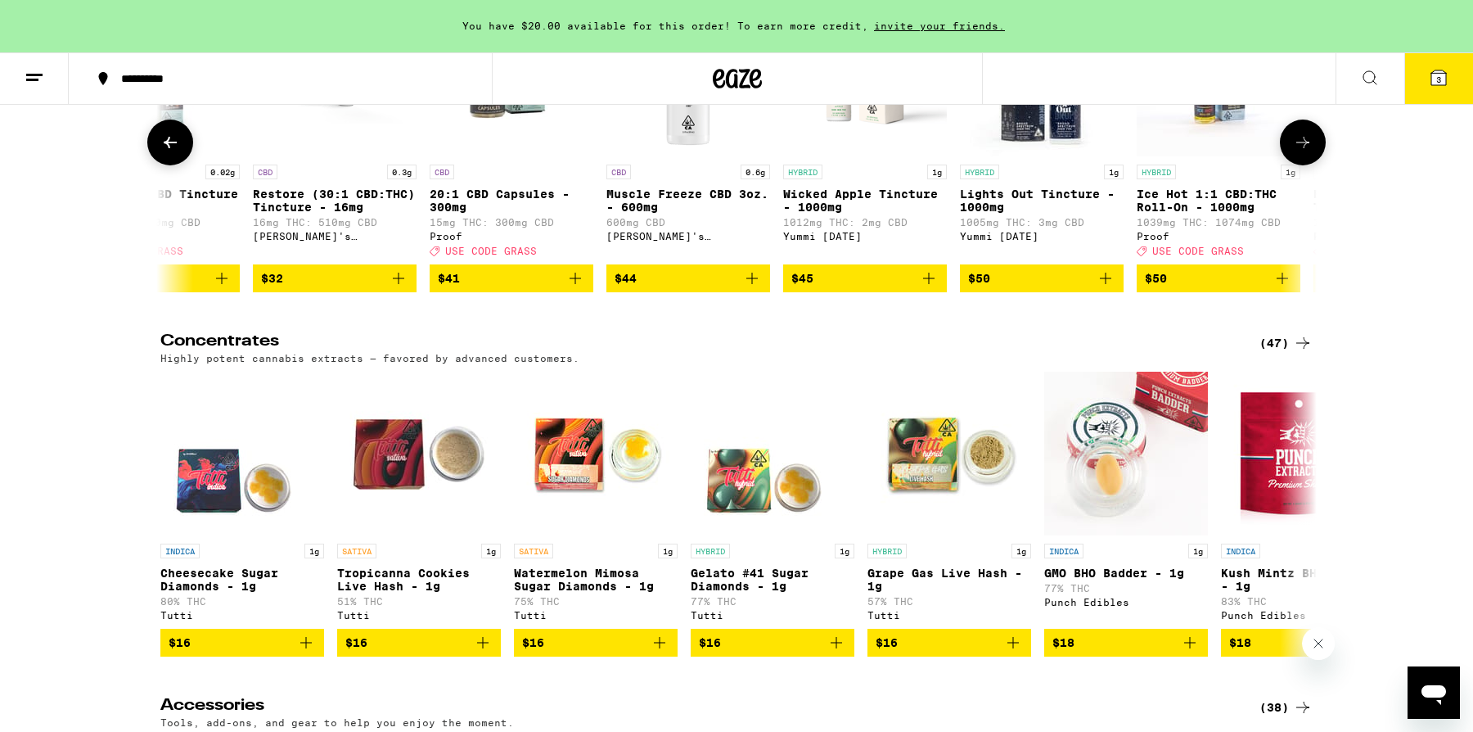
scroll to position [0, 2921]
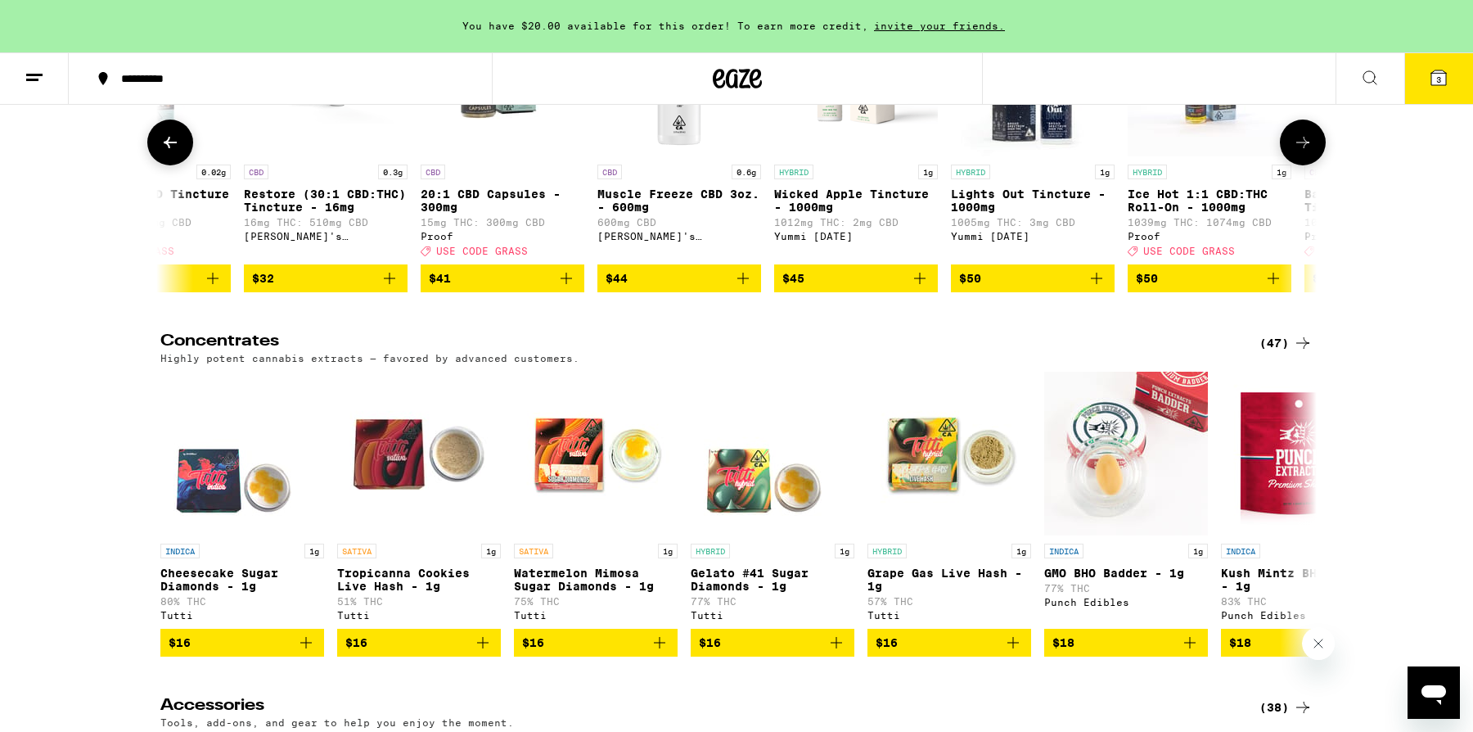
click at [1312, 152] on icon at bounding box center [1303, 143] width 20 height 20
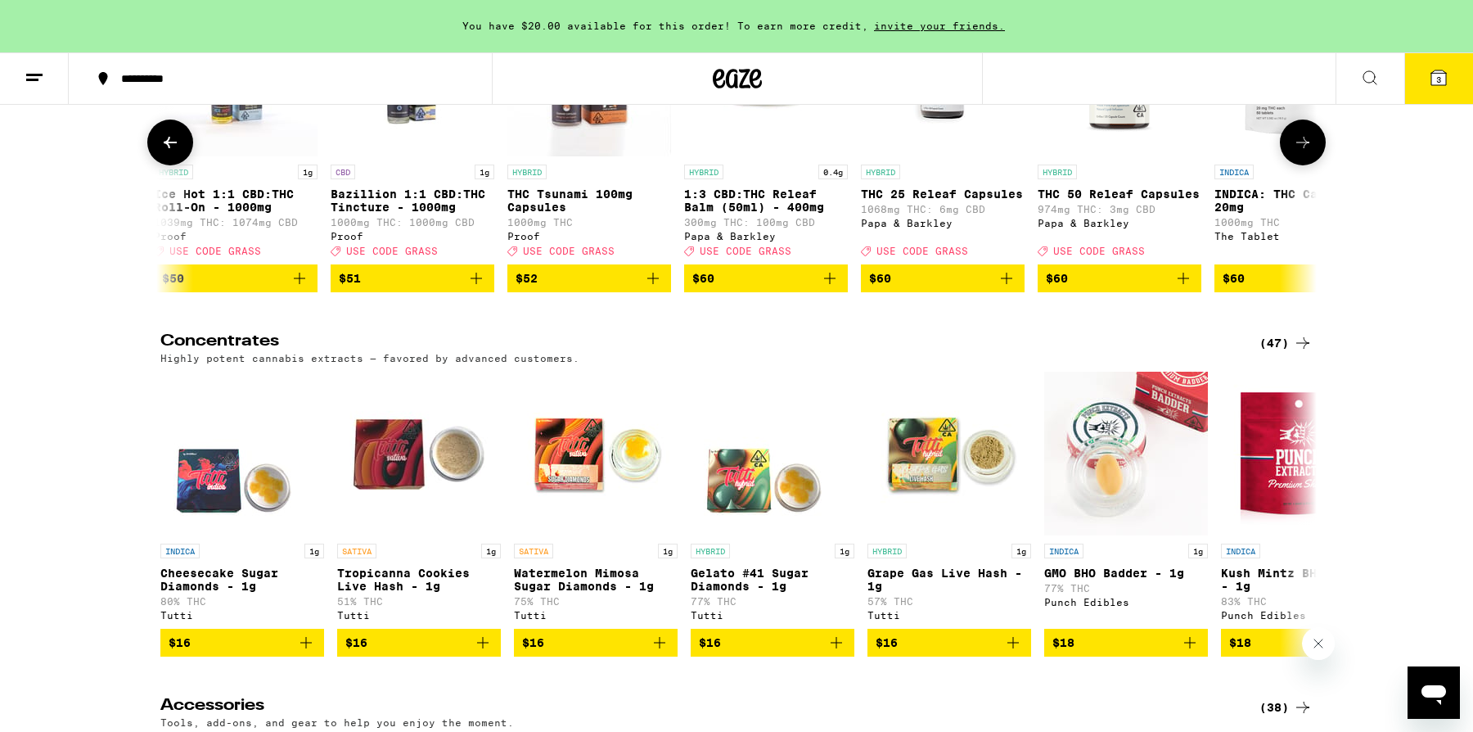
click at [1312, 152] on icon at bounding box center [1303, 143] width 20 height 20
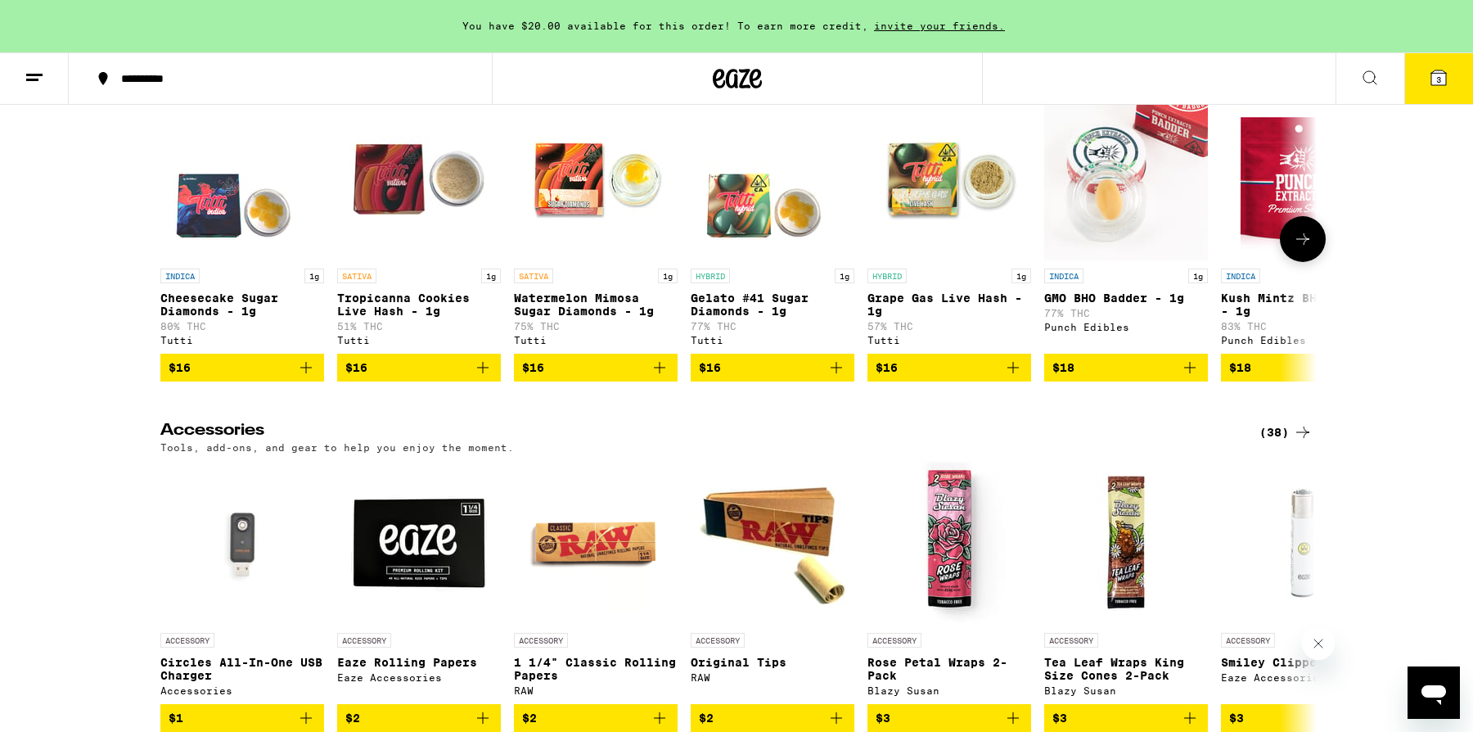
scroll to position [6973, 0]
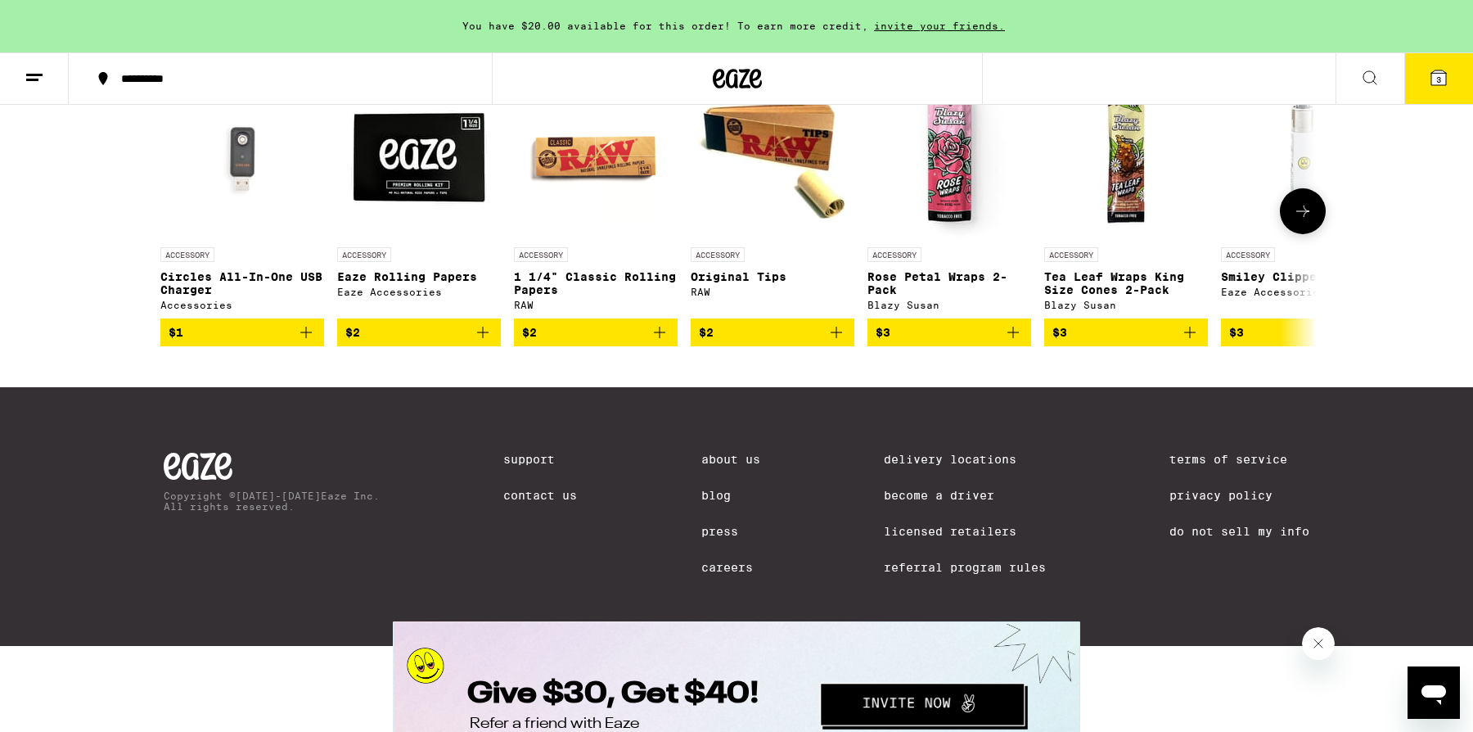
click at [1301, 234] on button at bounding box center [1303, 211] width 46 height 46
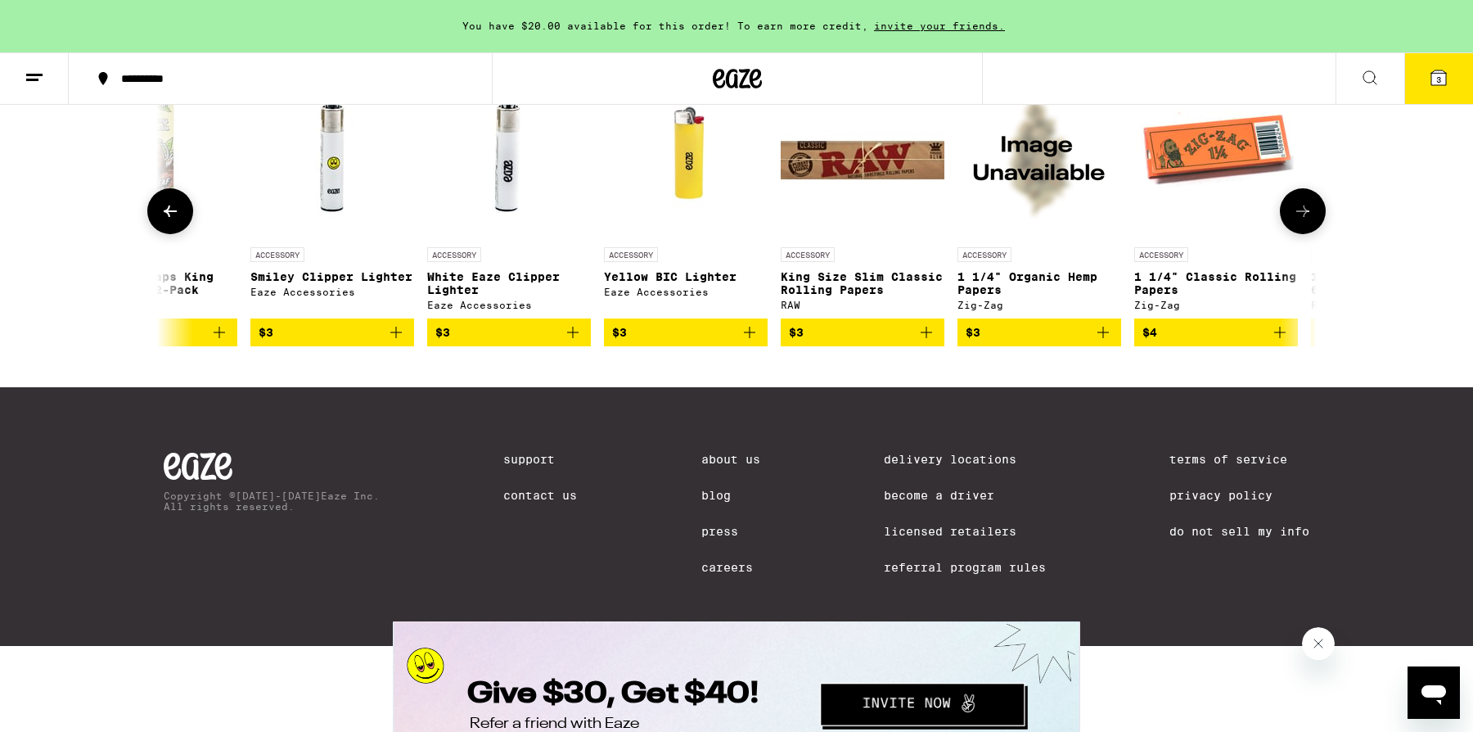
scroll to position [0, 974]
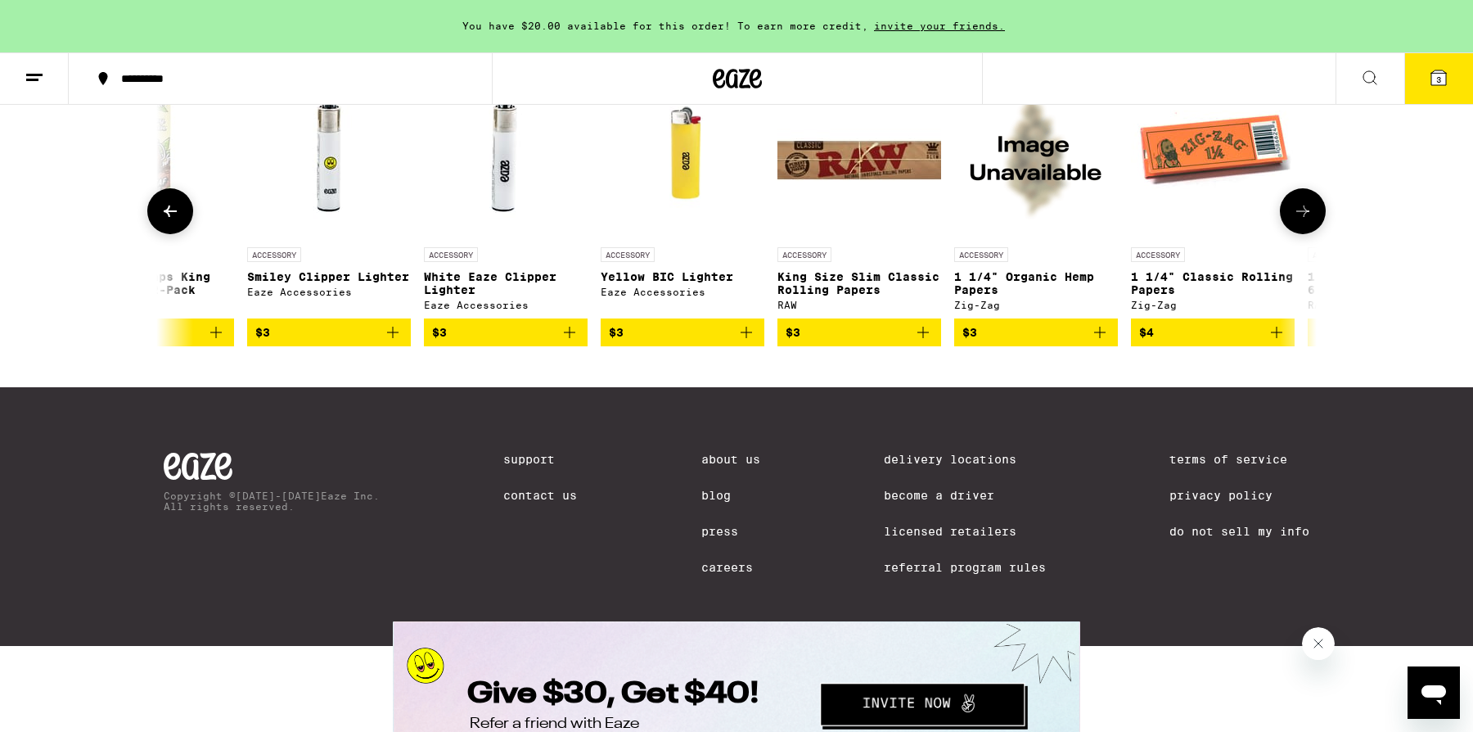
click at [1301, 234] on button at bounding box center [1303, 211] width 46 height 46
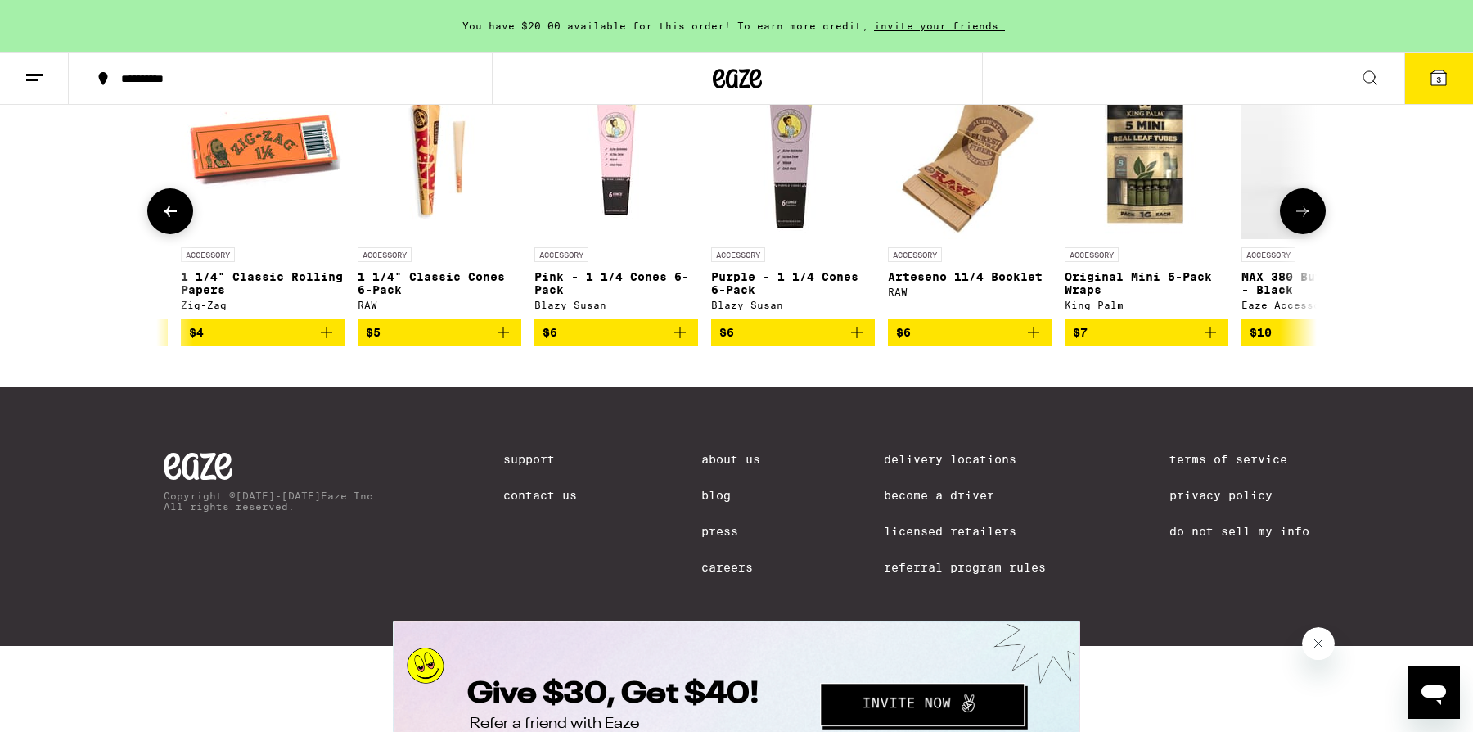
scroll to position [0, 1947]
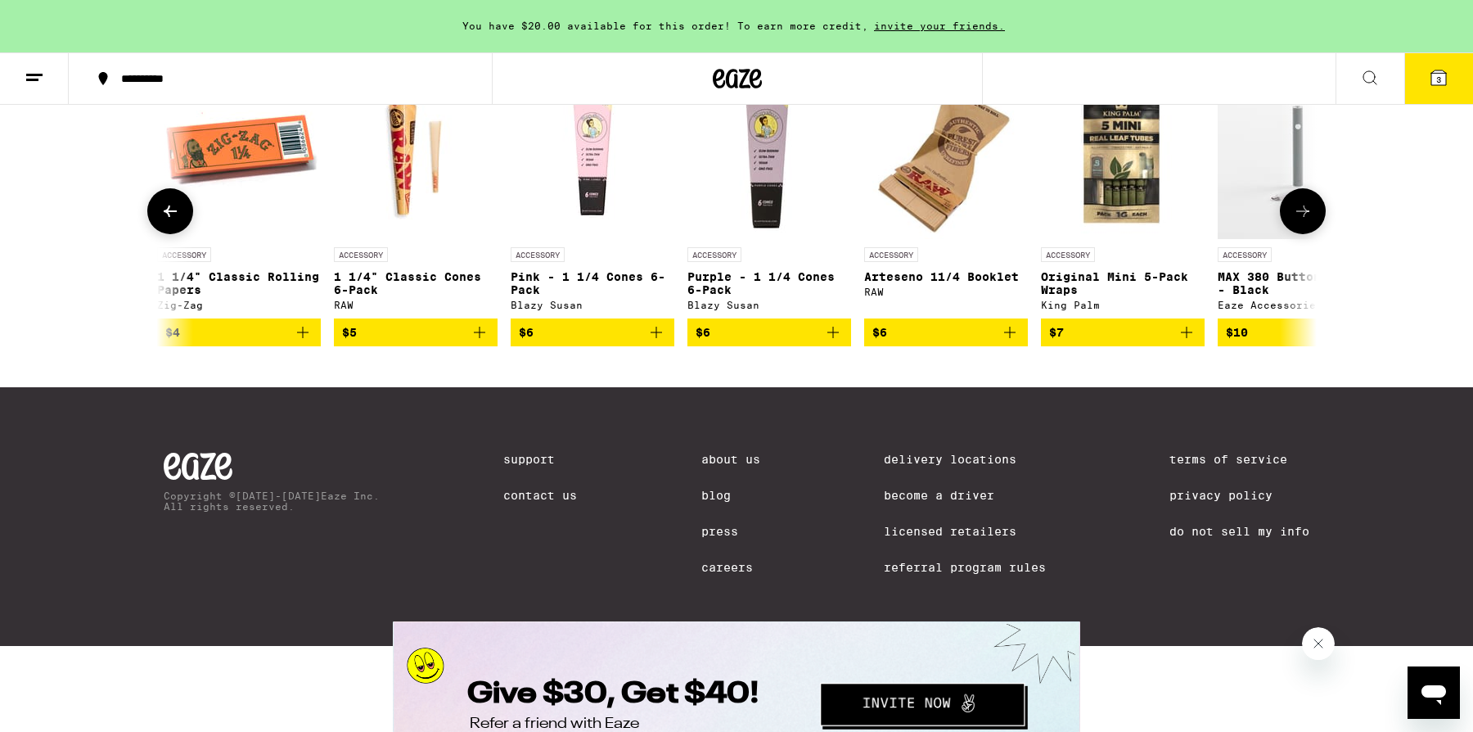
click at [1301, 234] on button at bounding box center [1303, 211] width 46 height 46
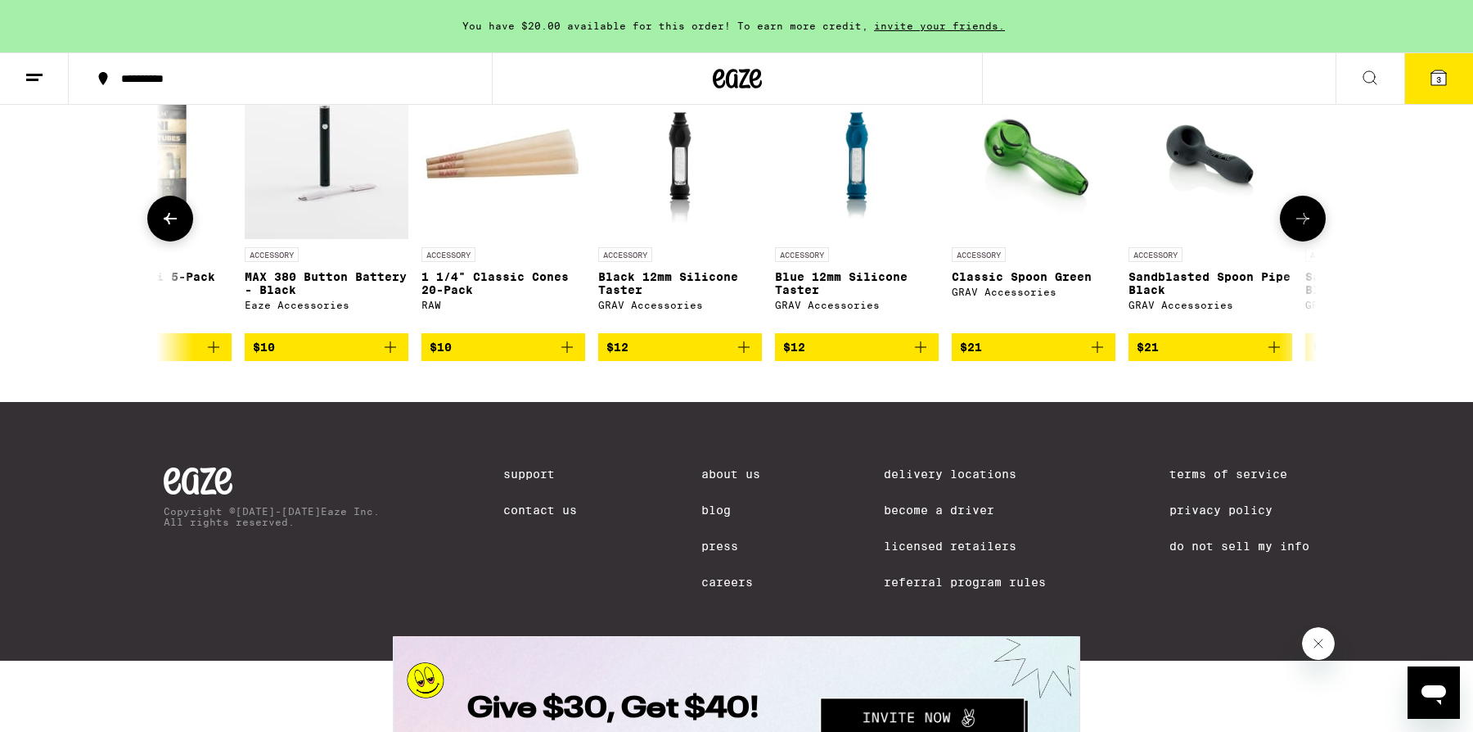
scroll to position [0, 2921]
click at [1301, 361] on div "ACCESSORY Circles All-In-One USB Charger Accessories $1 ACCESSORY Eaze Rolling …" at bounding box center [736, 218] width 1178 height 286
click at [1304, 228] on icon at bounding box center [1303, 219] width 20 height 20
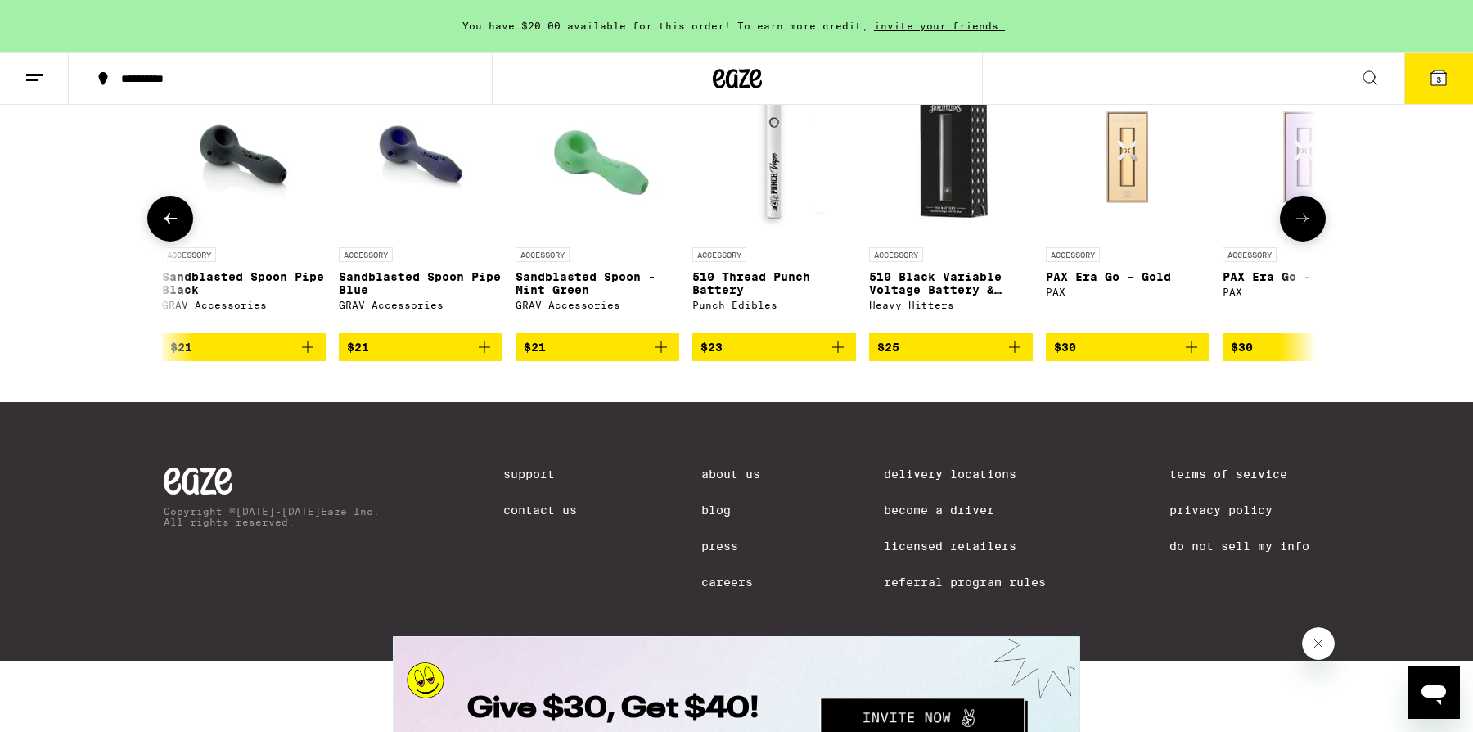
scroll to position [0, 3895]
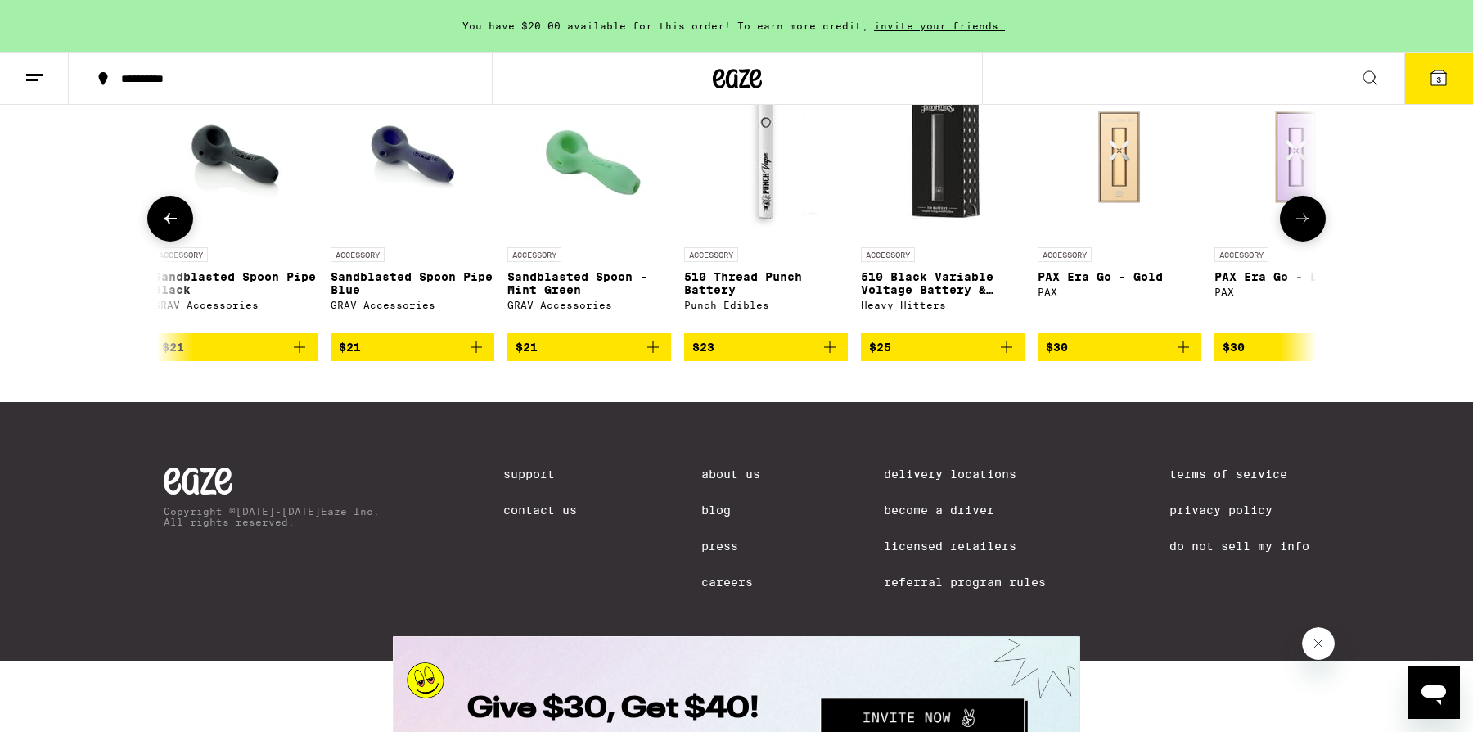
click at [1304, 228] on icon at bounding box center [1303, 219] width 20 height 20
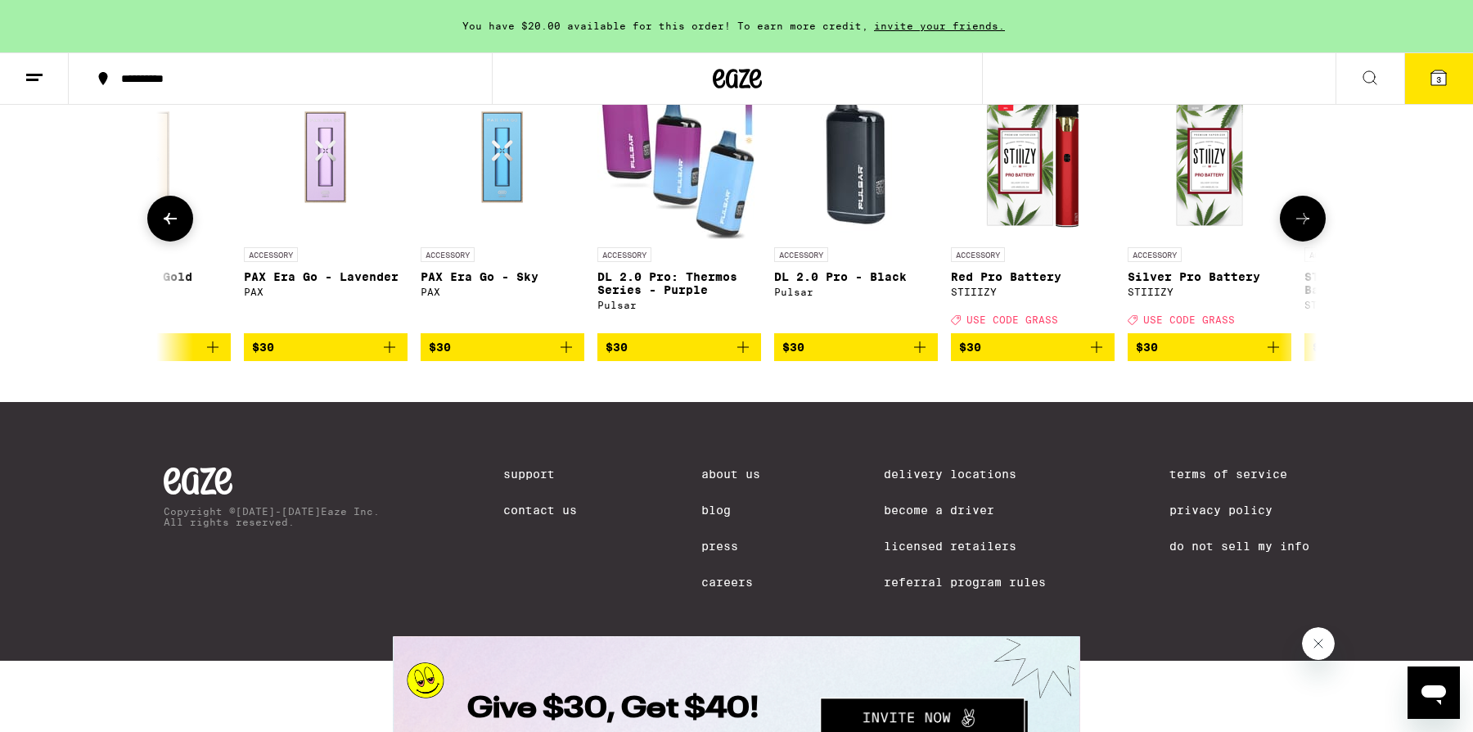
scroll to position [0, 4869]
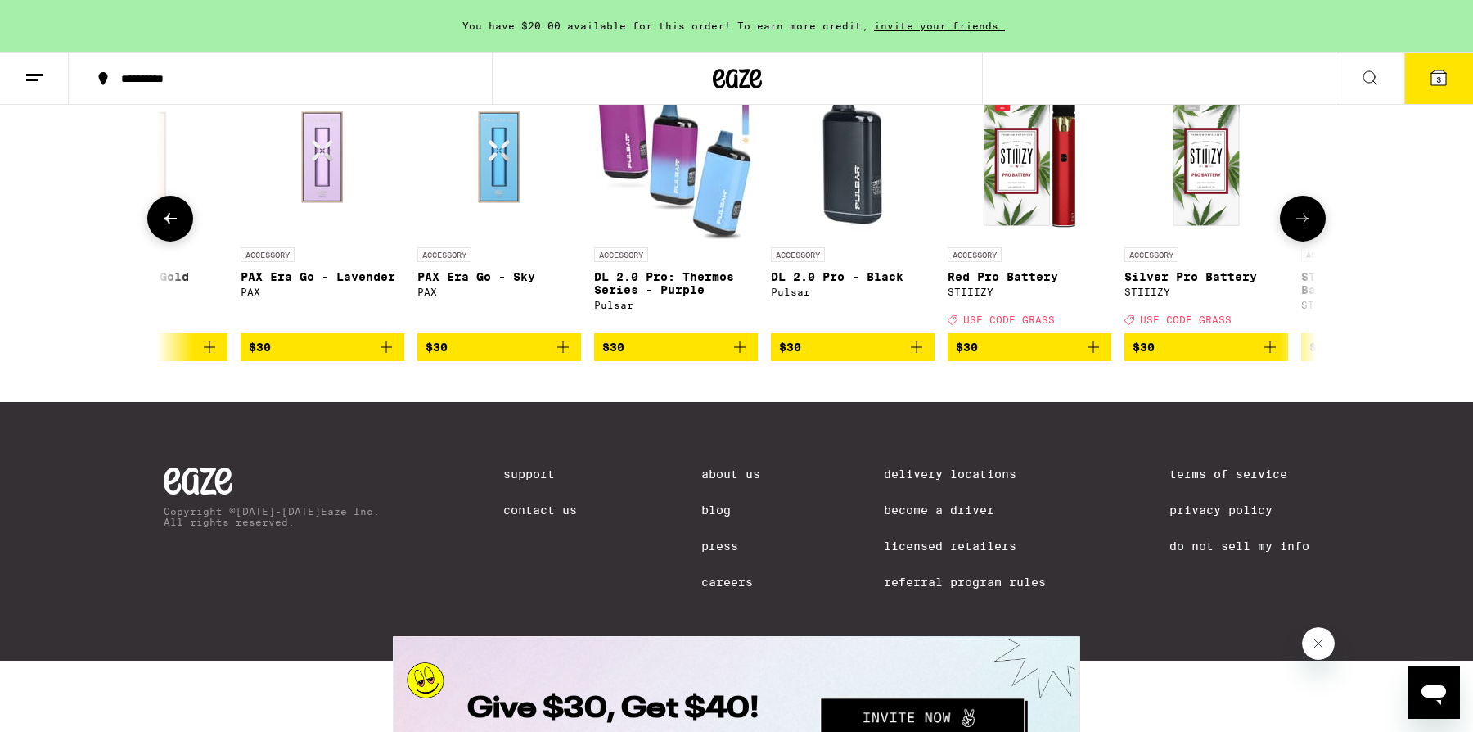
click at [1304, 228] on icon at bounding box center [1303, 219] width 20 height 20
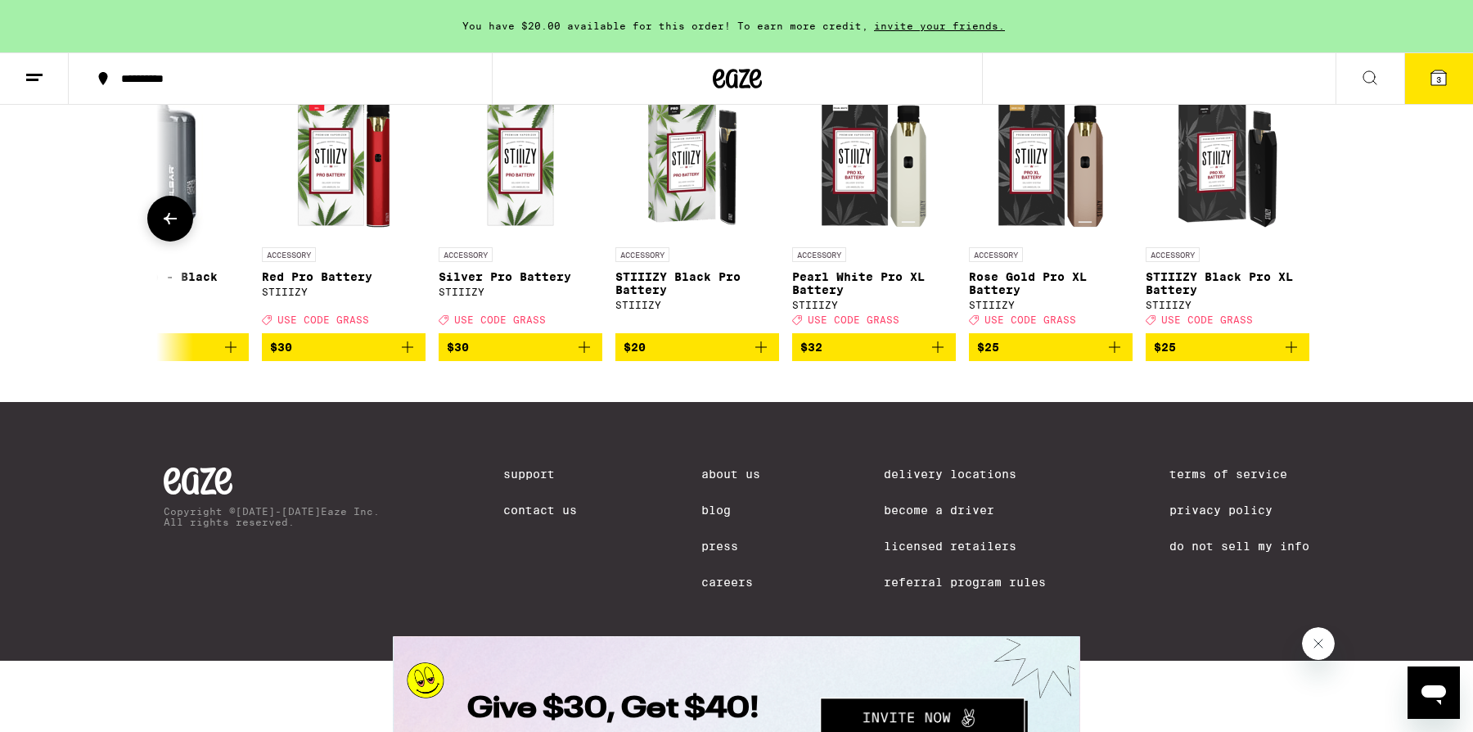
scroll to position [0, 5564]
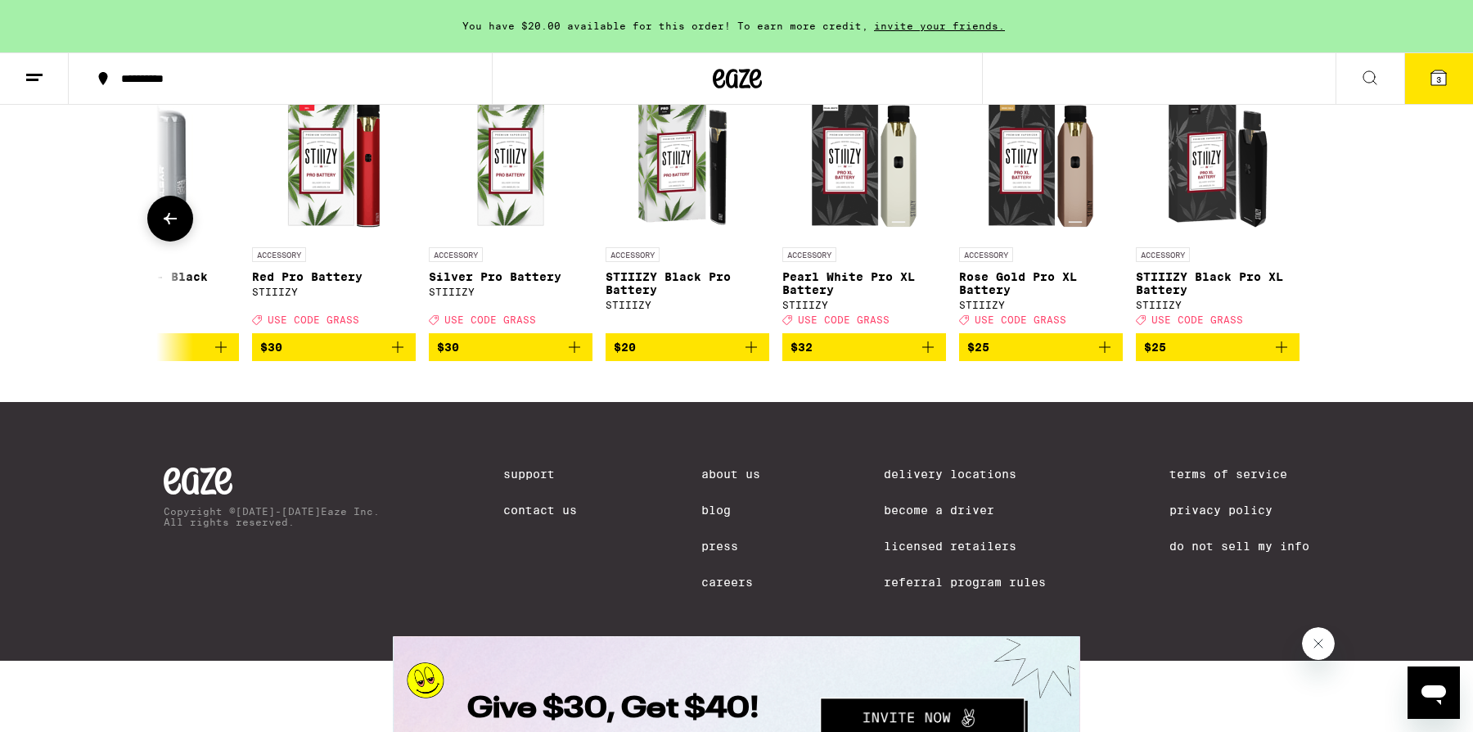
click at [1304, 241] on div at bounding box center [1303, 219] width 46 height 46
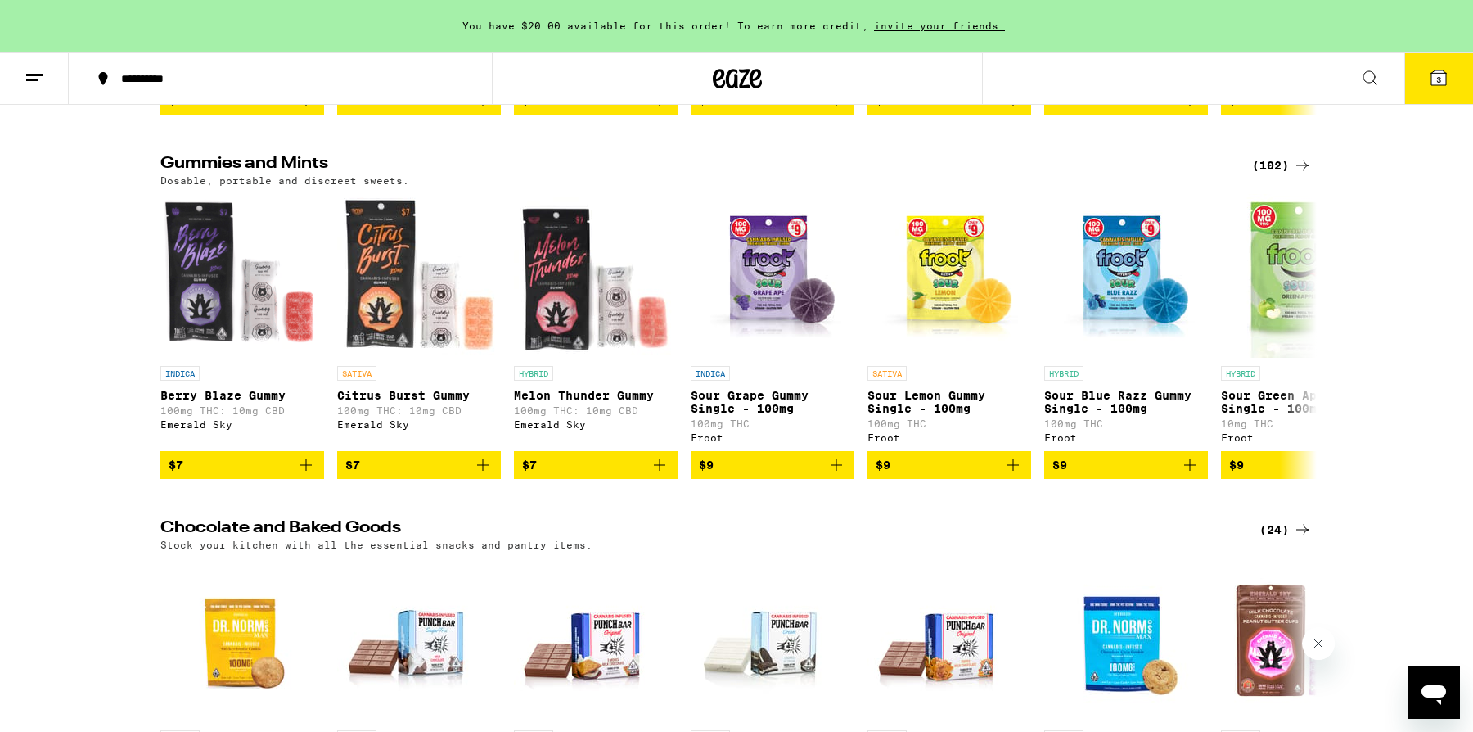
scroll to position [4685, 0]
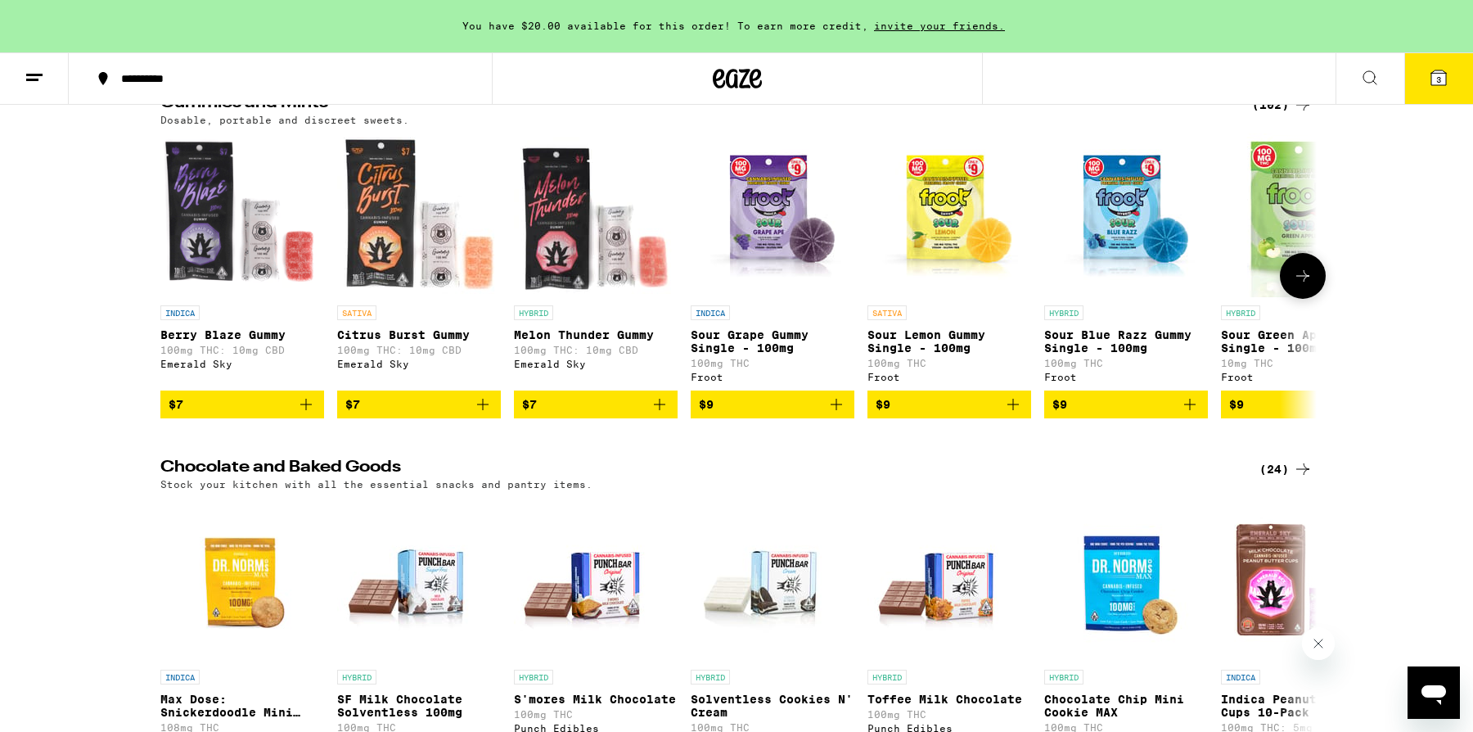
click at [1297, 286] on icon at bounding box center [1303, 276] width 20 height 20
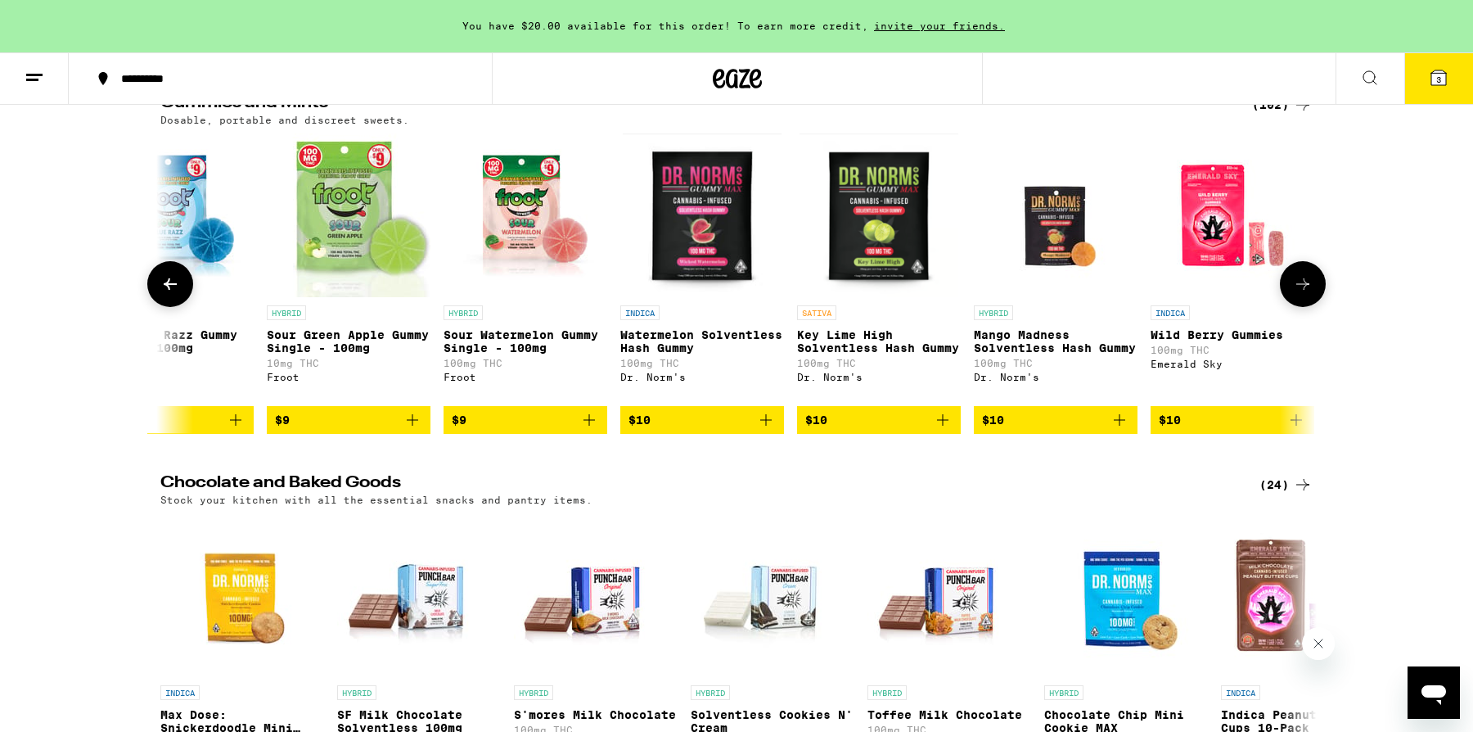
scroll to position [0, 974]
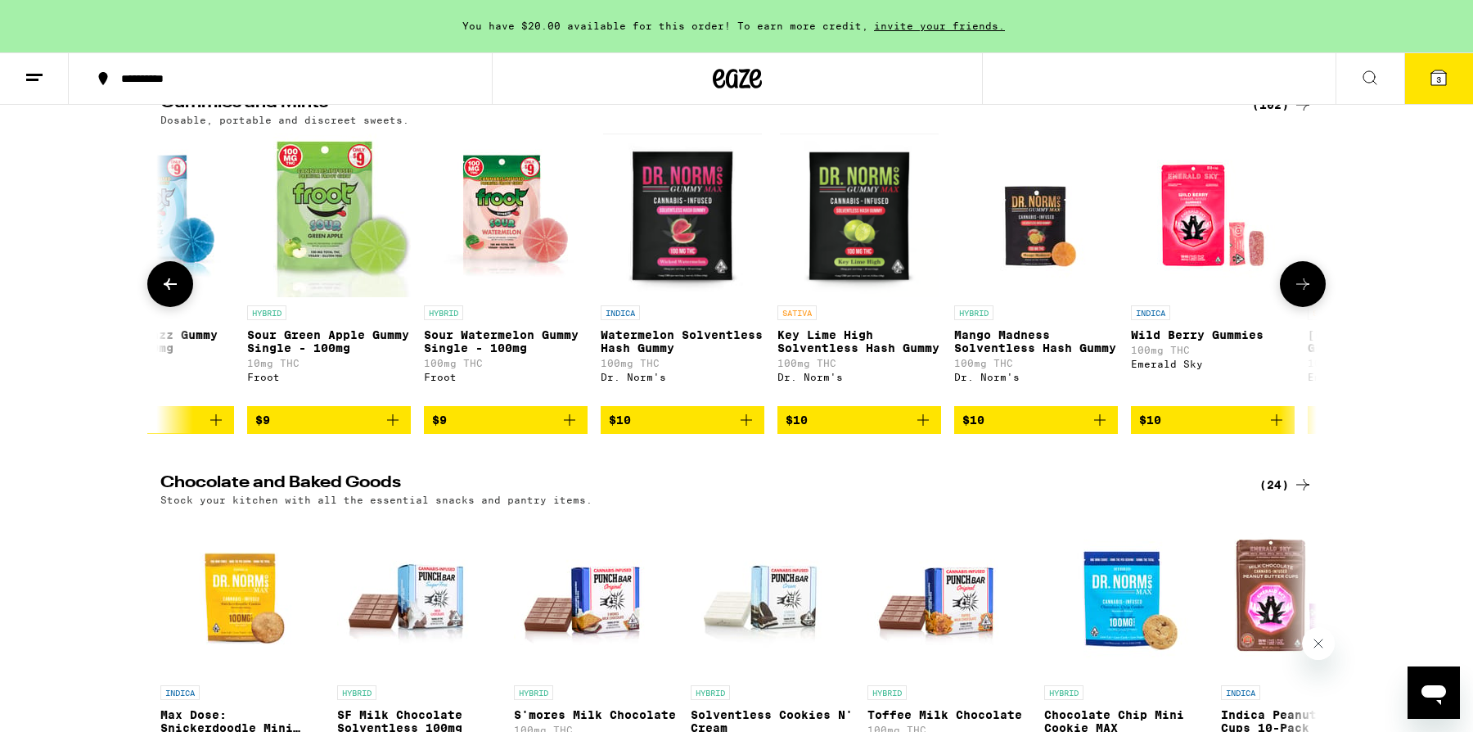
click at [1297, 307] on button at bounding box center [1303, 284] width 46 height 46
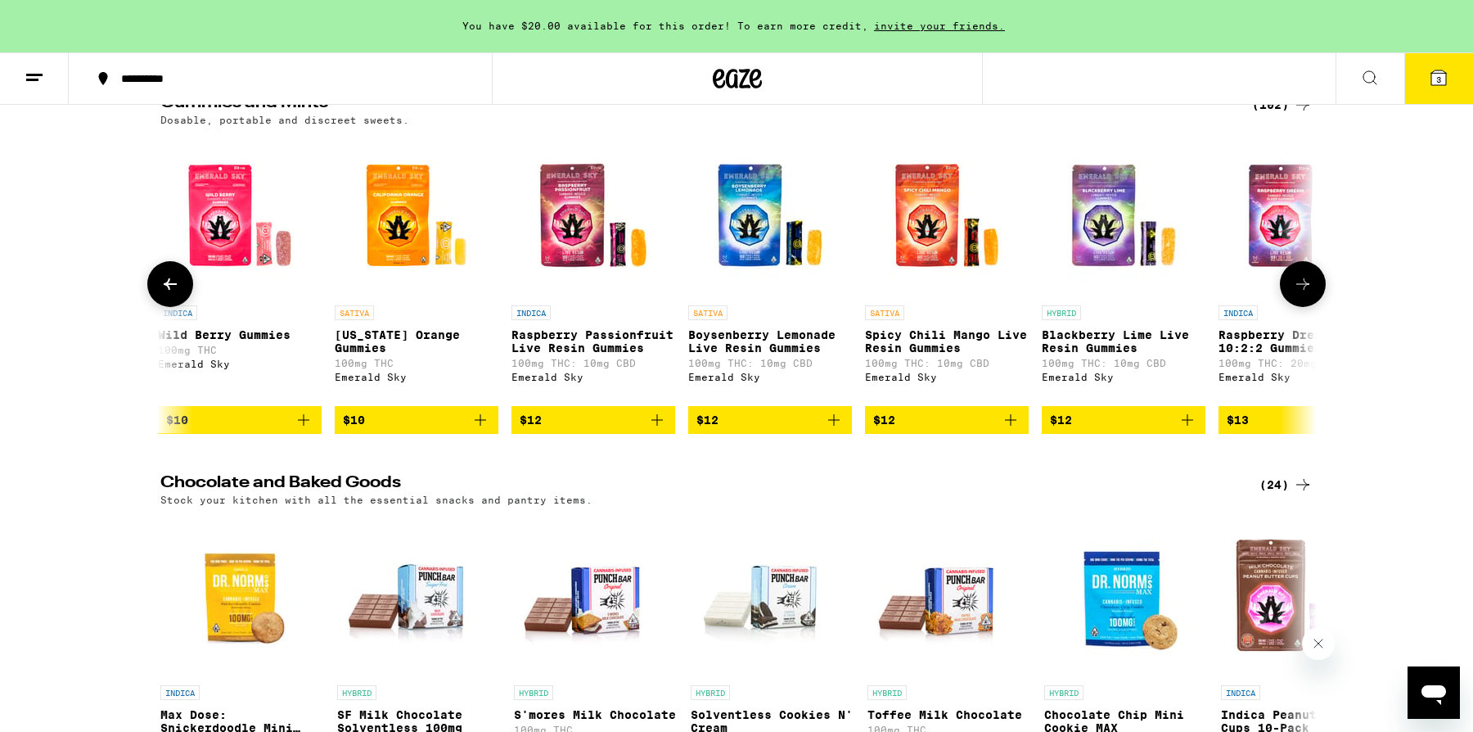
scroll to position [0, 1947]
click at [1297, 307] on button at bounding box center [1303, 284] width 46 height 46
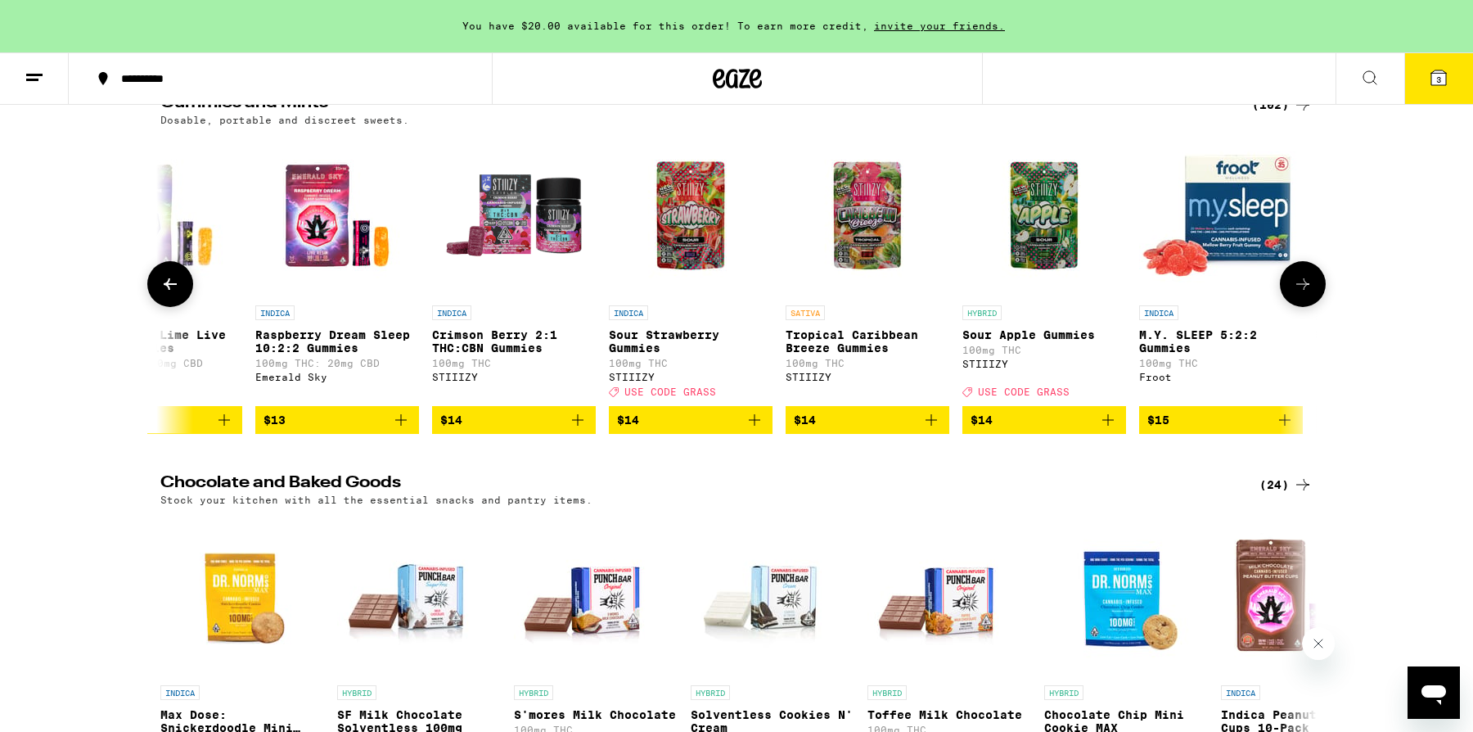
scroll to position [0, 2921]
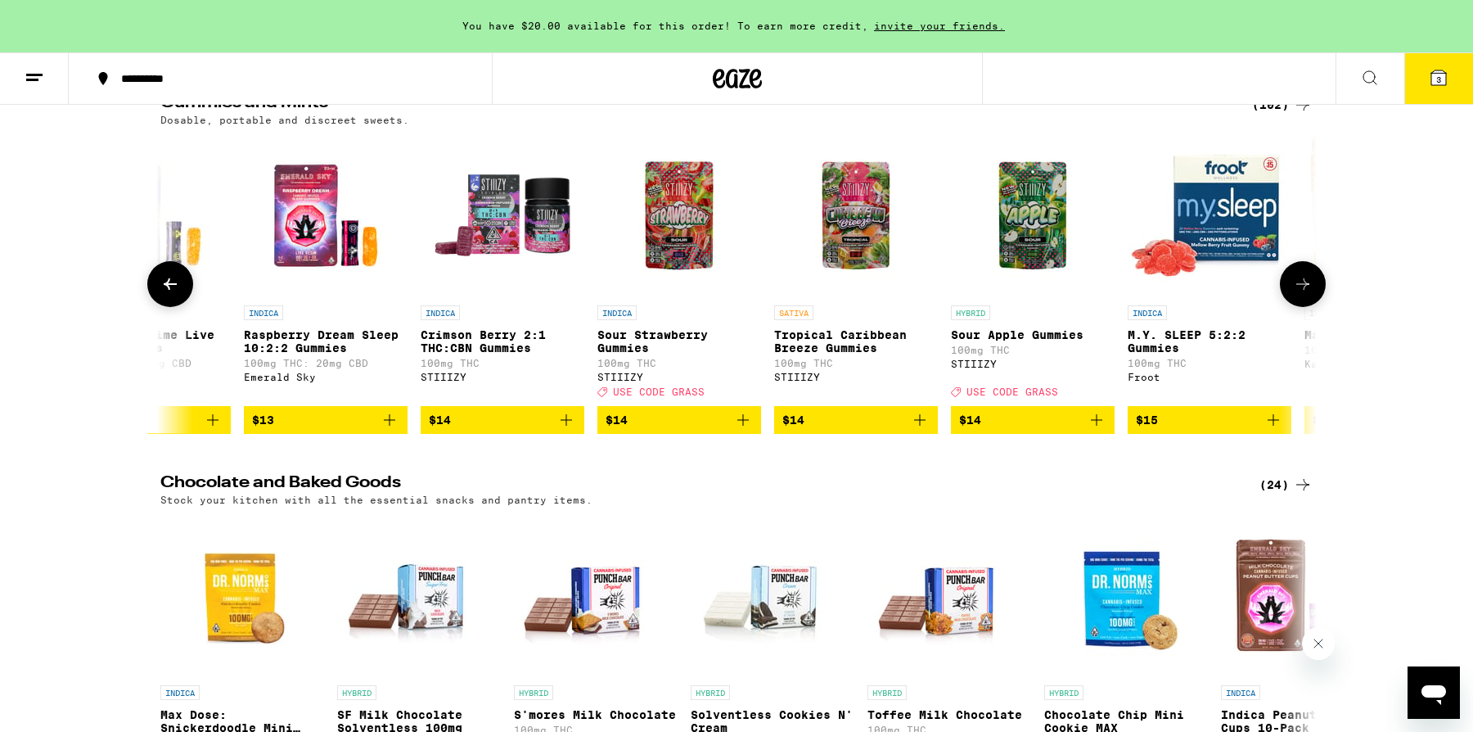
click at [1297, 307] on button at bounding box center [1303, 284] width 46 height 46
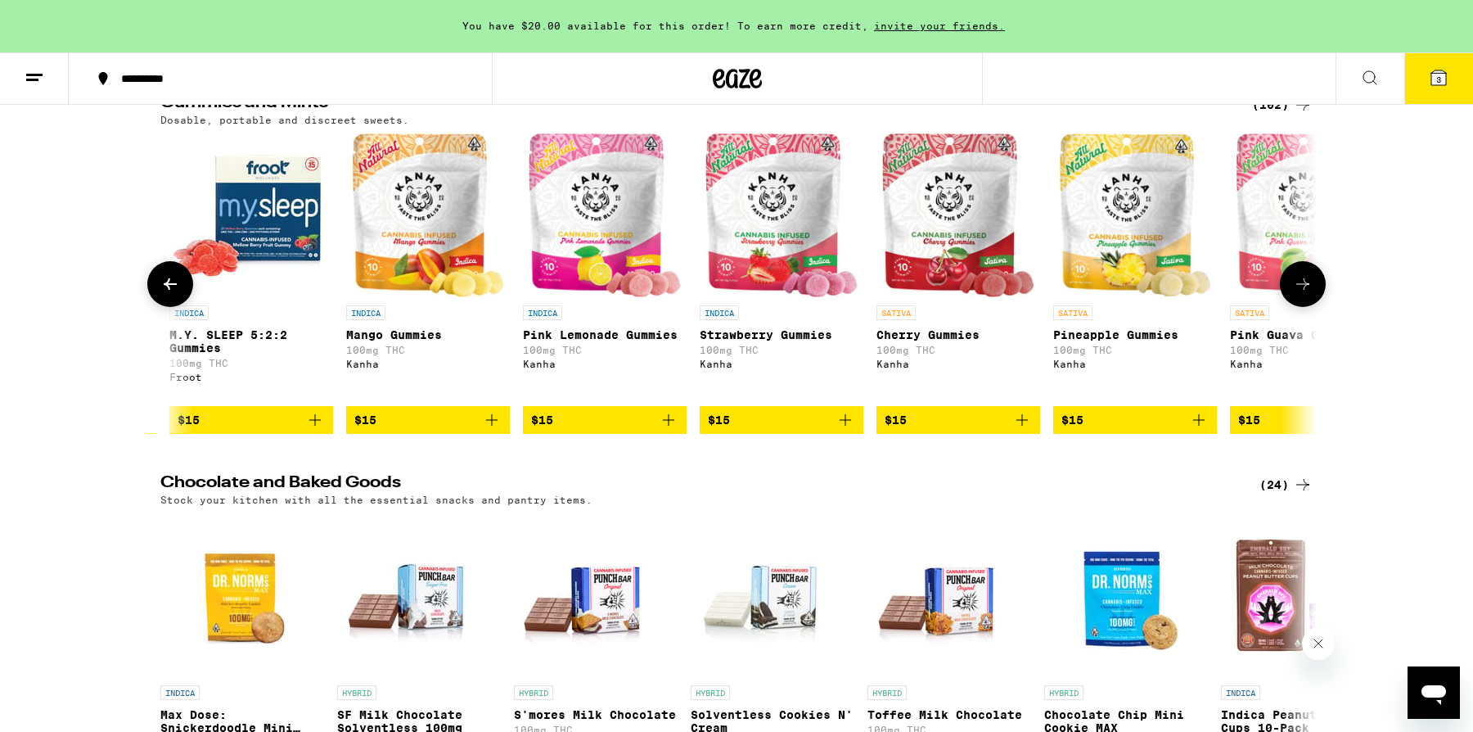
scroll to position [0, 3895]
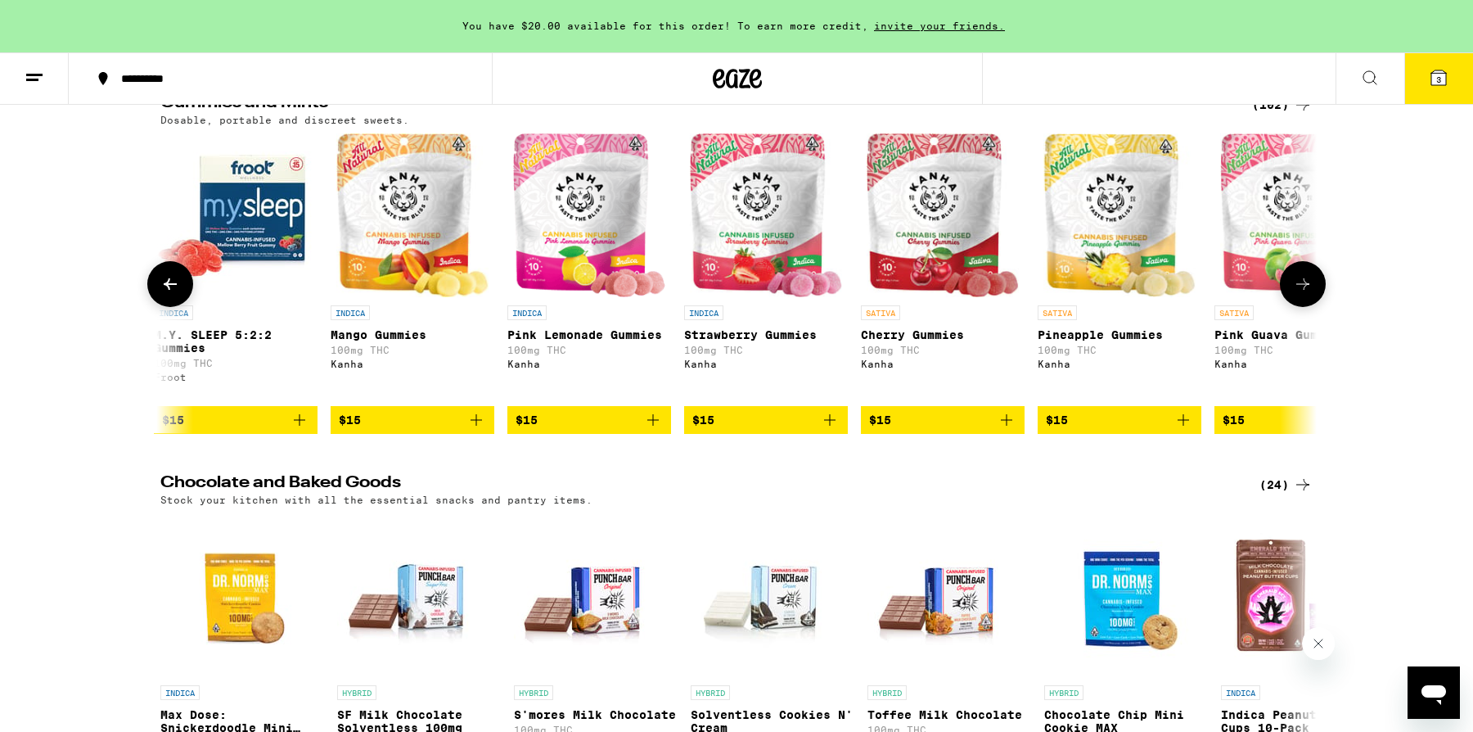
click at [1296, 307] on button at bounding box center [1303, 284] width 46 height 46
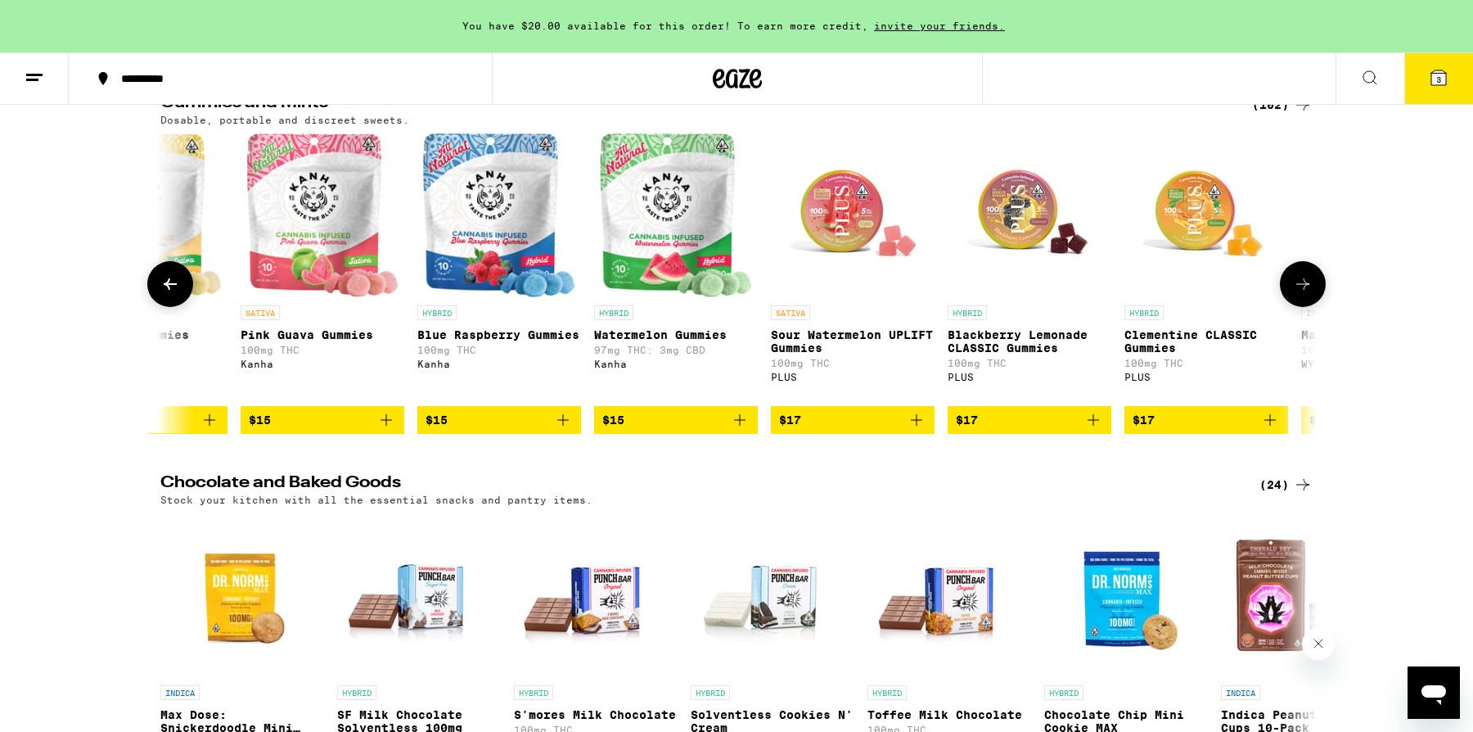
click at [1296, 307] on button at bounding box center [1303, 284] width 46 height 46
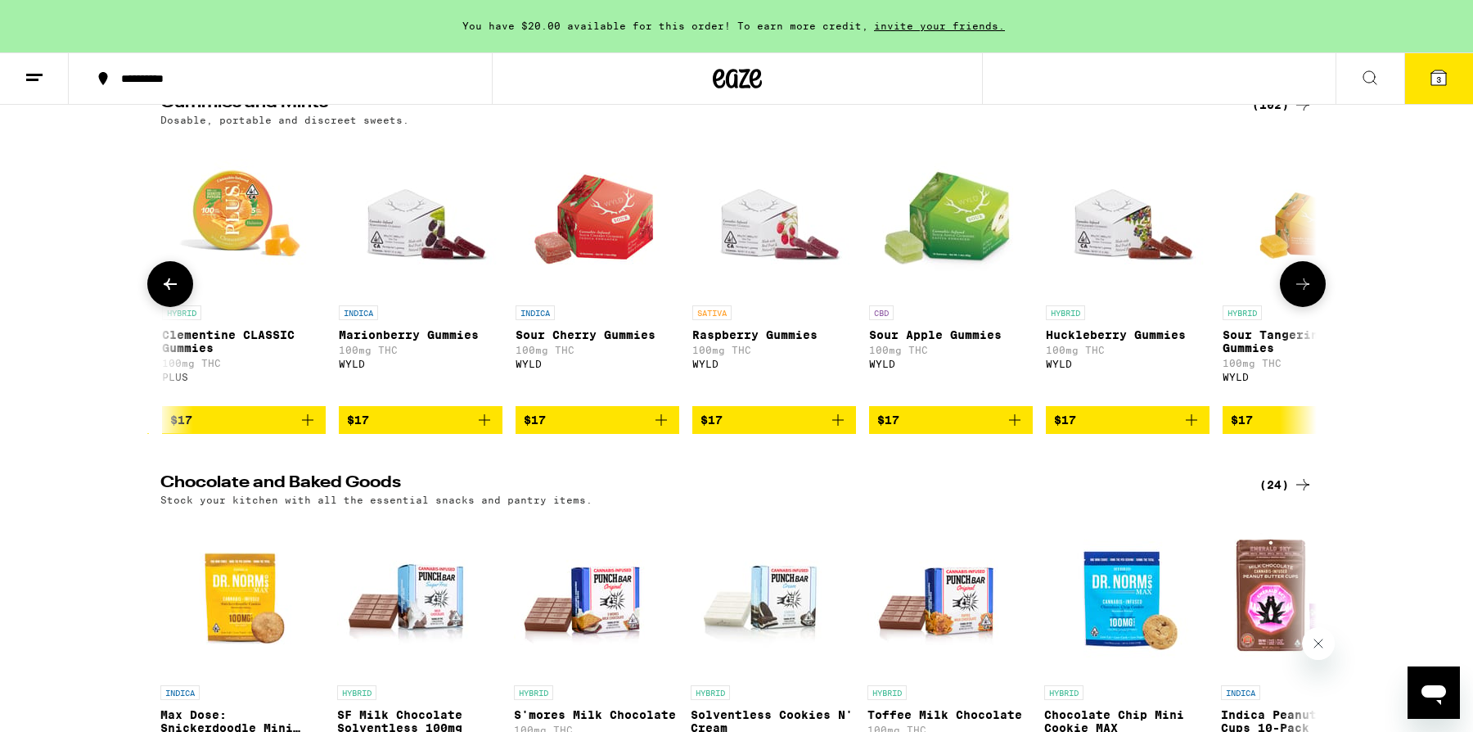
scroll to position [0, 5842]
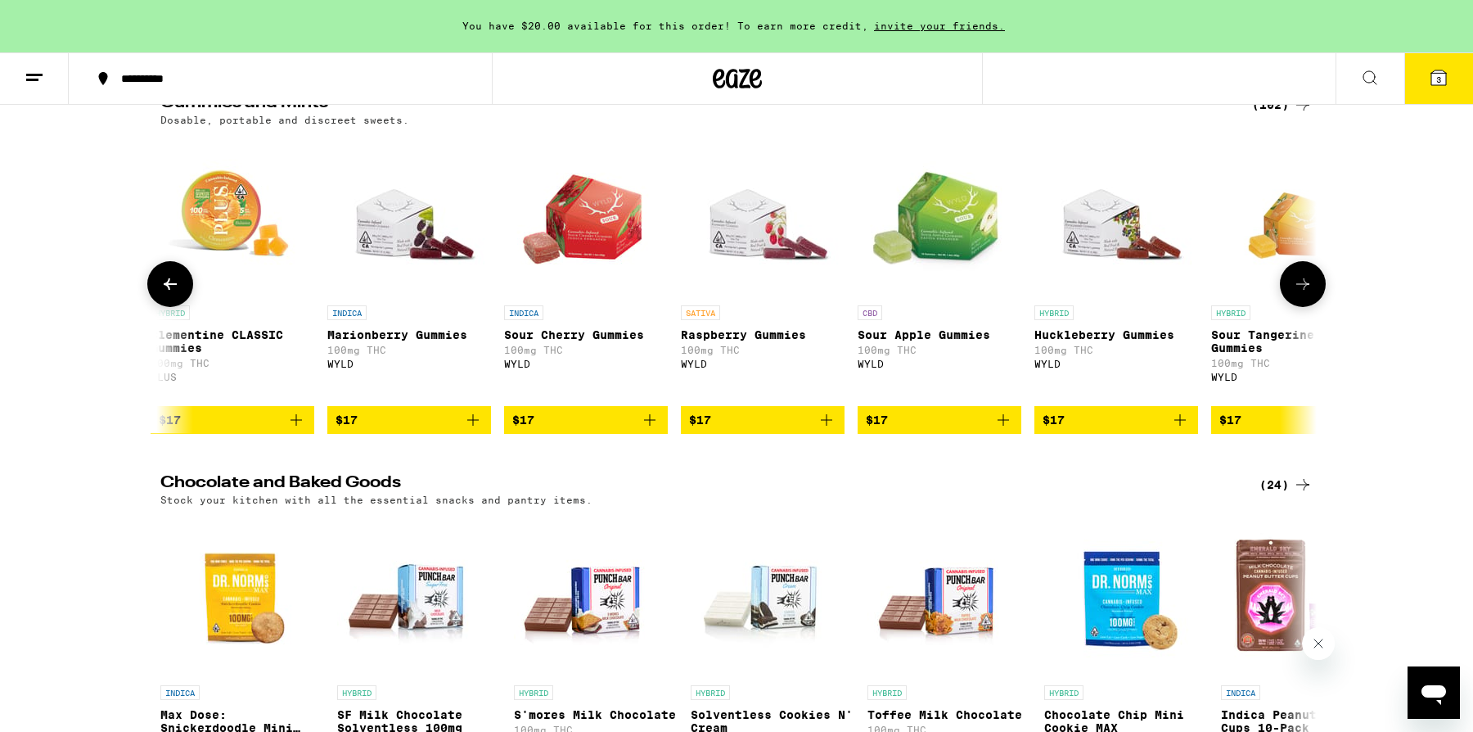
click at [476, 430] on icon "Add to bag" at bounding box center [473, 420] width 20 height 20
click at [655, 430] on icon "Add to bag" at bounding box center [650, 420] width 20 height 20
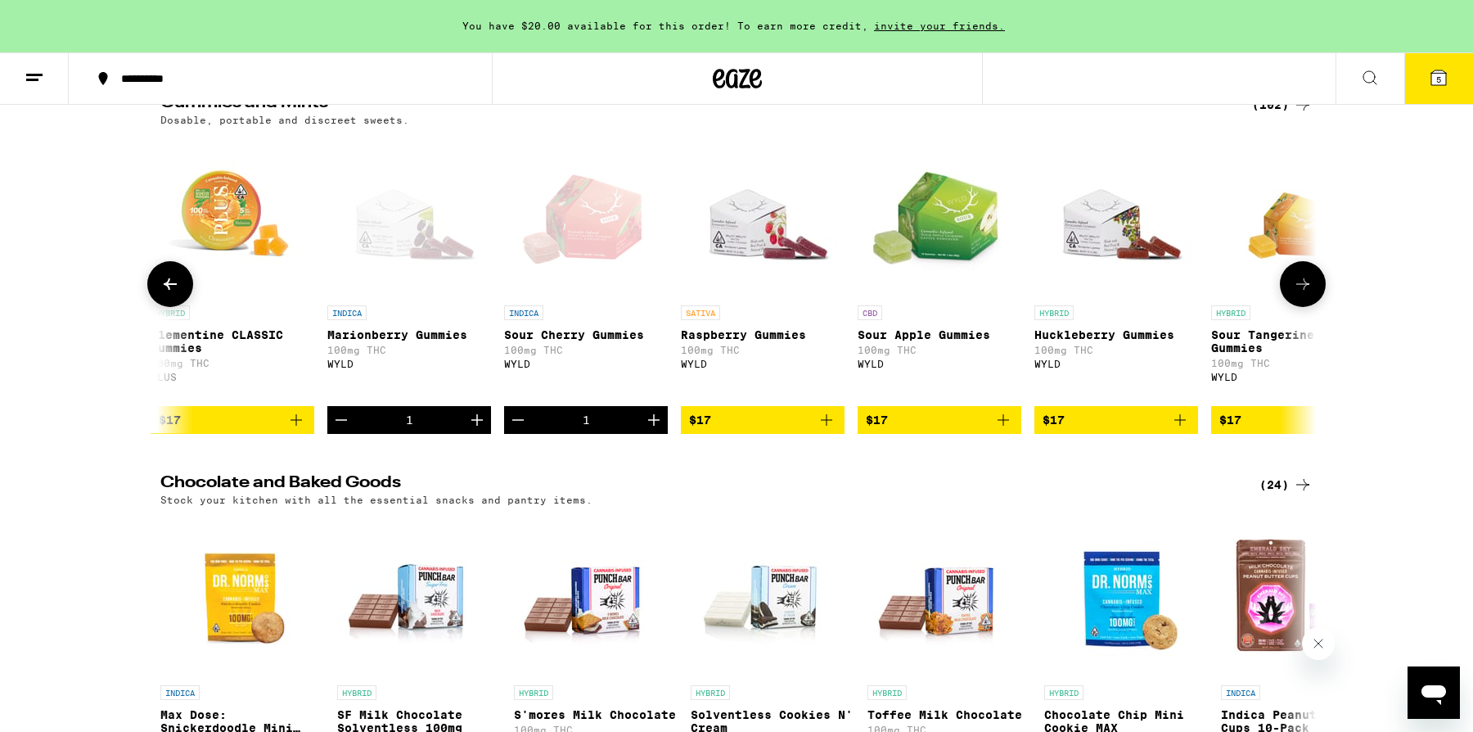
click at [1309, 307] on button at bounding box center [1303, 284] width 46 height 46
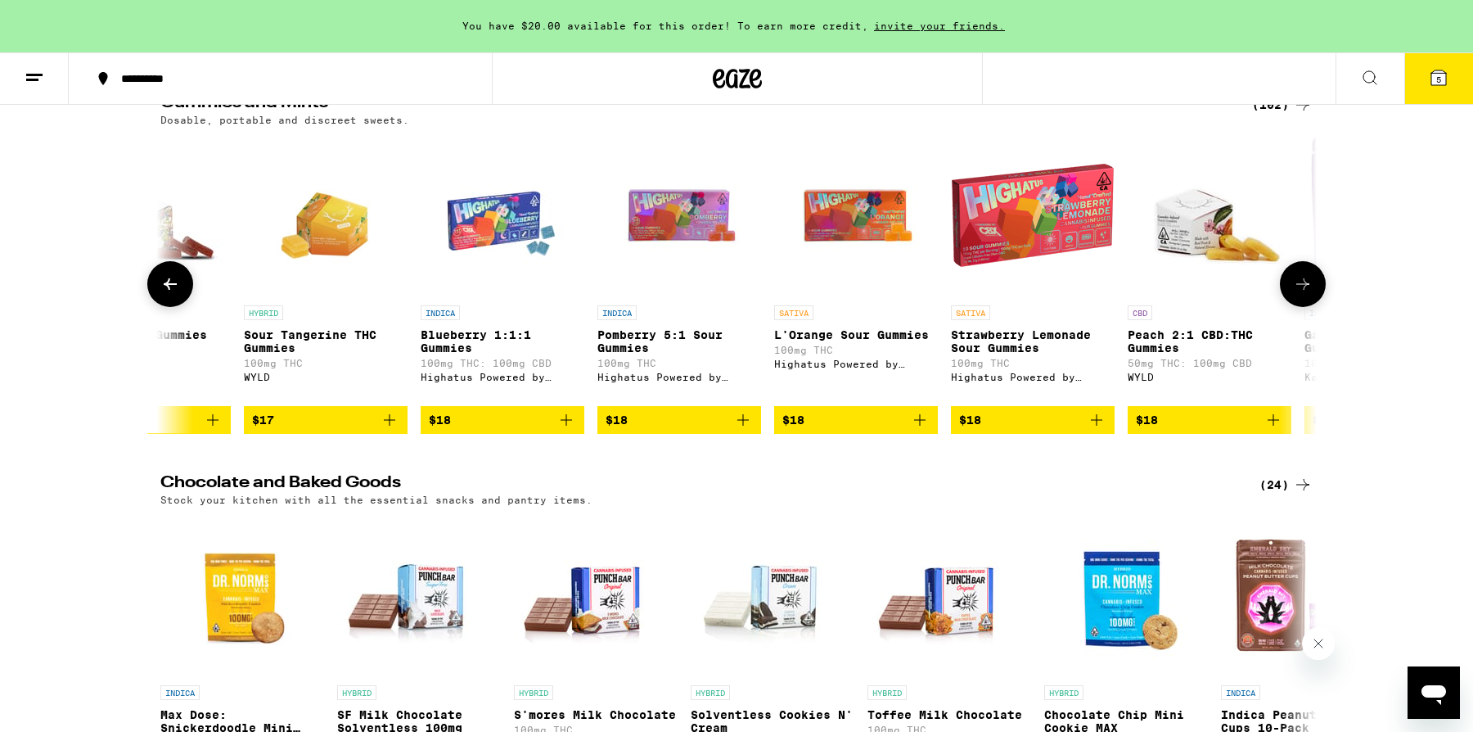
scroll to position [0, 6816]
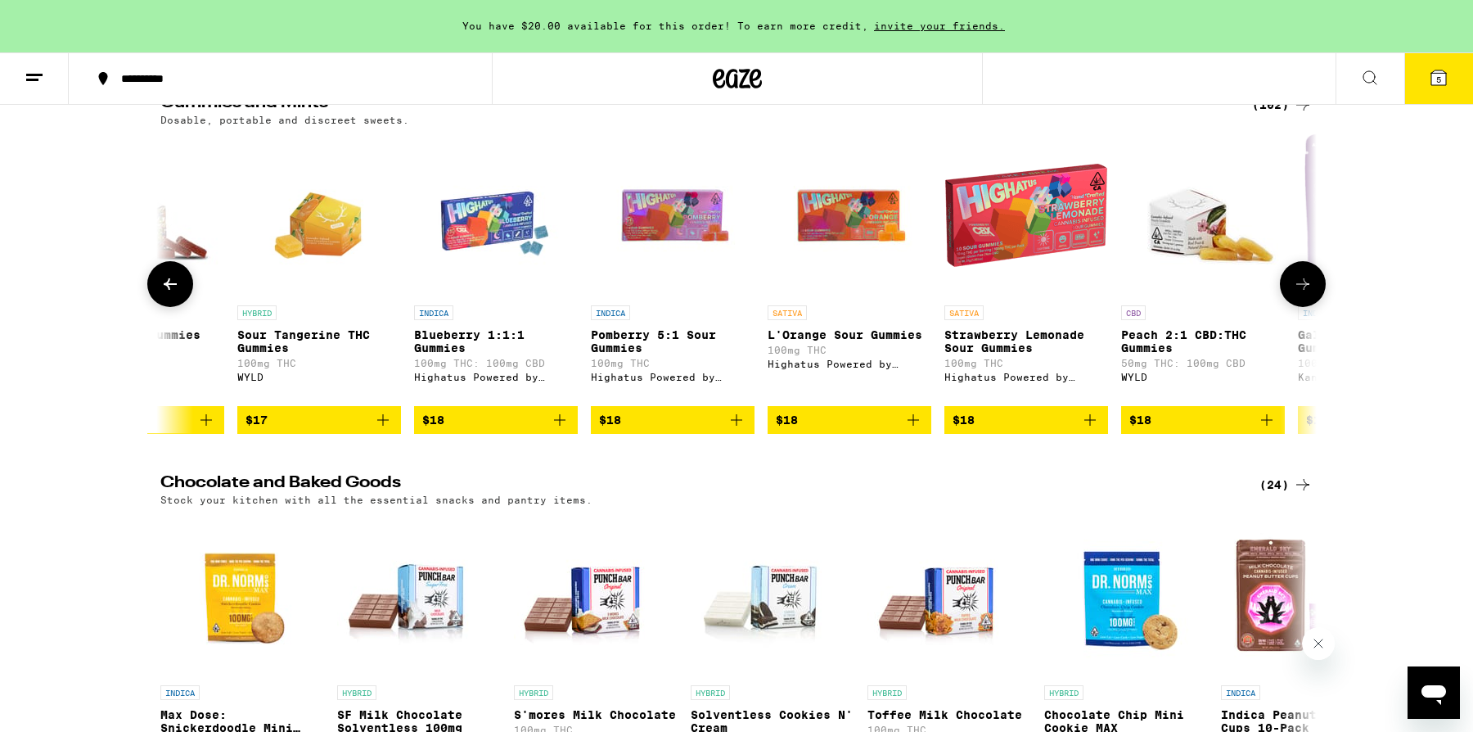
click at [1309, 307] on button at bounding box center [1303, 284] width 46 height 46
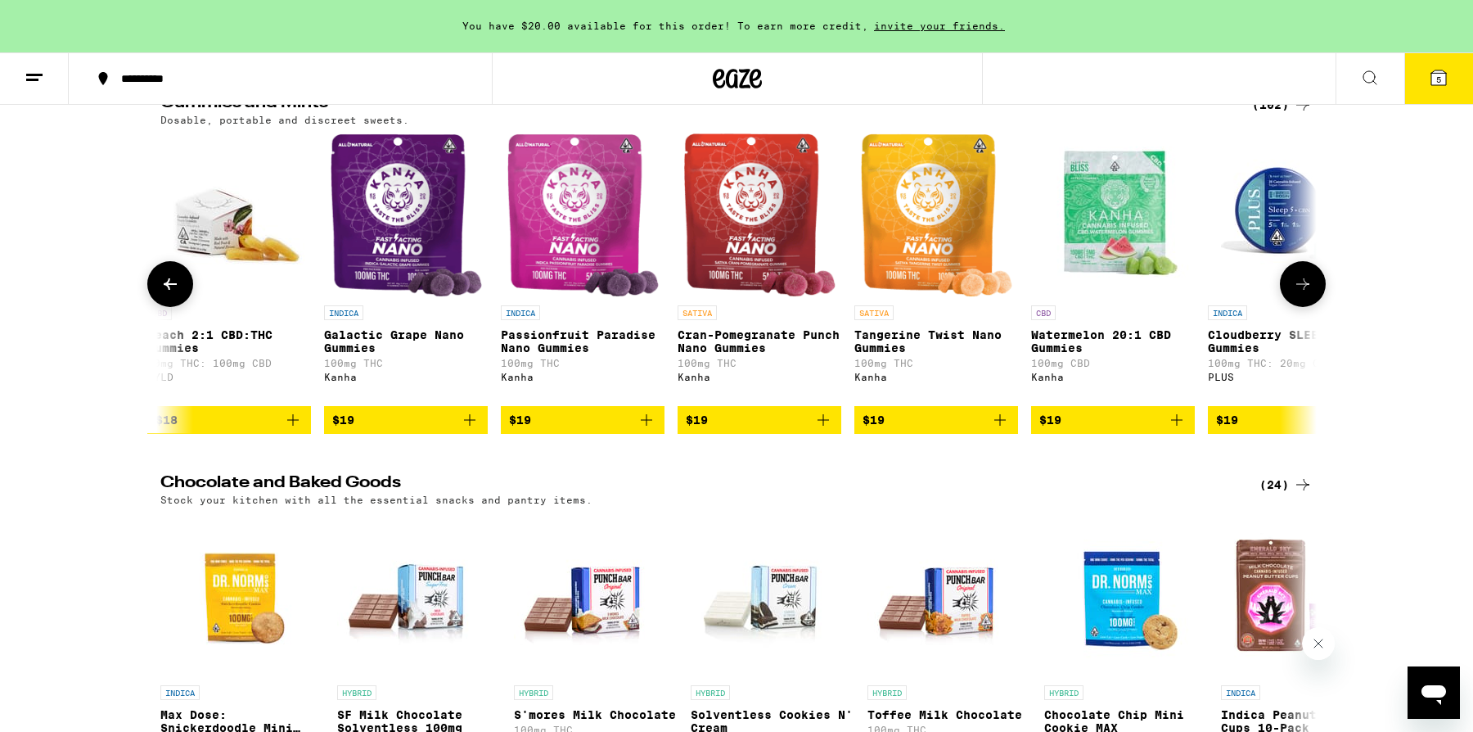
click at [1309, 307] on button at bounding box center [1303, 284] width 46 height 46
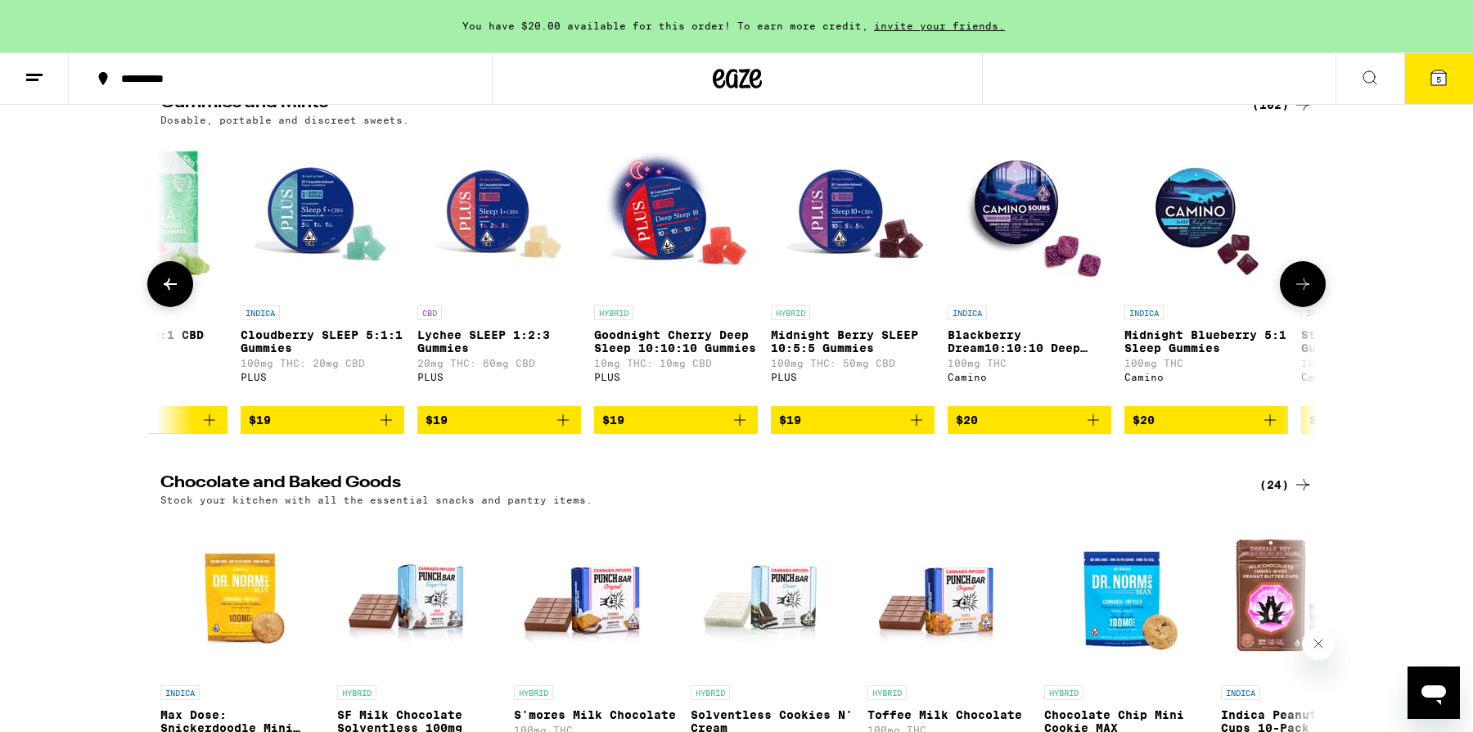
scroll to position [0, 8763]
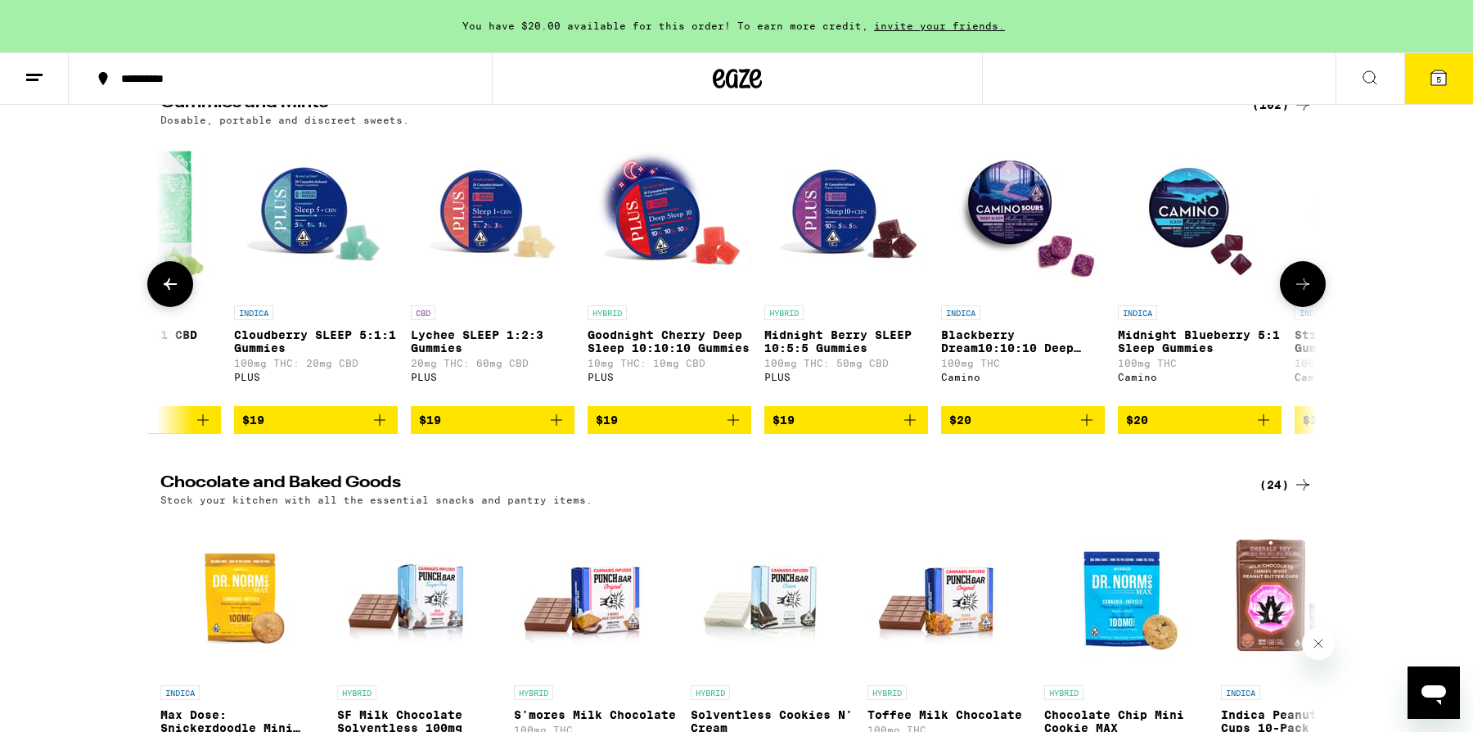
click at [1309, 307] on button at bounding box center [1303, 284] width 46 height 46
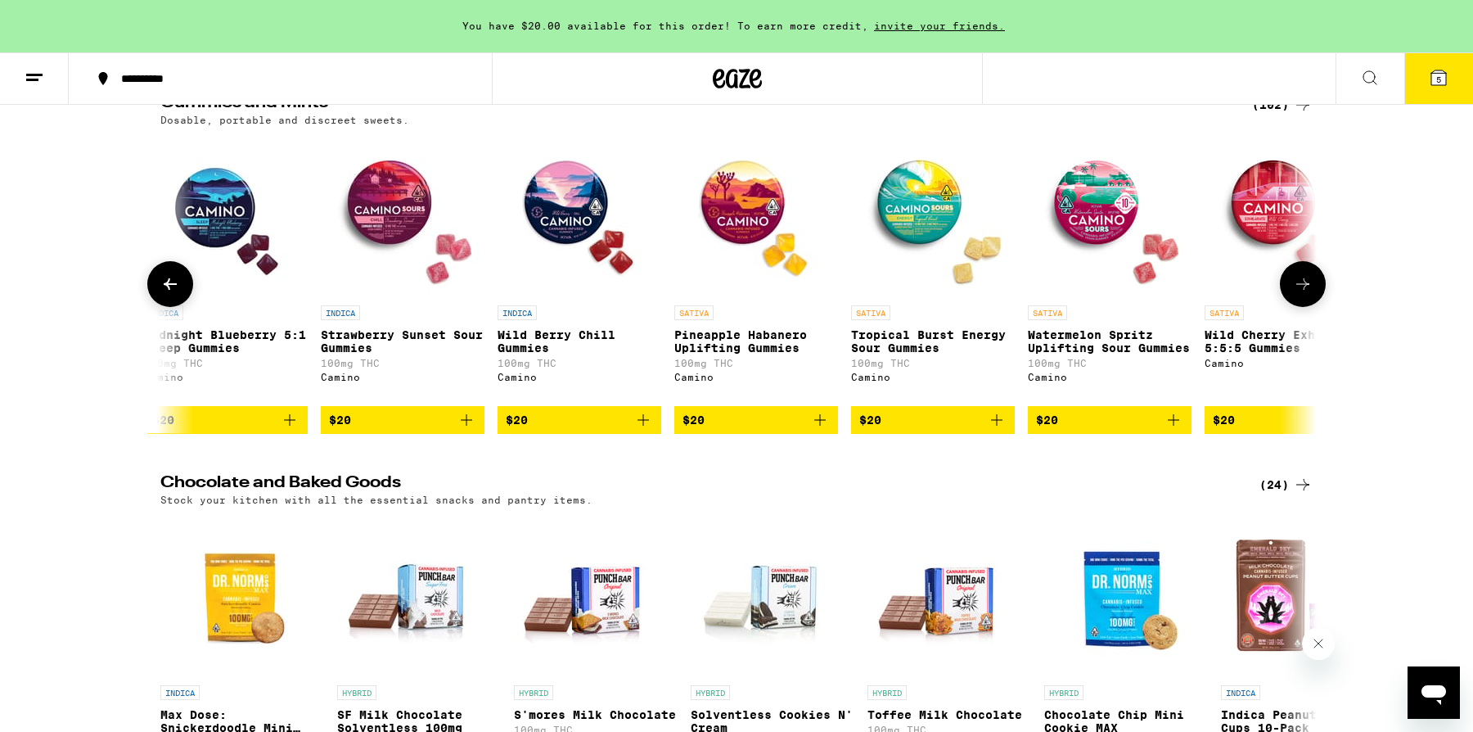
click at [1309, 307] on button at bounding box center [1303, 284] width 46 height 46
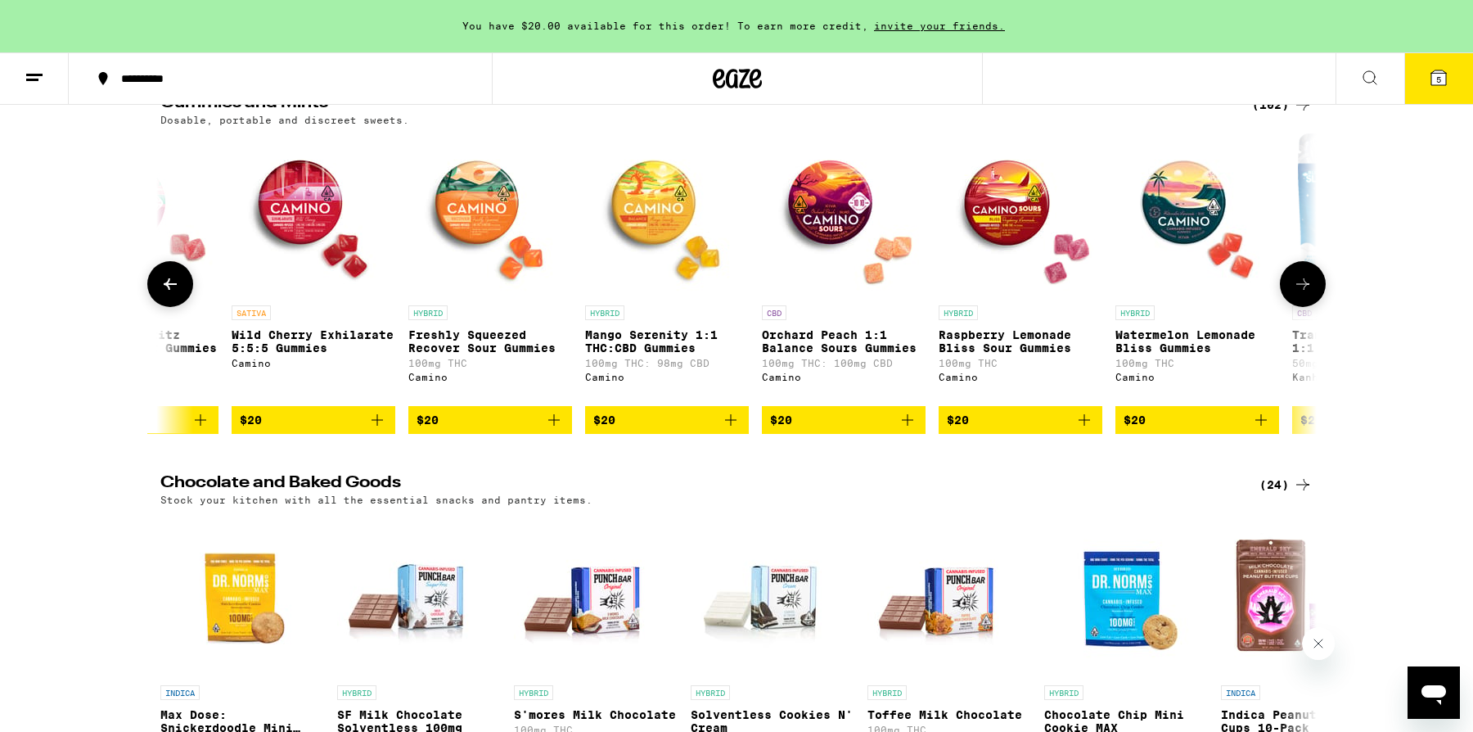
click at [1308, 307] on button at bounding box center [1303, 284] width 46 height 46
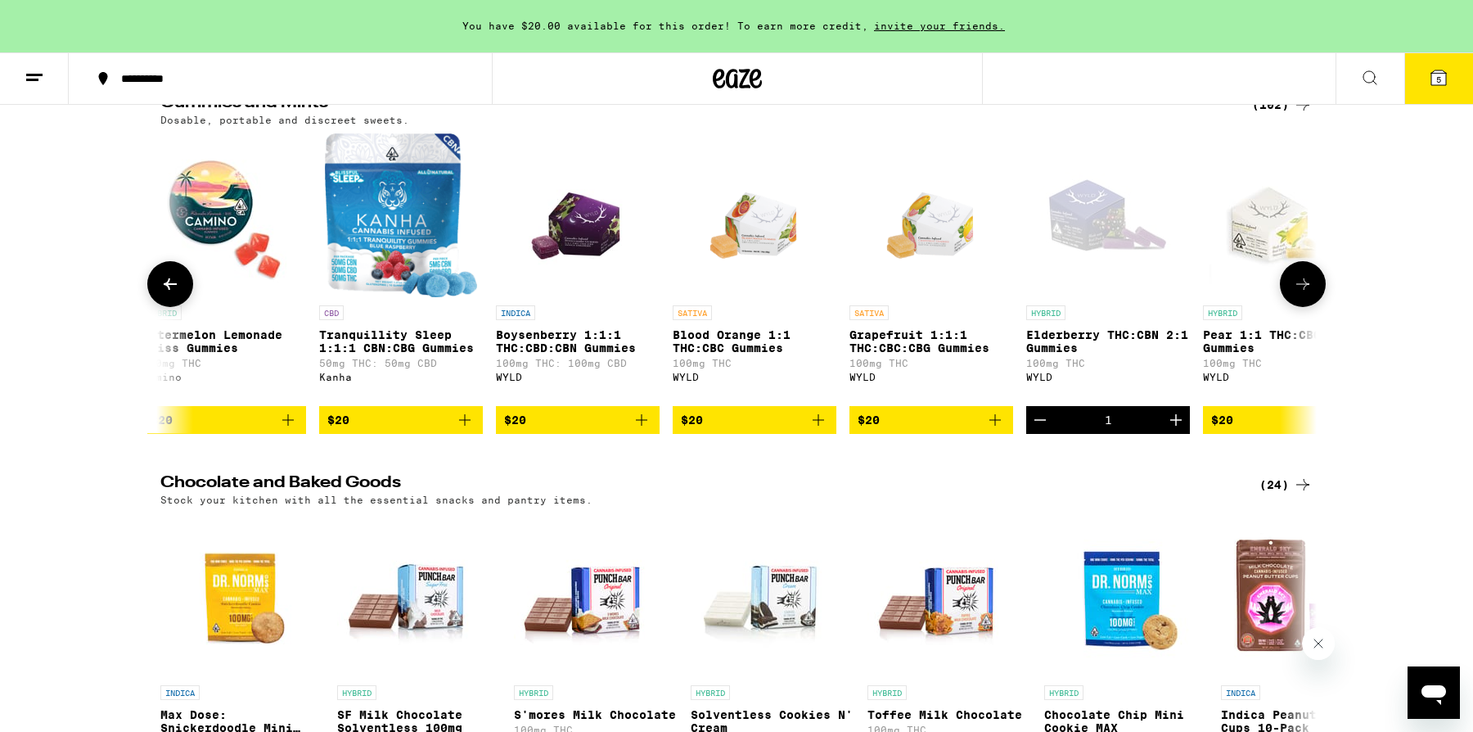
scroll to position [0, 11684]
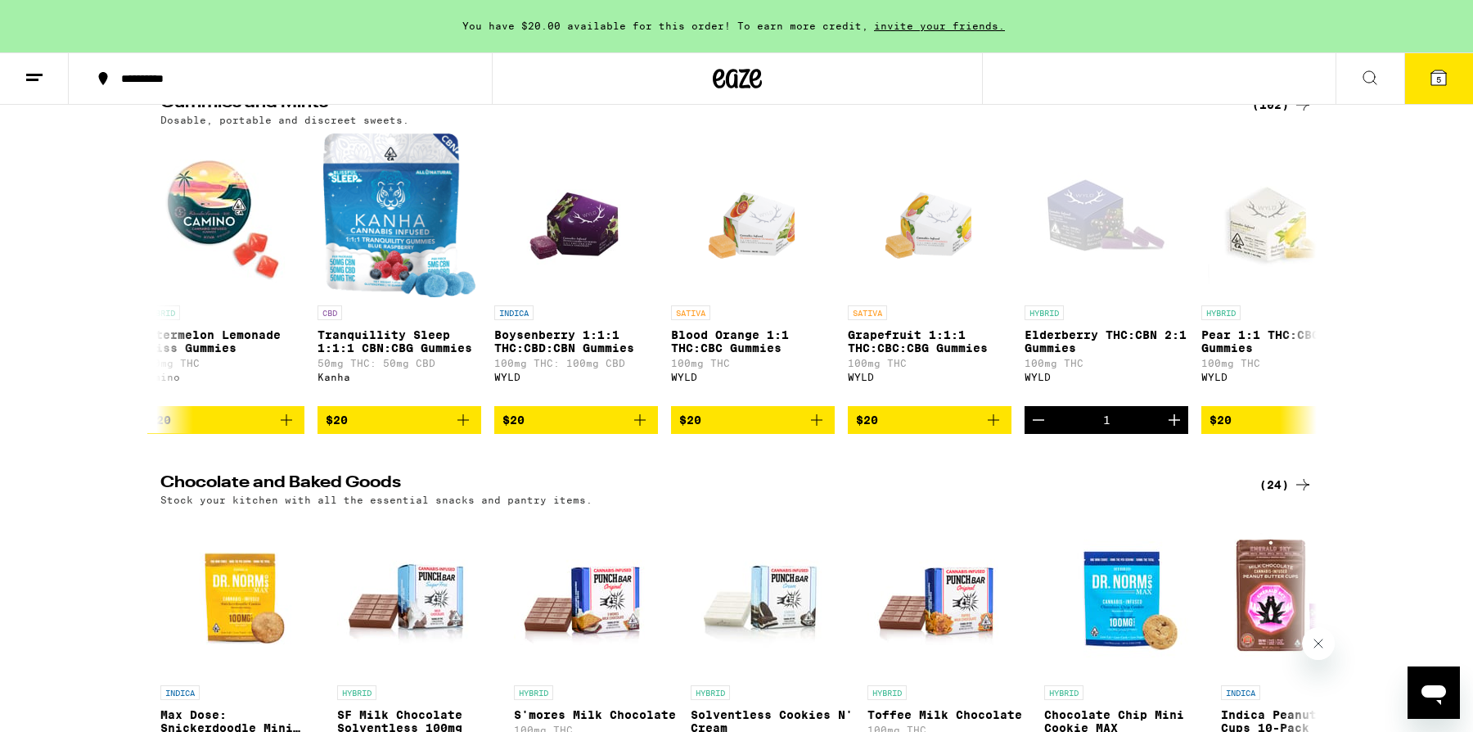
drag, startPoint x: 1308, startPoint y: 416, endPoint x: 1348, endPoint y: 465, distance: 63.3
click at [1348, 433] on div "Gummies and Mints (102) Dosable, portable and discreet sweets. INDICA Berry Bla…" at bounding box center [736, 264] width 1473 height 338
click at [1308, 294] on icon at bounding box center [1303, 284] width 20 height 20
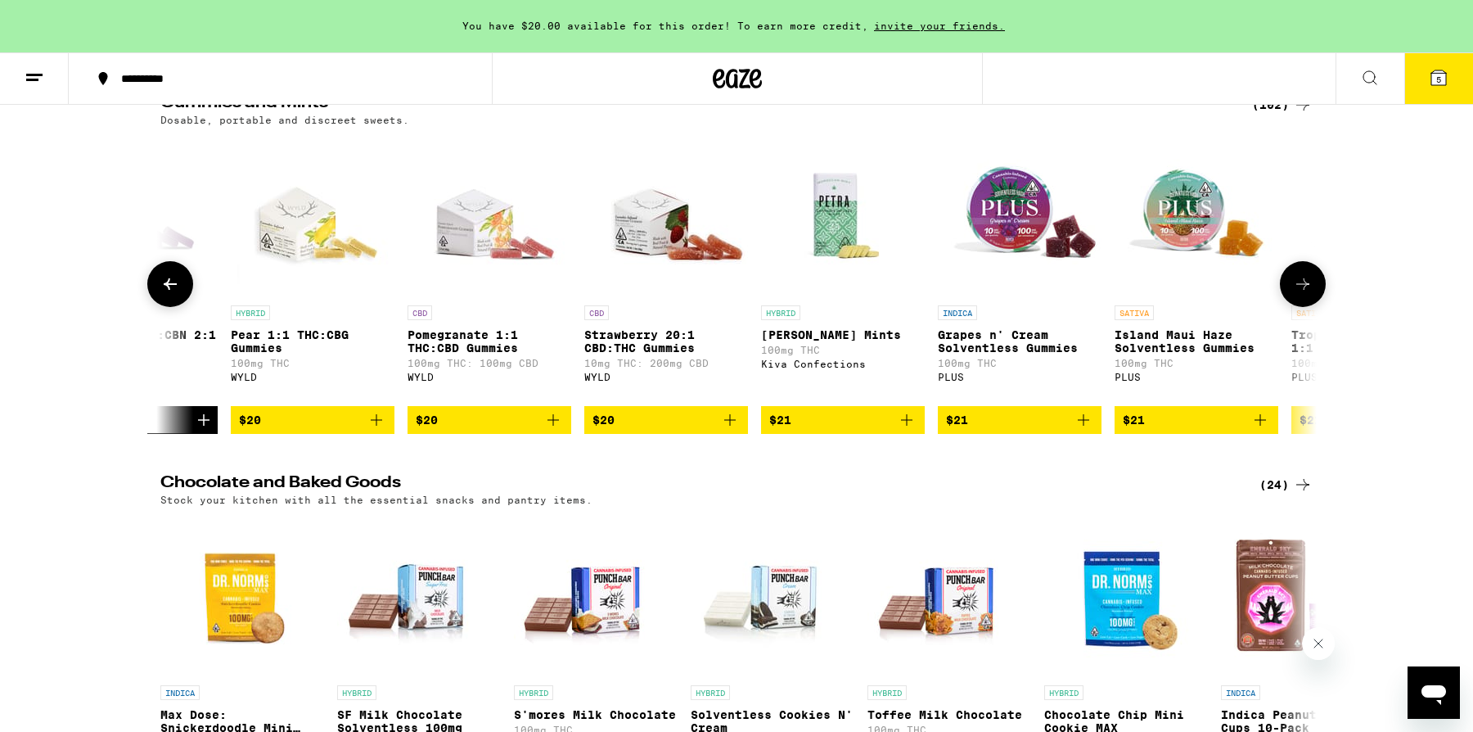
scroll to position [0, 12658]
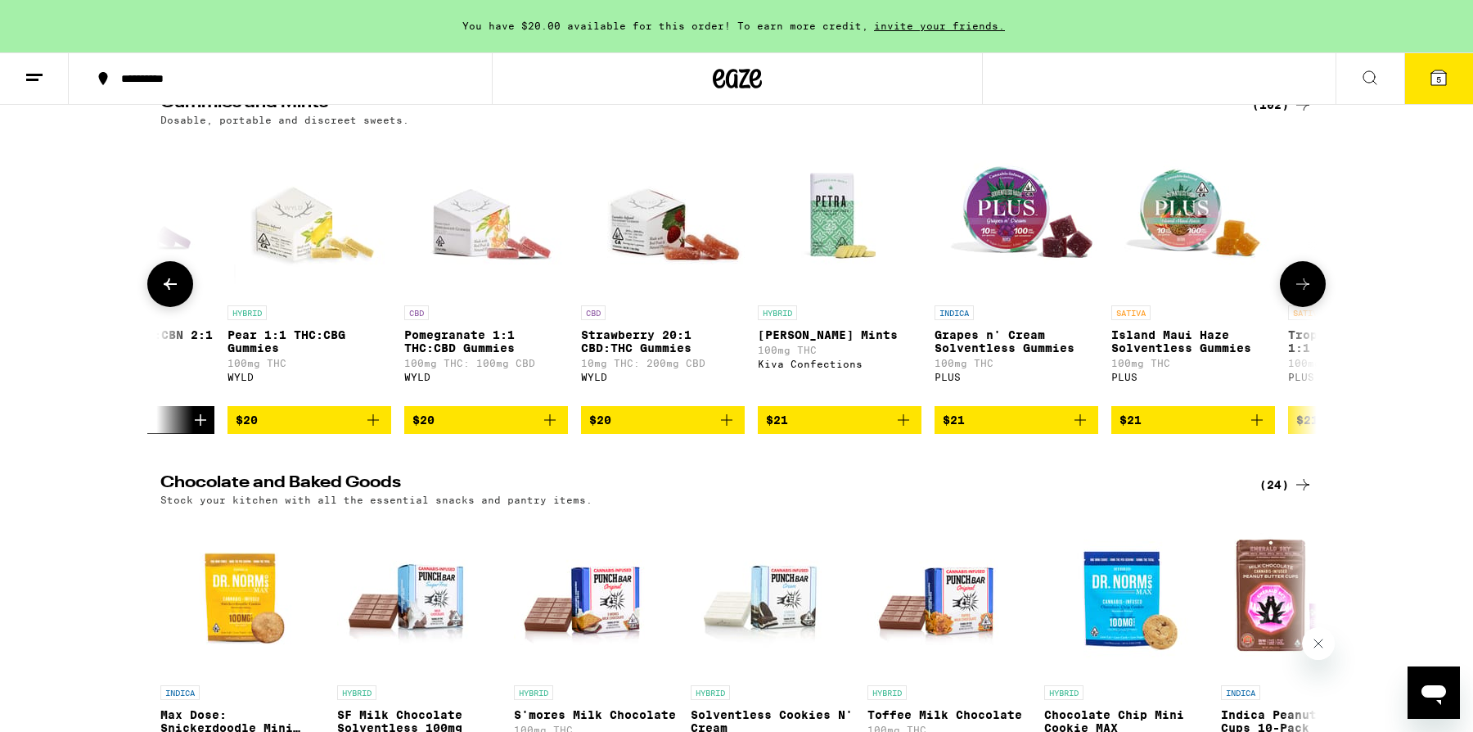
click at [1308, 294] on icon at bounding box center [1303, 284] width 20 height 20
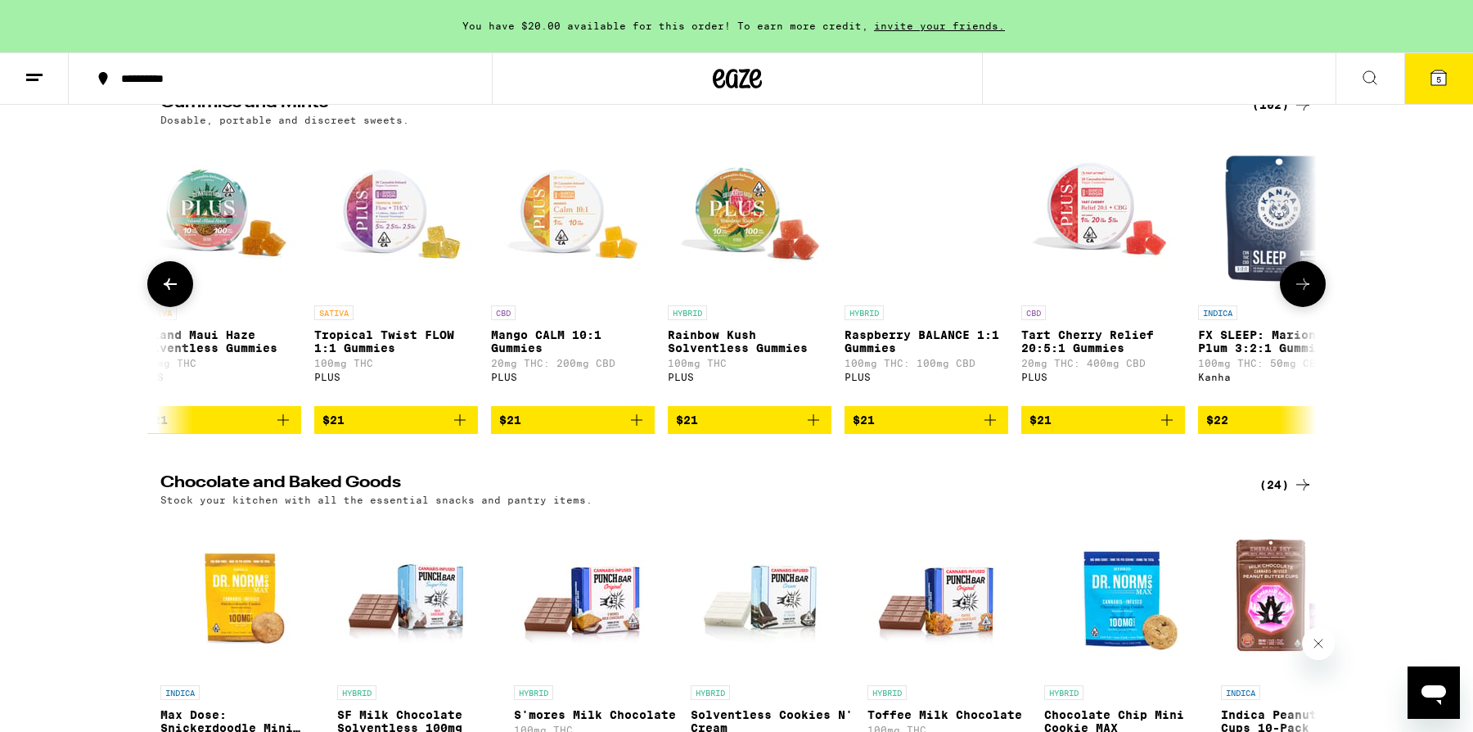
click at [1308, 294] on icon at bounding box center [1303, 284] width 20 height 20
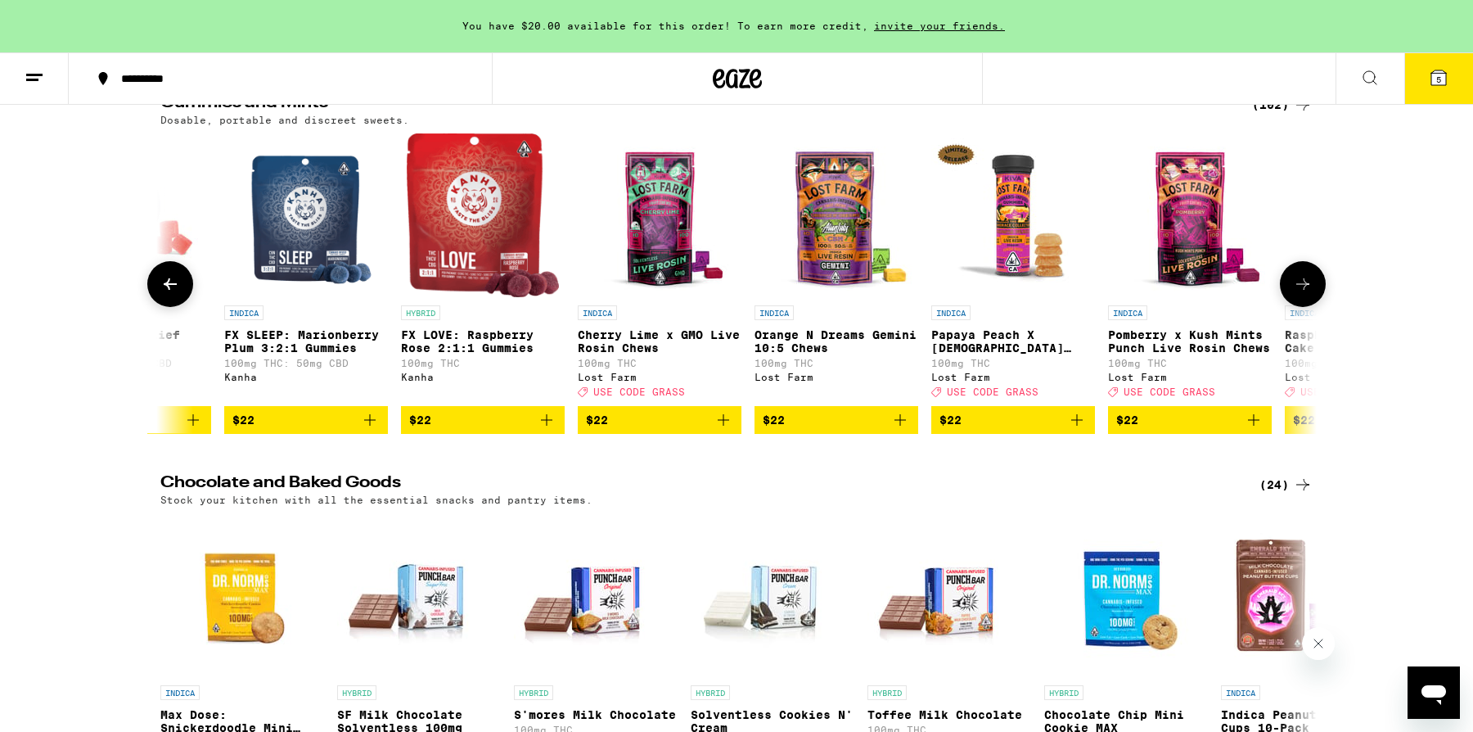
click at [1308, 294] on icon at bounding box center [1303, 284] width 20 height 20
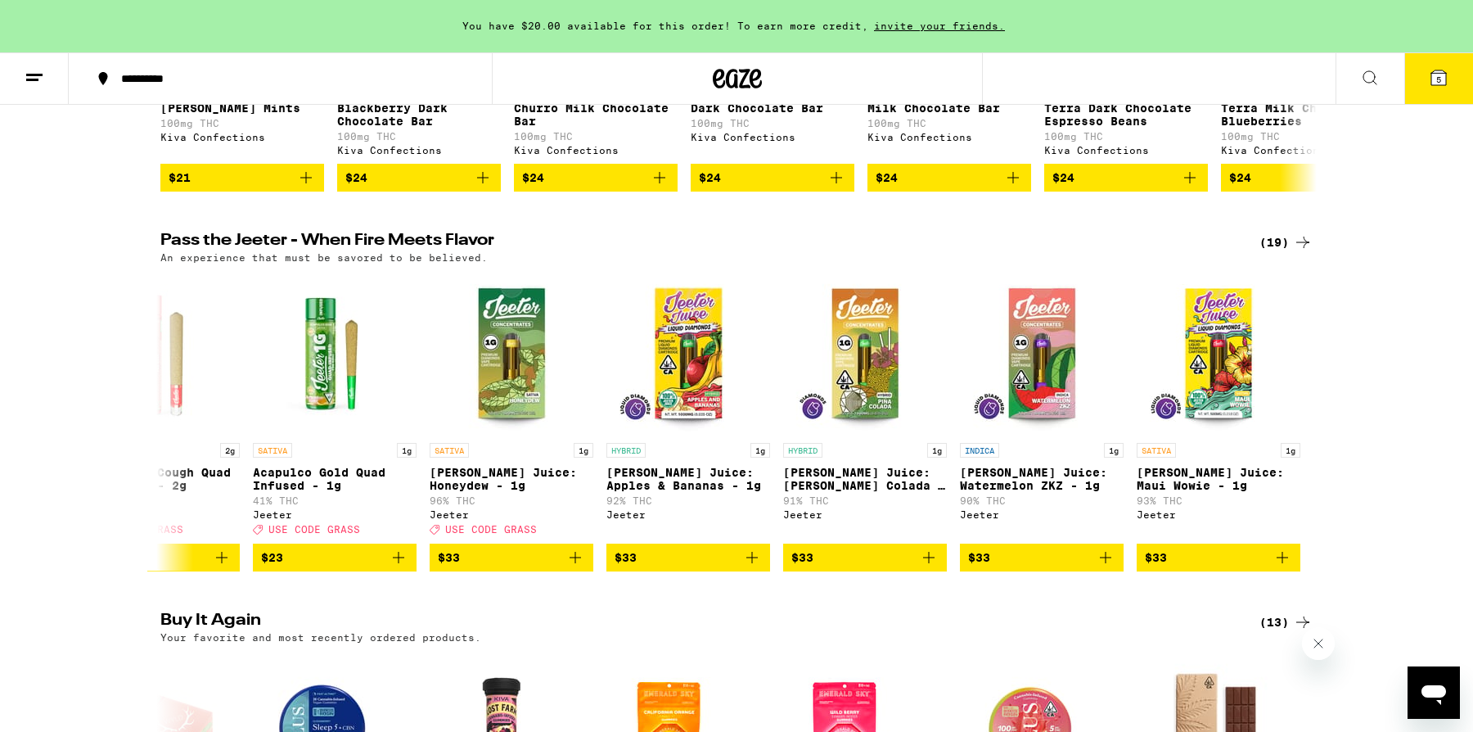
scroll to position [0, 0]
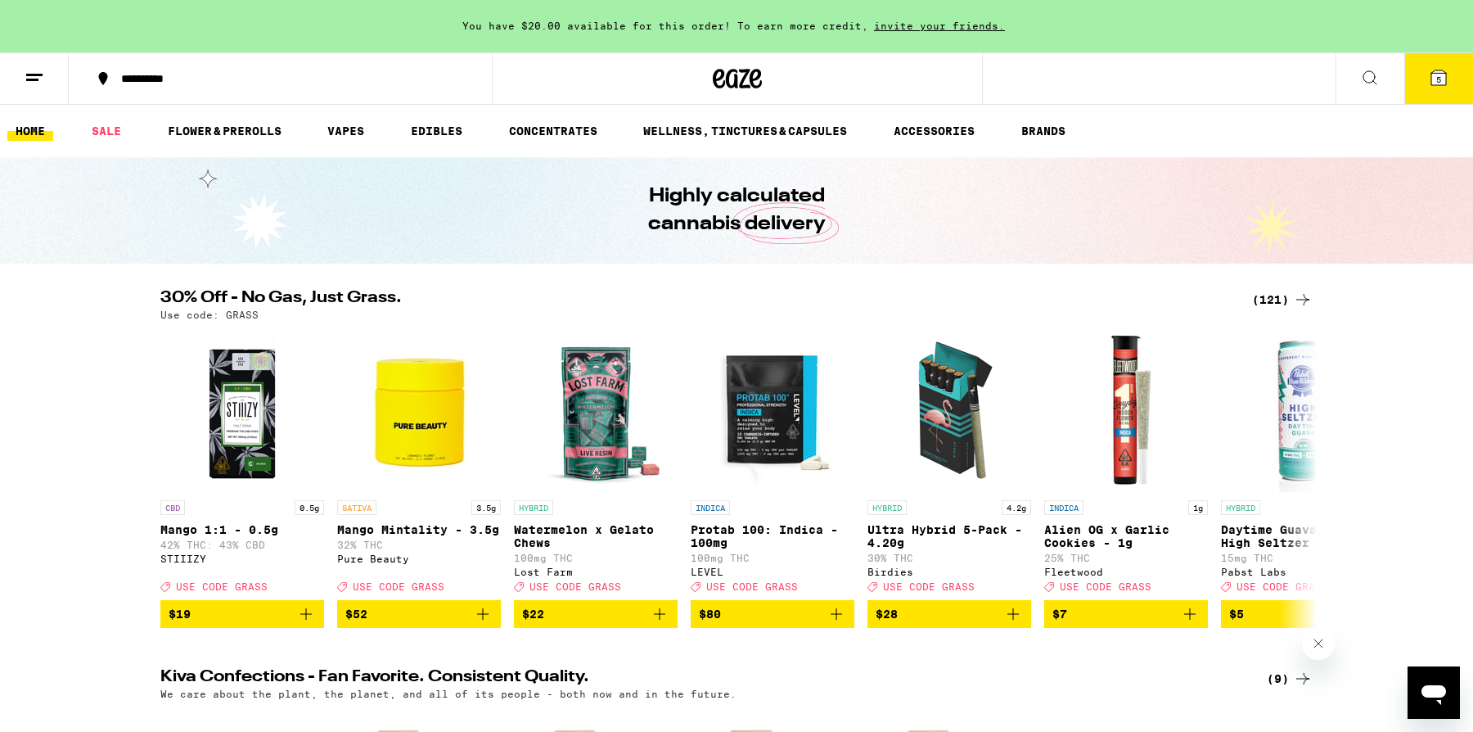
click at [1268, 297] on div "(121)" at bounding box center [1282, 300] width 61 height 20
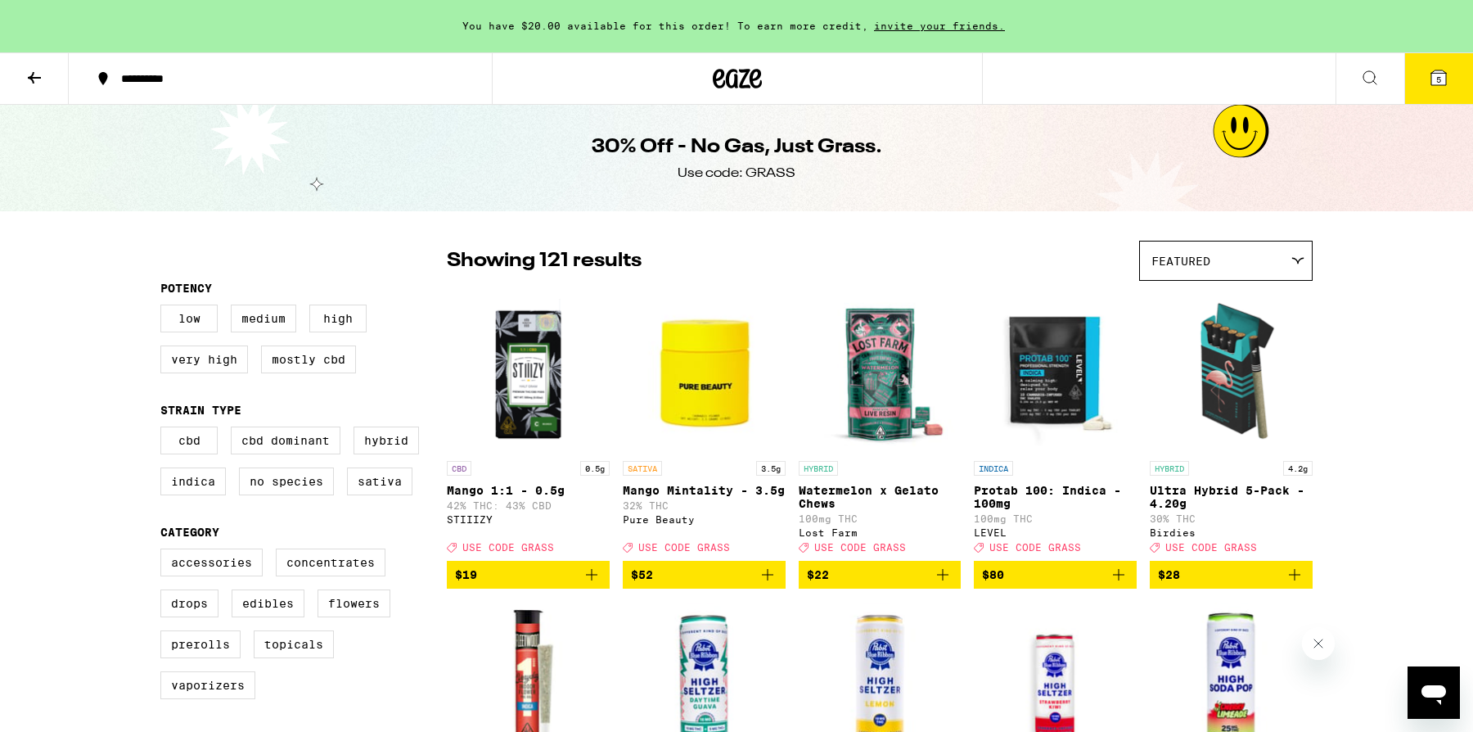
click at [1445, 70] on icon at bounding box center [1439, 78] width 20 height 20
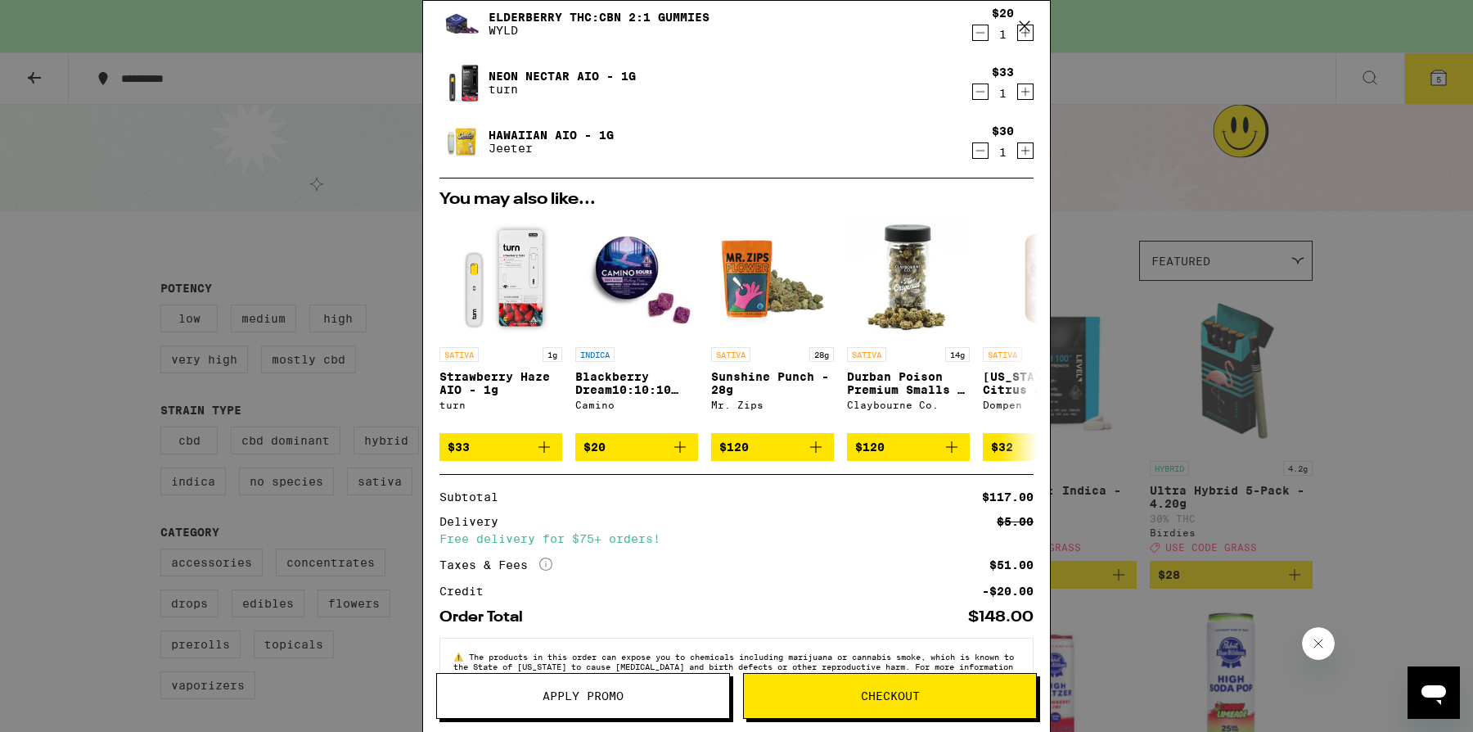
scroll to position [281, 0]
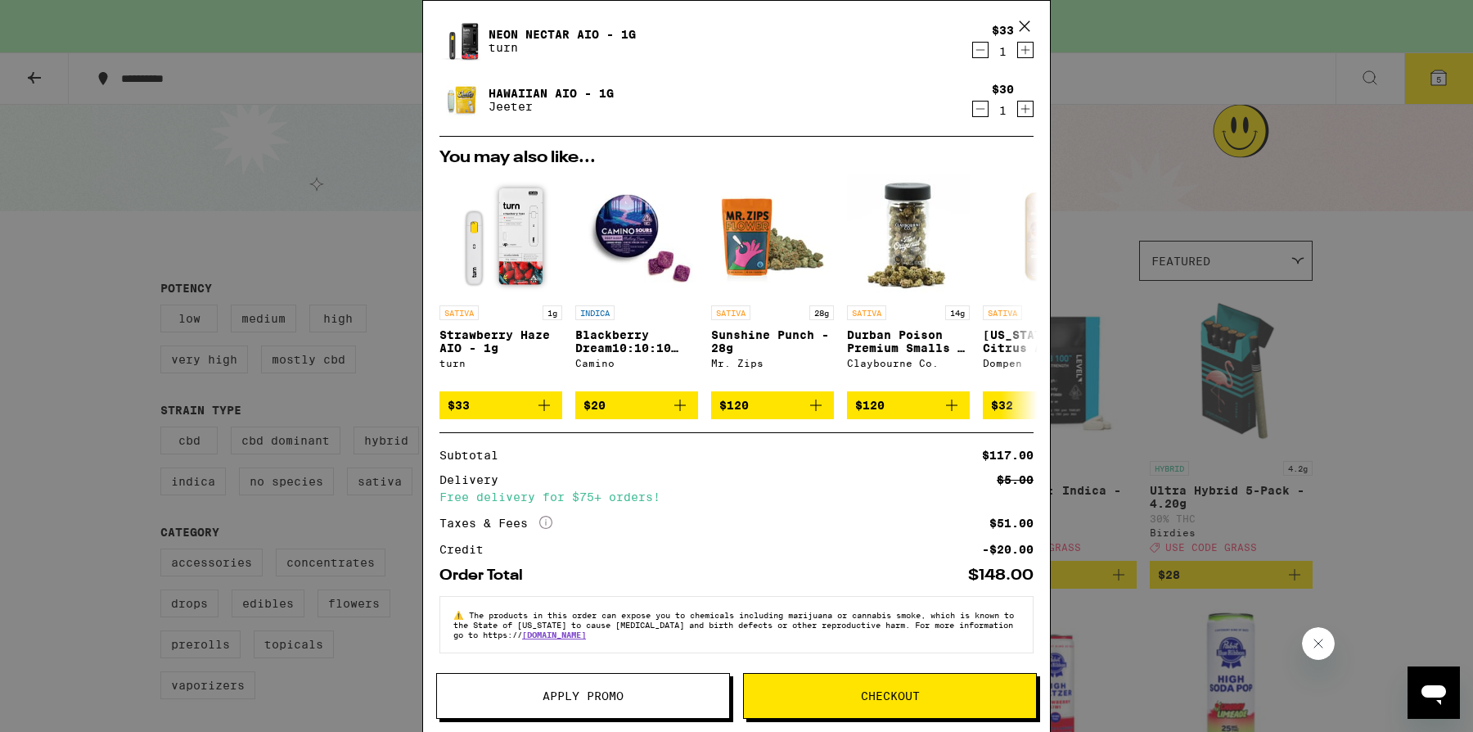
click at [606, 691] on span "Apply Promo" at bounding box center [582, 695] width 81 height 11
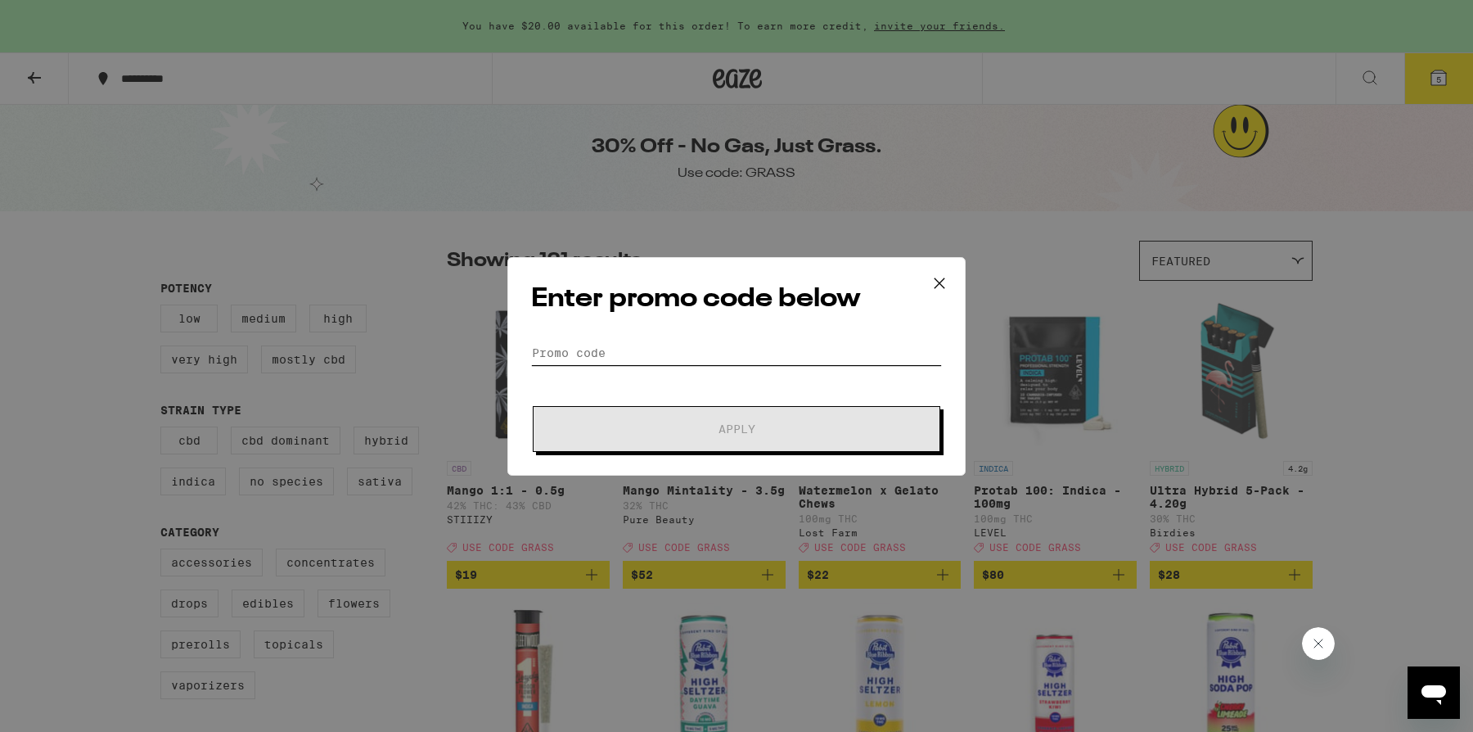
click at [646, 362] on input "Promo Code" at bounding box center [736, 352] width 411 height 25
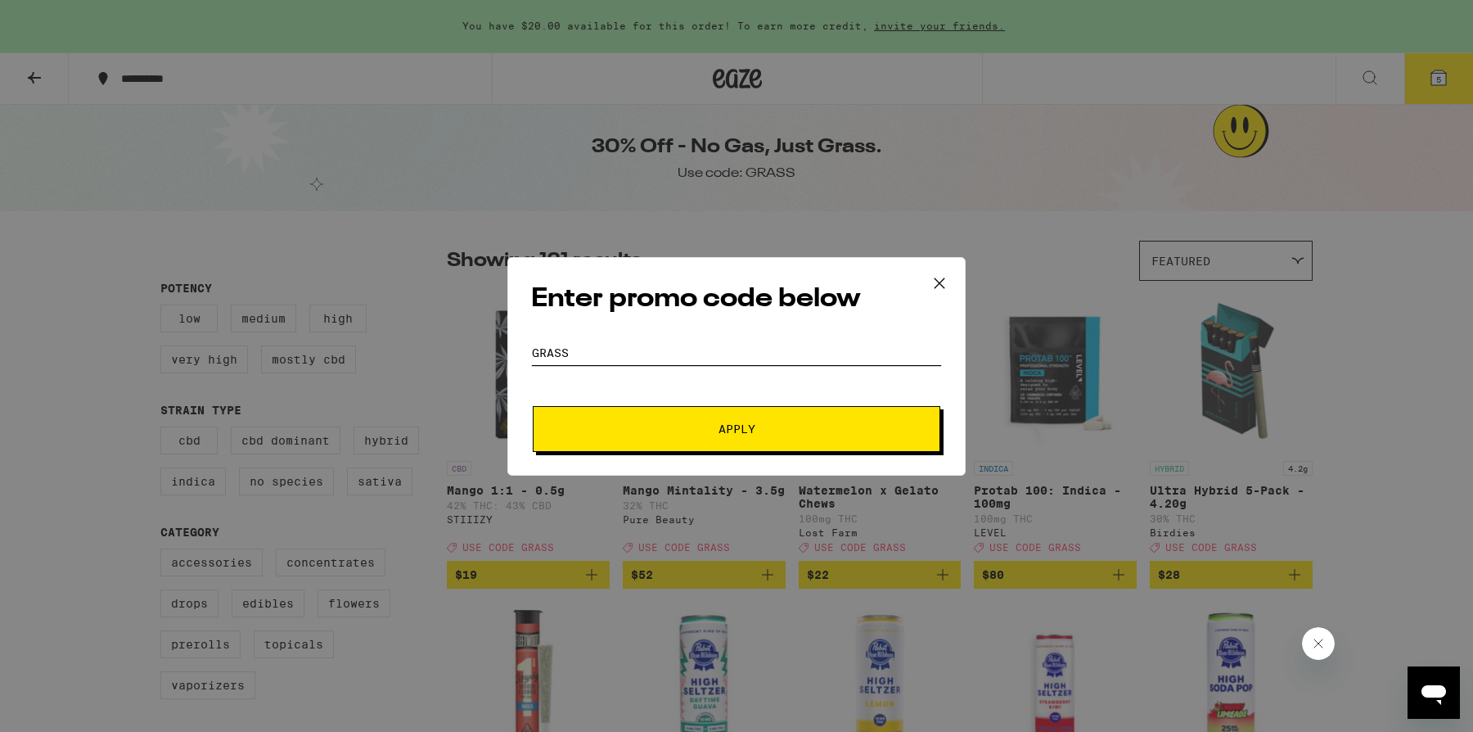
type input "GRASS"
click at [533, 406] on button "Apply" at bounding box center [736, 429] width 407 height 46
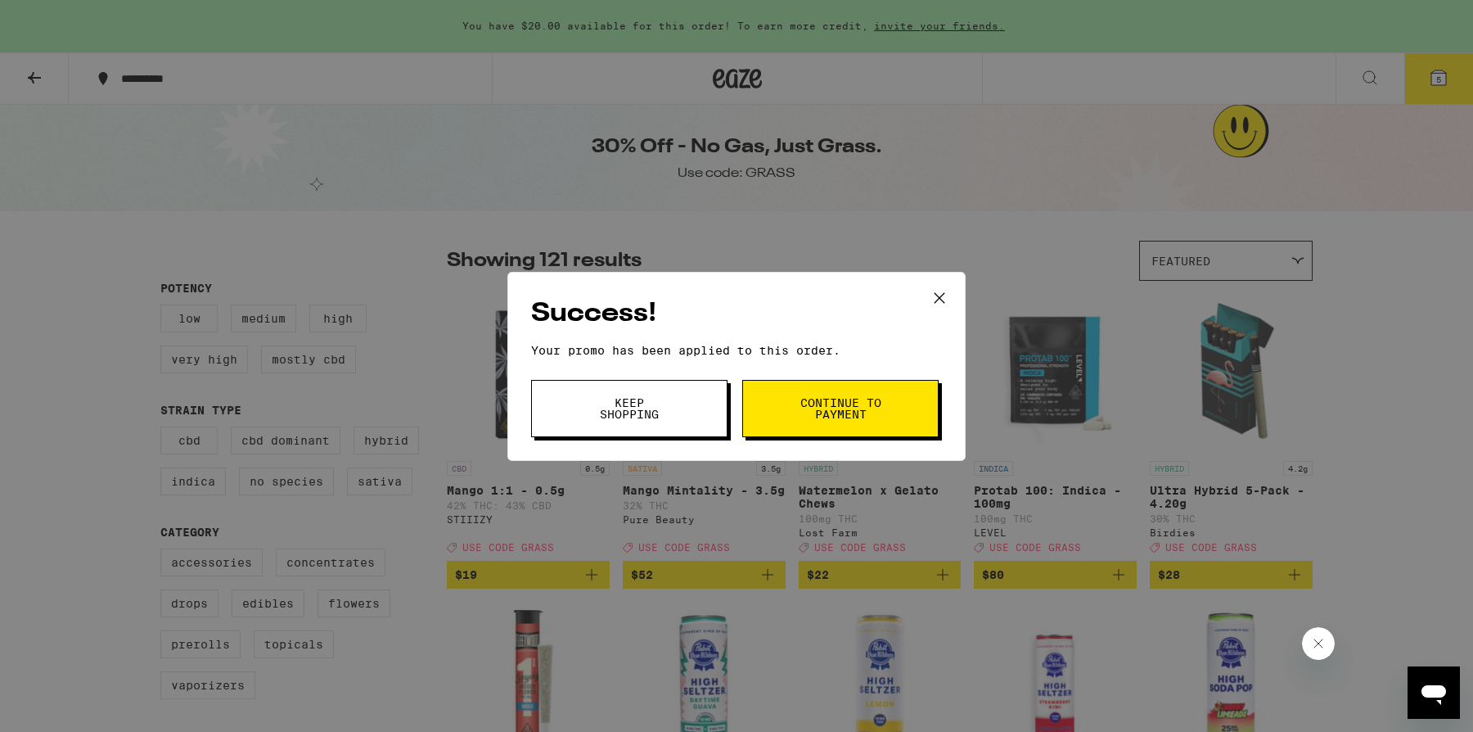
click at [835, 394] on button "Continue to payment" at bounding box center [840, 408] width 196 height 57
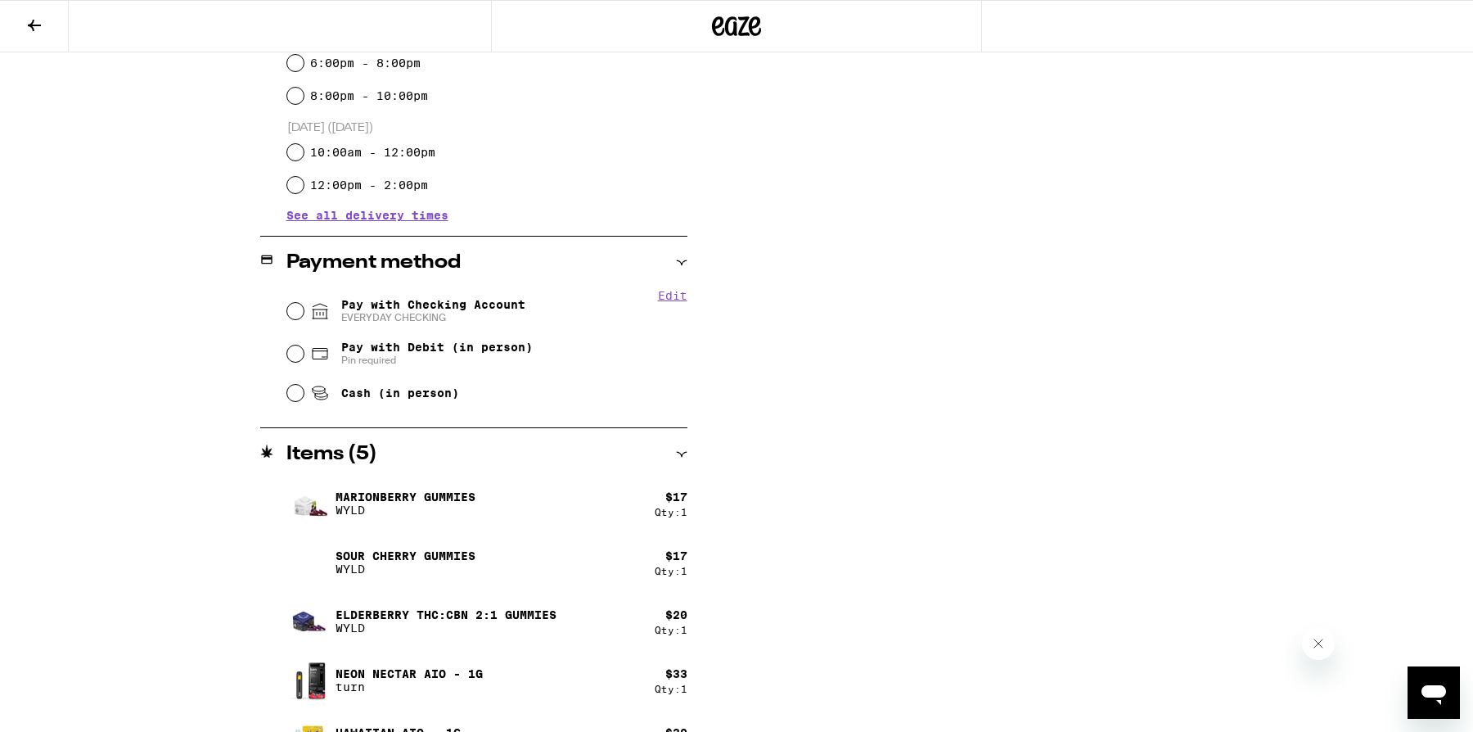
scroll to position [563, 0]
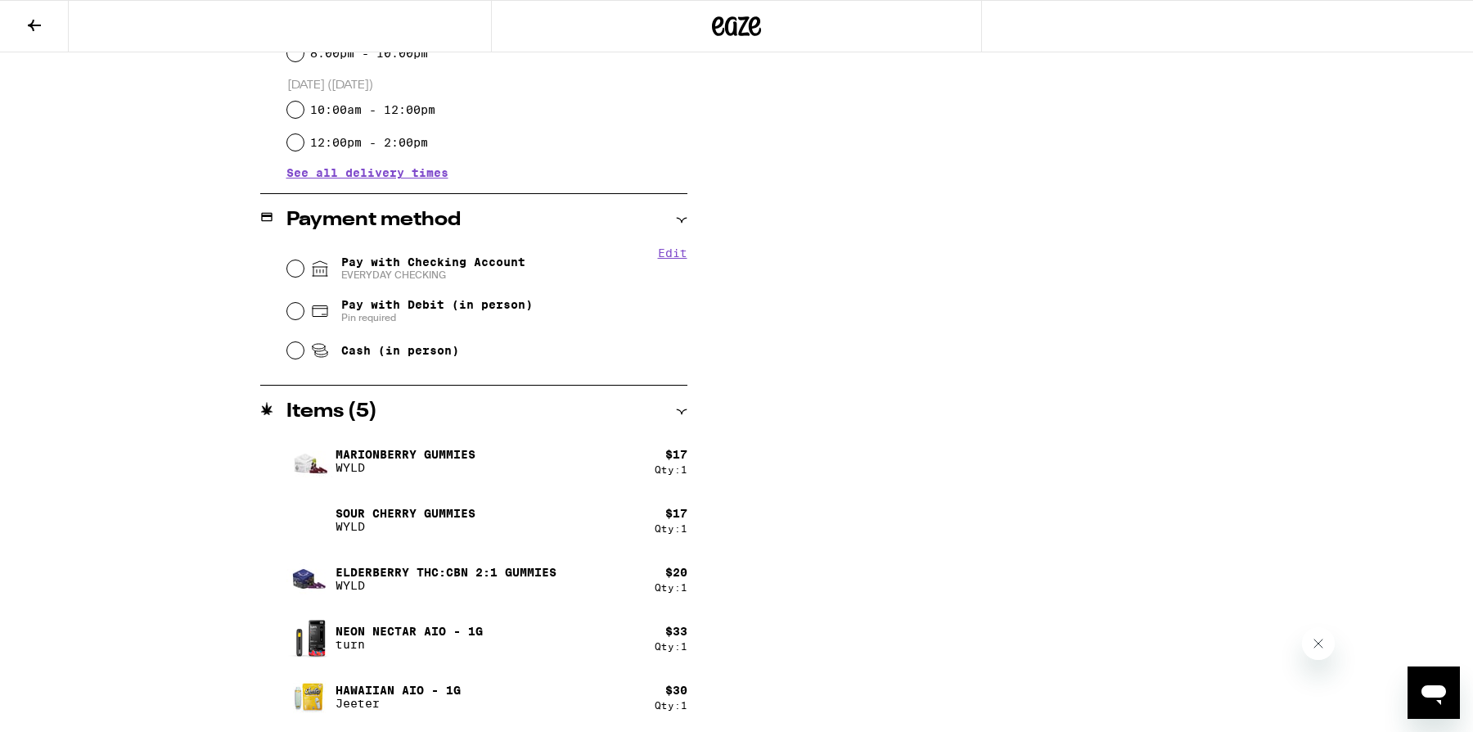
click at [660, 407] on div "Items ( 5 )" at bounding box center [473, 412] width 427 height 20
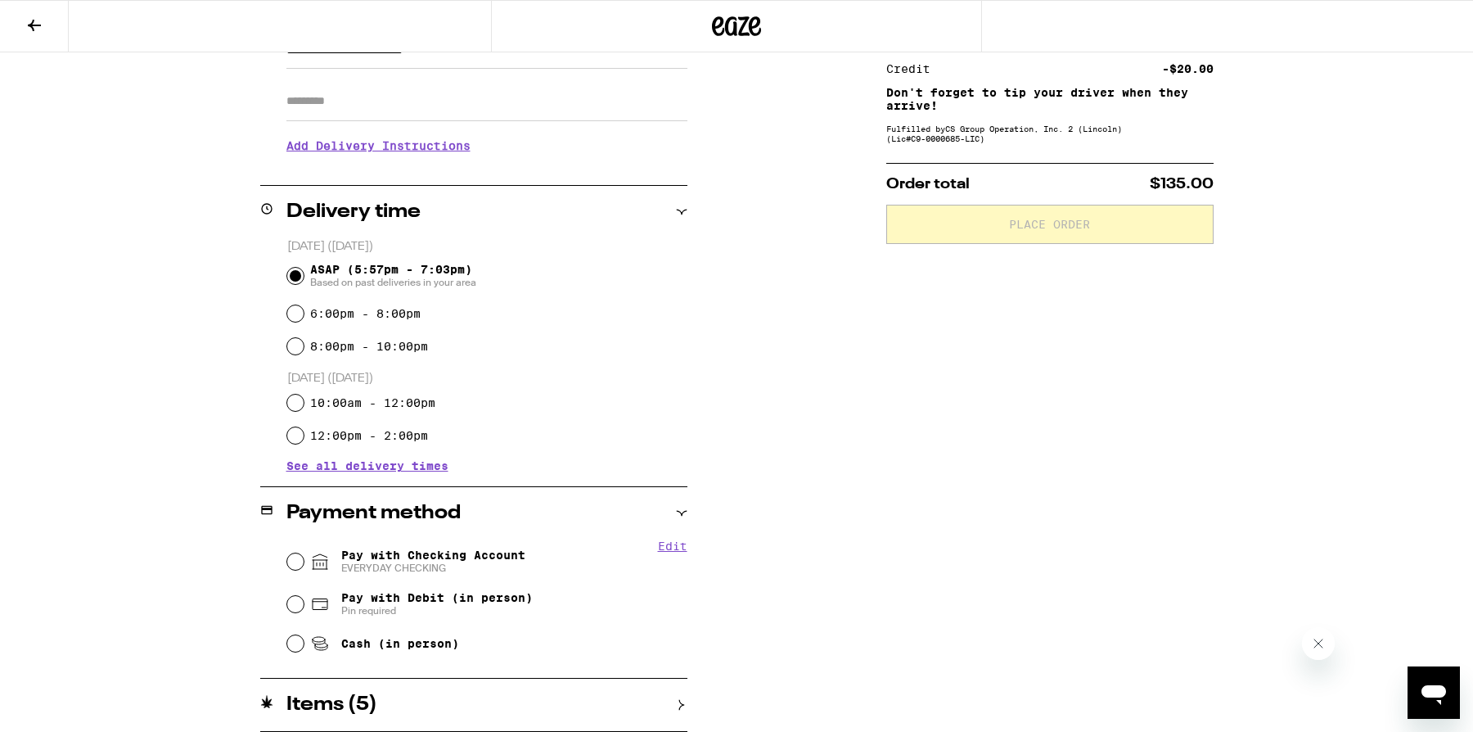
scroll to position [268, 0]
click at [632, 699] on div "Items ( 5 )" at bounding box center [473, 706] width 427 height 20
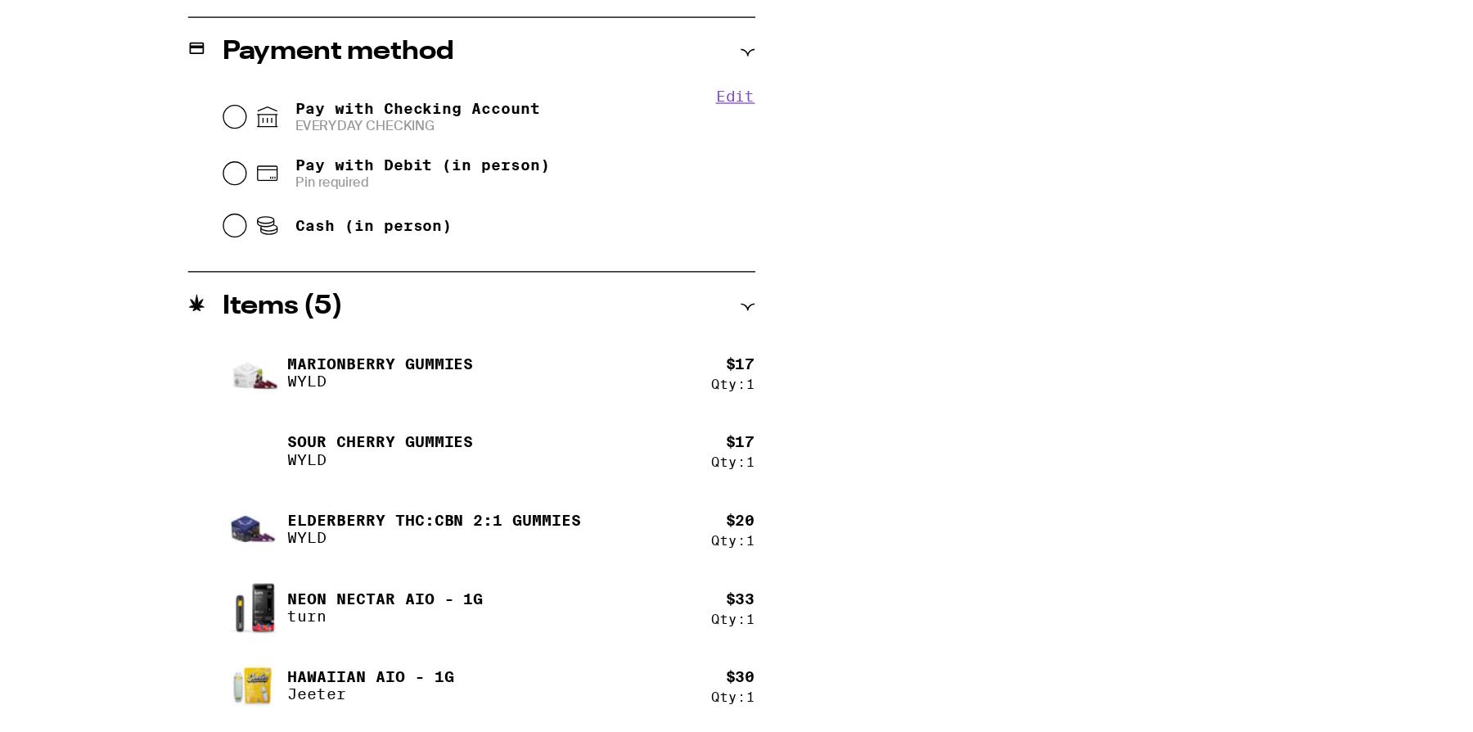
click at [585, 521] on div "Sour Cherry Gummies WYLD" at bounding box center [470, 520] width 368 height 46
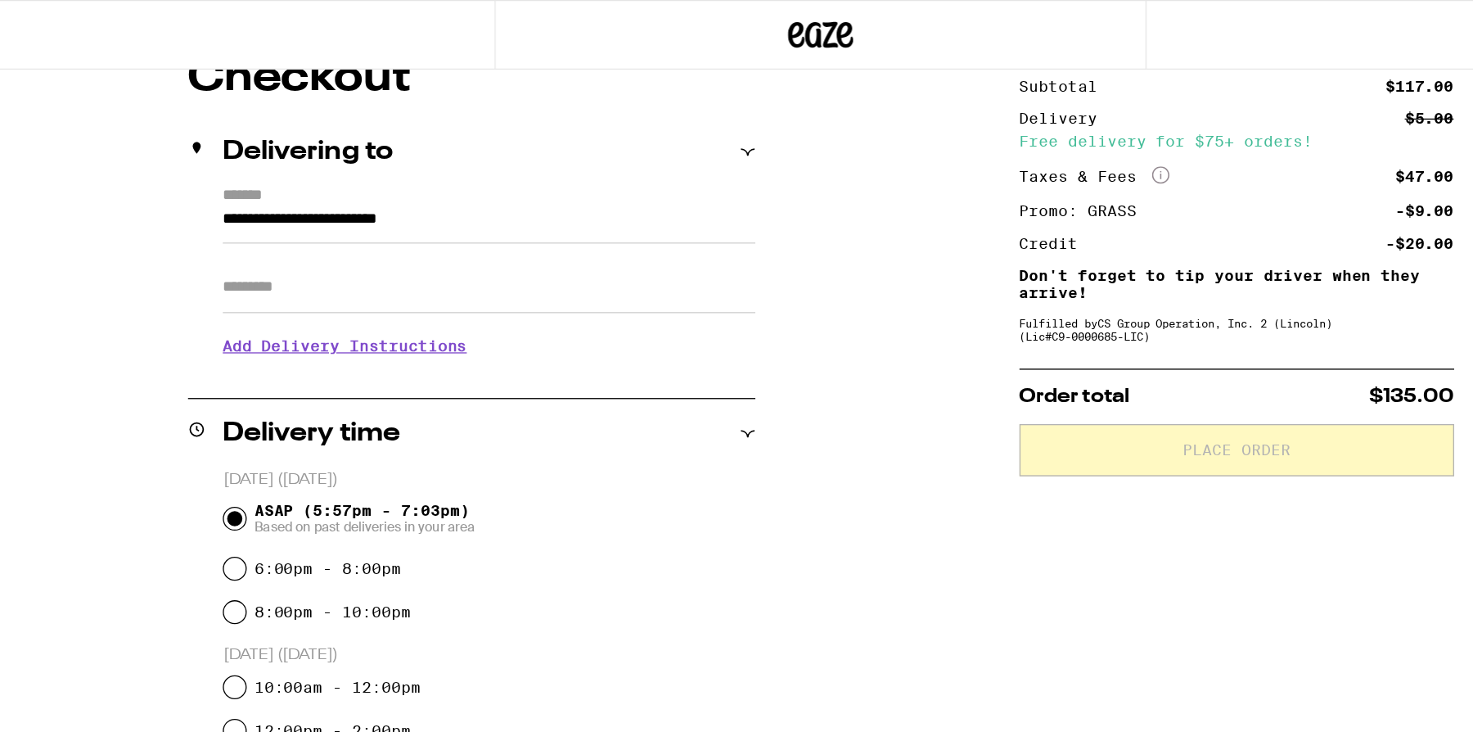
scroll to position [0, 0]
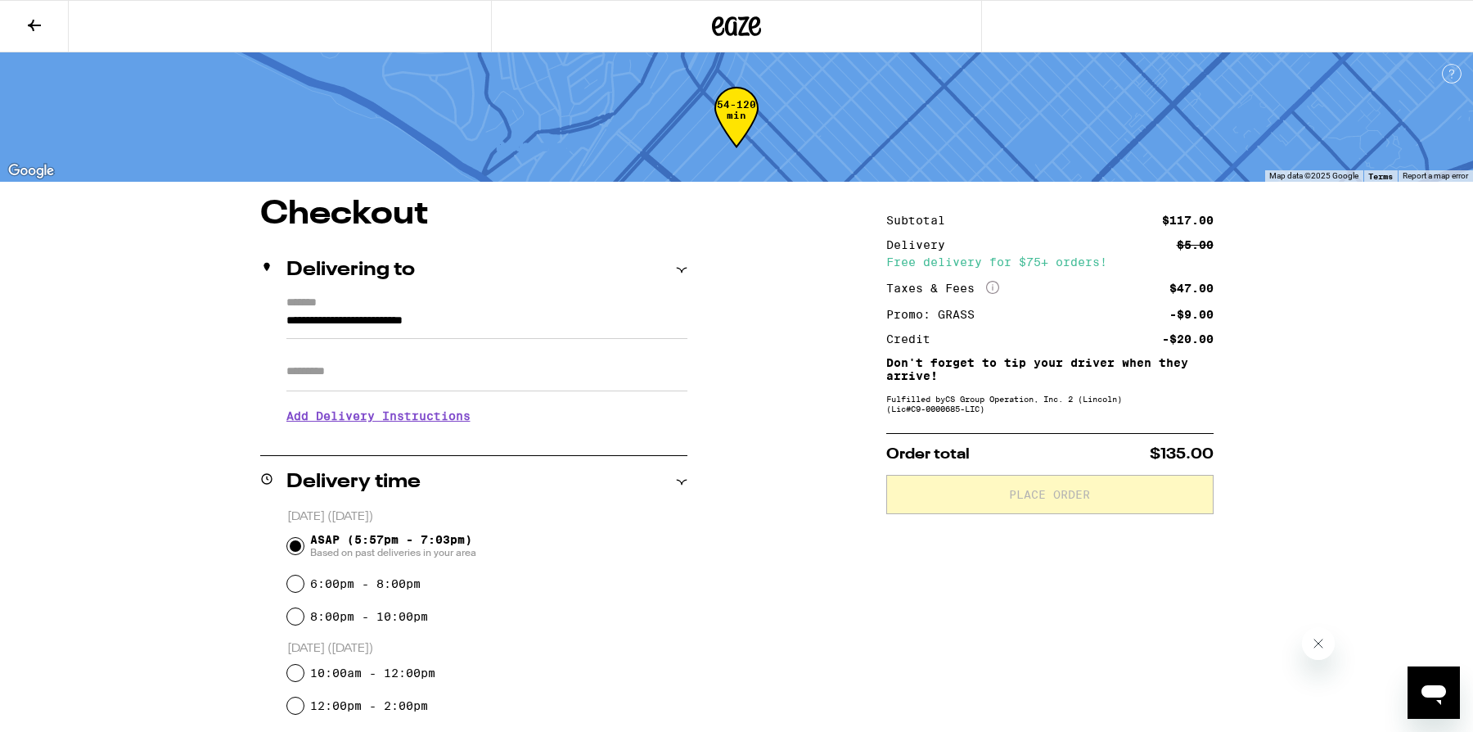
click at [42, 14] on button at bounding box center [34, 27] width 69 height 52
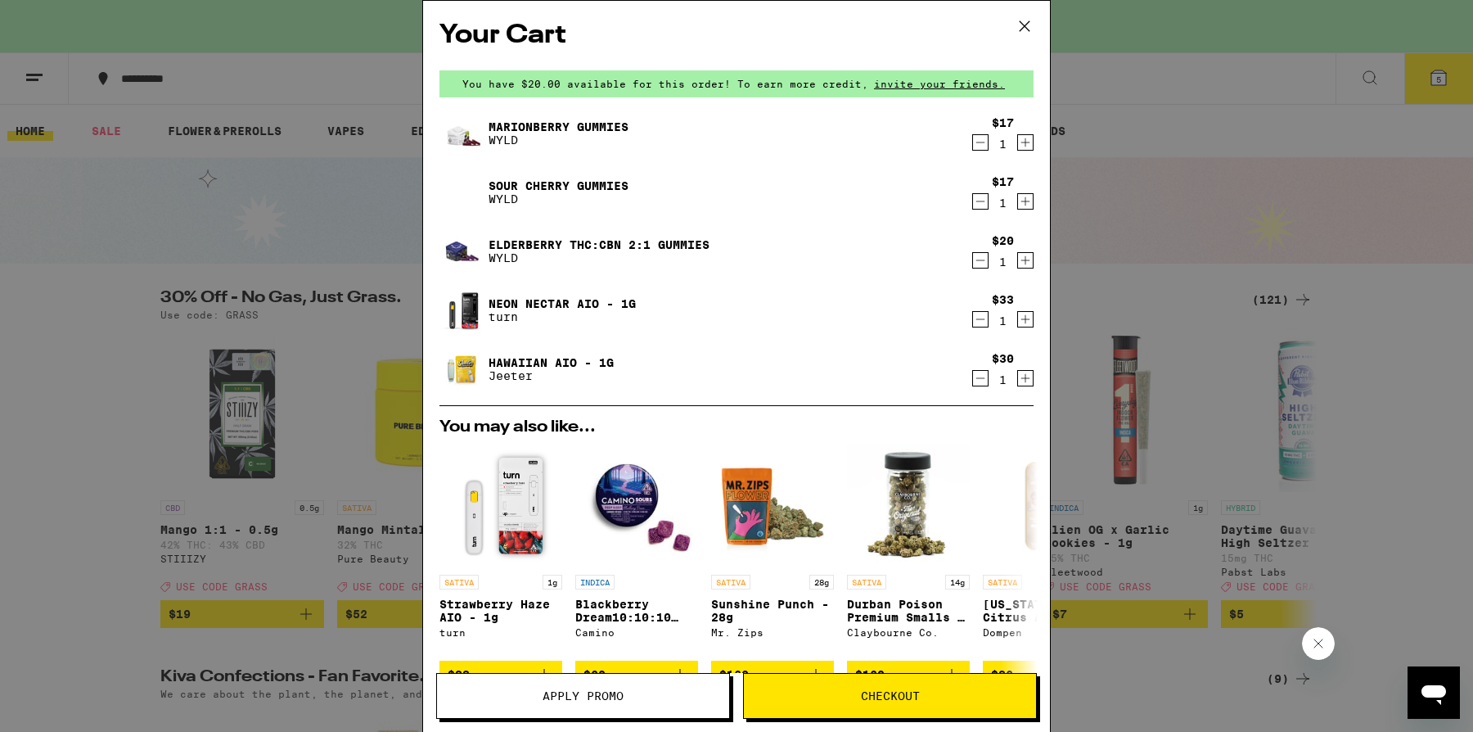
click at [1026, 258] on icon "Increment" at bounding box center [1025, 260] width 15 height 20
click at [981, 201] on icon "Decrement" at bounding box center [980, 201] width 9 height 0
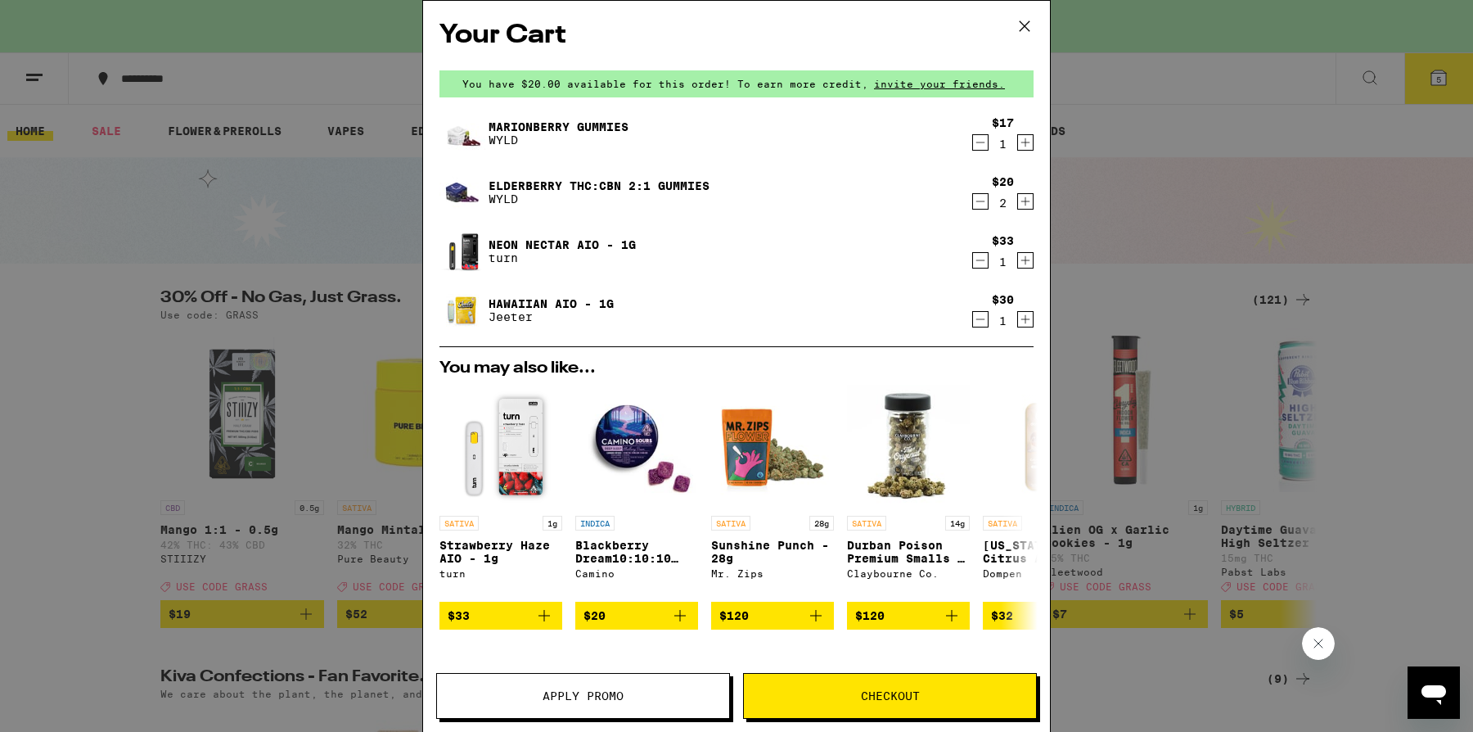
click at [985, 150] on icon "Decrement" at bounding box center [980, 143] width 15 height 20
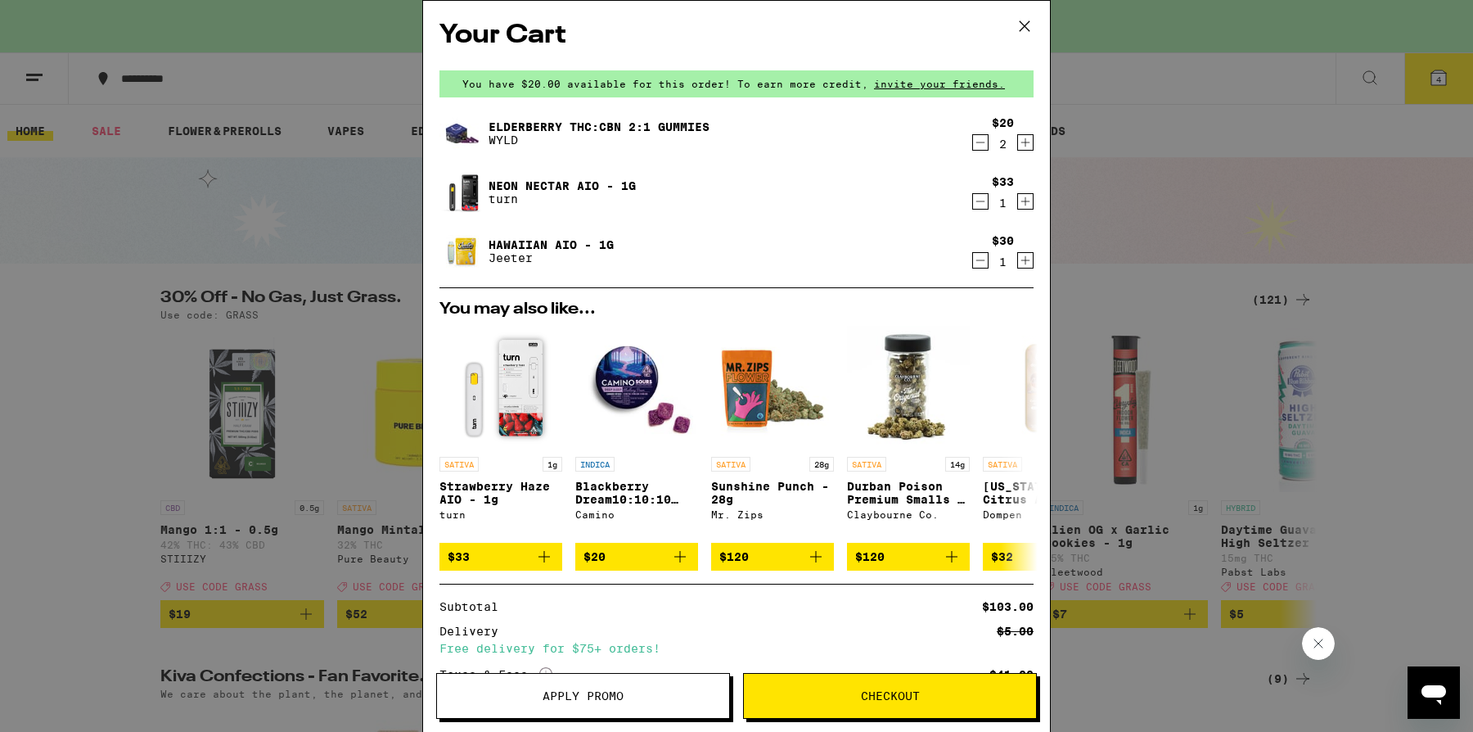
click at [1123, 207] on div "Your Cart You have $20.00 available for this order! To earn more credit, invite…" at bounding box center [736, 366] width 1473 height 732
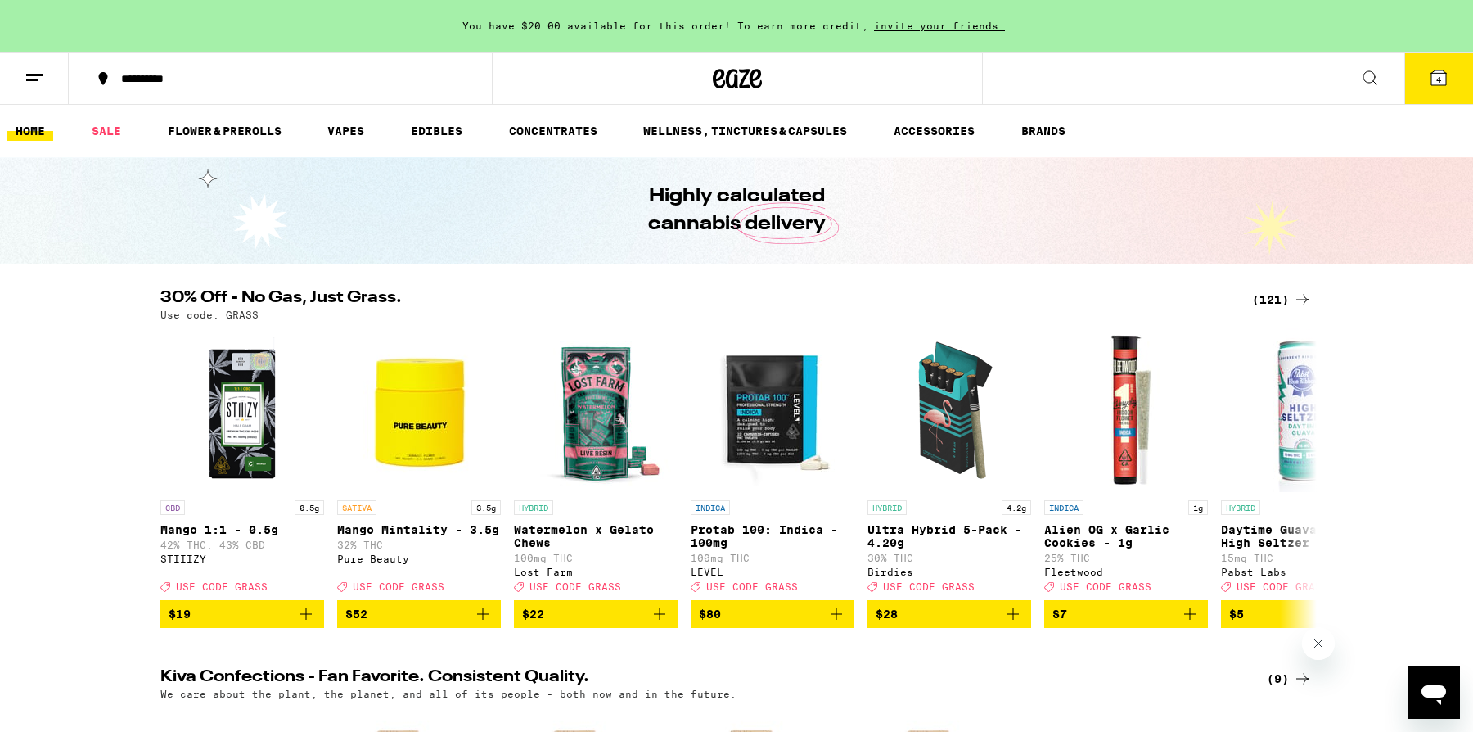
click at [1456, 61] on button "4" at bounding box center [1438, 78] width 69 height 51
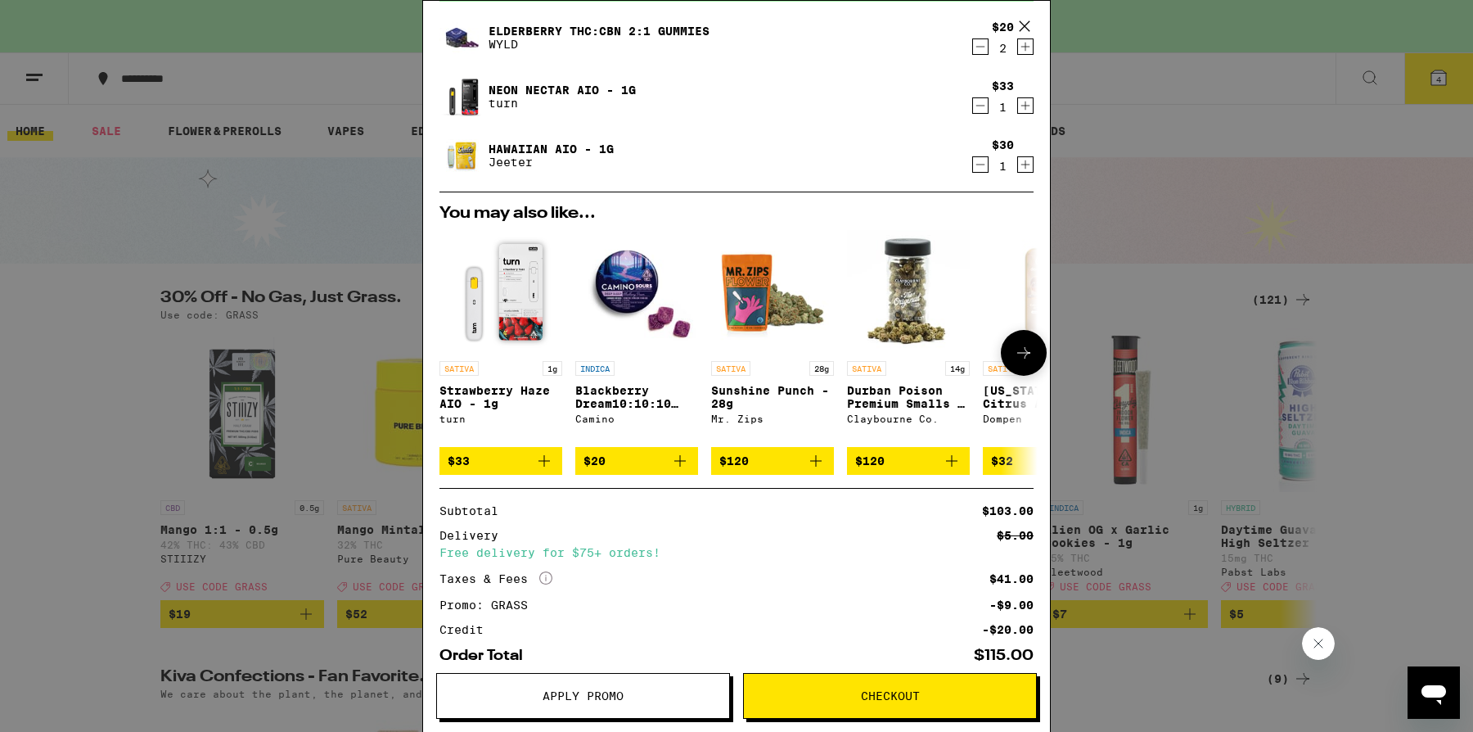
scroll to position [187, 0]
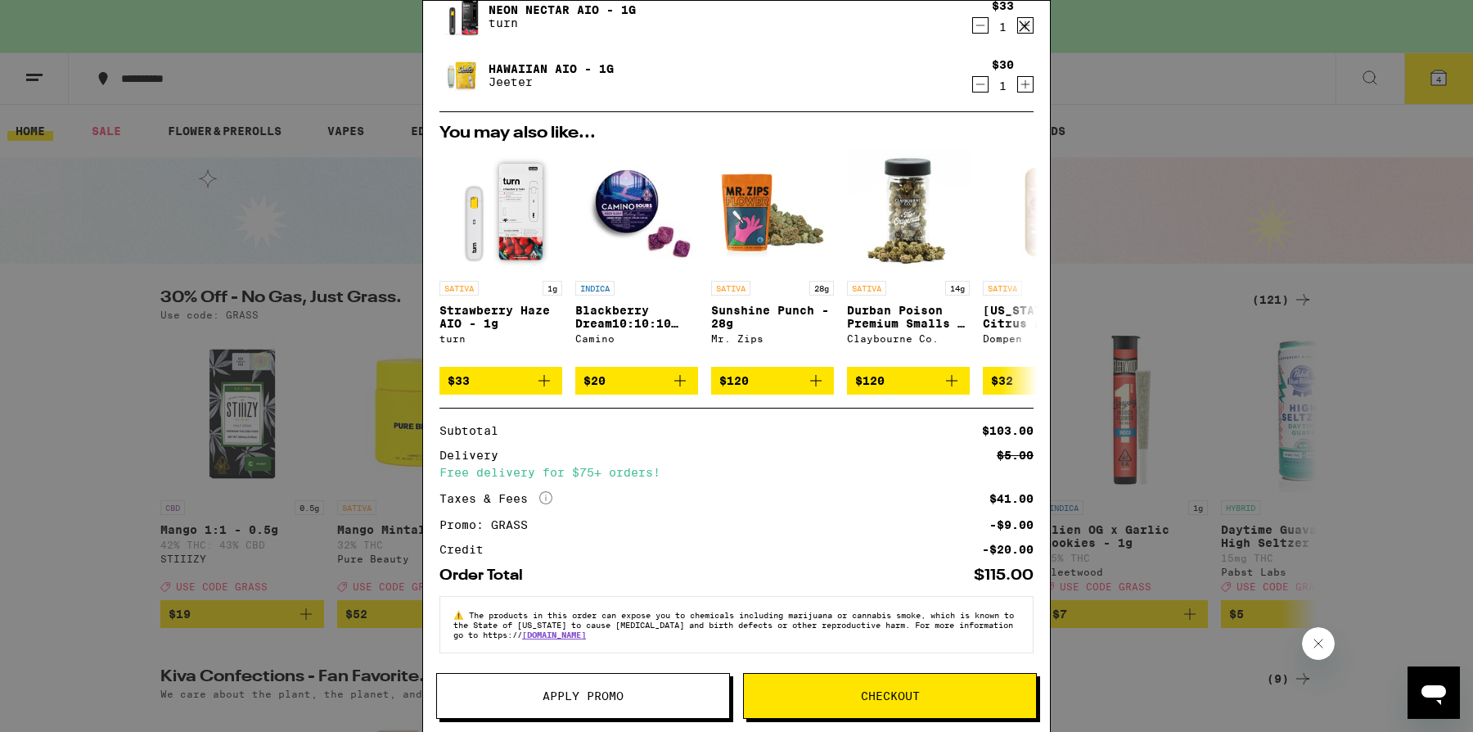
click at [837, 703] on button "Checkout" at bounding box center [890, 696] width 294 height 46
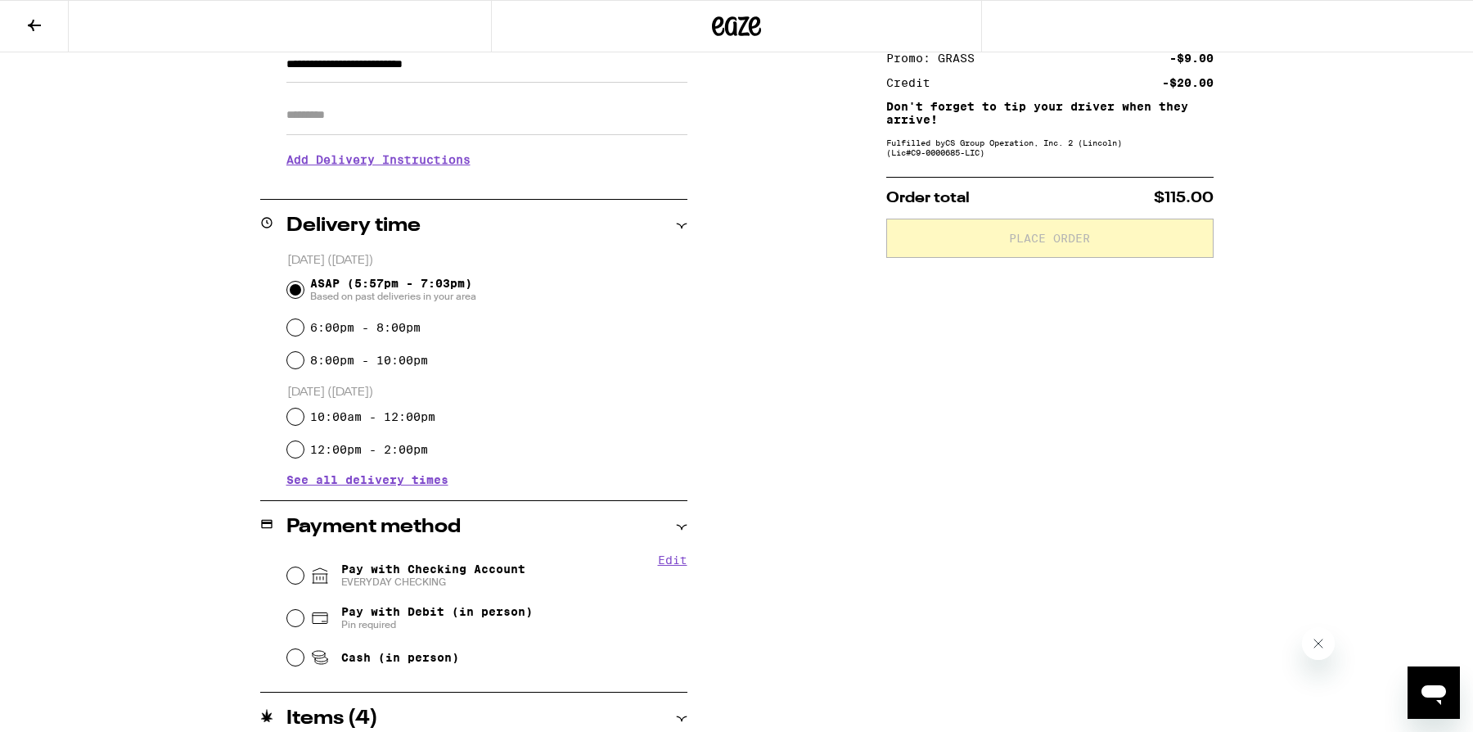
scroll to position [376, 0]
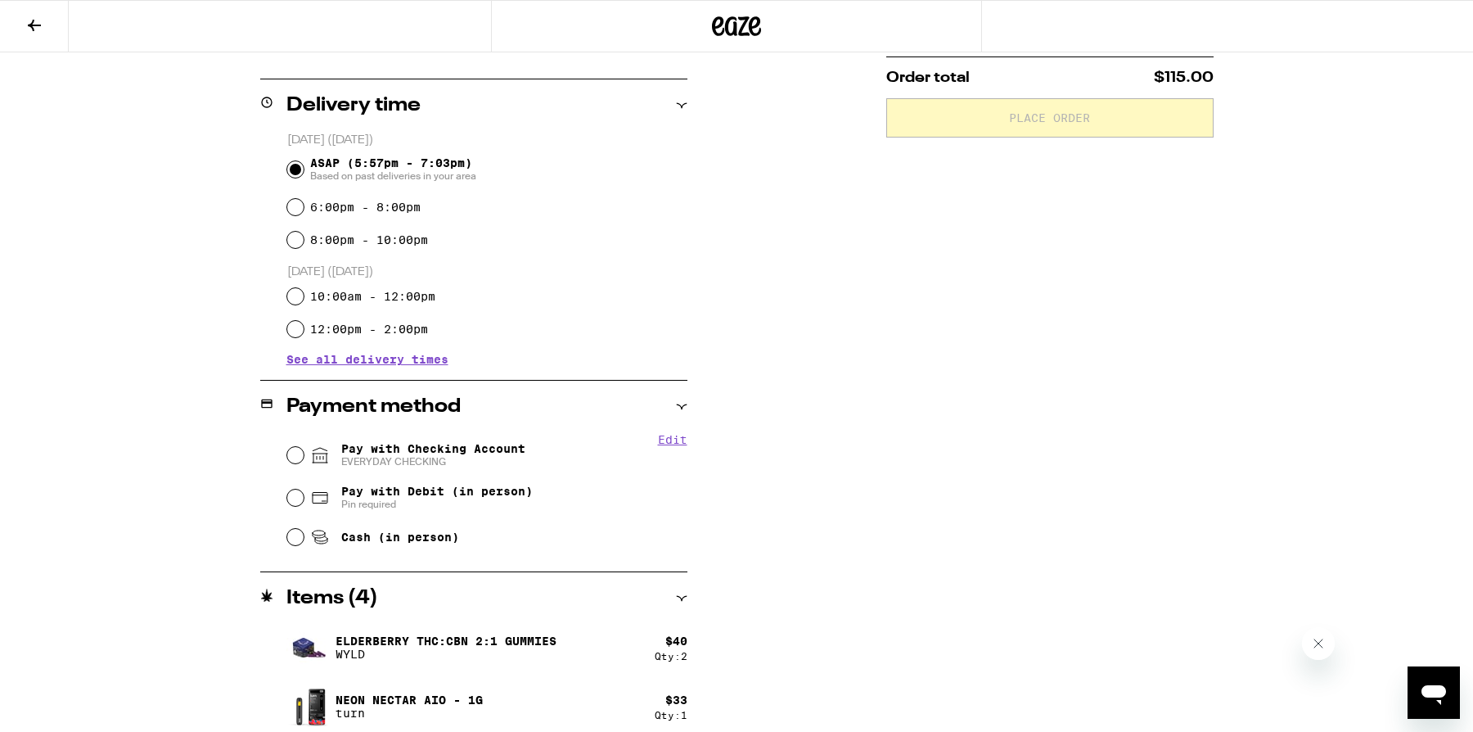
click at [395, 458] on span "EVERYDAY CHECKING" at bounding box center [433, 461] width 184 height 13
click at [304, 458] on input "Pay with Checking Account EVERYDAY CHECKING" at bounding box center [295, 455] width 16 height 16
radio input "true"
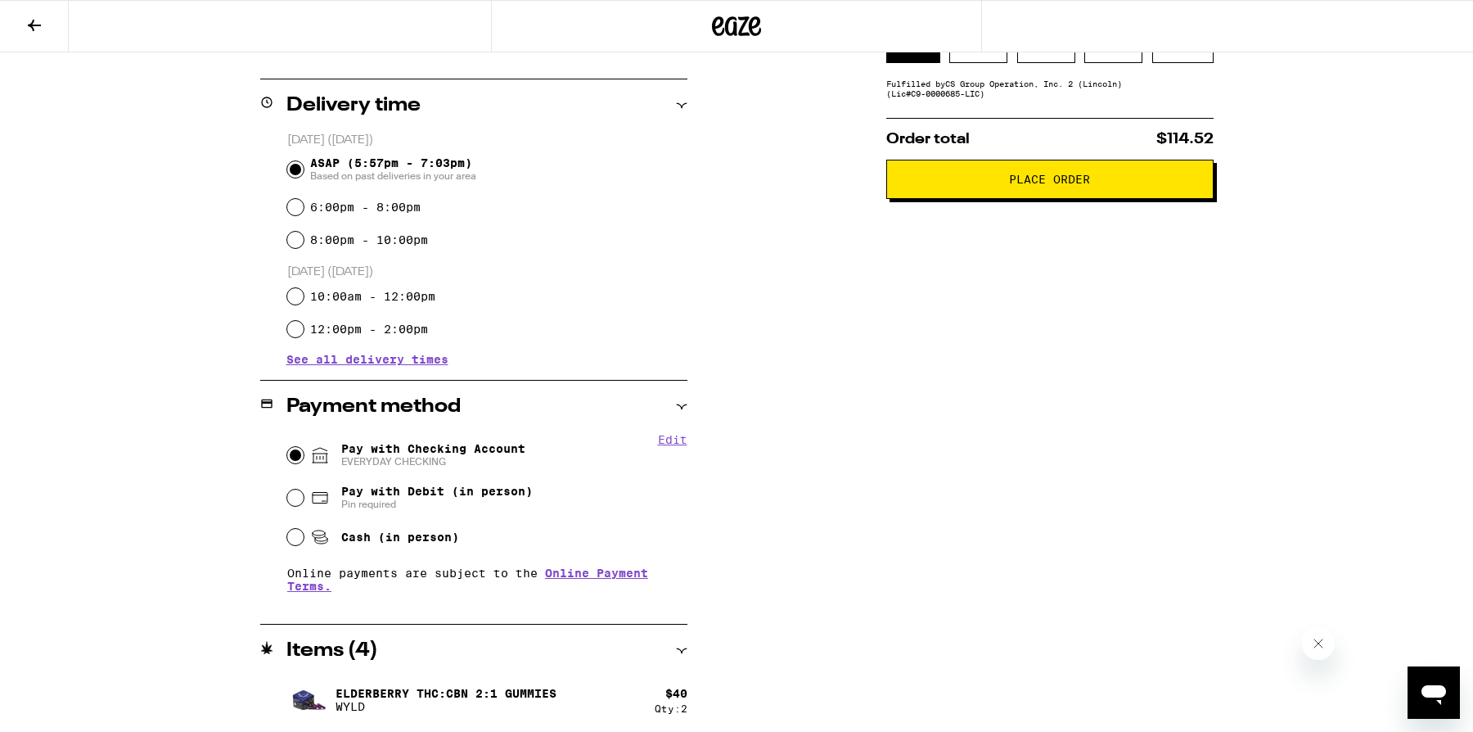
scroll to position [497, 0]
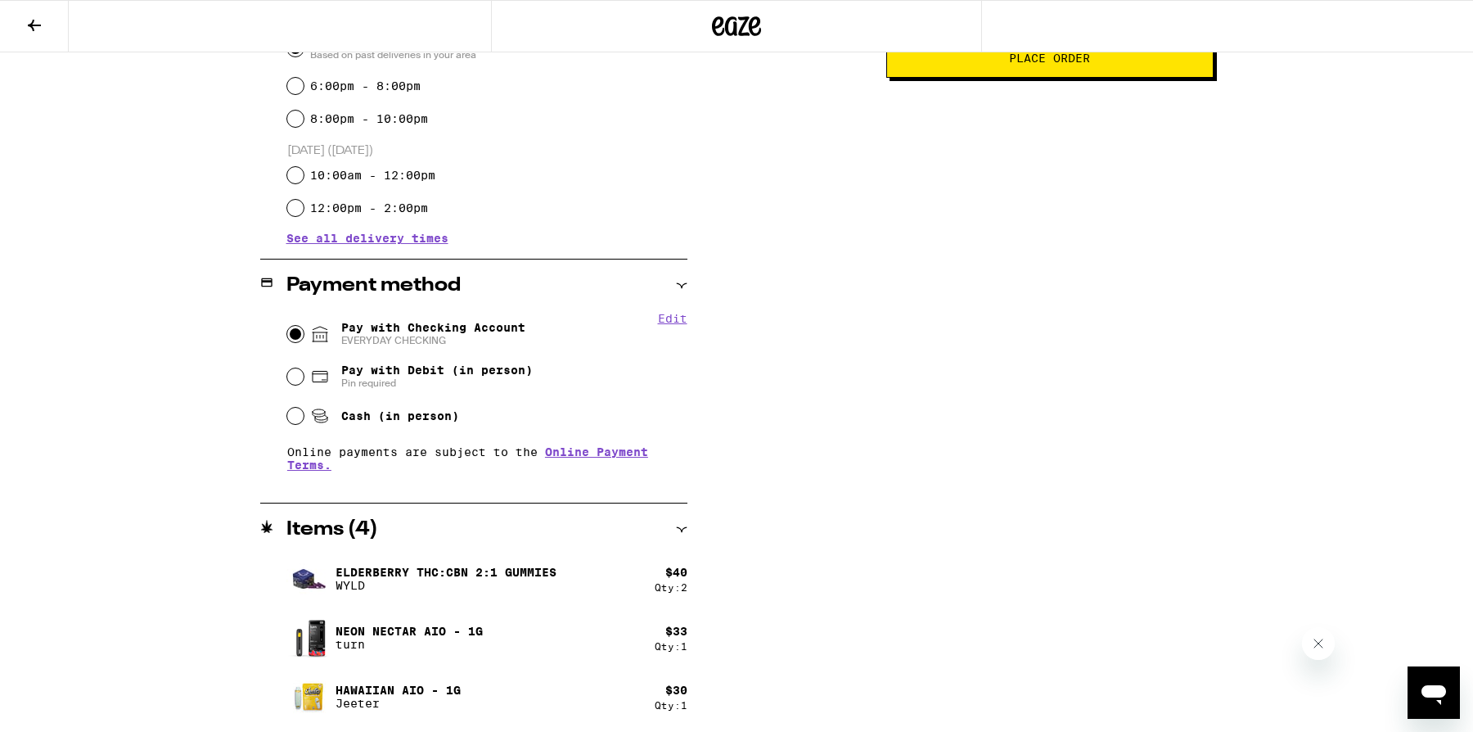
click at [927, 74] on button "Place Order" at bounding box center [1049, 57] width 327 height 39
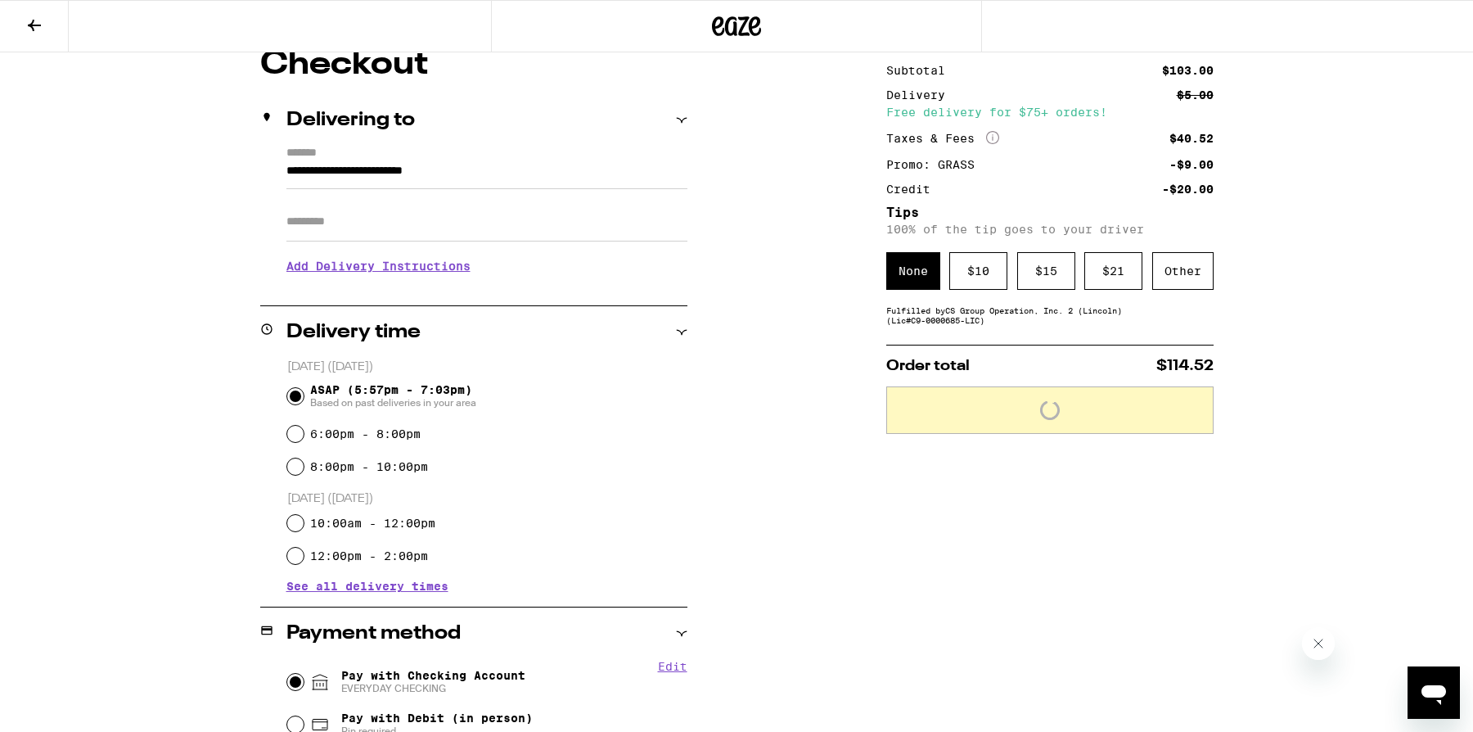
scroll to position [0, 0]
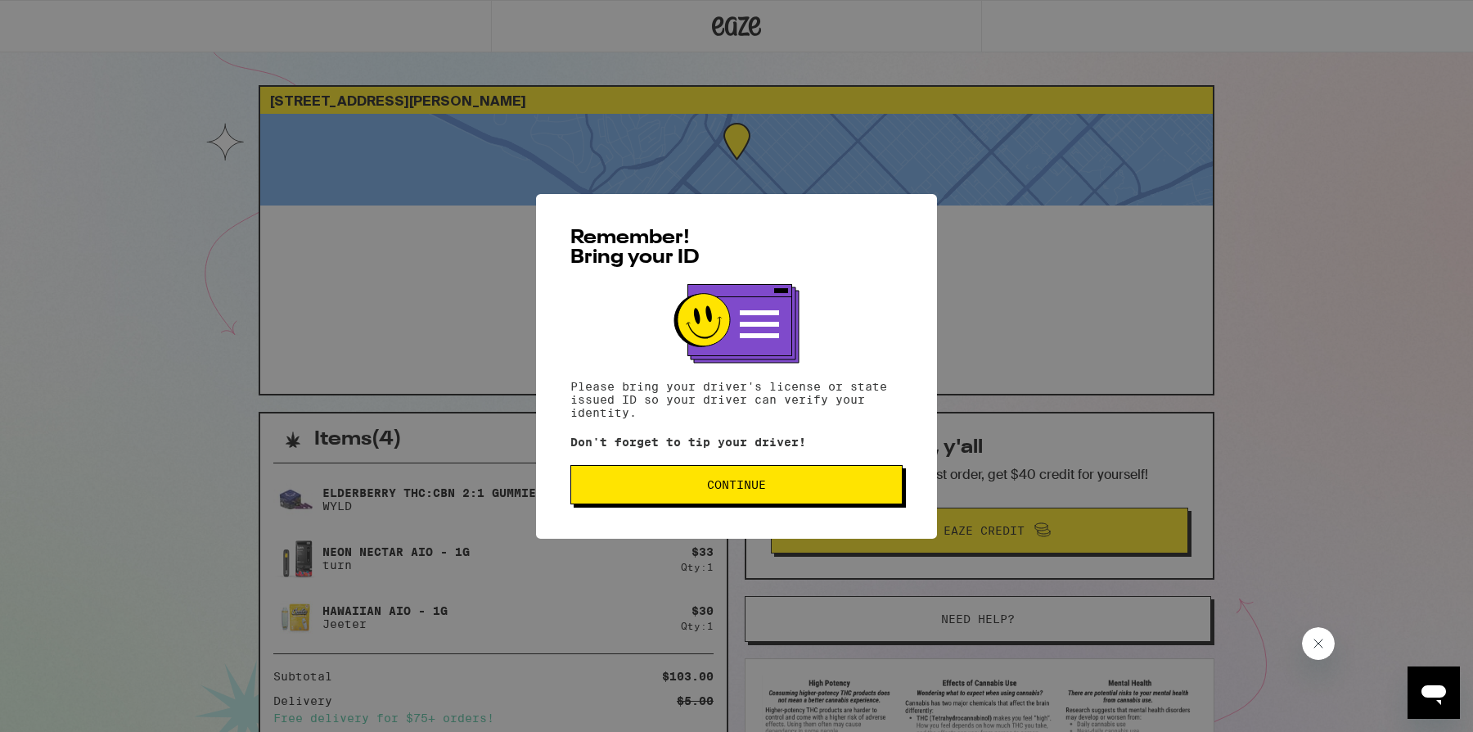
click at [776, 490] on span "Continue" at bounding box center [736, 484] width 304 height 11
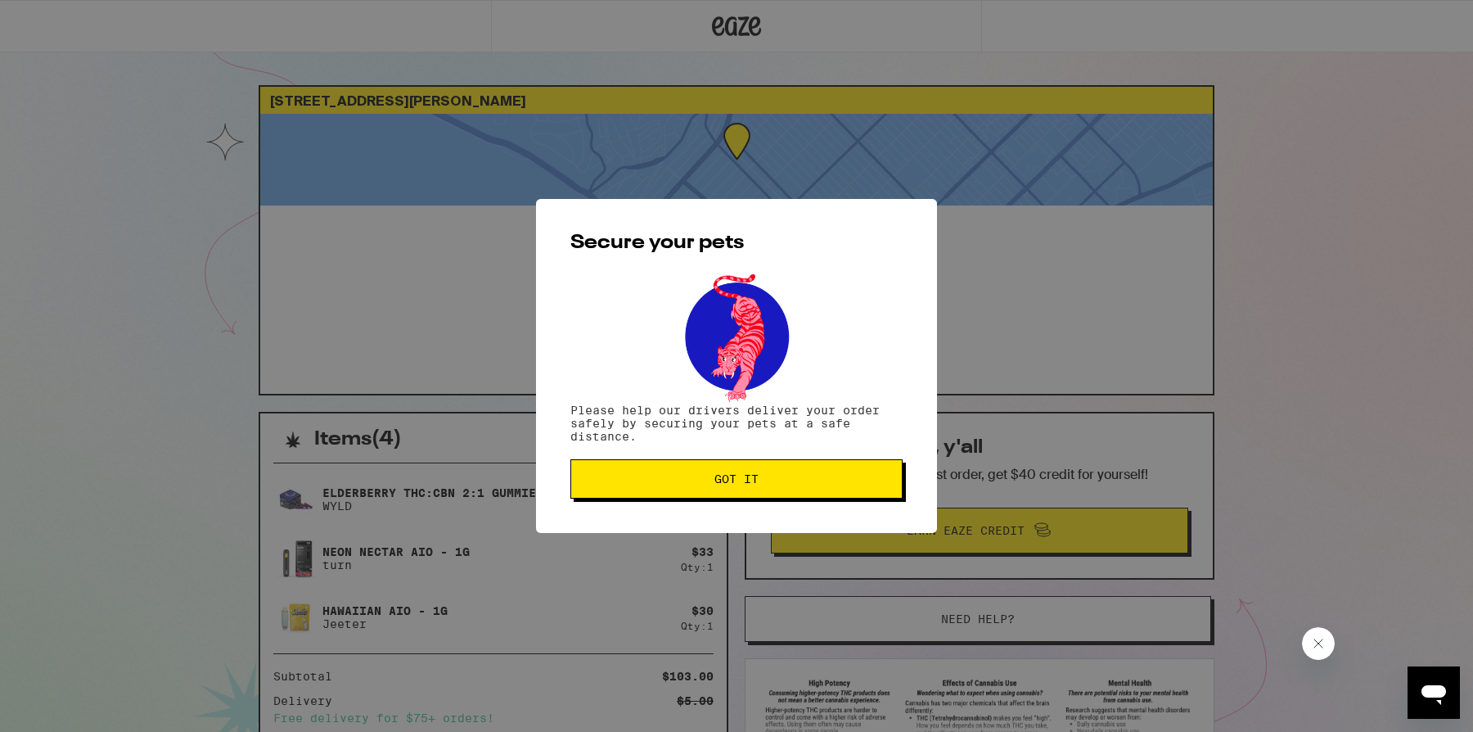
click at [776, 493] on button "Got it" at bounding box center [736, 478] width 332 height 39
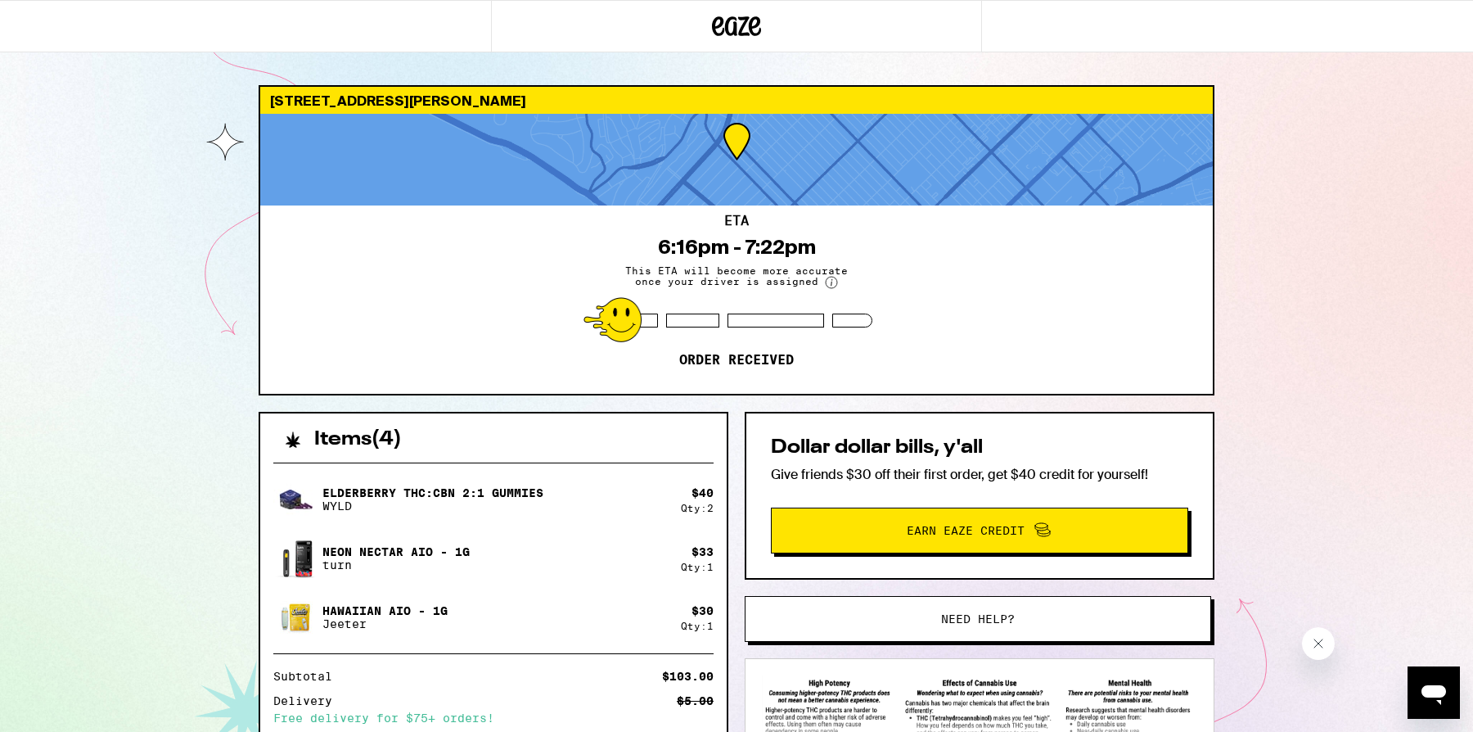
click at [702, 71] on div "423 7th St Santa Monica 90402 ETA 6:16pm - 7:22pm This ETA will become more acc…" at bounding box center [736, 465] width 1473 height 930
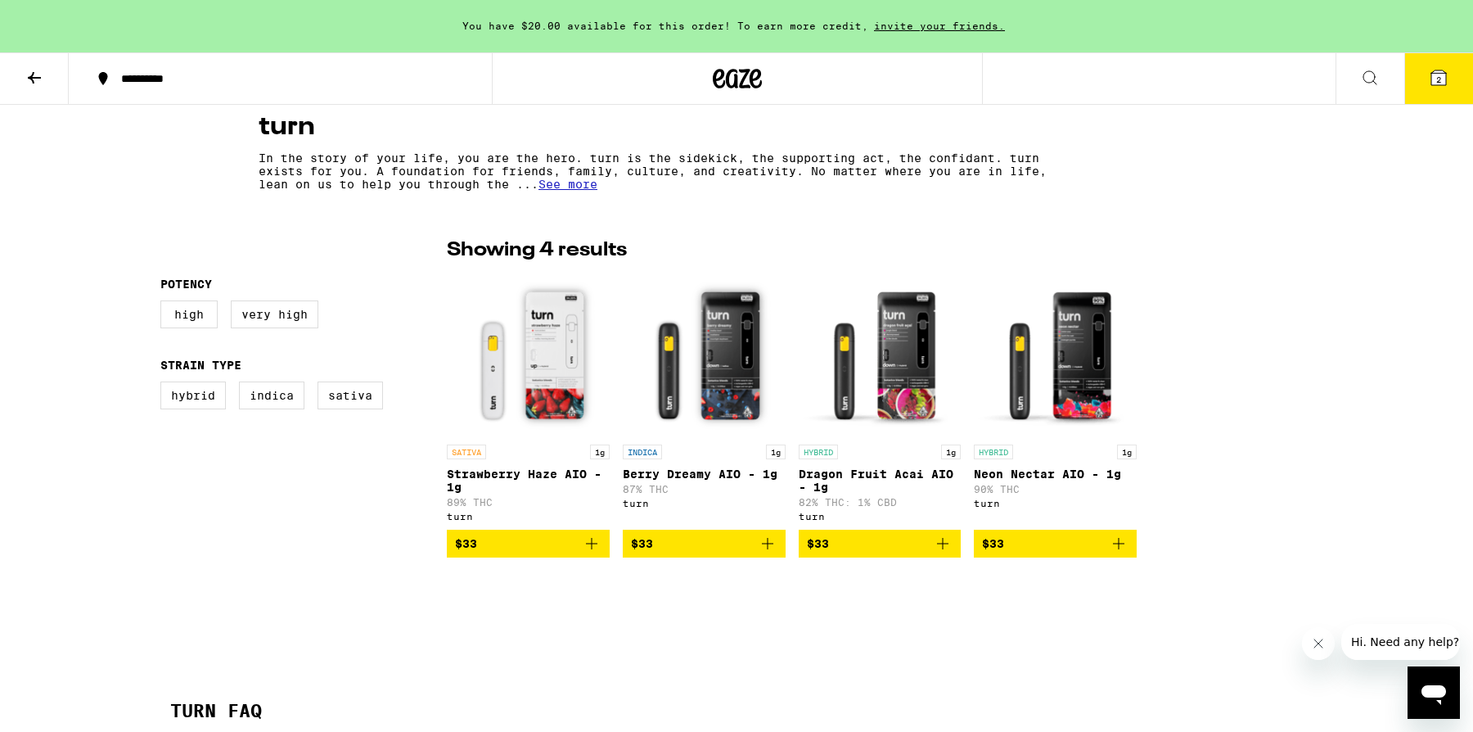
scroll to position [308, 0]
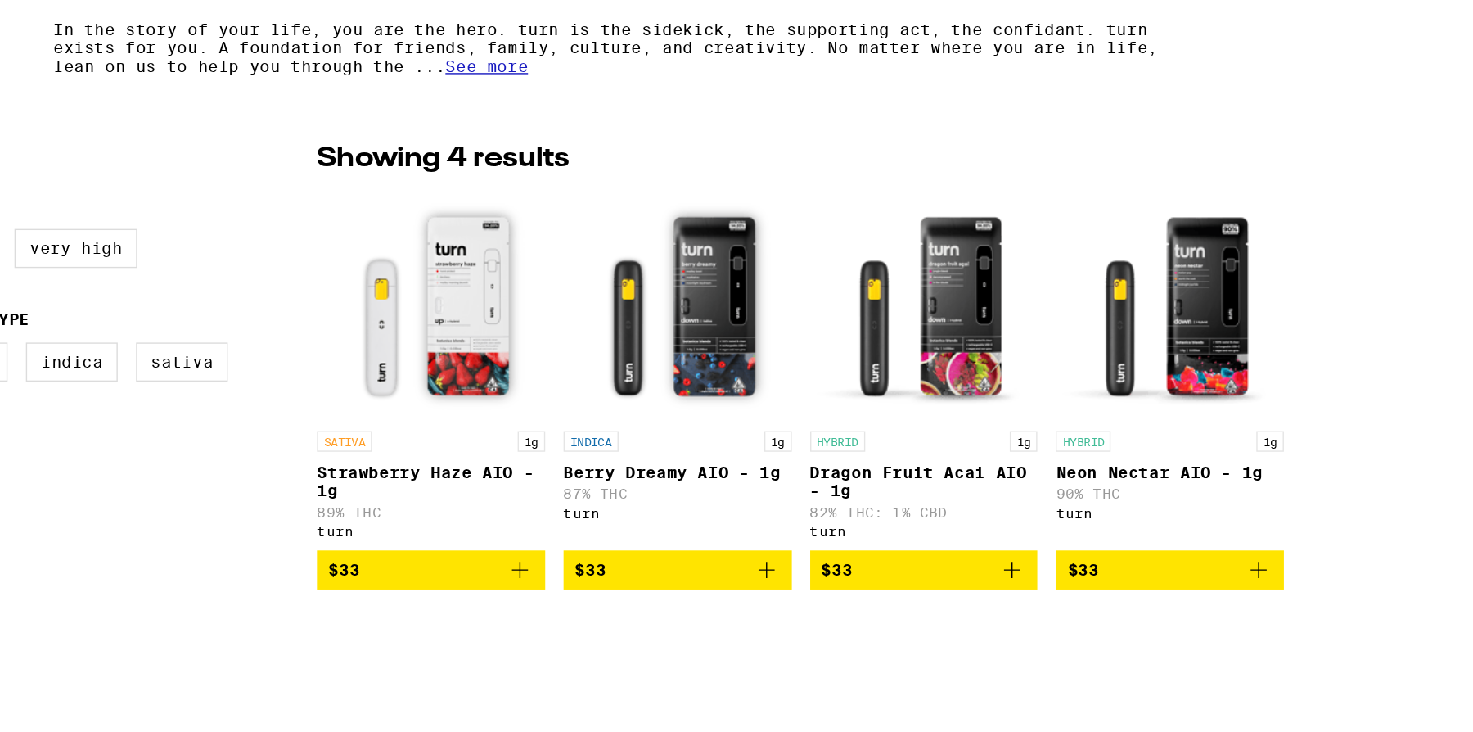
click at [1070, 370] on img "Open page for Neon Nectar AIO - 1g from turn" at bounding box center [1055, 350] width 163 height 164
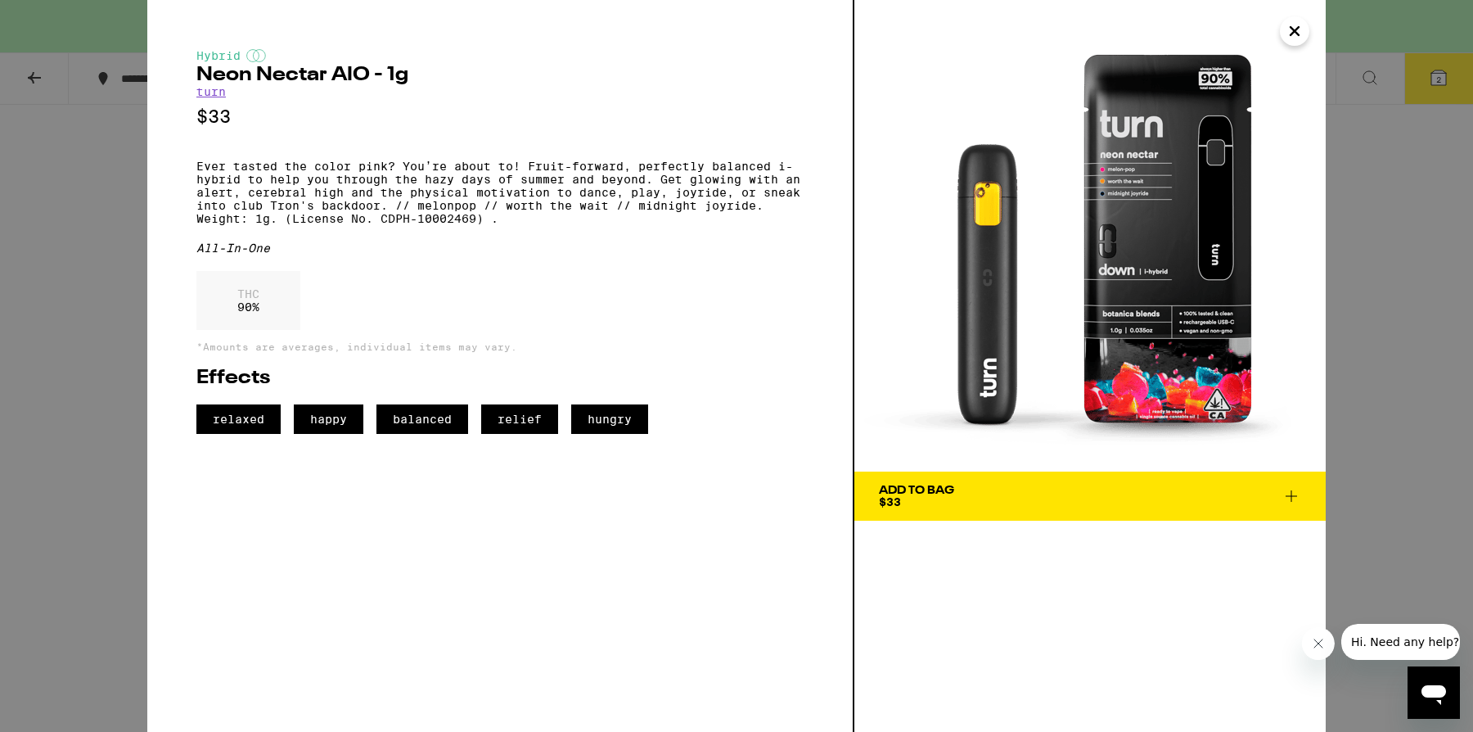
click at [1275, 504] on span "Add To Bag $33" at bounding box center [1090, 495] width 422 height 23
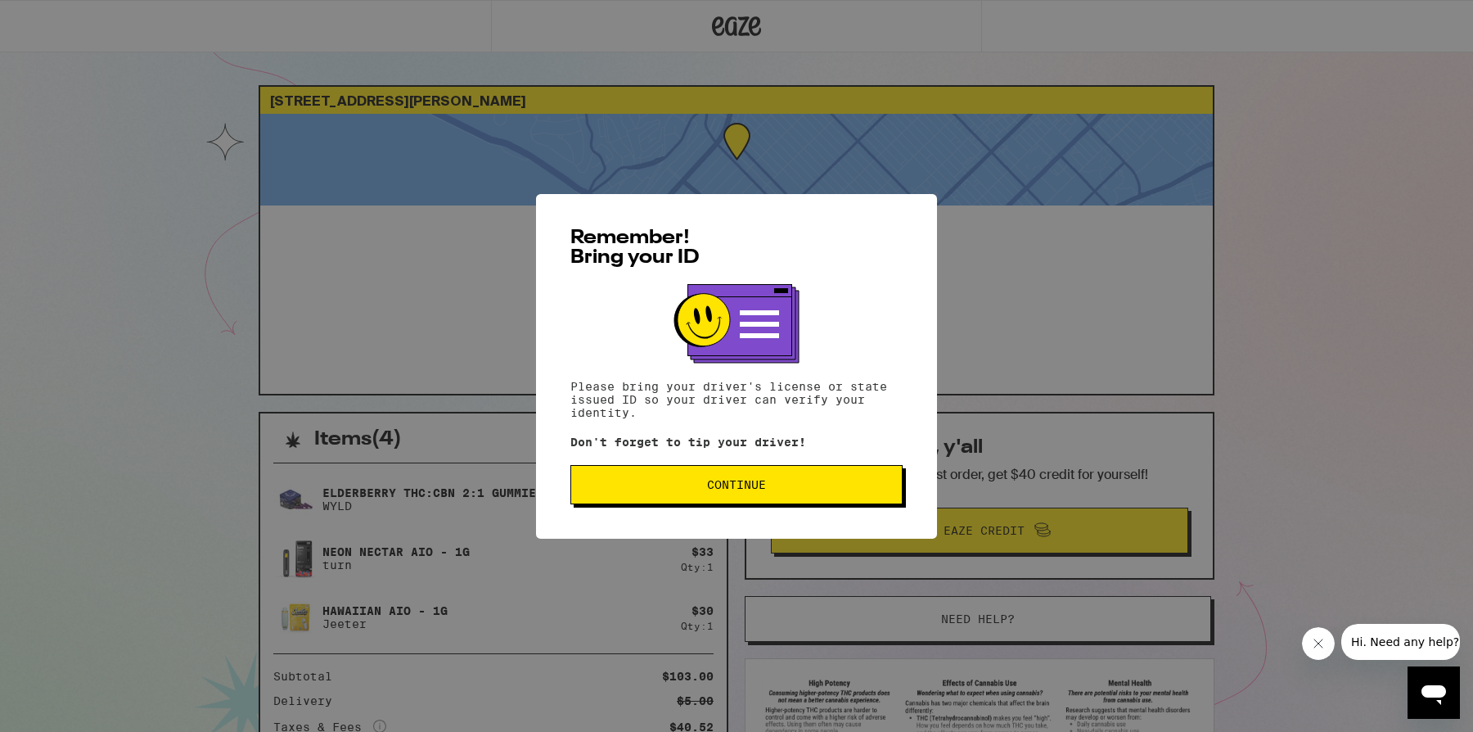
click at [724, 494] on button "Continue" at bounding box center [736, 484] width 332 height 39
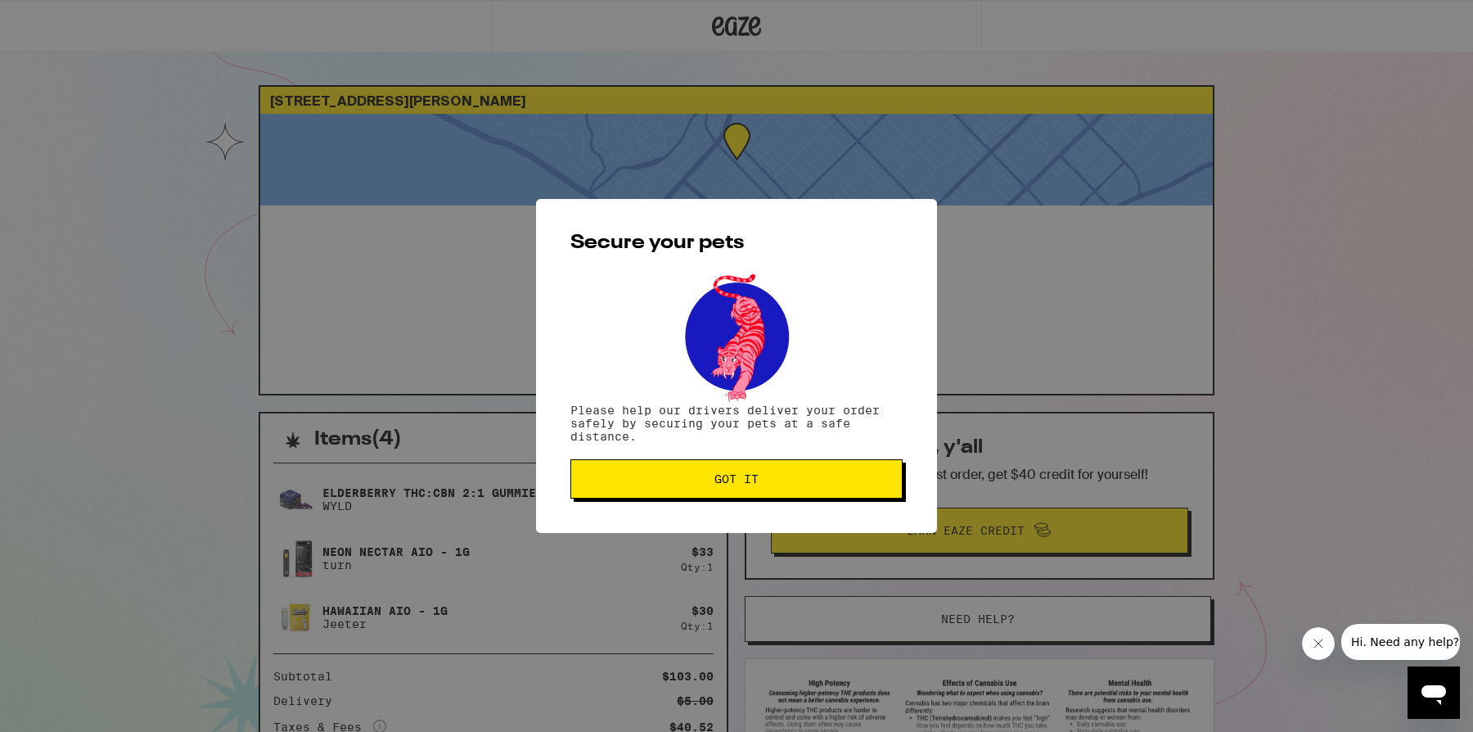
click at [747, 484] on span "Got it" at bounding box center [736, 478] width 44 height 11
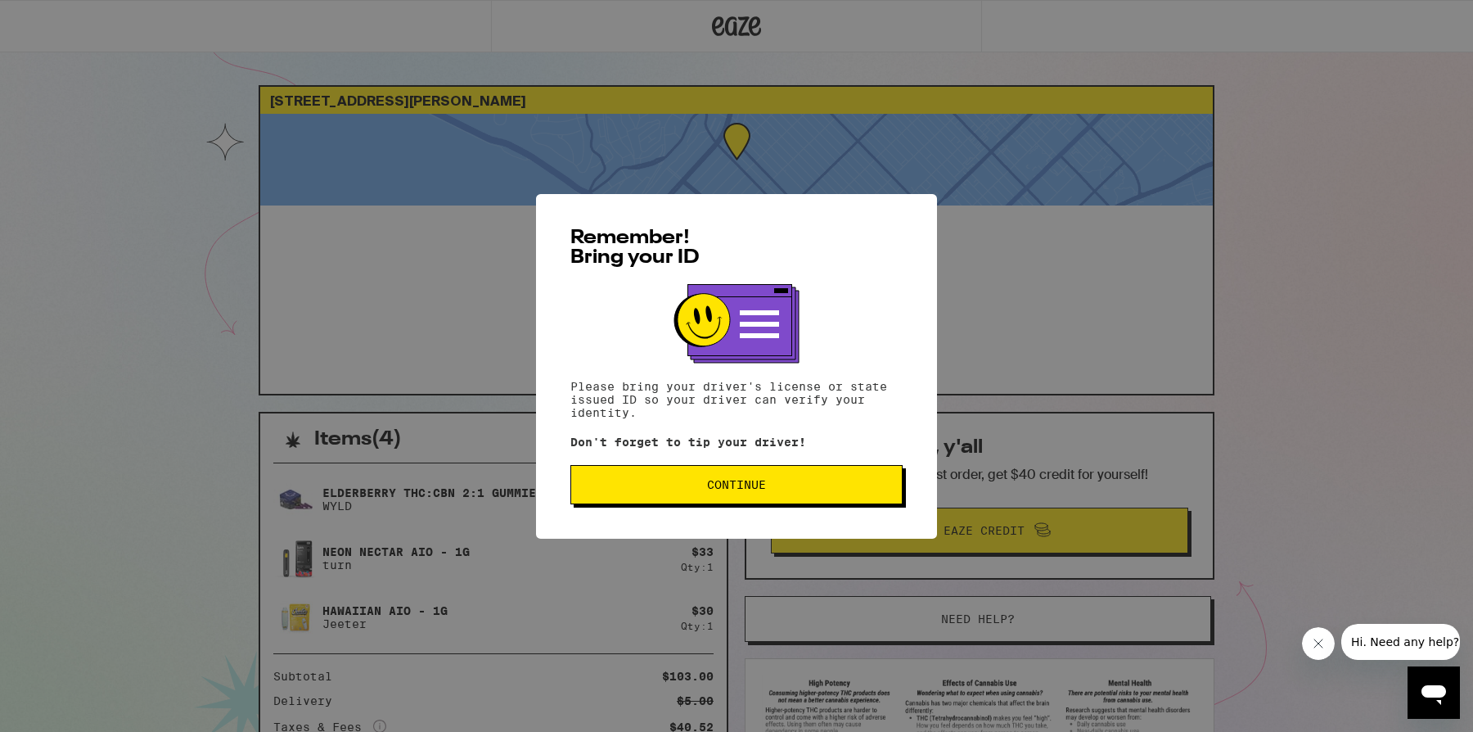
click at [736, 487] on span "Continue" at bounding box center [736, 484] width 59 height 11
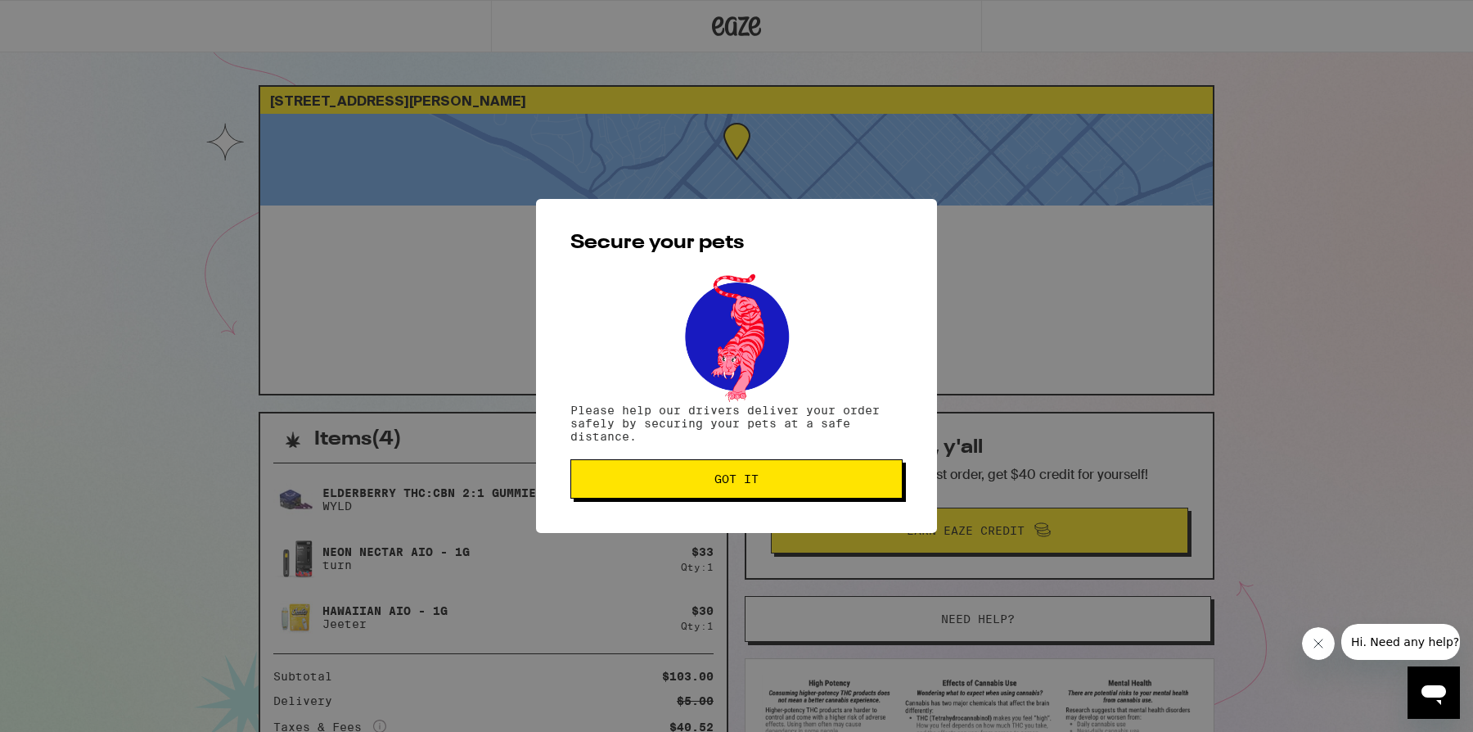
click at [736, 484] on span "Got it" at bounding box center [736, 478] width 44 height 11
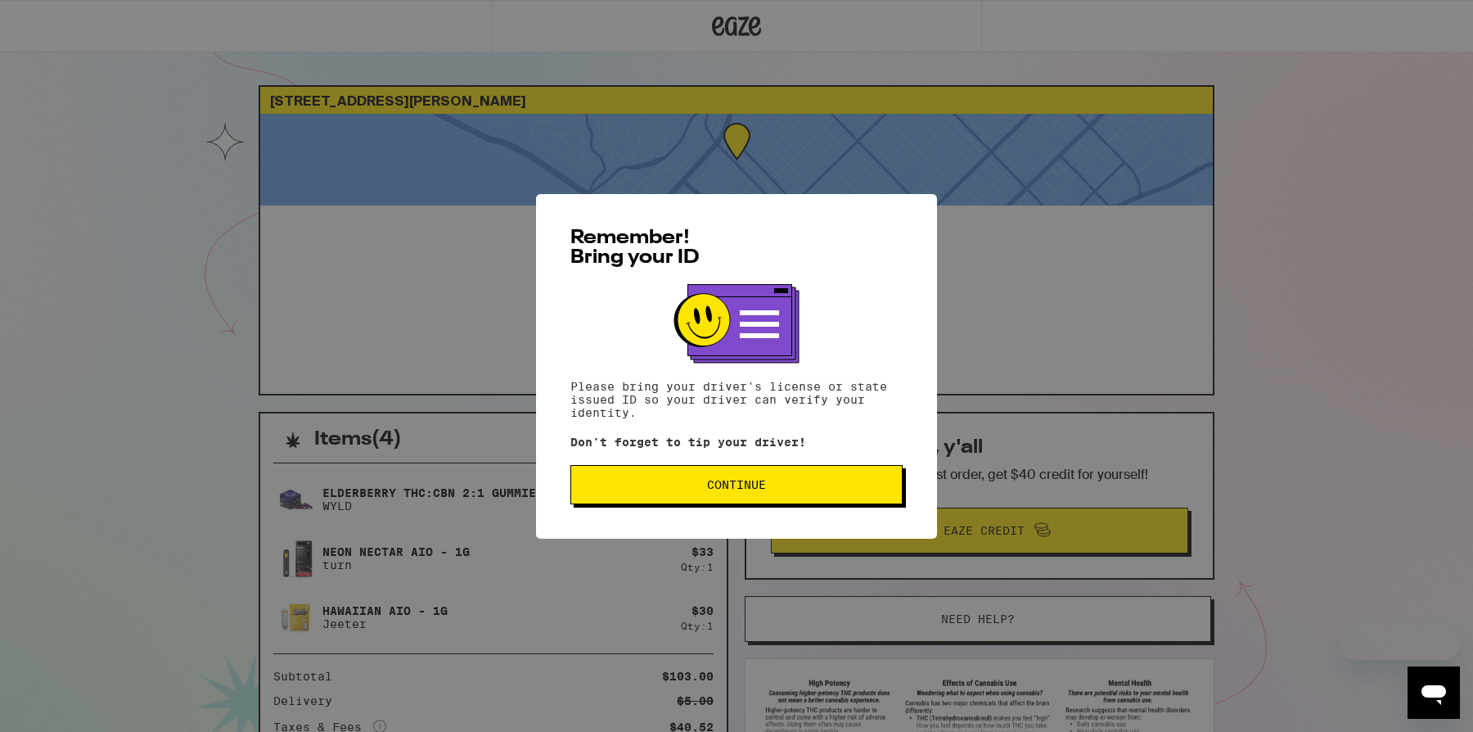
click at [770, 473] on button "Continue" at bounding box center [736, 484] width 332 height 39
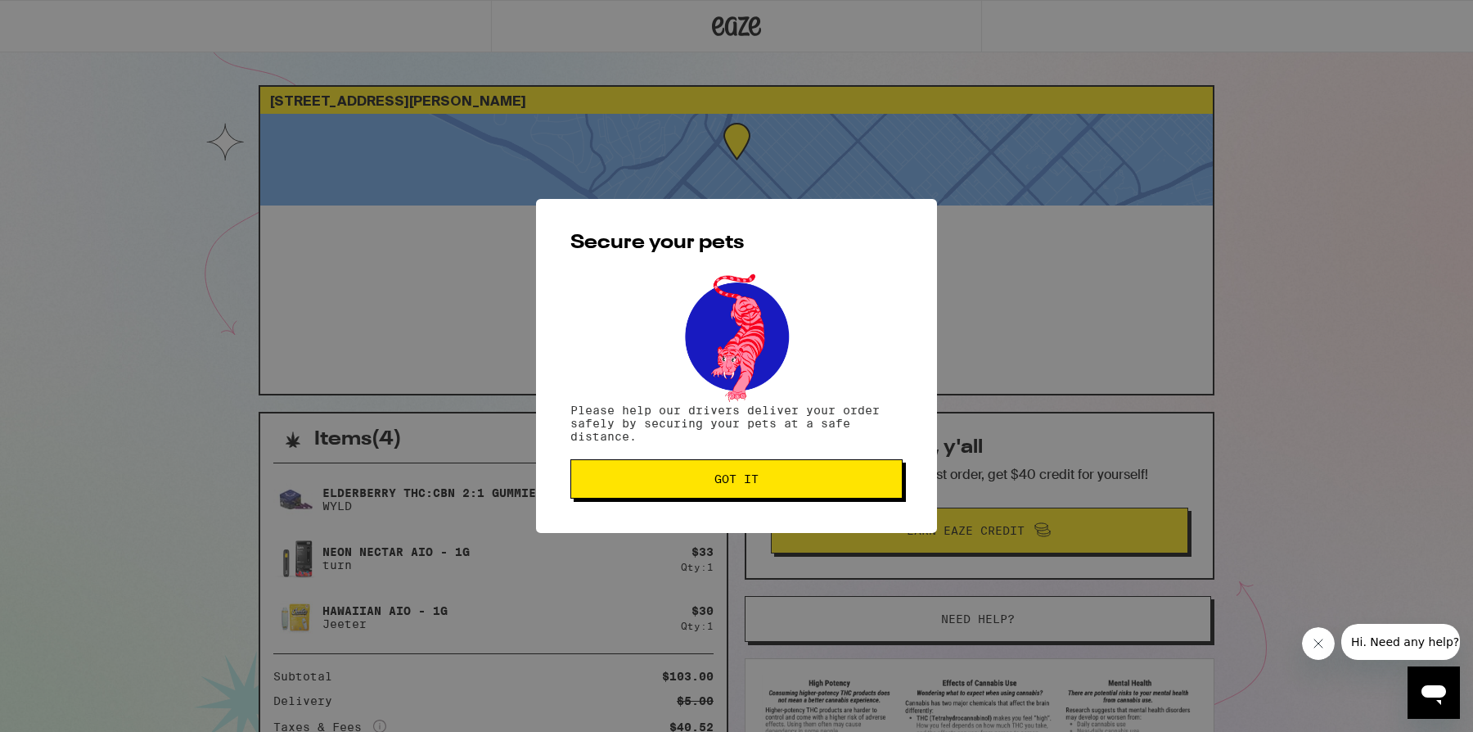
click at [770, 473] on button "Got it" at bounding box center [736, 478] width 332 height 39
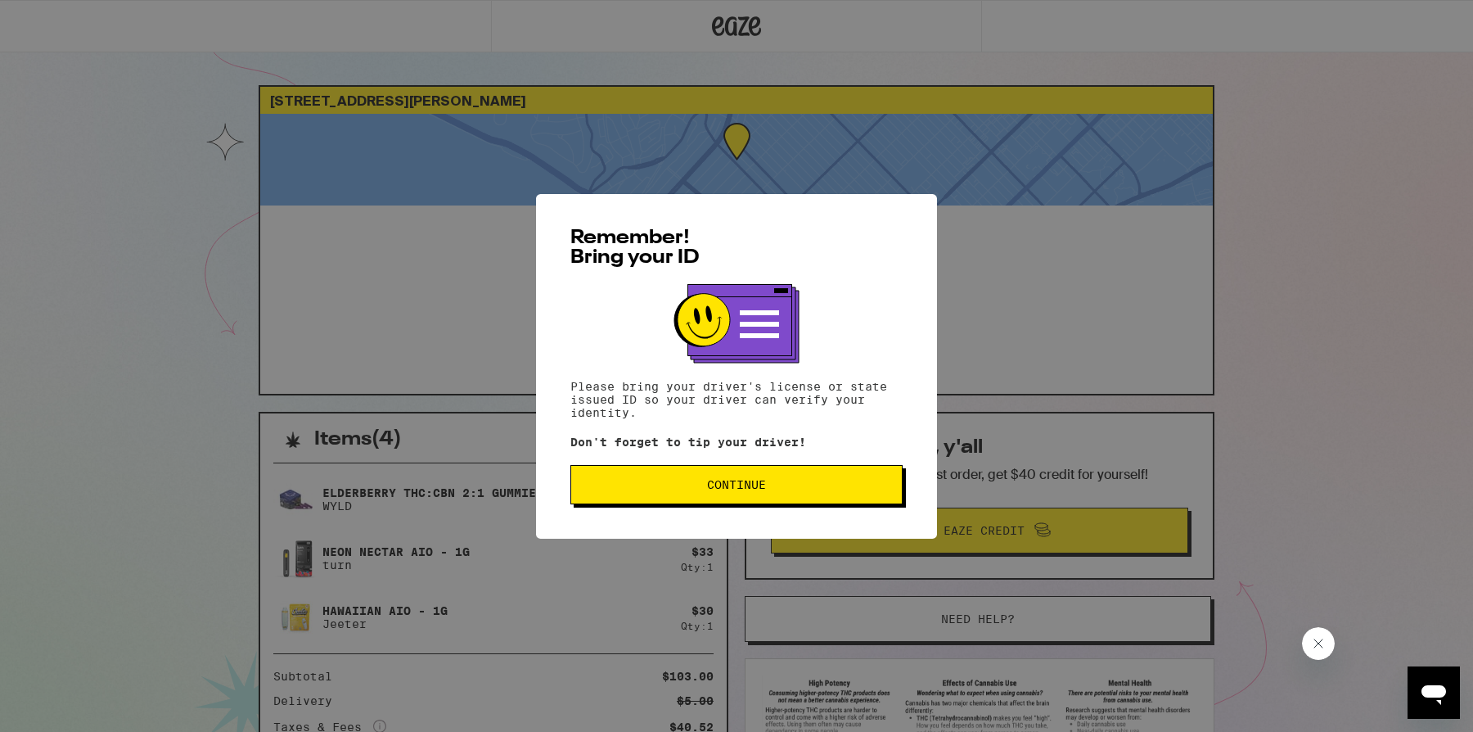
click at [709, 474] on button "Continue" at bounding box center [736, 484] width 332 height 39
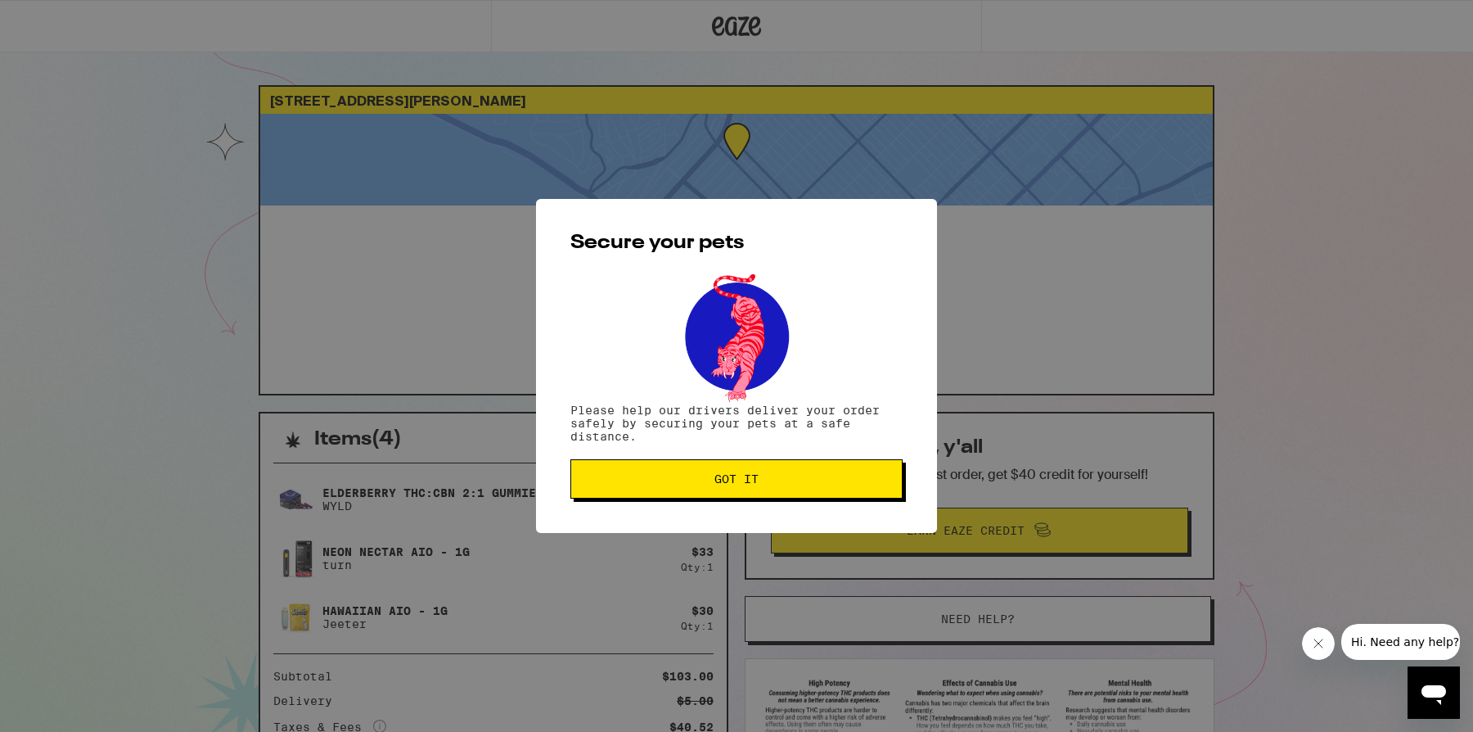
click at [709, 474] on button "Got it" at bounding box center [736, 478] width 332 height 39
